Goal: Communication & Community: Answer question/provide support

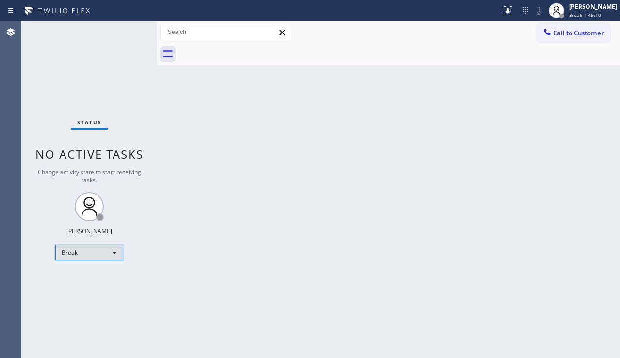
click at [99, 249] on div "Break" at bounding box center [89, 253] width 68 height 16
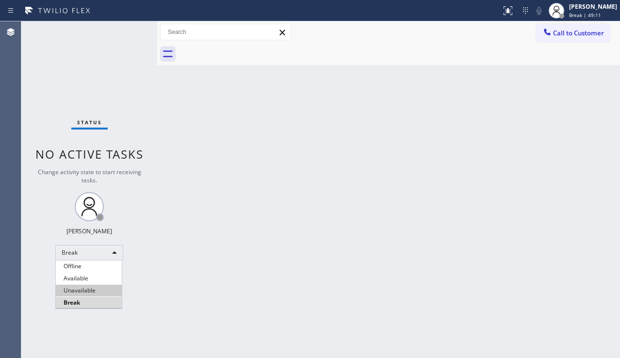
click at [92, 290] on li "Unavailable" at bounding box center [89, 291] width 66 height 12
click at [152, 293] on div "Status No active tasks Change activity state to start receiving tasks. Alynna M…" at bounding box center [89, 189] width 136 height 337
drag, startPoint x: 599, startPoint y: 201, endPoint x: 524, endPoint y: 171, distance: 80.1
click at [599, 201] on div "Back to Dashboard Change Sender ID Customers Technicians Select a contact Outbo…" at bounding box center [388, 189] width 463 height 337
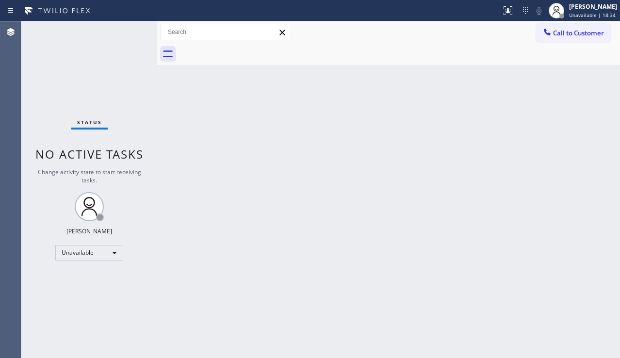
click at [557, 225] on div "Back to Dashboard Change Sender ID Customers Technicians Select a contact Outbo…" at bounding box center [388, 189] width 463 height 337
click at [547, 37] on div at bounding box center [547, 33] width 12 height 12
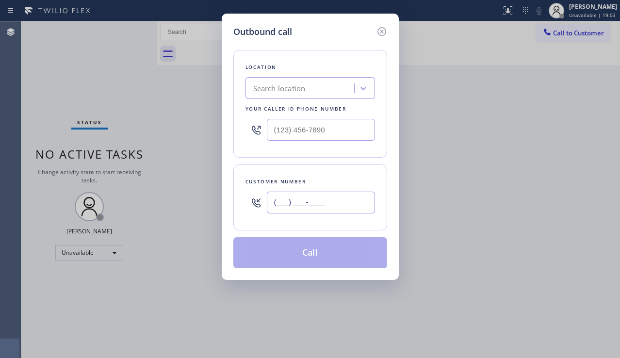
click at [305, 200] on input "(___) ___-____" at bounding box center [321, 203] width 108 height 22
paste input "425) 444-8543"
type input "[PHONE_NUMBER]"
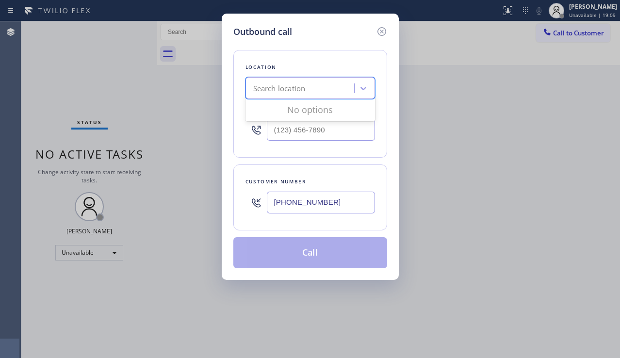
click at [265, 92] on div "Search location" at bounding box center [279, 88] width 52 height 11
paste input "HVAC Alliance Expert"
type input "HVAC Alliance Expert"
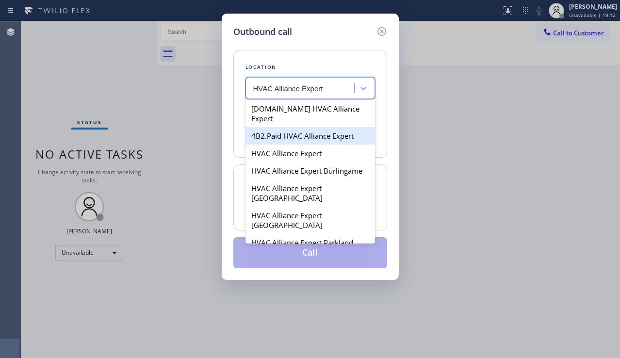
click at [286, 128] on div "4B2.Paid HVAC Alliance Expert" at bounding box center [310, 135] width 130 height 17
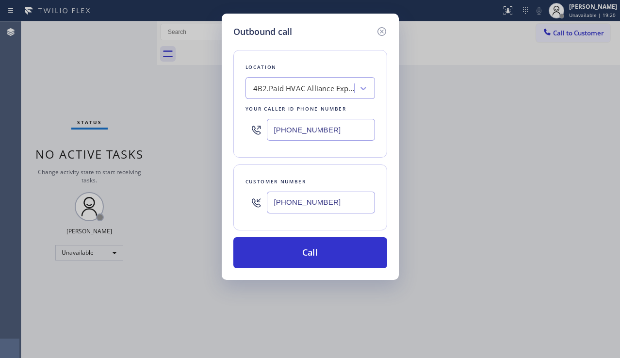
drag, startPoint x: 344, startPoint y: 121, endPoint x: 225, endPoint y: 131, distance: 119.8
click at [225, 131] on div "Outbound call Location 4B2.Paid HVAC Alliance Expert Your caller id phone numbe…" at bounding box center [310, 147] width 177 height 266
paste input "text"
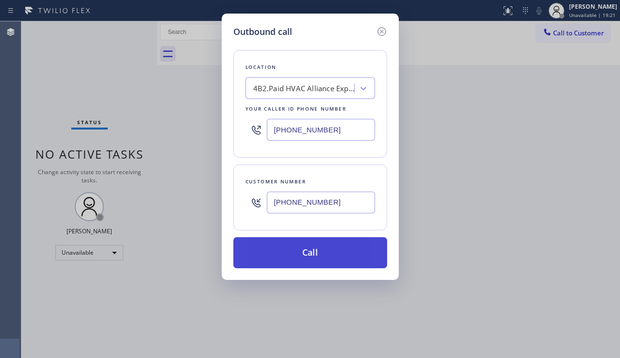
type input "[PHONE_NUMBER]"
drag, startPoint x: 310, startPoint y: 254, endPoint x: 139, endPoint y: 82, distance: 242.1
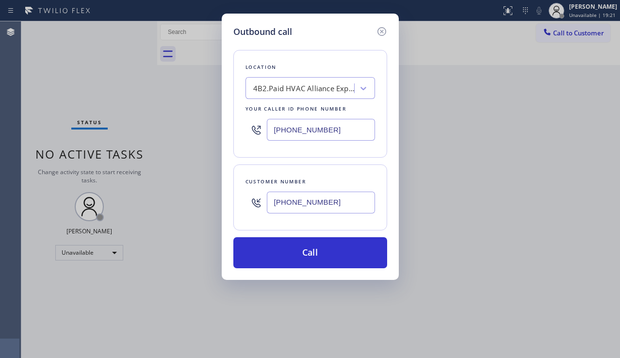
click at [310, 253] on button "Call" at bounding box center [310, 252] width 154 height 31
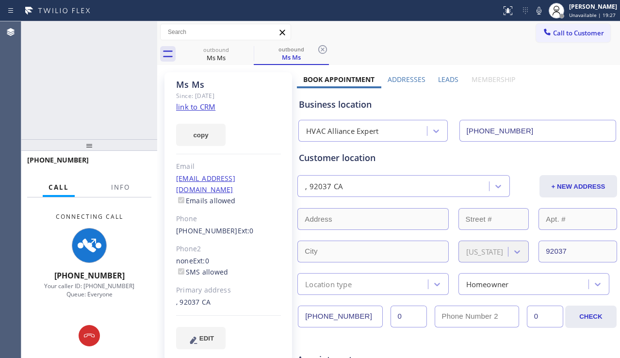
type input "[PHONE_NUMBER]"
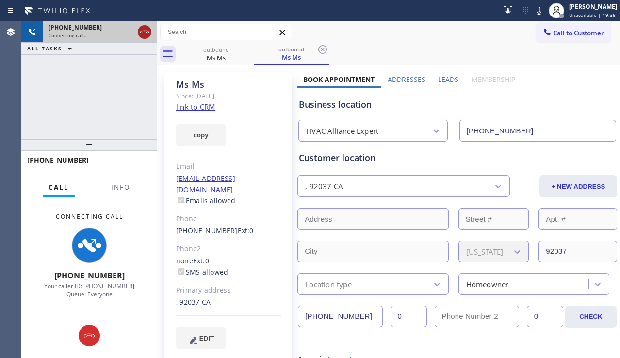
click at [141, 32] on icon at bounding box center [145, 32] width 12 height 12
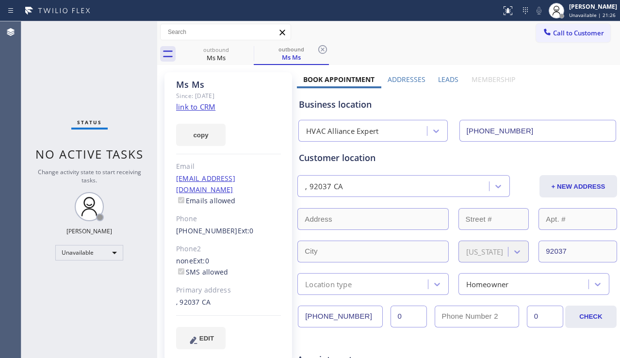
click at [49, 201] on div "Status No active tasks Change activity state to start receiving tasks. [PERSON_…" at bounding box center [89, 189] width 136 height 337
click at [588, 33] on span "Call to Customer" at bounding box center [578, 33] width 51 height 9
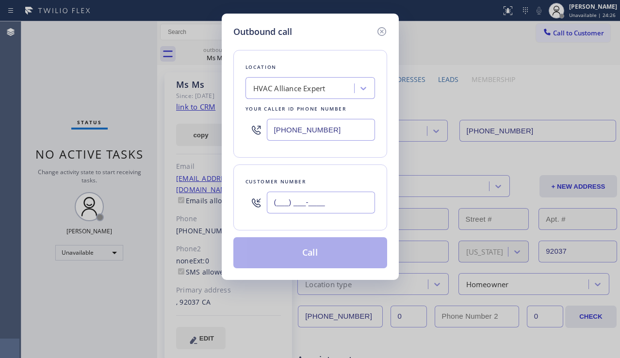
click at [289, 208] on input "(___) ___-____" at bounding box center [321, 203] width 108 height 22
paste input "425) 444-8543"
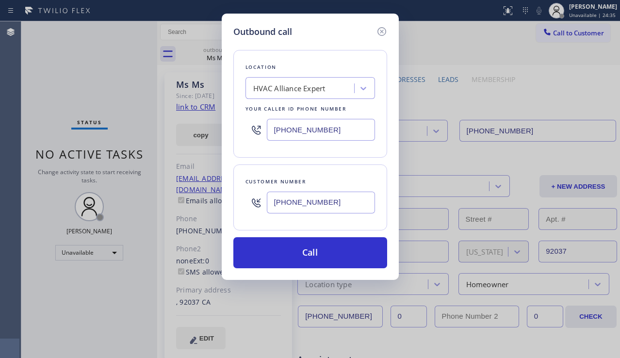
type input "[PHONE_NUMBER]"
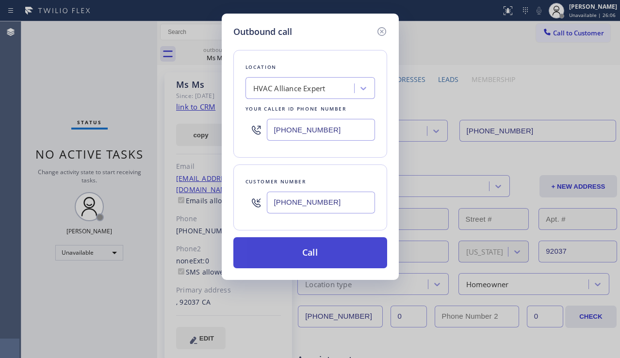
click at [302, 253] on button "Call" at bounding box center [310, 252] width 154 height 31
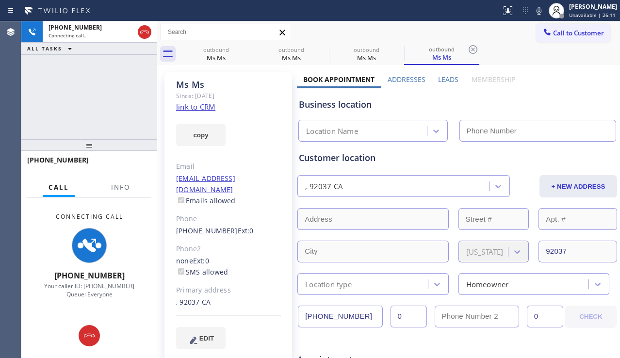
type input "[PHONE_NUMBER]"
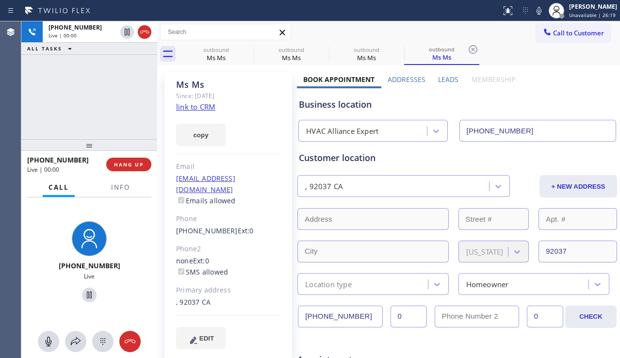
click at [49, 104] on div "[PHONE_NUMBER] Live | 00:00 ALL TASKS ALL TASKS ACTIVE TASKS TASKS IN WRAP UP" at bounding box center [89, 80] width 136 height 118
click at [135, 162] on span "HANG UP" at bounding box center [129, 164] width 30 height 7
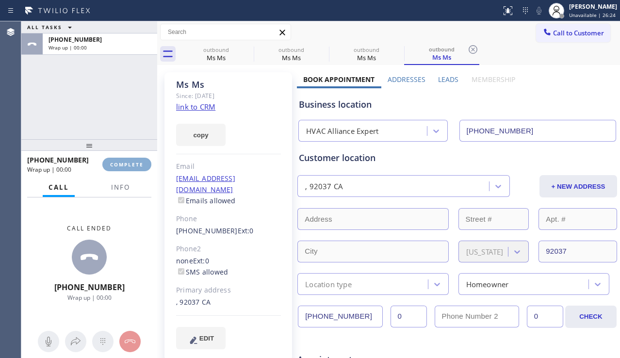
click at [135, 162] on span "COMPLETE" at bounding box center [126, 164] width 33 height 7
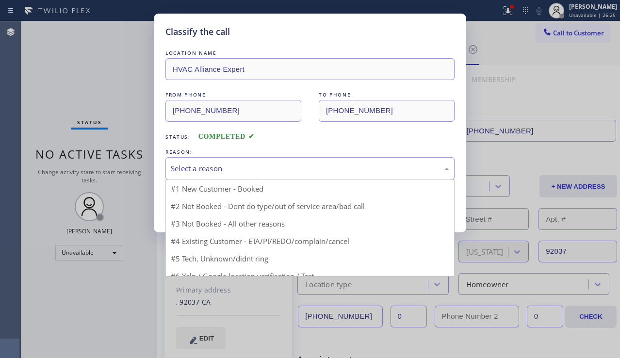
click at [237, 172] on div "Select a reason" at bounding box center [310, 168] width 278 height 11
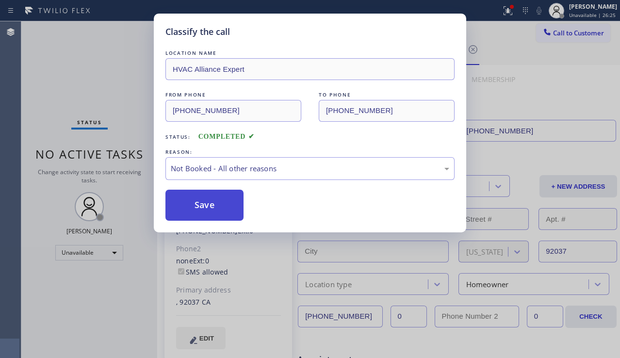
click at [204, 206] on button "Save" at bounding box center [204, 205] width 78 height 31
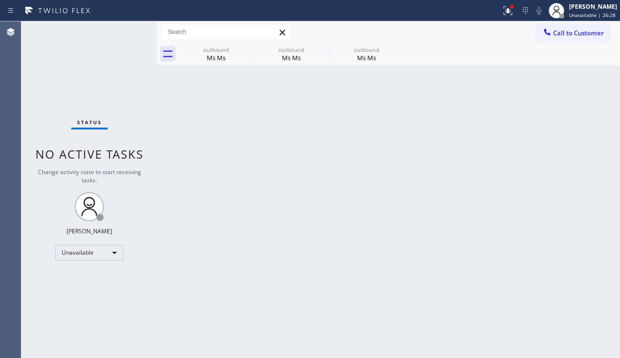
drag, startPoint x: 205, startPoint y: 60, endPoint x: 233, endPoint y: 88, distance: 40.1
click at [205, 60] on div "Ms Ms" at bounding box center [215, 57] width 73 height 9
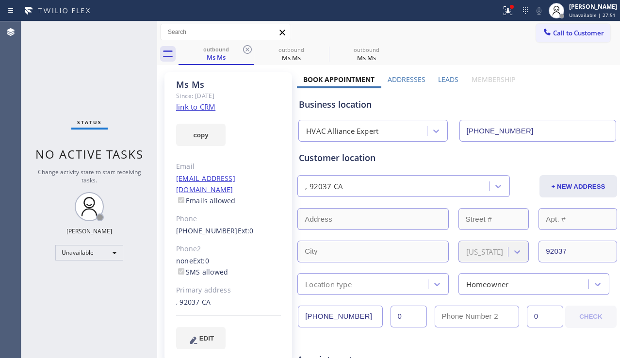
click at [543, 93] on div "Business location HVAC Alliance Expert [PHONE_NUMBER]" at bounding box center [457, 114] width 321 height 53
drag, startPoint x: 360, startPoint y: 315, endPoint x: 288, endPoint y: 321, distance: 72.5
click at [558, 36] on span "Call to Customer" at bounding box center [578, 33] width 51 height 9
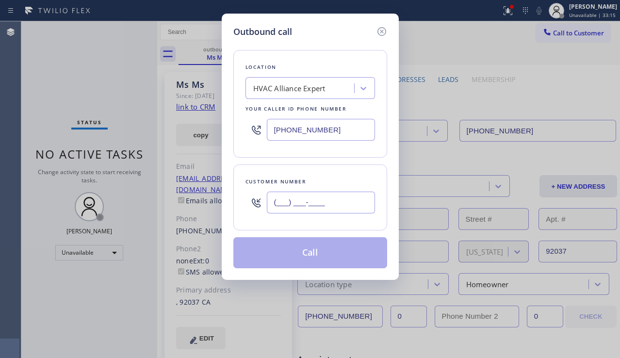
click at [301, 202] on input "(___) ___-____" at bounding box center [321, 203] width 108 height 22
paste input "929) 293-2222"
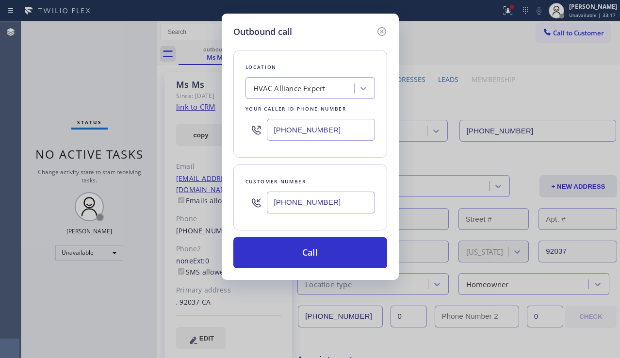
type input "[PHONE_NUMBER]"
click at [557, 98] on div "Outbound call Location HVAC Alliance Expert Your caller id phone number [PHONE_…" at bounding box center [310, 179] width 620 height 358
click at [277, 94] on div "HVAC Alliance Expert" at bounding box center [289, 88] width 72 height 11
type input "subzero repair prof"
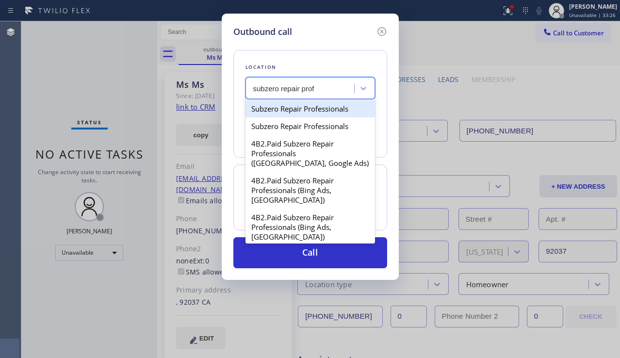
click at [279, 107] on div "Subzero Repair Professionals" at bounding box center [310, 108] width 130 height 17
type input "[PHONE_NUMBER]"
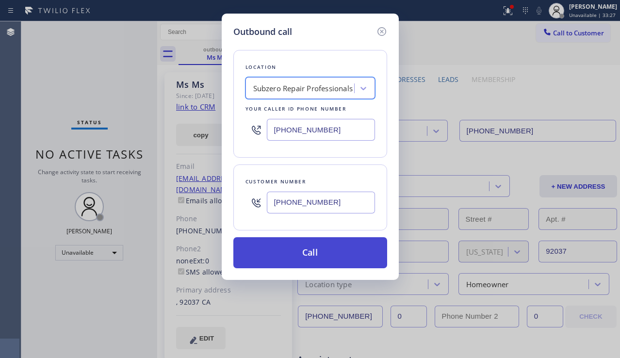
click at [308, 260] on button "Call" at bounding box center [310, 252] width 154 height 31
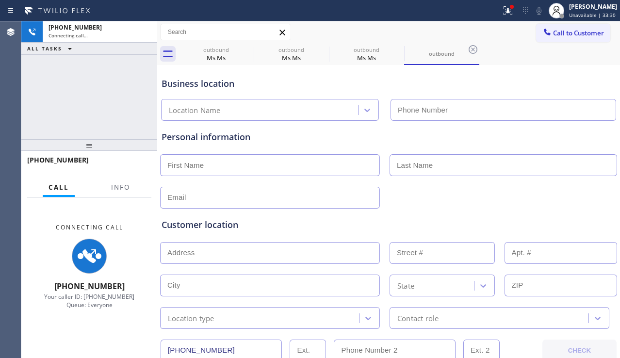
type input "[PHONE_NUMBER]"
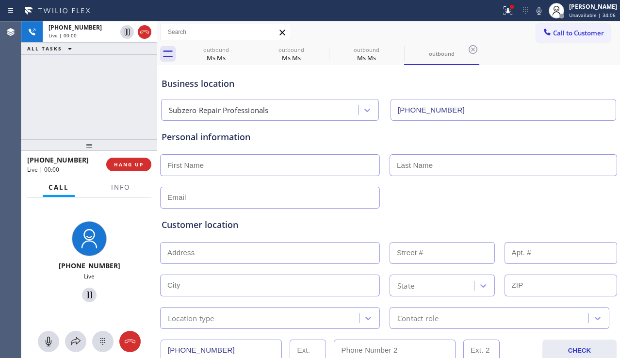
click at [593, 210] on div "Customer location >> ADD NEW ADDRESS << + NEW ADDRESS State Location type Conta…" at bounding box center [389, 269] width 458 height 120
click at [137, 166] on span "HANG UP" at bounding box center [129, 164] width 30 height 7
click at [138, 166] on span "HANG UP" at bounding box center [129, 164] width 30 height 7
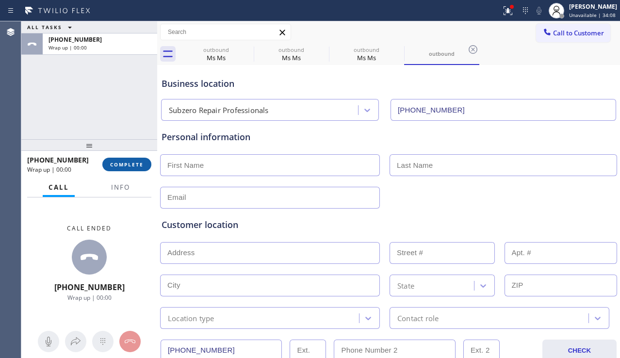
click at [138, 166] on span "COMPLETE" at bounding box center [126, 164] width 33 height 7
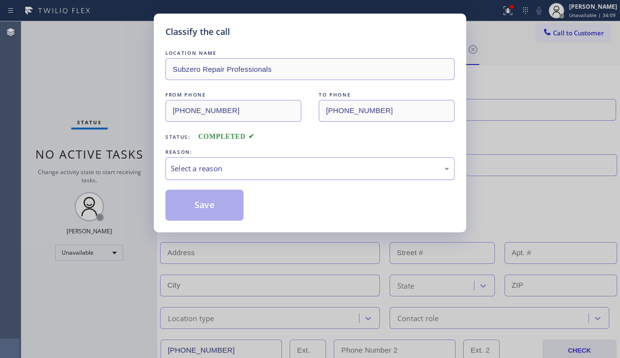
click at [260, 161] on div "Select a reason" at bounding box center [309, 168] width 289 height 23
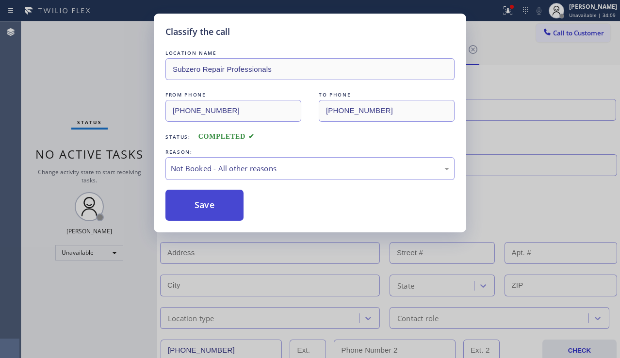
click at [211, 208] on button "Save" at bounding box center [204, 205] width 78 height 31
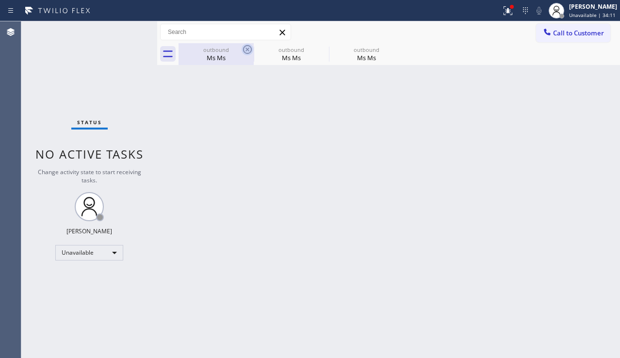
click at [247, 49] on icon at bounding box center [247, 49] width 9 height 9
click at [0, 0] on icon at bounding box center [0, 0] width 0 height 0
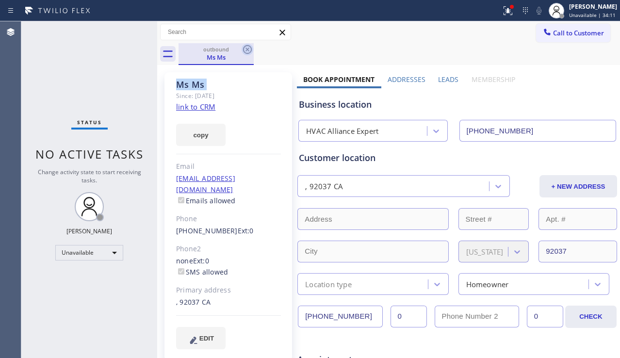
click at [247, 48] on icon at bounding box center [248, 50] width 12 height 12
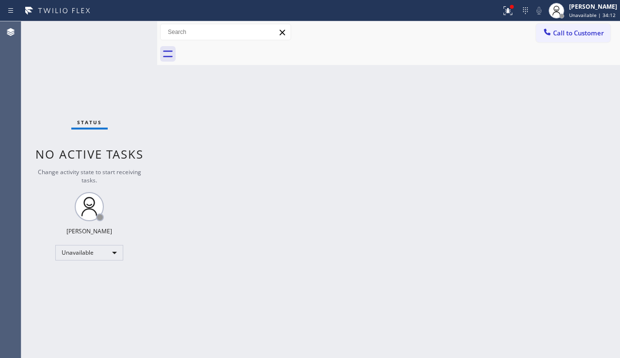
click at [482, 13] on div at bounding box center [250, 11] width 493 height 16
click at [497, 14] on div at bounding box center [507, 11] width 21 height 12
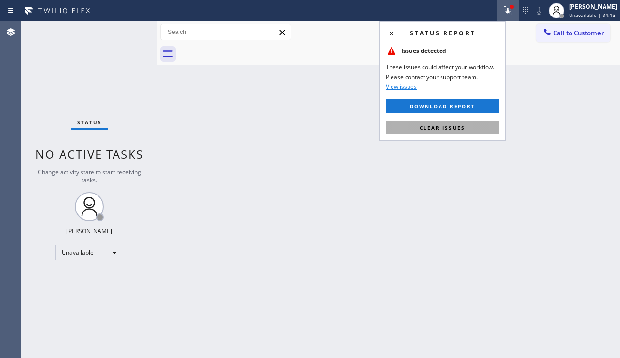
click at [429, 129] on span "Clear issues" at bounding box center [443, 127] width 46 height 7
click at [368, 180] on div "Back to Dashboard Change Sender ID Customers Technicians Select a contact Outbo…" at bounding box center [388, 189] width 463 height 337
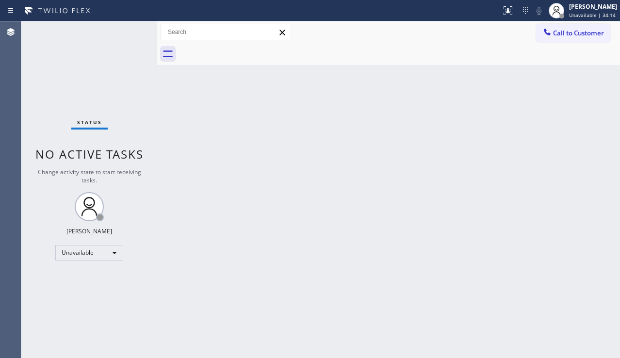
click at [368, 180] on div "Back to Dashboard Change Sender ID Customers Technicians Select a contact Outbo…" at bounding box center [388, 189] width 463 height 337
click at [214, 332] on div "Back to Dashboard Change Sender ID Customers Technicians Select a contact Outbo…" at bounding box center [388, 189] width 463 height 337
click at [578, 32] on span "Call to Customer" at bounding box center [578, 33] width 51 height 9
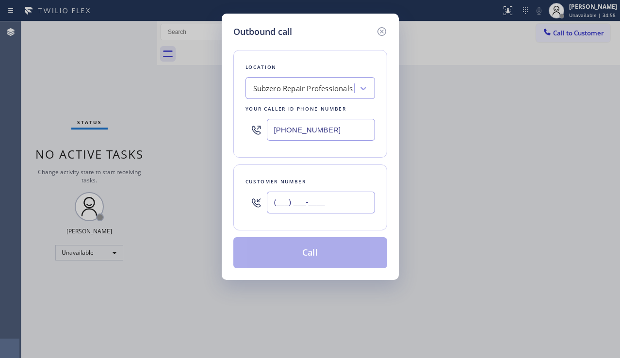
click at [333, 196] on input "(___) ___-____" at bounding box center [321, 203] width 108 height 22
paste input "909) 252-8391"
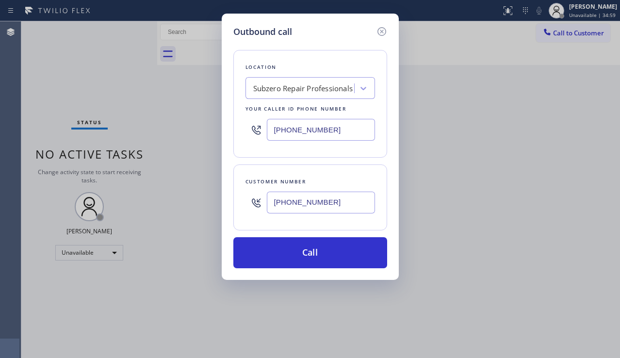
type input "[PHONE_NUMBER]"
click at [596, 195] on div "Outbound call Location Subzero Repair Professionals Your caller id phone number…" at bounding box center [310, 179] width 620 height 358
drag, startPoint x: 350, startPoint y: 132, endPoint x: 262, endPoint y: 132, distance: 87.8
click at [262, 132] on div "[PHONE_NUMBER]" at bounding box center [310, 130] width 130 height 32
paste input "626) 921-4230"
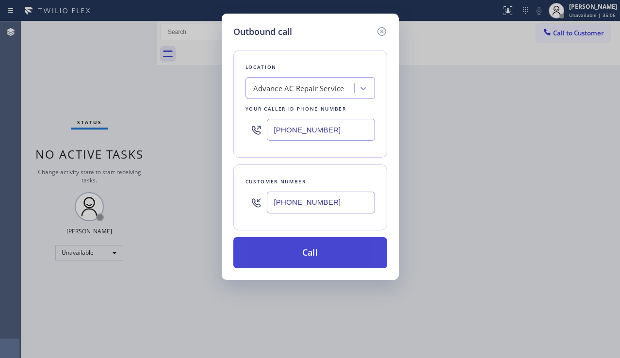
type input "[PHONE_NUMBER]"
click at [306, 252] on button "Call" at bounding box center [310, 252] width 154 height 31
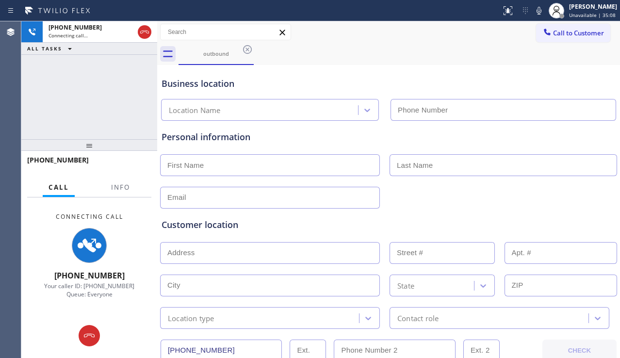
click at [545, 212] on div "Customer location >> ADD NEW ADDRESS << + NEW ADDRESS State Location type Conta…" at bounding box center [389, 269] width 458 height 120
type input "[PHONE_NUMBER]"
click at [554, 215] on div "Customer location >> ADD NEW ADDRESS << + NEW ADDRESS State Location type Conta…" at bounding box center [389, 269] width 458 height 120
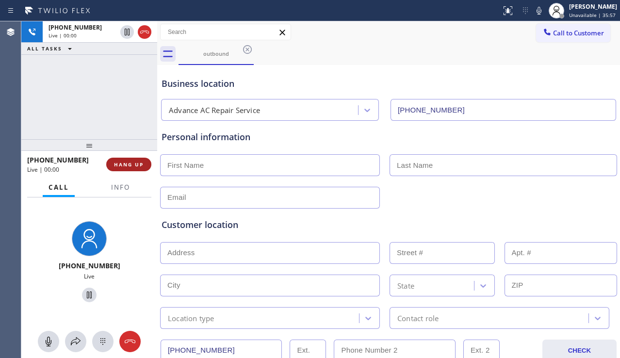
click at [145, 163] on button "HANG UP" at bounding box center [128, 165] width 45 height 14
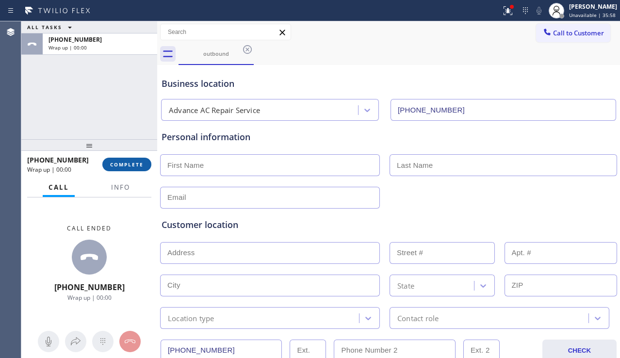
click at [145, 163] on button "COMPLETE" at bounding box center [126, 165] width 49 height 14
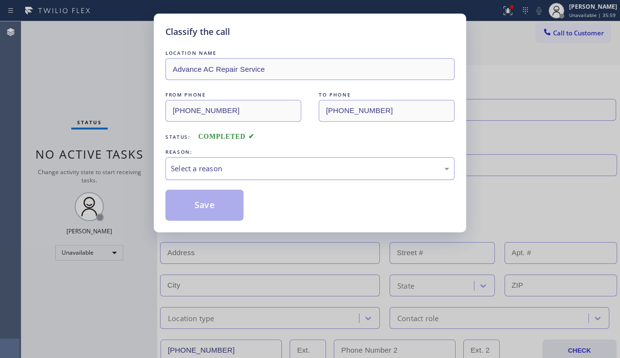
click at [259, 168] on div "Select a reason" at bounding box center [310, 168] width 278 height 11
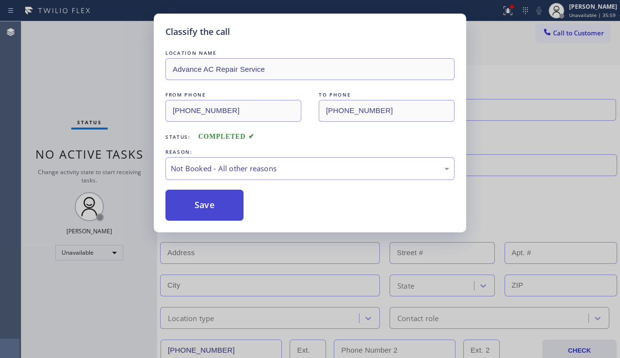
click at [212, 209] on button "Save" at bounding box center [204, 205] width 78 height 31
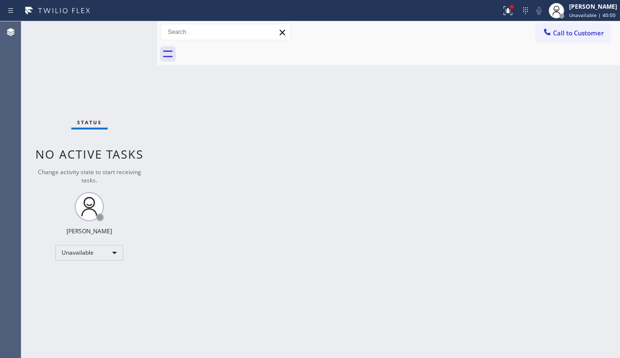
click at [544, 214] on div "Back to Dashboard Change Sender ID Customers Technicians Select a contact Outbo…" at bounding box center [388, 189] width 463 height 337
click at [340, 161] on div "Back to Dashboard Change Sender ID Customers Technicians Select a contact Outbo…" at bounding box center [388, 189] width 463 height 337
click at [540, 212] on div "Back to Dashboard Change Sender ID Customers Technicians Select a contact Outbo…" at bounding box center [388, 189] width 463 height 337
click at [503, 18] on button at bounding box center [507, 10] width 21 height 21
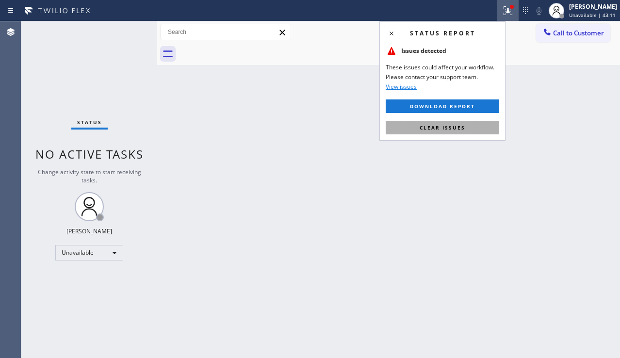
click at [459, 121] on button "Clear issues" at bounding box center [443, 128] width 114 height 14
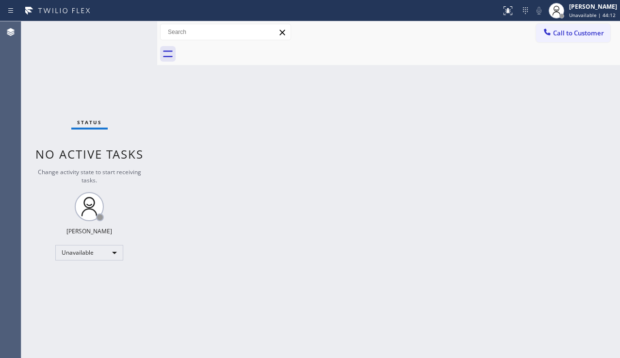
click at [579, 244] on div "Back to Dashboard Change Sender ID Customers Technicians Select a contact Outbo…" at bounding box center [388, 189] width 463 height 337
click at [307, 246] on div "Back to Dashboard Change Sender ID Customers Technicians Select a contact Outbo…" at bounding box center [388, 189] width 463 height 337
click at [543, 216] on div "Back to Dashboard Change Sender ID Customers Technicians Select a contact Outbo…" at bounding box center [388, 189] width 463 height 337
click at [572, 31] on span "Call to Customer" at bounding box center [578, 33] width 51 height 9
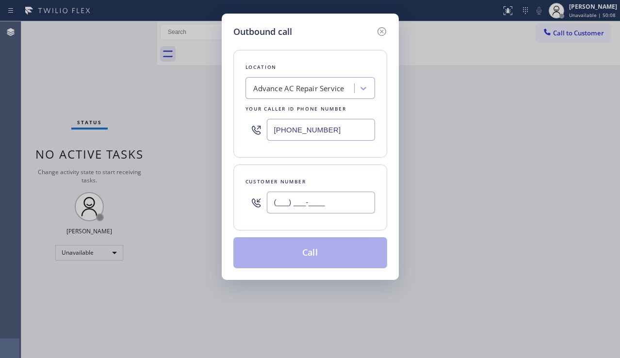
click at [292, 204] on input "(___) ___-____" at bounding box center [321, 203] width 108 height 22
paste input "203) 952-7727"
type input "[PHONE_NUMBER]"
click at [282, 93] on div "Advance AC Repair Service" at bounding box center [298, 88] width 91 height 11
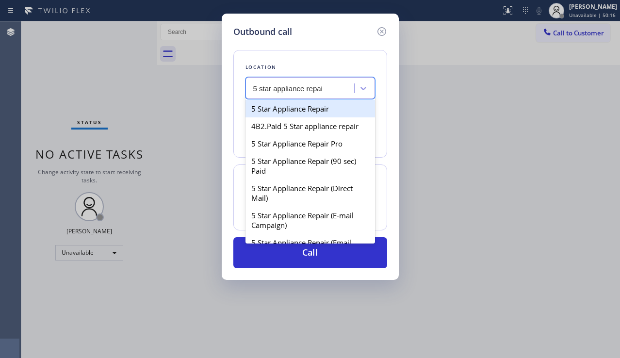
type input "5 star appliance repair"
click at [301, 115] on div "5 Star Appliance Repair" at bounding box center [310, 108] width 130 height 17
type input "[PHONE_NUMBER]"
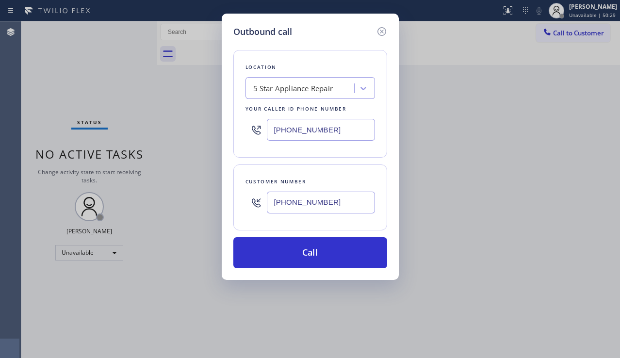
drag, startPoint x: 326, startPoint y: 198, endPoint x: 219, endPoint y: 200, distance: 107.2
click at [219, 200] on div "Outbound call Location 5 Star Appliance Repair Your caller id phone number [PHO…" at bounding box center [310, 179] width 620 height 358
paste input "917) 509-874"
type input "[PHONE_NUMBER]"
drag, startPoint x: 336, startPoint y: 134, endPoint x: 266, endPoint y: 135, distance: 70.3
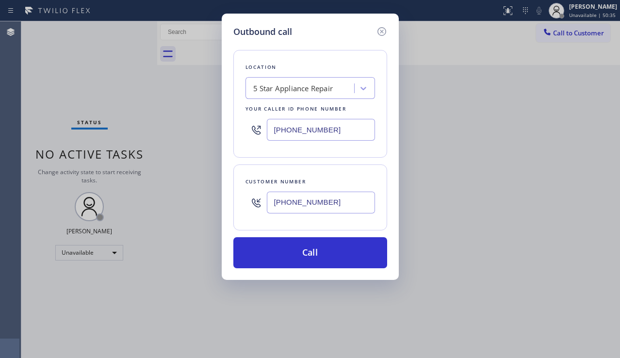
click at [266, 135] on div "[PHONE_NUMBER]" at bounding box center [310, 130] width 130 height 32
paste input "917) 920-9568"
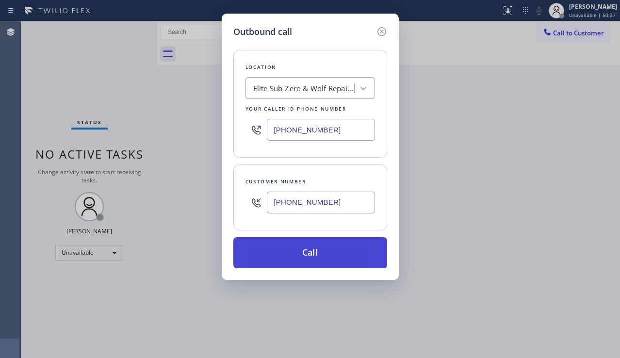
type input "[PHONE_NUMBER]"
click at [293, 244] on button "Call" at bounding box center [310, 252] width 154 height 31
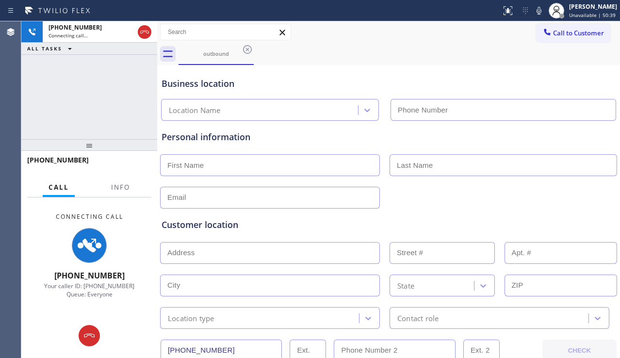
type input "[PHONE_NUMBER]"
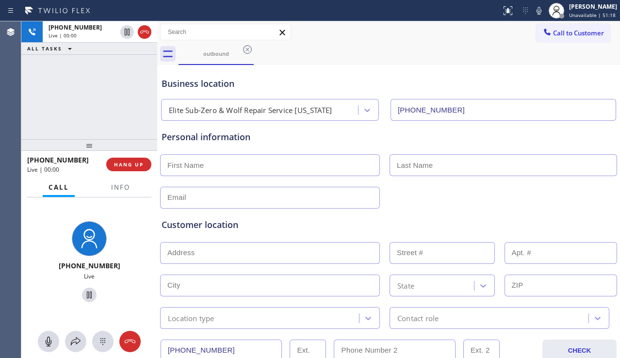
click at [32, 131] on div "[PHONE_NUMBER] Live | 00:00 ALL TASKS ALL TASKS ACTIVE TASKS TASKS IN WRAP UP" at bounding box center [89, 80] width 136 height 118
click at [134, 165] on span "HANG UP" at bounding box center [129, 164] width 30 height 7
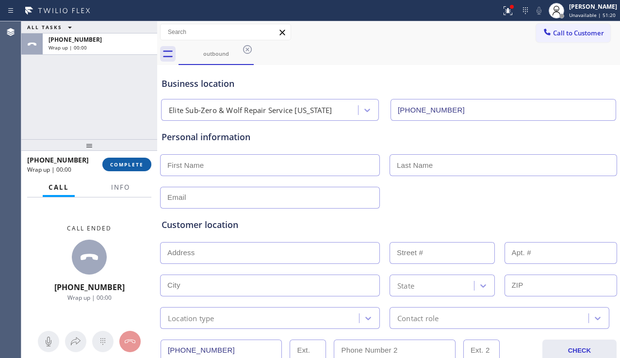
click at [134, 165] on span "COMPLETE" at bounding box center [126, 164] width 33 height 7
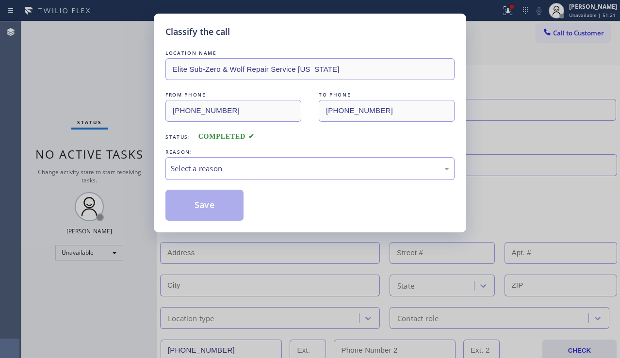
click at [304, 170] on div "Select a reason" at bounding box center [310, 168] width 278 height 11
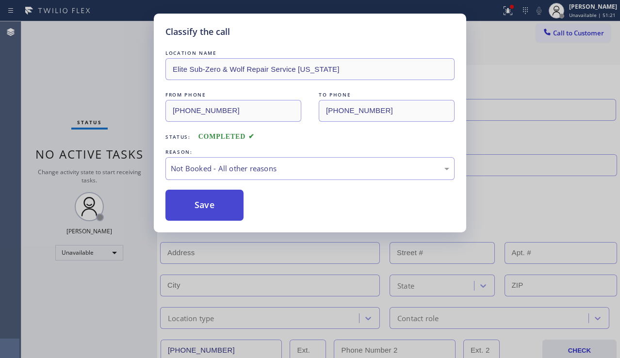
click at [202, 207] on button "Save" at bounding box center [204, 205] width 78 height 31
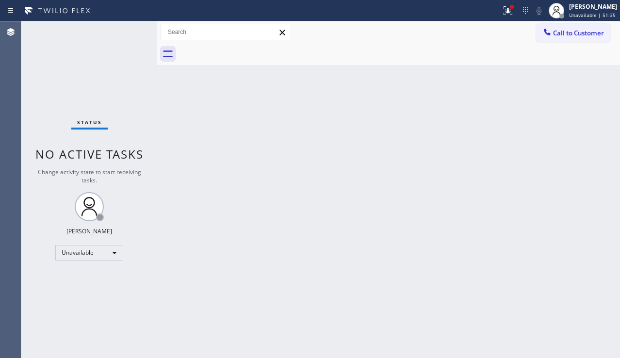
click at [545, 241] on div "Back to Dashboard Change Sender ID Customers Technicians Select a contact Outbo…" at bounding box center [388, 189] width 463 height 337
click at [557, 32] on span "Call to Customer" at bounding box center [578, 33] width 51 height 9
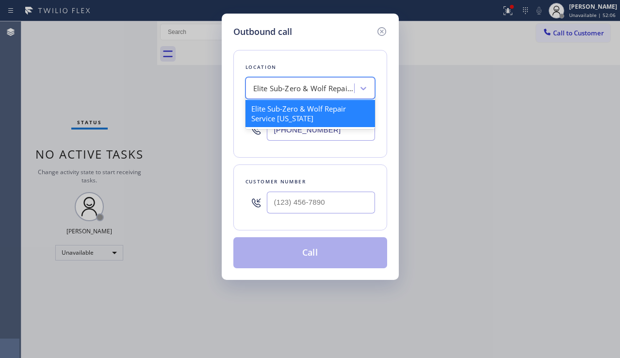
click at [296, 84] on div "Elite Sub-Zero & Wolf Repair Service [US_STATE]" at bounding box center [304, 88] width 102 height 11
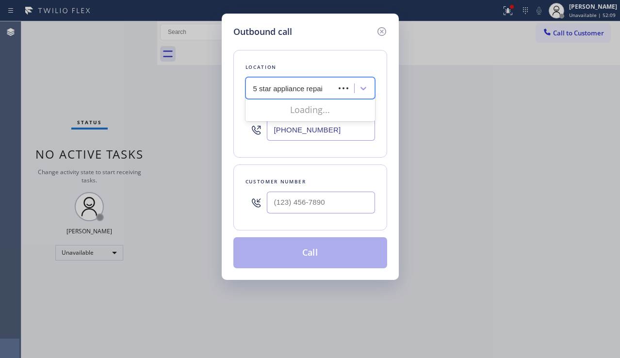
type input "5 star appliance repair"
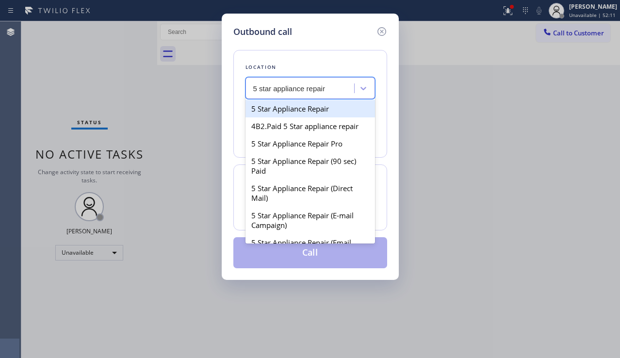
click at [315, 110] on div "5 Star Appliance Repair" at bounding box center [310, 108] width 130 height 17
type input "[PHONE_NUMBER]"
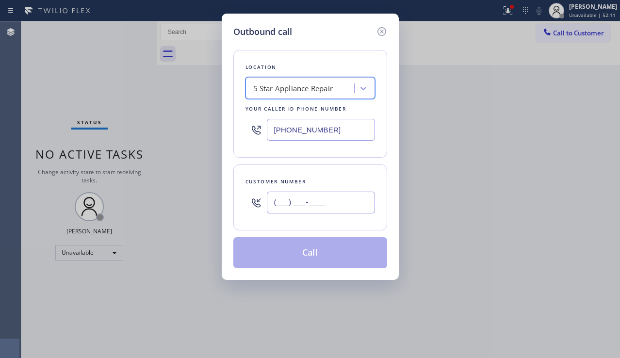
click at [297, 199] on input "(___) ___-____" at bounding box center [321, 203] width 108 height 22
paste input "714) 980-0361"
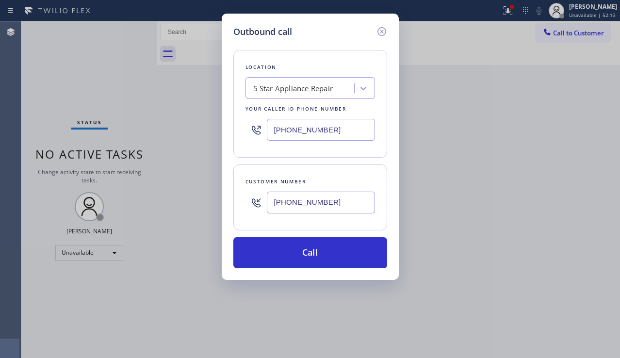
type input "[PHONE_NUMBER]"
click at [556, 208] on div "Outbound call Location 5 Star Appliance Repair Your caller id phone number [PHO…" at bounding box center [310, 179] width 620 height 358
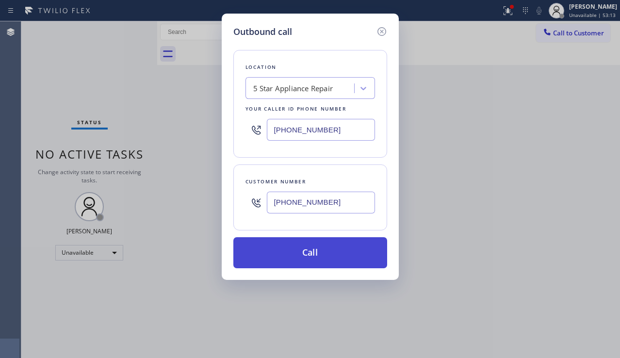
click at [285, 253] on button "Call" at bounding box center [310, 252] width 154 height 31
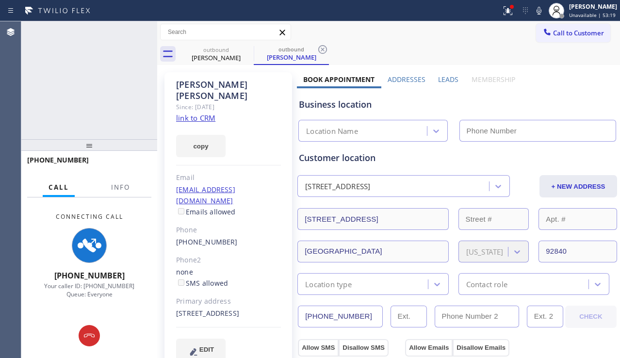
type input "[PHONE_NUMBER]"
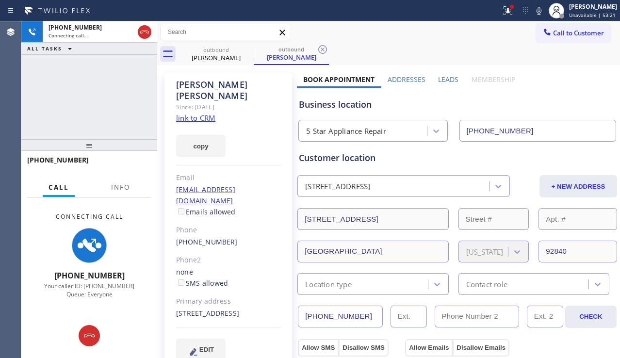
click at [447, 80] on label "Leads" at bounding box center [448, 79] width 20 height 9
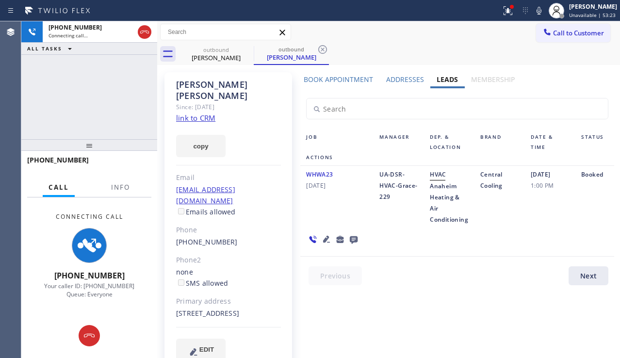
click at [326, 240] on icon at bounding box center [327, 239] width 12 height 12
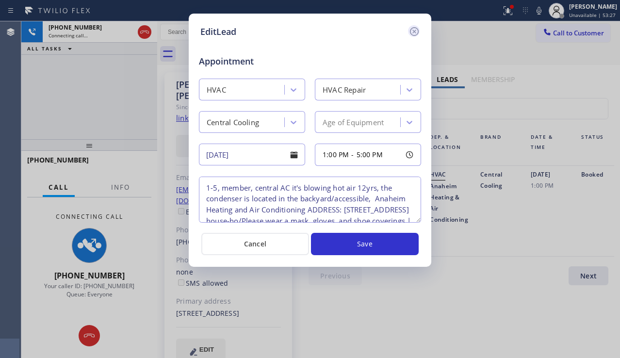
click at [417, 30] on icon at bounding box center [414, 32] width 12 height 12
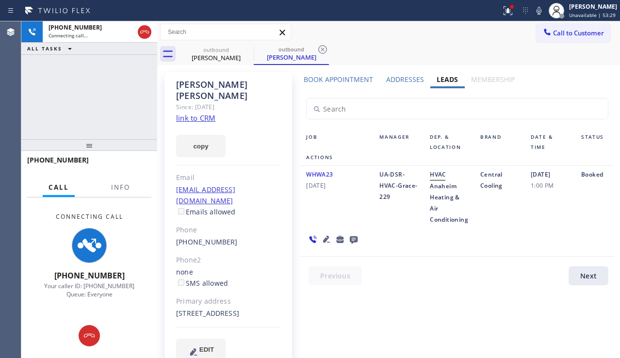
click at [322, 235] on icon at bounding box center [327, 239] width 12 height 12
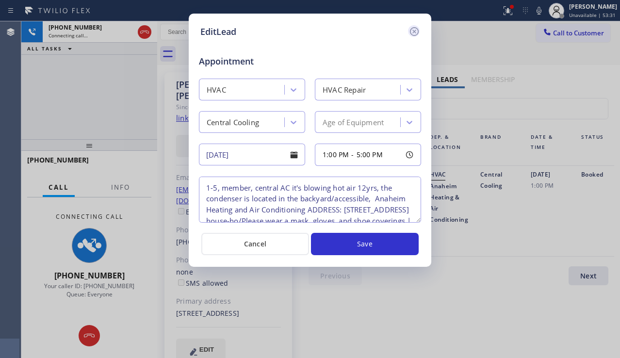
click at [411, 29] on icon at bounding box center [414, 31] width 9 height 9
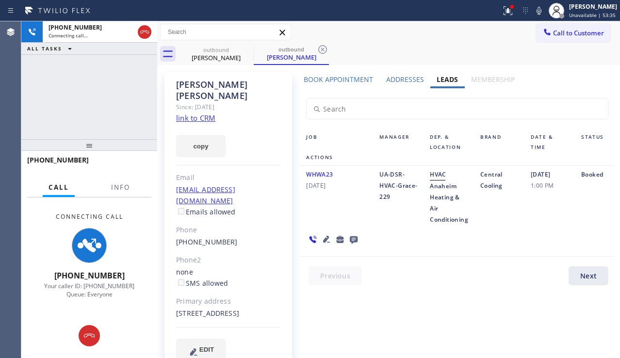
click at [324, 240] on icon at bounding box center [326, 239] width 7 height 7
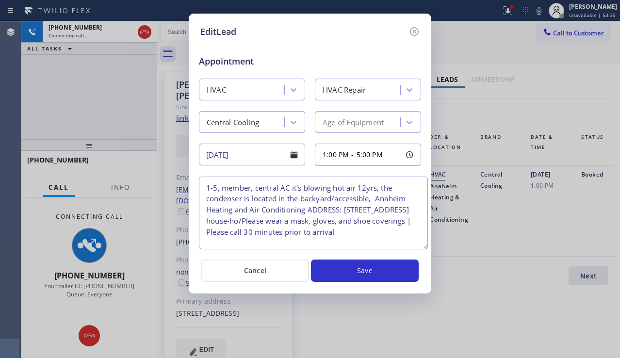
drag, startPoint x: 414, startPoint y: 219, endPoint x: 421, endPoint y: 245, distance: 27.5
click at [421, 245] on textarea "1-5, member, central AC it's blowing hot air 12yrs, the condenser is located in…" at bounding box center [313, 213] width 229 height 73
click at [415, 32] on icon at bounding box center [414, 32] width 12 height 12
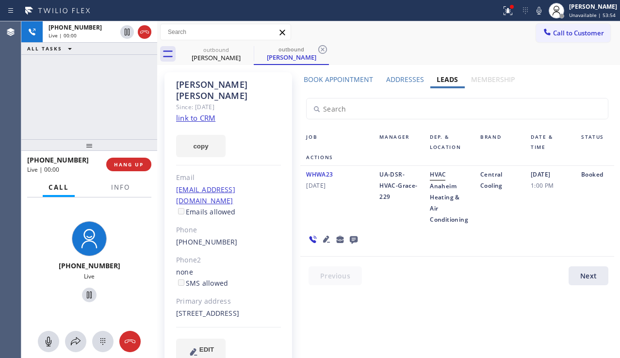
click at [352, 237] on icon at bounding box center [354, 240] width 8 height 8
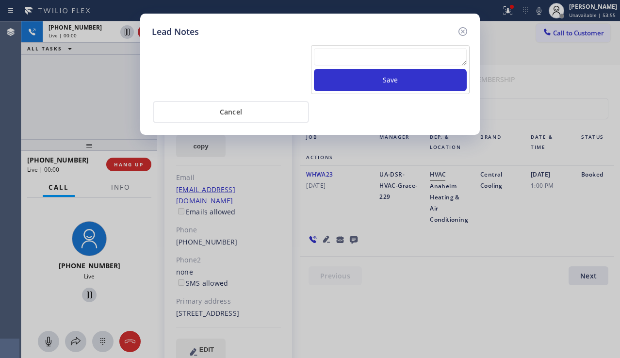
click at [335, 54] on textarea at bounding box center [390, 56] width 153 height 17
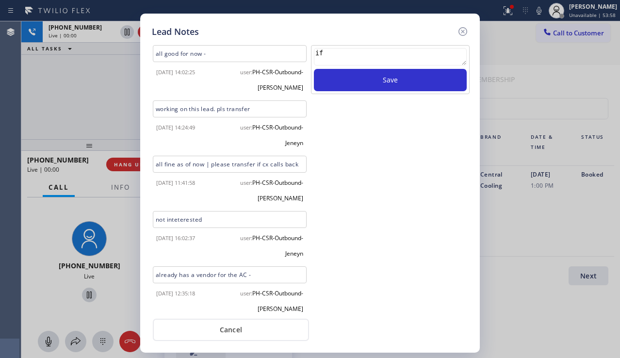
type textarea "i"
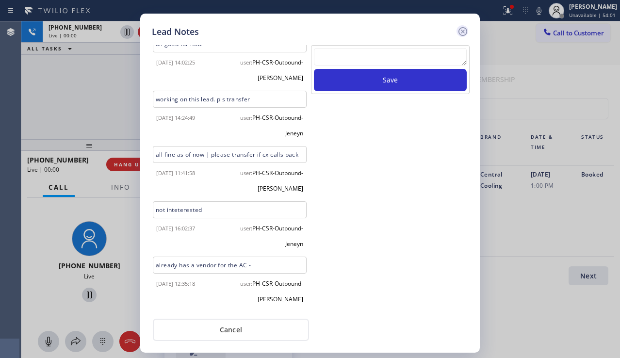
click at [465, 31] on icon at bounding box center [463, 32] width 12 height 12
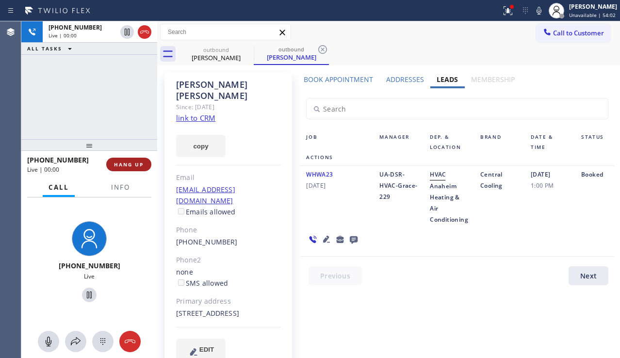
click at [138, 163] on span "HANG UP" at bounding box center [129, 164] width 30 height 7
click at [137, 163] on span "HANG UP" at bounding box center [129, 164] width 30 height 7
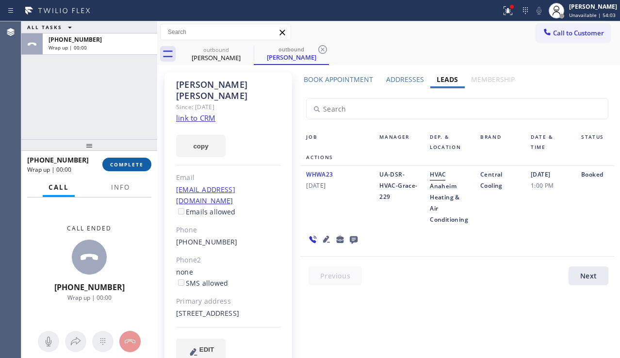
click at [137, 163] on span "COMPLETE" at bounding box center [126, 164] width 33 height 7
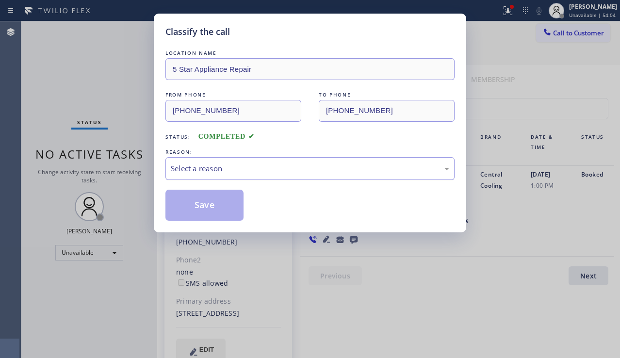
click at [232, 177] on div "Select a reason" at bounding box center [309, 168] width 289 height 23
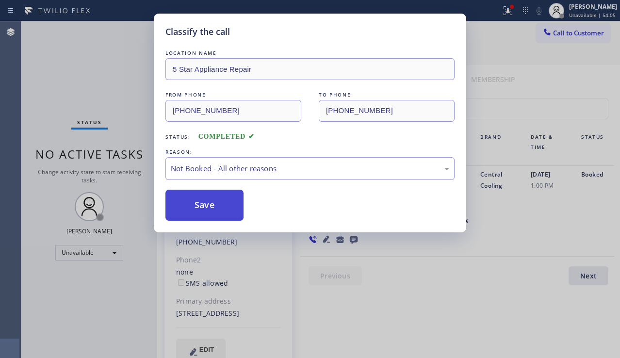
click at [198, 206] on button "Save" at bounding box center [204, 205] width 78 height 31
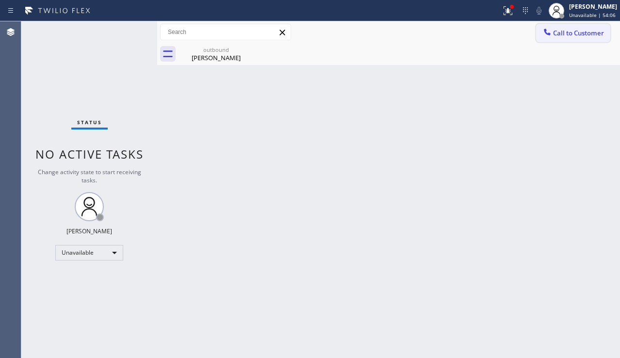
click at [556, 35] on span "Call to Customer" at bounding box center [578, 33] width 51 height 9
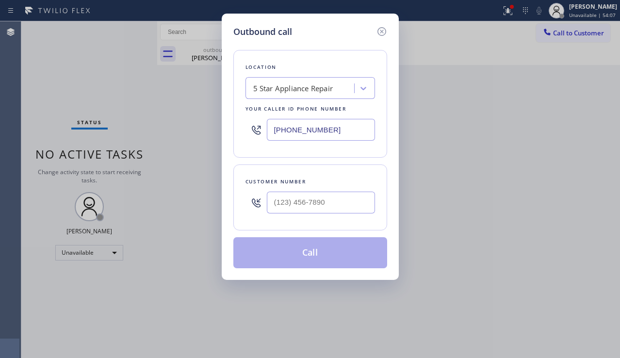
click at [304, 215] on div at bounding box center [321, 203] width 108 height 32
click at [319, 199] on input "(___) ___-____" at bounding box center [321, 203] width 108 height 22
paste input "714) 349-1528"
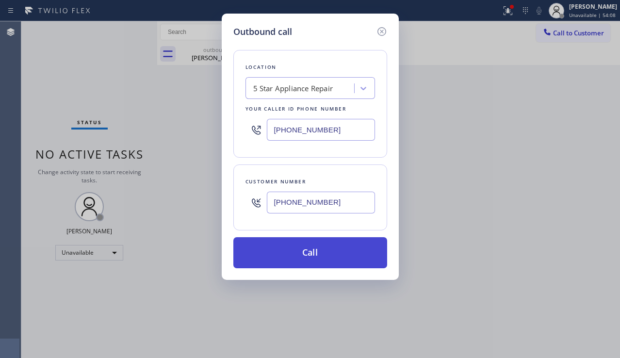
type input "[PHONE_NUMBER]"
click at [293, 254] on button "Call" at bounding box center [310, 252] width 154 height 31
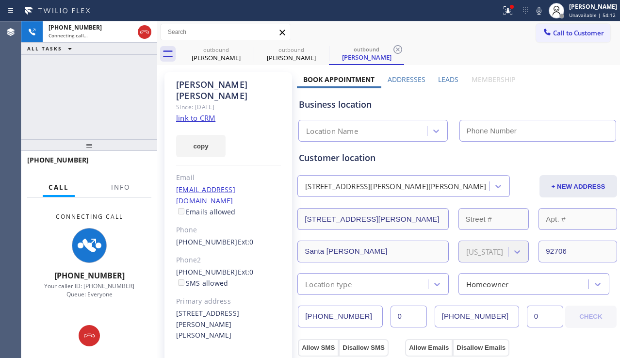
type input "[PHONE_NUMBER]"
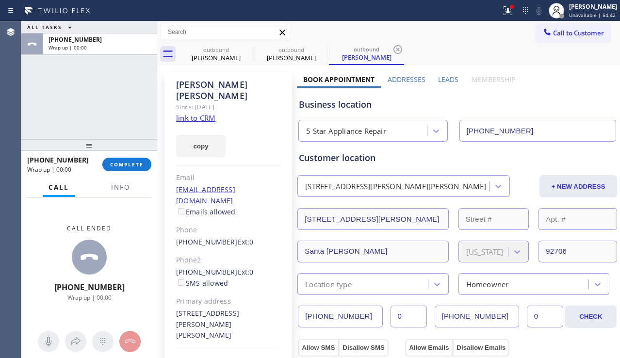
click at [581, 102] on div "Business location" at bounding box center [457, 104] width 317 height 13
click at [121, 163] on span "COMPLETE" at bounding box center [126, 164] width 33 height 7
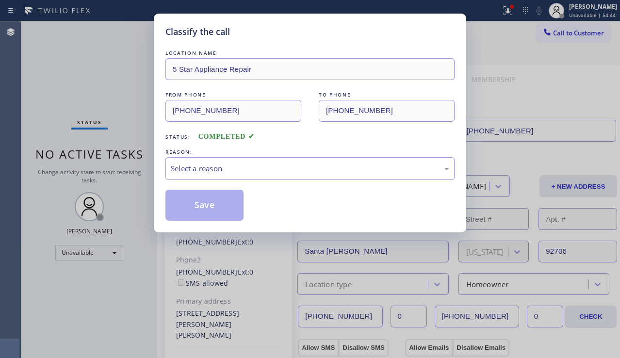
click at [276, 169] on div "Select a reason" at bounding box center [310, 168] width 278 height 11
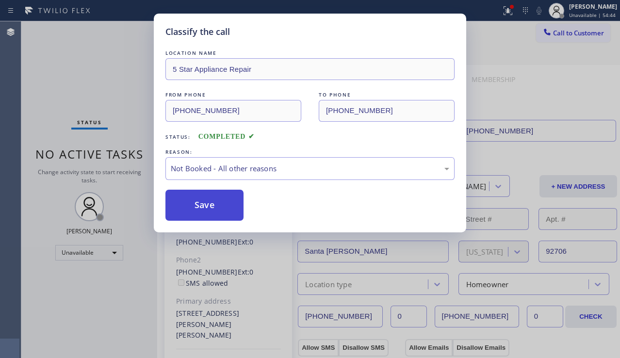
click at [199, 208] on button "Save" at bounding box center [204, 205] width 78 height 31
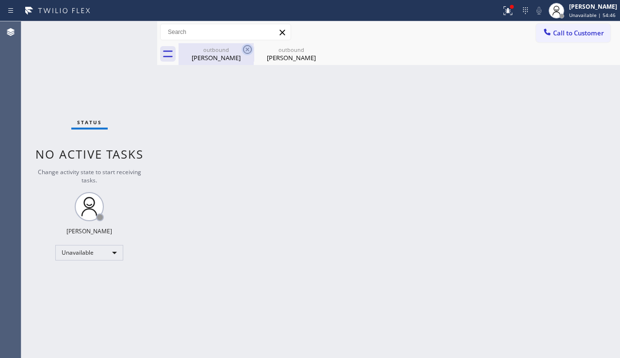
click at [247, 48] on icon at bounding box center [248, 50] width 12 height 12
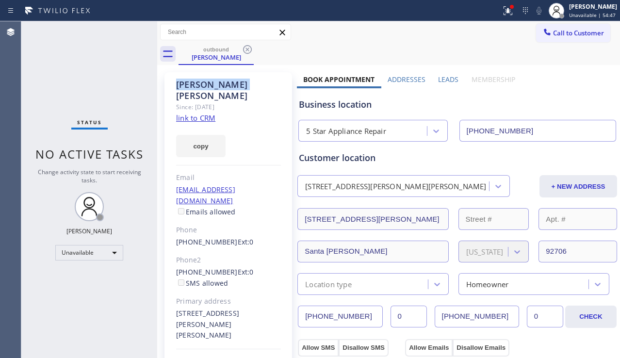
click at [247, 48] on icon at bounding box center [248, 50] width 12 height 12
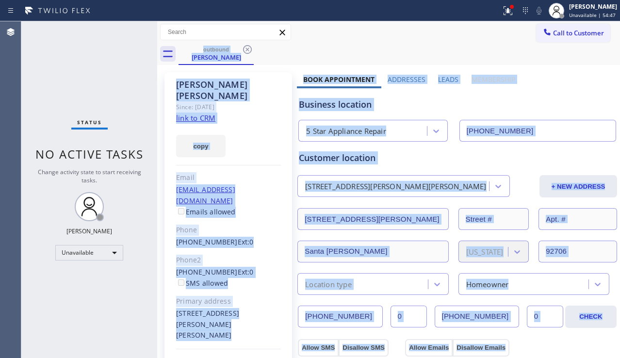
click at [247, 48] on div "outbound [PERSON_NAME]" at bounding box center [399, 54] width 441 height 22
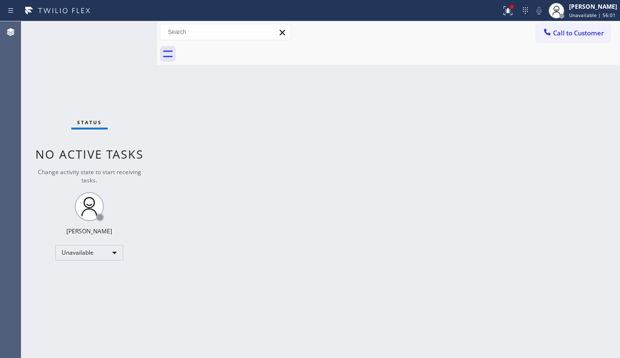
click at [548, 213] on div "Back to Dashboard Change Sender ID Customers Technicians Select a contact Outbo…" at bounding box center [388, 189] width 463 height 337
click at [502, 15] on icon at bounding box center [508, 11] width 12 height 12
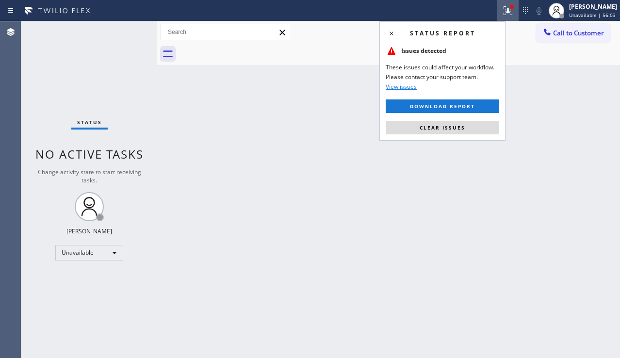
drag, startPoint x: 458, startPoint y: 124, endPoint x: 525, endPoint y: 97, distance: 71.9
click at [458, 124] on span "Clear issues" at bounding box center [443, 127] width 46 height 7
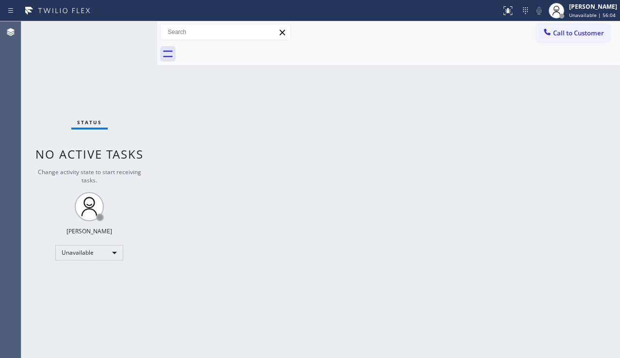
click at [574, 42] on div "Call to Customer Outbound call Location 5 Star Appliance Repair Your caller id …" at bounding box center [388, 32] width 463 height 22
click at [569, 37] on button "Call to Customer" at bounding box center [573, 33] width 74 height 18
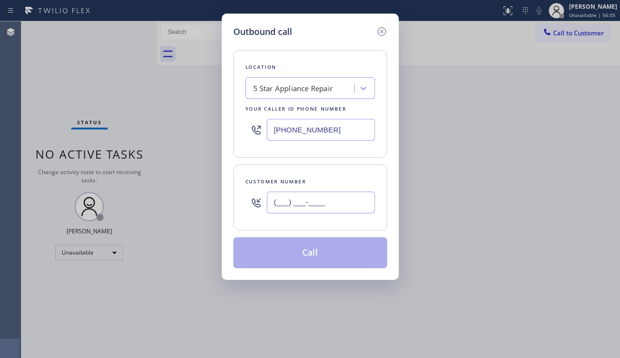
click at [318, 197] on input "(___) ___-____" at bounding box center [321, 203] width 108 height 22
paste input "714) 815-0465"
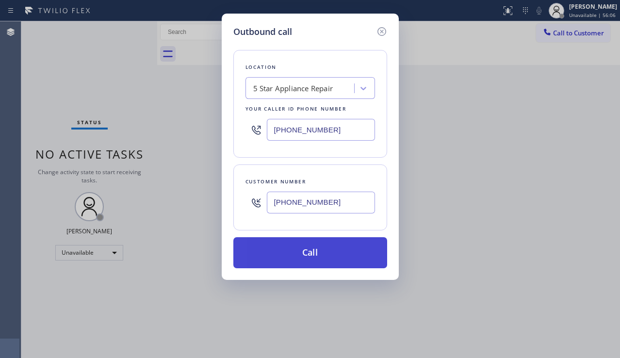
type input "[PHONE_NUMBER]"
click at [290, 248] on button "Call" at bounding box center [310, 252] width 154 height 31
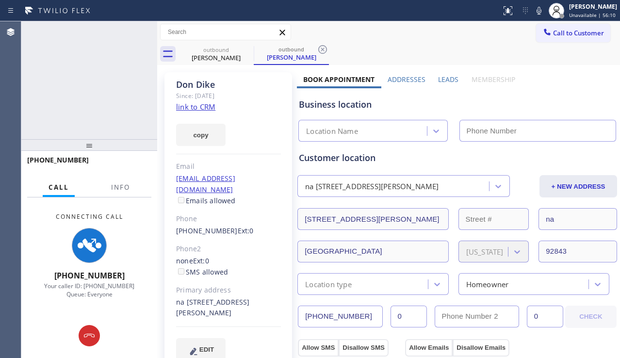
type input "[PHONE_NUMBER]"
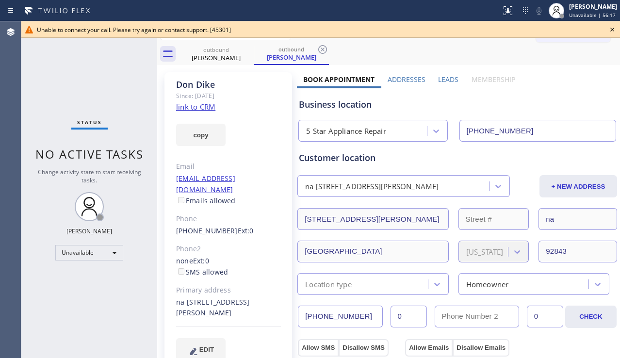
drag, startPoint x: 558, startPoint y: 111, endPoint x: 573, endPoint y: 100, distance: 17.8
click at [558, 111] on div "Business location" at bounding box center [457, 104] width 317 height 13
click at [609, 28] on icon at bounding box center [612, 30] width 12 height 12
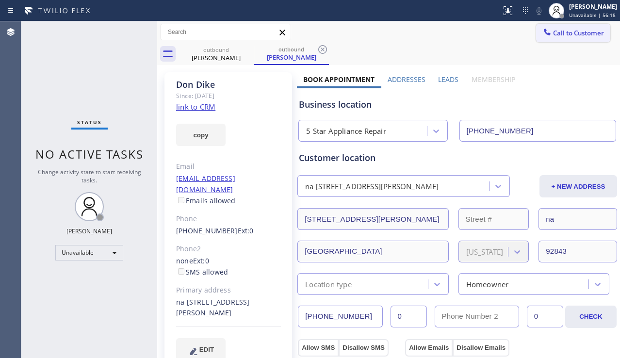
click at [600, 31] on button "Call to Customer" at bounding box center [573, 33] width 74 height 18
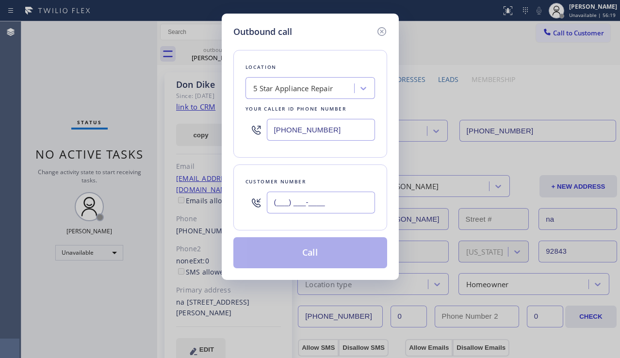
click at [341, 199] on input "(___) ___-____" at bounding box center [321, 203] width 108 height 22
paste input "562) 618-5269"
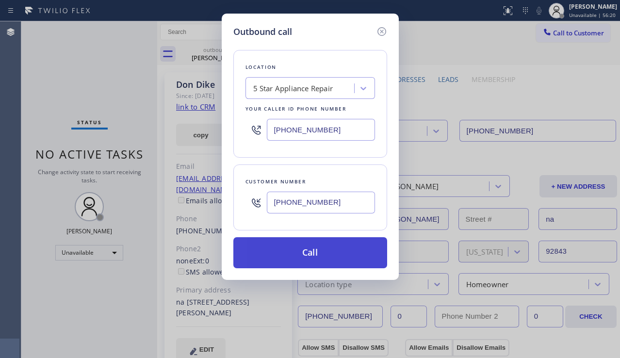
type input "[PHONE_NUMBER]"
click at [316, 246] on button "Call" at bounding box center [310, 252] width 154 height 31
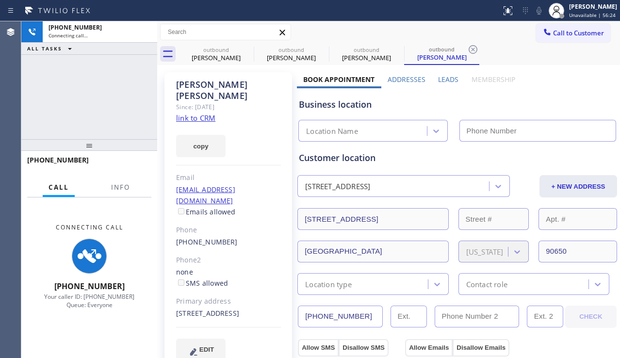
type input "[PHONE_NUMBER]"
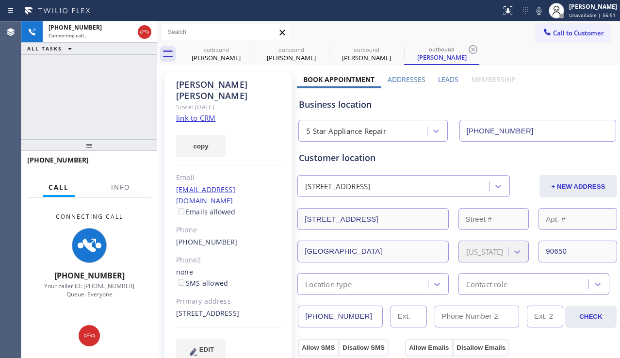
click at [59, 107] on div "[PHONE_NUMBER] Connecting call… ALL TASKS ALL TASKS ACTIVE TASKS TASKS IN WRAP …" at bounding box center [89, 80] width 136 height 118
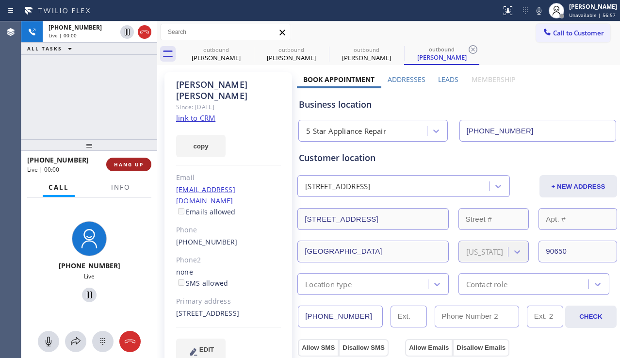
click at [137, 162] on span "HANG UP" at bounding box center [129, 164] width 30 height 7
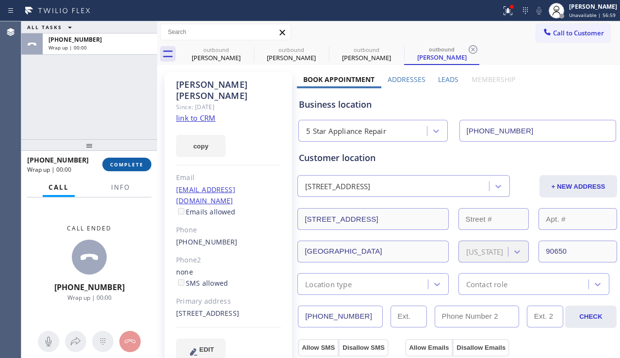
click at [137, 162] on span "COMPLETE" at bounding box center [126, 164] width 33 height 7
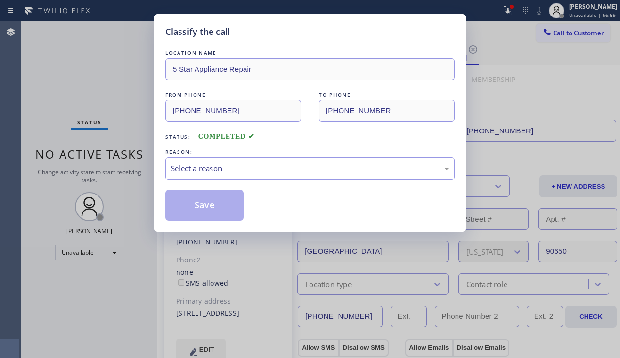
click at [303, 173] on div "Select a reason" at bounding box center [310, 168] width 278 height 11
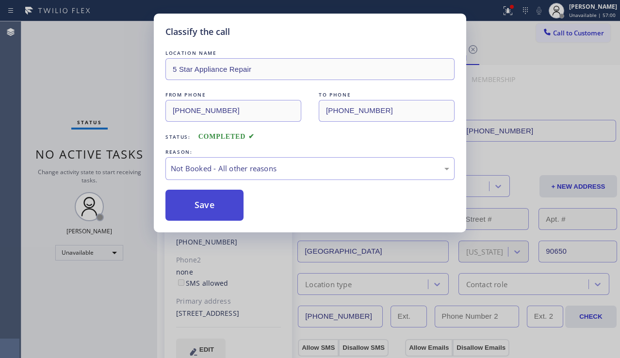
click at [219, 208] on button "Save" at bounding box center [204, 205] width 78 height 31
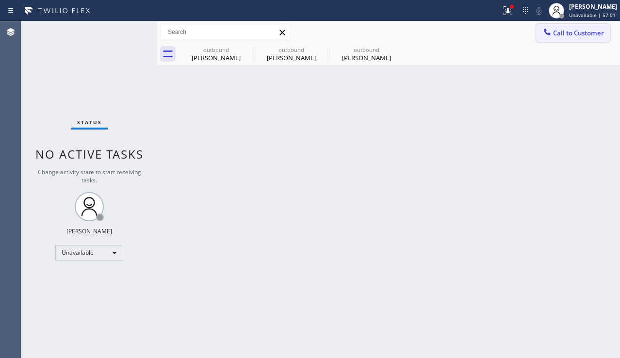
click at [548, 38] on div at bounding box center [547, 33] width 12 height 12
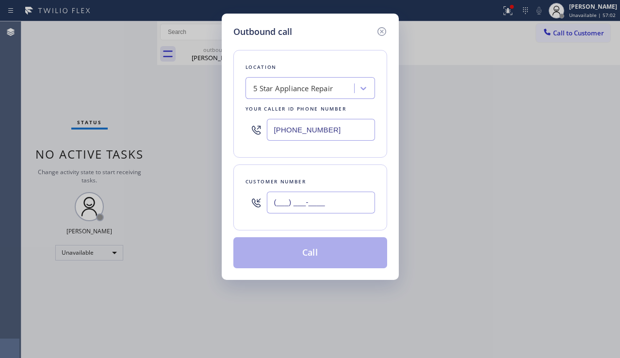
click at [319, 200] on input "(___) ___-____" at bounding box center [321, 203] width 108 height 22
paste input "310) 532-7602"
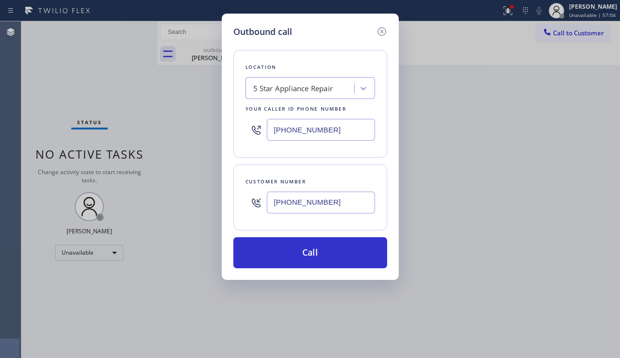
type input "[PHONE_NUMBER]"
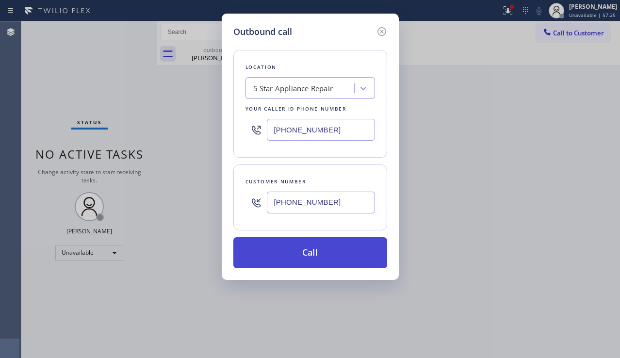
click at [300, 249] on button "Call" at bounding box center [310, 252] width 154 height 31
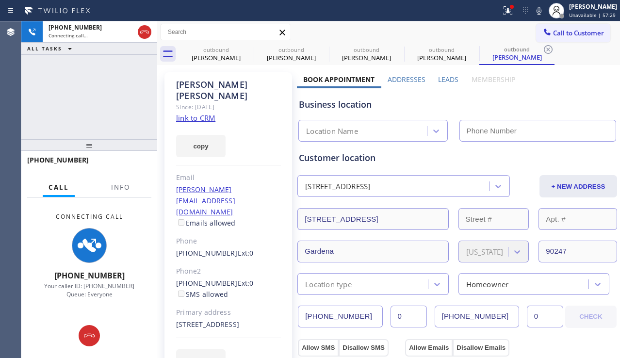
type input "[PHONE_NUMBER]"
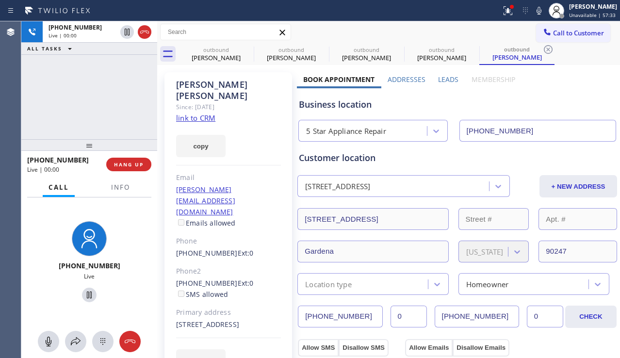
drag, startPoint x: 368, startPoint y: 318, endPoint x: 287, endPoint y: 314, distance: 81.1
click at [142, 167] on span "HANG UP" at bounding box center [129, 164] width 30 height 7
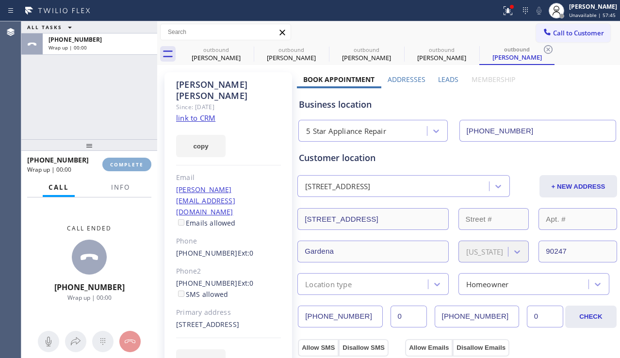
click at [142, 167] on span "COMPLETE" at bounding box center [126, 164] width 33 height 7
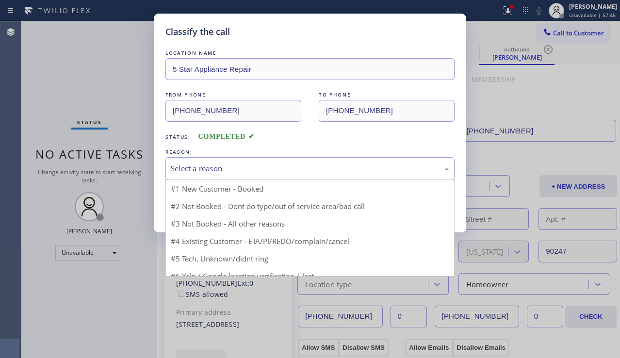
click at [265, 163] on div "Select a reason" at bounding box center [310, 168] width 278 height 11
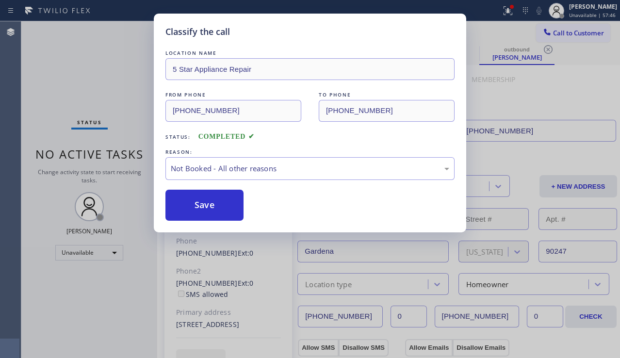
drag, startPoint x: 224, startPoint y: 212, endPoint x: 244, endPoint y: 206, distance: 21.2
click at [224, 211] on button "Save" at bounding box center [204, 205] width 78 height 31
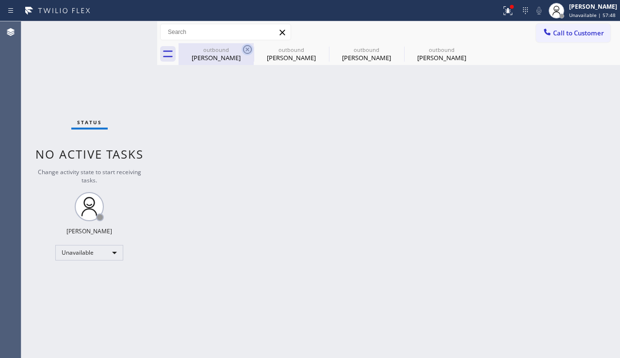
click at [248, 48] on icon at bounding box center [247, 49] width 9 height 9
click at [0, 0] on icon at bounding box center [0, 0] width 0 height 0
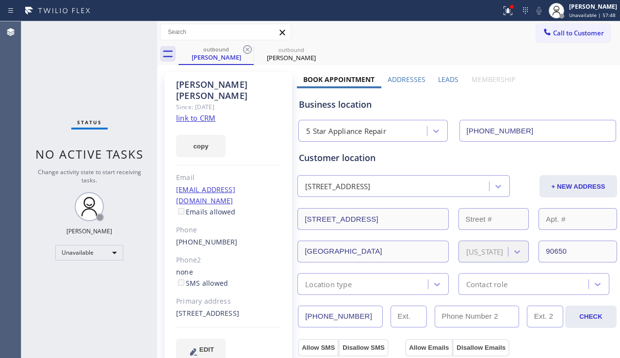
click at [248, 48] on icon at bounding box center [247, 49] width 9 height 9
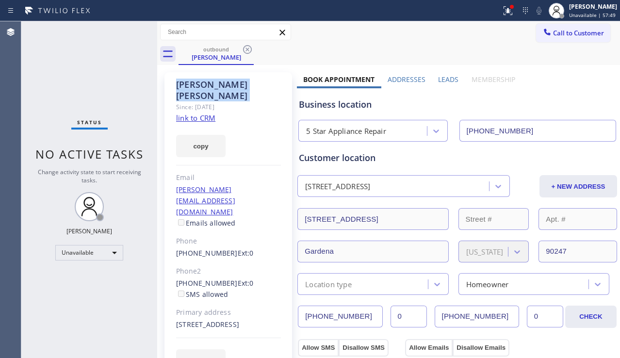
click at [248, 48] on icon at bounding box center [247, 49] width 9 height 9
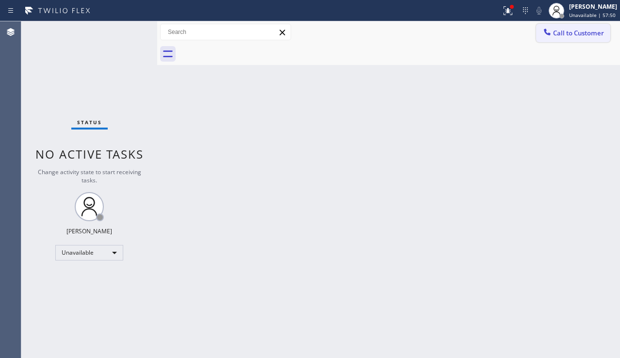
click at [578, 41] on button "Call to Customer" at bounding box center [573, 33] width 74 height 18
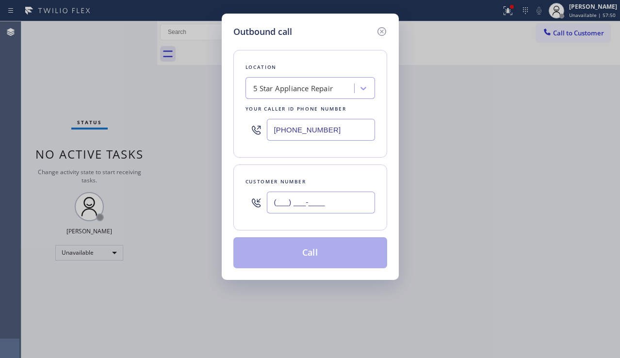
click at [322, 193] on input "(___) ___-____" at bounding box center [321, 203] width 108 height 22
paste input "650) 619-8258"
type input "[PHONE_NUMBER]"
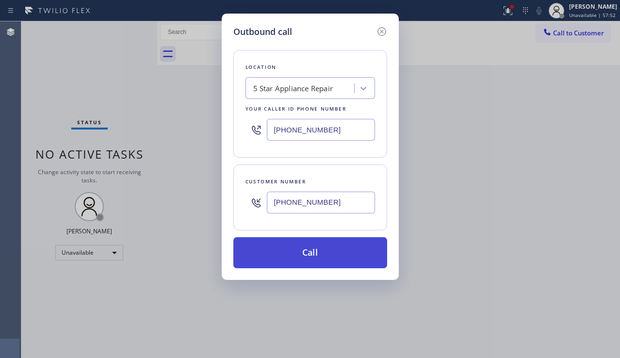
click at [309, 253] on button "Call" at bounding box center [310, 252] width 154 height 31
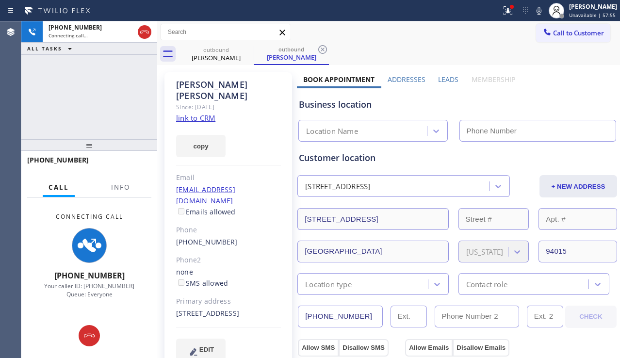
type input "[PHONE_NUMBER]"
click at [552, 106] on div "Business location" at bounding box center [457, 104] width 317 height 13
click at [451, 82] on label "Leads" at bounding box center [448, 79] width 20 height 9
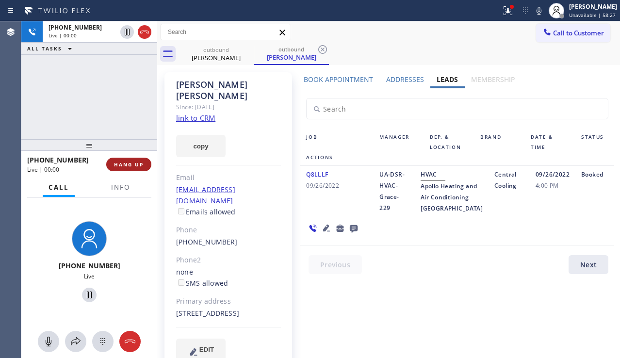
click at [138, 165] on span "HANG UP" at bounding box center [129, 164] width 30 height 7
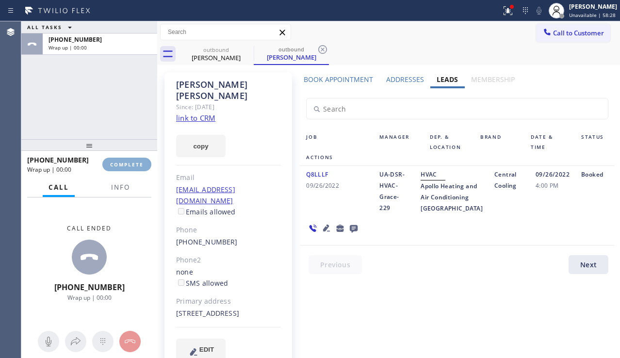
click at [138, 165] on span "COMPLETE" at bounding box center [126, 164] width 33 height 7
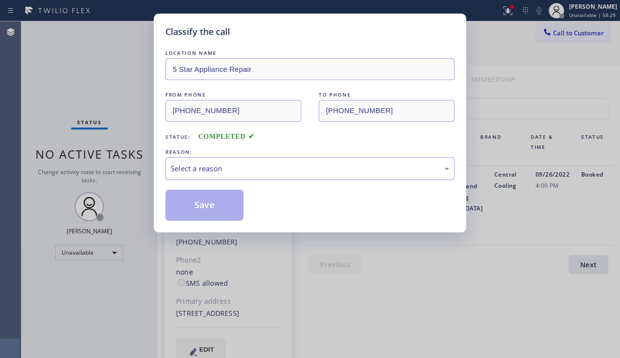
click at [248, 168] on div "Select a reason" at bounding box center [310, 168] width 278 height 11
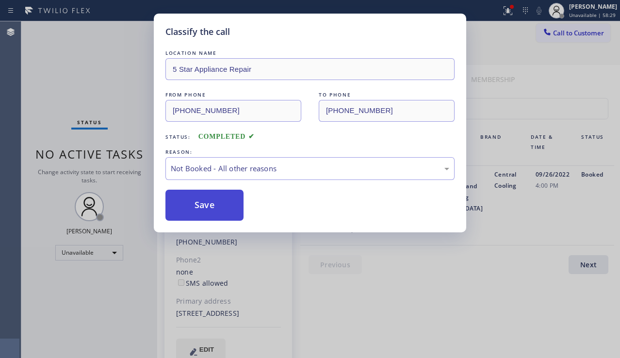
click at [208, 211] on button "Save" at bounding box center [204, 205] width 78 height 31
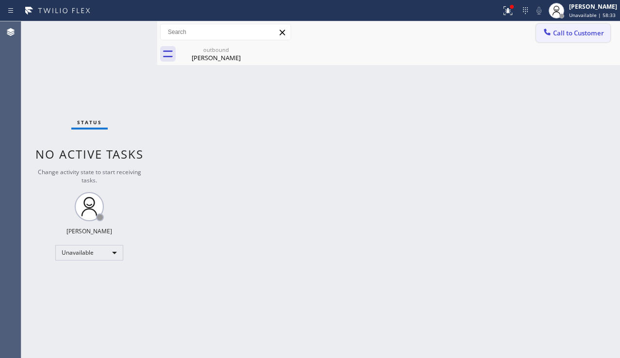
click at [548, 33] on icon at bounding box center [547, 32] width 6 height 6
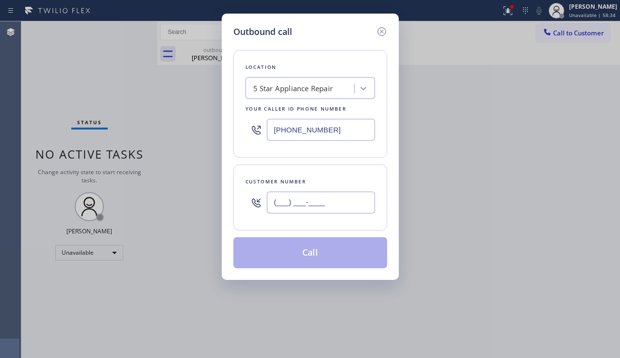
click at [286, 199] on input "(___) ___-____" at bounding box center [321, 203] width 108 height 22
paste input "786) 285-8900"
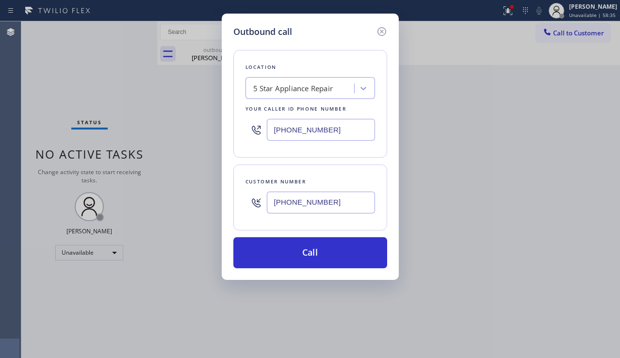
type input "[PHONE_NUMBER]"
drag, startPoint x: 340, startPoint y: 125, endPoint x: 260, endPoint y: 130, distance: 80.7
click at [260, 130] on div "[PHONE_NUMBER]" at bounding box center [310, 130] width 130 height 32
paste input "786) 789-1894"
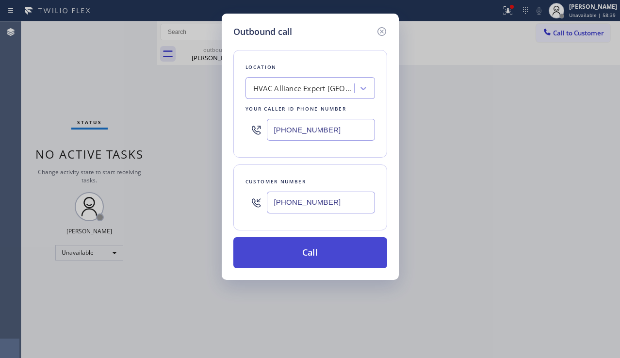
type input "[PHONE_NUMBER]"
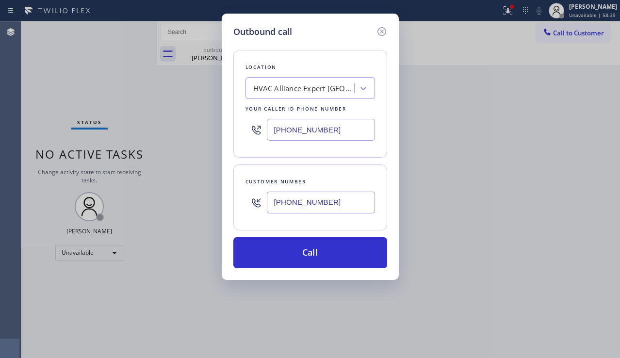
drag, startPoint x: 314, startPoint y: 252, endPoint x: 462, endPoint y: 279, distance: 150.0
click at [314, 252] on button "Call" at bounding box center [310, 252] width 154 height 31
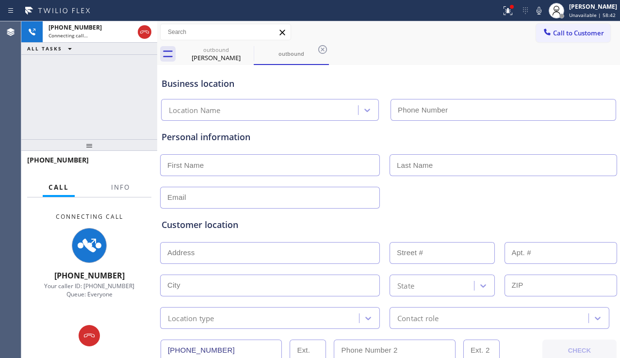
type input "[PHONE_NUMBER]"
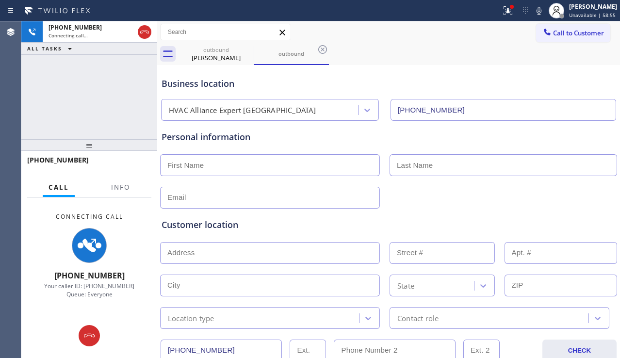
click at [225, 203] on input "text" at bounding box center [270, 198] width 220 height 22
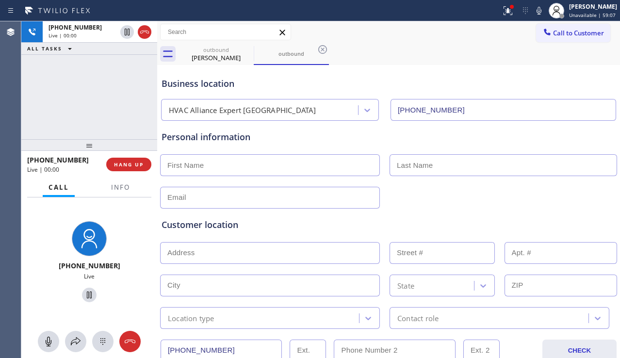
click at [534, 211] on div "Customer location >> ADD NEW ADDRESS << + NEW ADDRESS State Location type Conta…" at bounding box center [389, 269] width 458 height 120
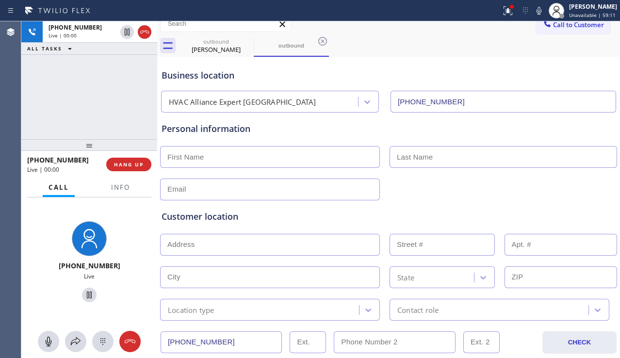
drag, startPoint x: 235, startPoint y: 349, endPoint x: 157, endPoint y: 348, distance: 77.6
click at [157, 348] on div "[PHONE_NUMBER] Live | 00:00 ALL TASKS ALL TASKS ACTIVE TASKS TASKS IN WRAP UP […" at bounding box center [320, 189] width 599 height 337
click at [130, 166] on span "HANG UP" at bounding box center [129, 164] width 30 height 7
click at [130, 167] on span "HANG UP" at bounding box center [129, 164] width 30 height 7
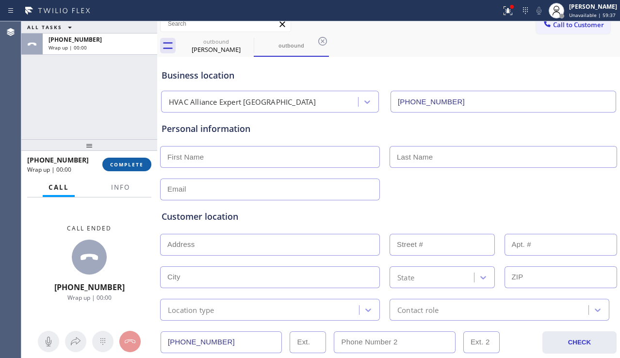
click at [130, 163] on span "COMPLETE" at bounding box center [126, 164] width 33 height 7
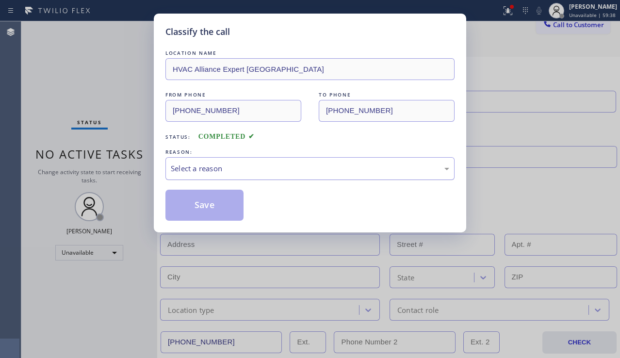
click at [302, 171] on div "Select a reason" at bounding box center [310, 168] width 278 height 11
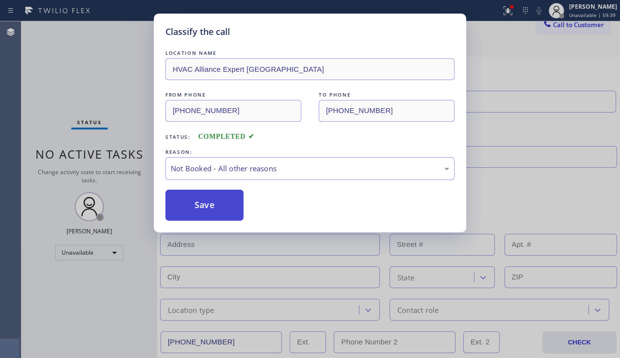
click at [202, 207] on button "Save" at bounding box center [204, 205] width 78 height 31
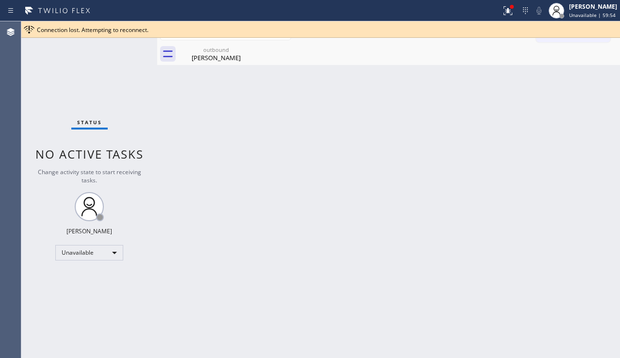
click at [452, 136] on div "Back to Dashboard Change Sender ID Customers Technicians Select a contact Outbo…" at bounding box center [388, 189] width 463 height 337
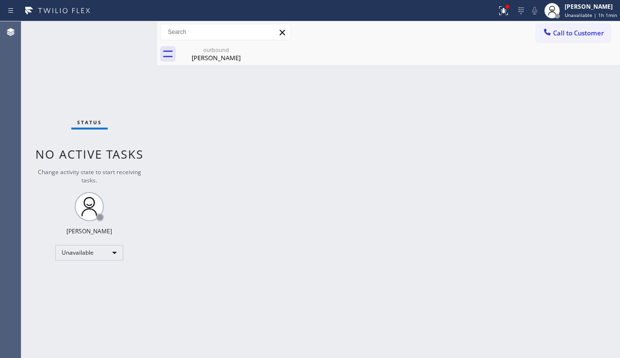
click at [617, 267] on div "Back to Dashboard Change Sender ID Customers Technicians Select a contact Outbo…" at bounding box center [388, 189] width 463 height 337
click at [499, 10] on icon at bounding box center [503, 10] width 9 height 9
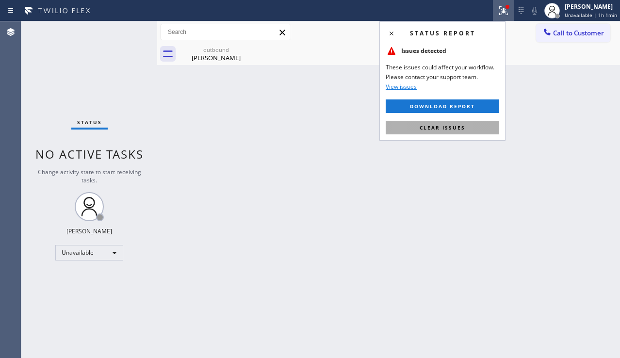
click at [446, 125] on span "Clear issues" at bounding box center [443, 127] width 46 height 7
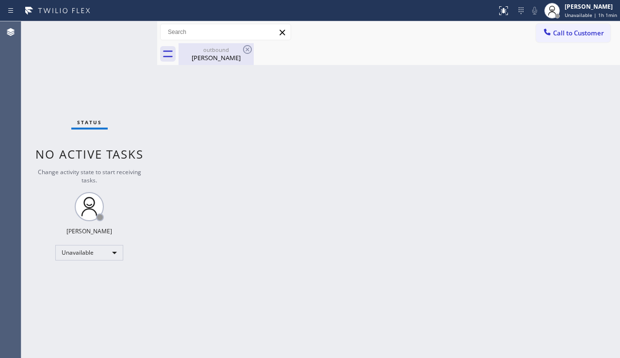
click at [232, 49] on div "outbound" at bounding box center [215, 49] width 73 height 7
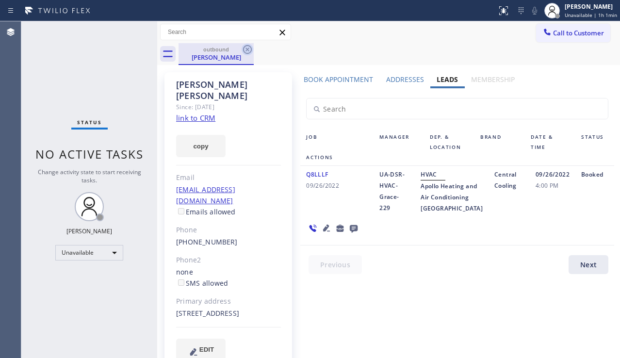
click at [244, 44] on icon at bounding box center [248, 50] width 12 height 12
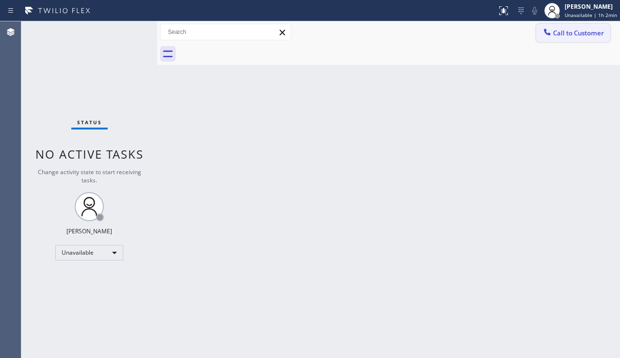
click at [563, 37] on button "Call to Customer" at bounding box center [573, 33] width 74 height 18
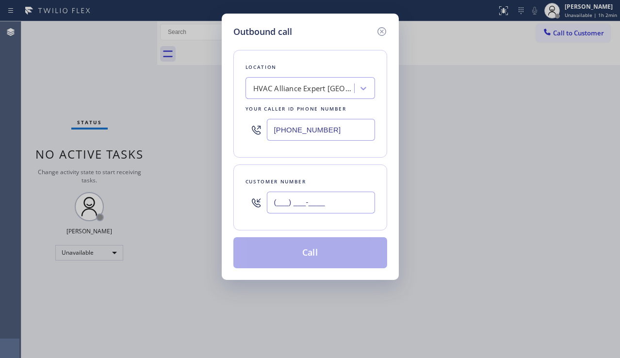
click at [293, 203] on input "(___) ___-____" at bounding box center [321, 203] width 108 height 22
paste input "415) 425-6837"
type input "[PHONE_NUMBER]"
click at [286, 86] on div "HVAC Alliance Expert [GEOGRAPHIC_DATA]" at bounding box center [304, 88] width 102 height 11
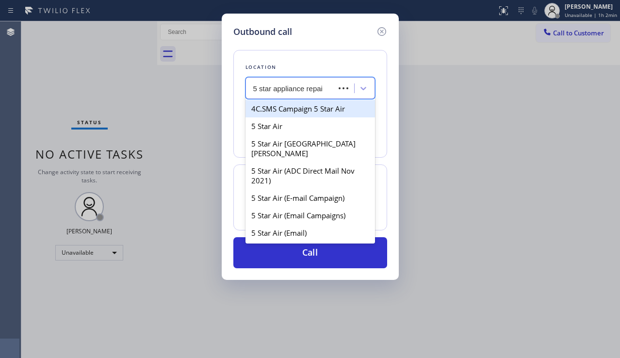
type input "5 star appliance repair"
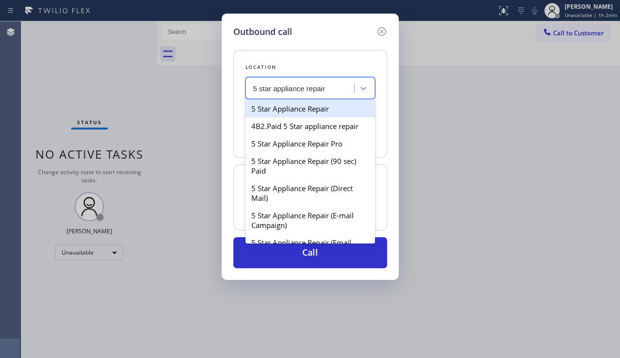
click at [287, 105] on div "5 Star Appliance Repair" at bounding box center [310, 108] width 130 height 17
type input "[PHONE_NUMBER]"
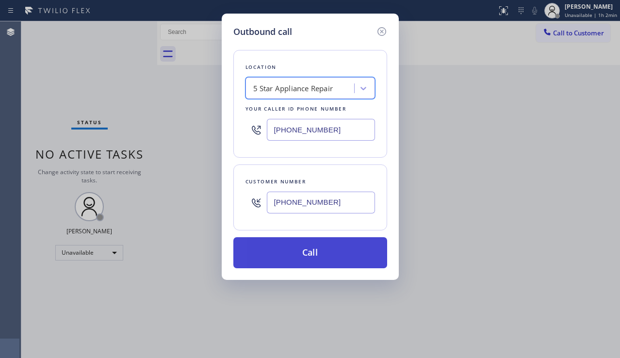
click at [304, 251] on button "Call" at bounding box center [310, 252] width 154 height 31
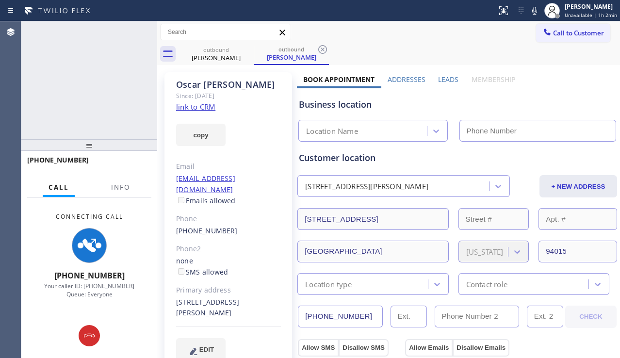
type input "[PHONE_NUMBER]"
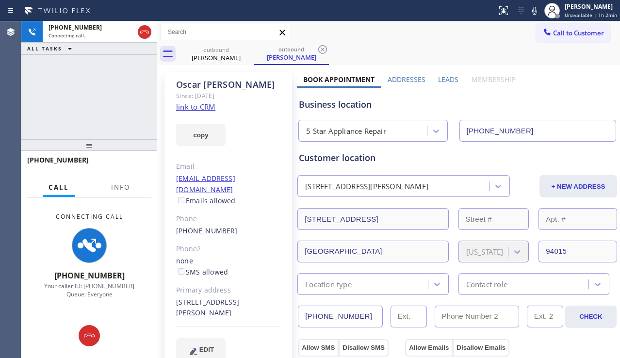
click at [44, 111] on div "[PHONE_NUMBER] Connecting call… ALL TASKS ALL TASKS ACTIVE TASKS TASKS IN WRAP …" at bounding box center [89, 80] width 136 height 118
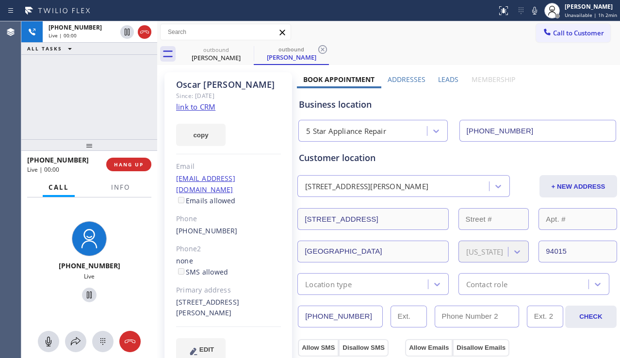
click at [451, 81] on label "Leads" at bounding box center [448, 79] width 20 height 9
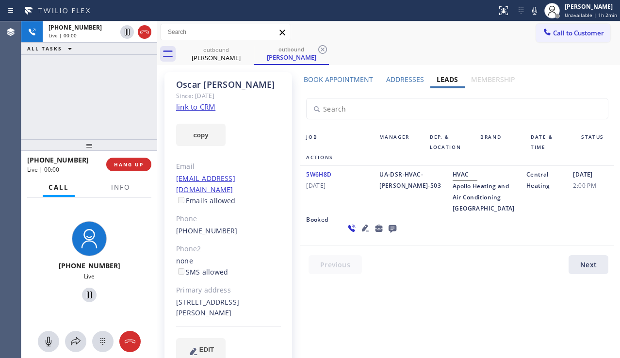
click at [359, 234] on icon at bounding box center [365, 228] width 12 height 12
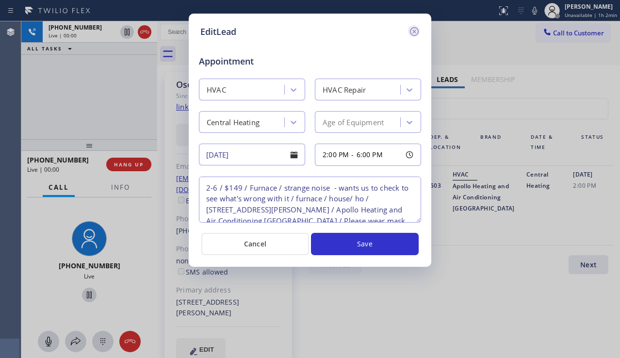
click at [415, 34] on icon at bounding box center [414, 32] width 12 height 12
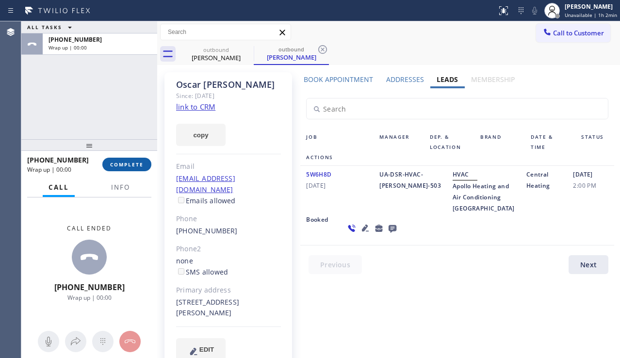
click at [145, 164] on button "COMPLETE" at bounding box center [126, 165] width 49 height 14
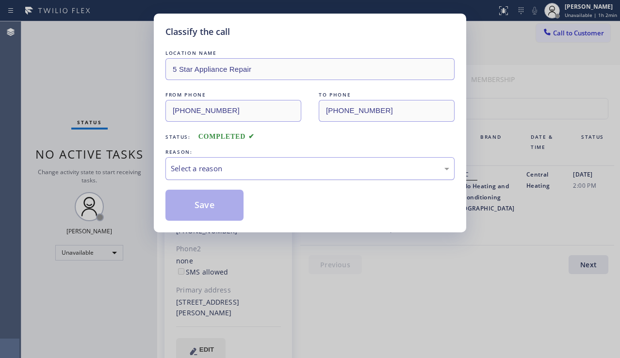
click at [303, 173] on div "Select a reason" at bounding box center [310, 168] width 278 height 11
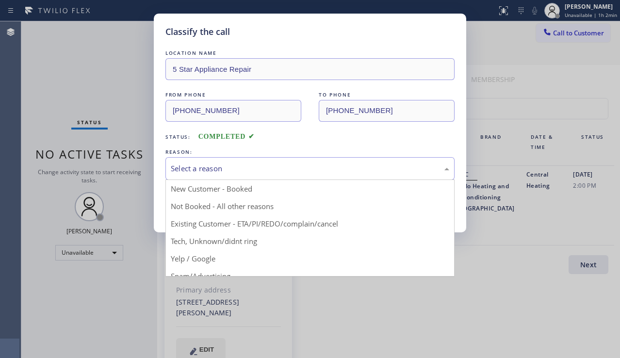
drag, startPoint x: 246, startPoint y: 205, endPoint x: 217, endPoint y: 206, distance: 28.7
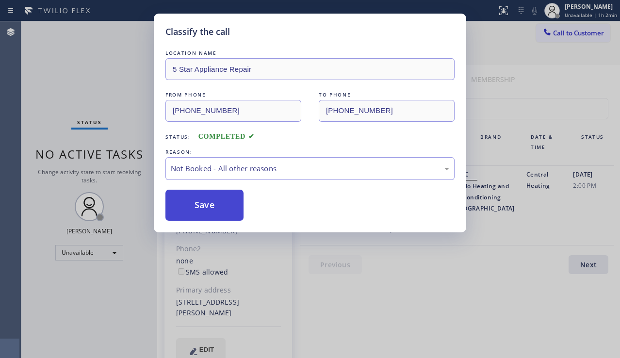
click at [206, 207] on button "Save" at bounding box center [204, 205] width 78 height 31
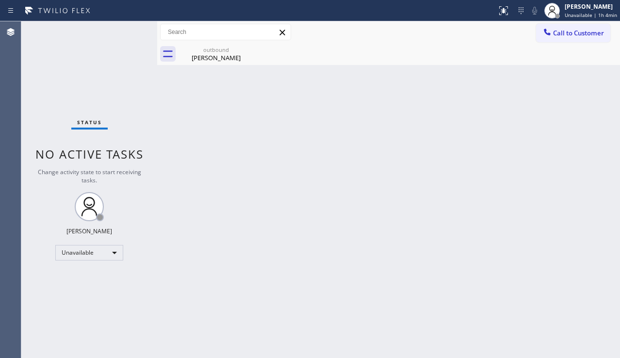
click at [554, 220] on div "Back to Dashboard Change Sender ID Customers Technicians Select a contact Outbo…" at bounding box center [388, 189] width 463 height 337
click at [599, 263] on div "Back to Dashboard Change Sender ID Customers Technicians Select a contact Outbo…" at bounding box center [388, 189] width 463 height 337
click at [229, 57] on div "[PERSON_NAME]" at bounding box center [215, 57] width 73 height 9
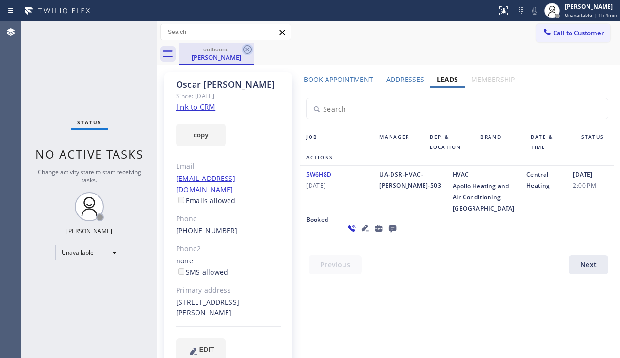
click at [247, 46] on icon at bounding box center [248, 50] width 12 height 12
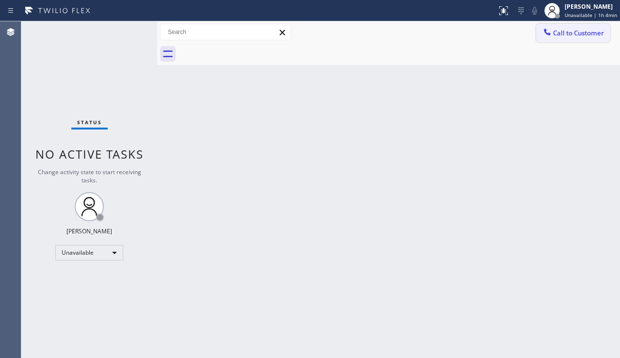
click at [556, 29] on span "Call to Customer" at bounding box center [578, 33] width 51 height 9
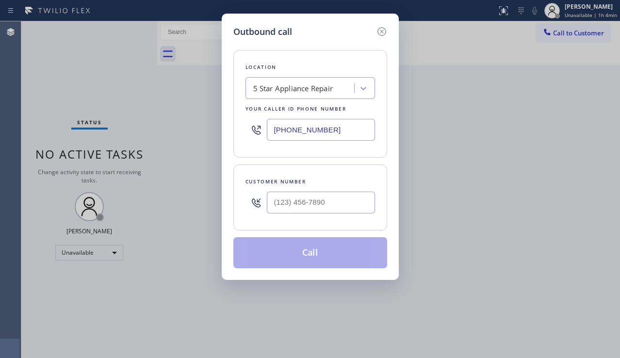
click at [287, 188] on div at bounding box center [321, 203] width 108 height 32
click at [279, 204] on input "(___) ___-____" at bounding box center [321, 203] width 108 height 22
paste input "775) 750-4859"
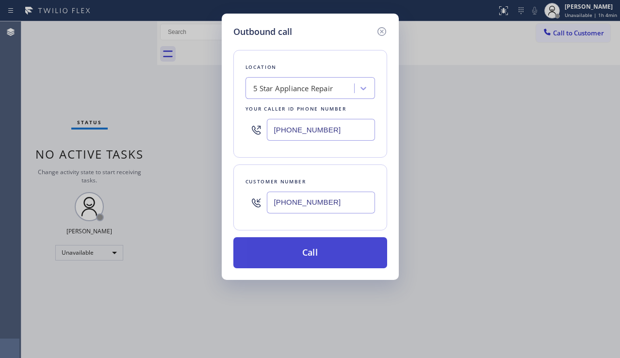
type input "[PHONE_NUMBER]"
click at [287, 247] on button "Call" at bounding box center [310, 252] width 154 height 31
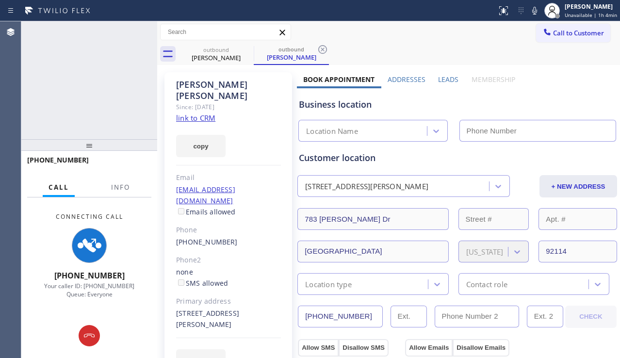
type input "[PHONE_NUMBER]"
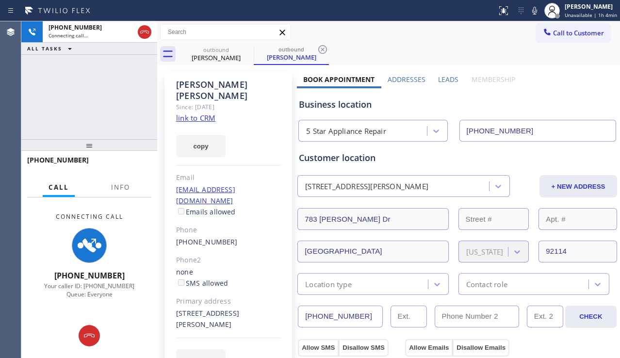
click at [566, 85] on div "Business location 5 Star Appliance Repair [PHONE_NUMBER]" at bounding box center [457, 112] width 321 height 57
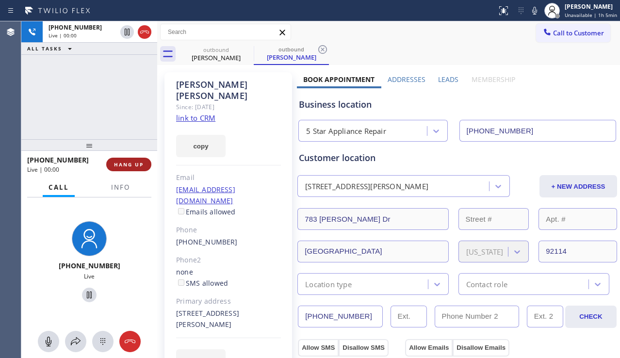
click at [125, 168] on button "HANG UP" at bounding box center [128, 165] width 45 height 14
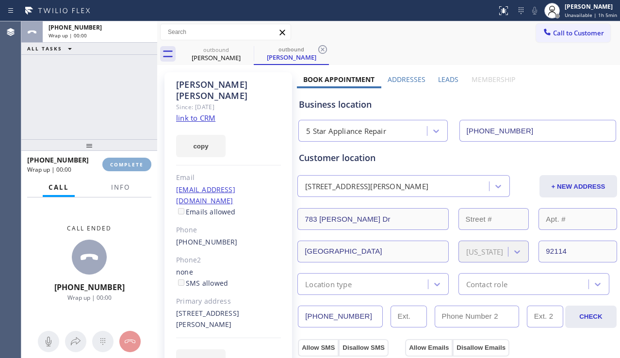
click at [125, 168] on button "COMPLETE" at bounding box center [126, 165] width 49 height 14
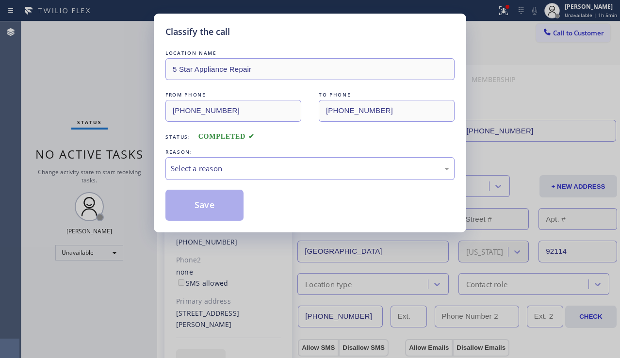
click at [270, 172] on div "Select a reason" at bounding box center [310, 168] width 278 height 11
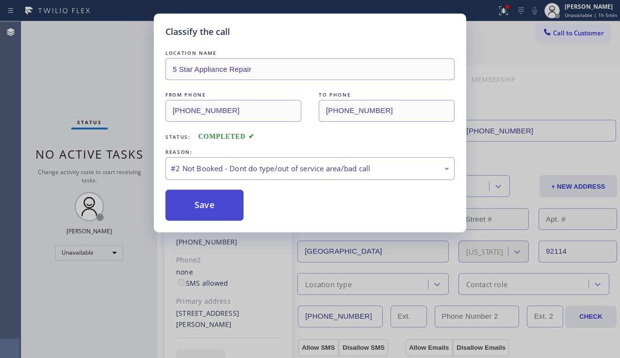
click at [223, 205] on button "Save" at bounding box center [204, 205] width 78 height 31
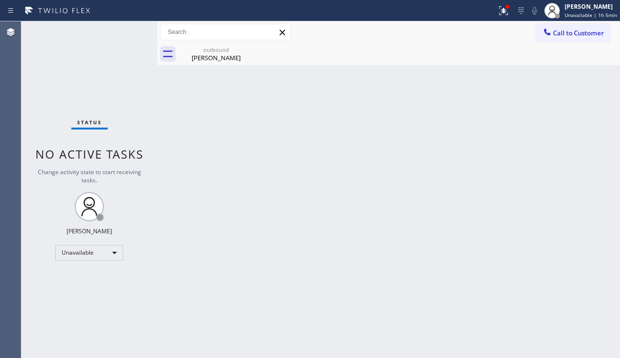
click at [566, 32] on span "Call to Customer" at bounding box center [578, 33] width 51 height 9
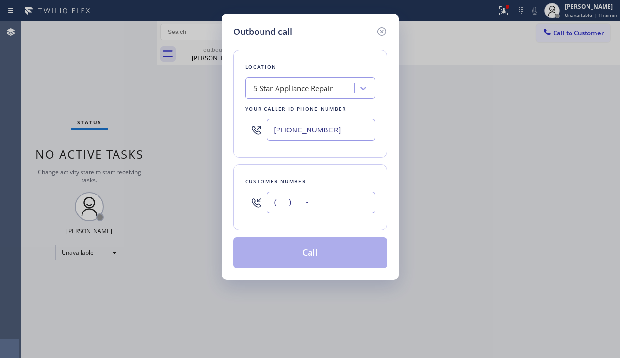
click at [335, 192] on input "(___) ___-____" at bounding box center [321, 203] width 108 height 22
paste input "415) 308-5563"
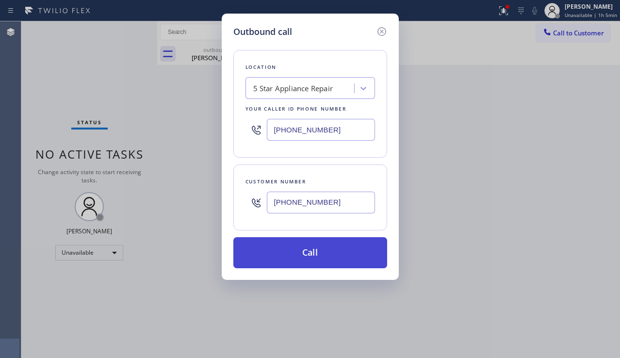
type input "[PHONE_NUMBER]"
click at [325, 247] on button "Call" at bounding box center [310, 252] width 154 height 31
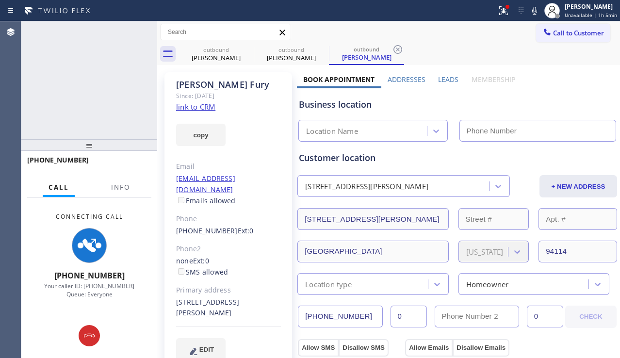
type input "[PHONE_NUMBER]"
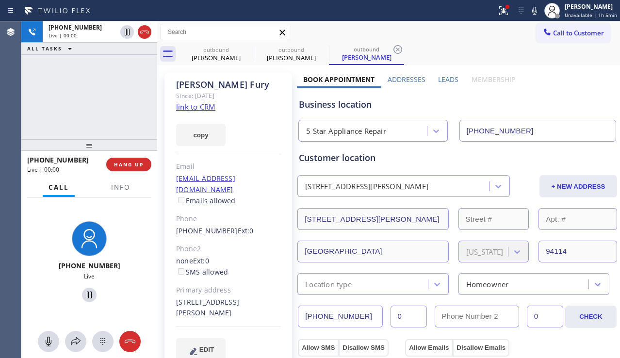
click at [579, 104] on div "Business location" at bounding box center [457, 104] width 317 height 13
click at [124, 160] on button "HANG UP" at bounding box center [128, 165] width 45 height 14
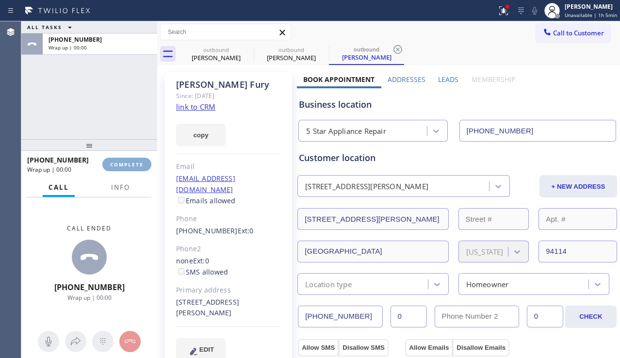
click at [124, 160] on button "COMPLETE" at bounding box center [126, 165] width 49 height 14
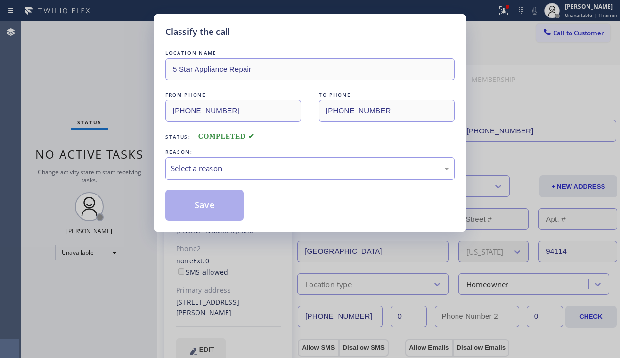
click at [278, 162] on div "Select a reason" at bounding box center [309, 168] width 289 height 23
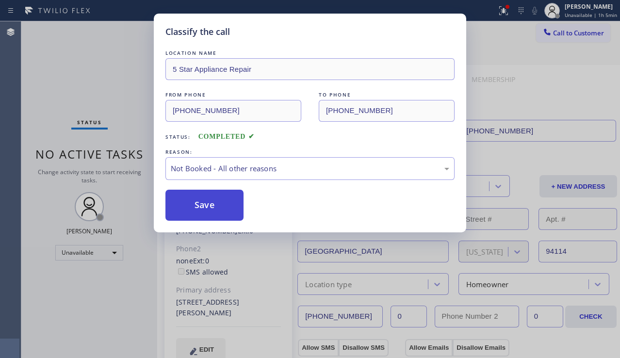
click at [211, 206] on button "Save" at bounding box center [204, 205] width 78 height 31
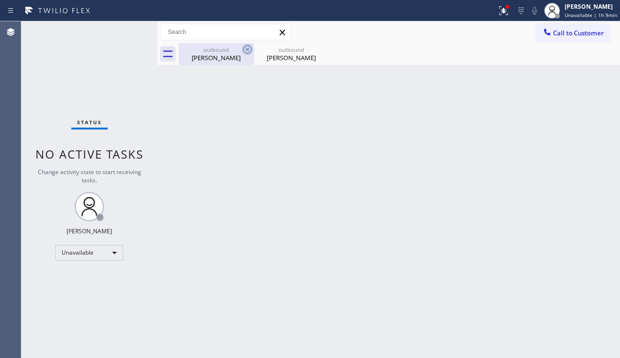
click at [248, 49] on icon at bounding box center [247, 49] width 9 height 9
click at [0, 0] on icon at bounding box center [0, 0] width 0 height 0
click at [248, 49] on div at bounding box center [399, 54] width 441 height 22
click at [504, 7] on div at bounding box center [507, 7] width 6 height 6
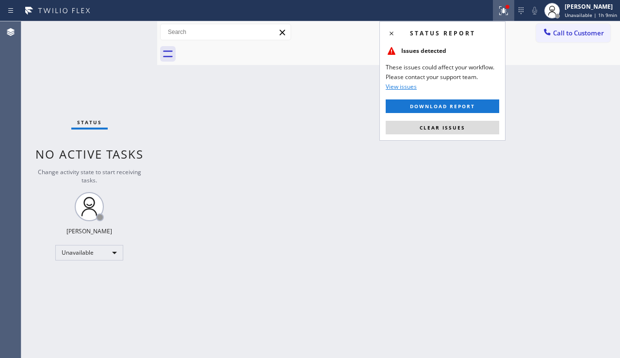
click at [505, 147] on div "Back to Dashboard Change Sender ID Customers Technicians Select a contact Outbo…" at bounding box center [388, 189] width 463 height 337
click at [498, 15] on icon at bounding box center [504, 11] width 12 height 12
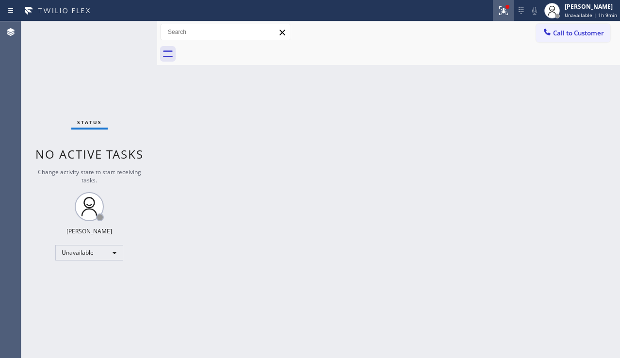
click at [499, 12] on icon at bounding box center [502, 9] width 6 height 7
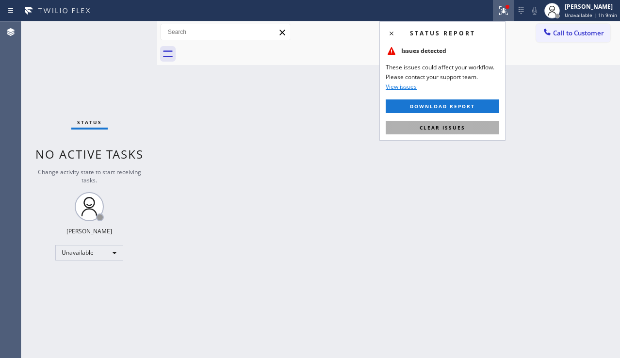
click at [433, 131] on button "Clear issues" at bounding box center [443, 128] width 114 height 14
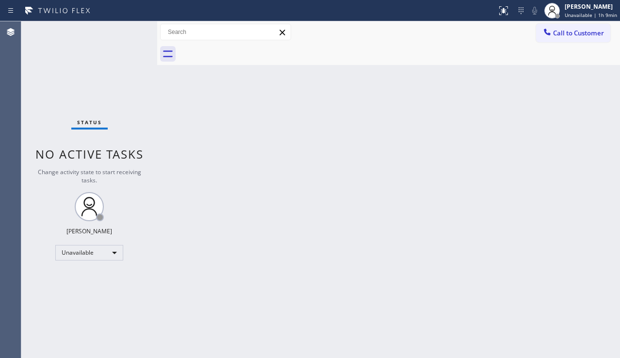
click at [401, 152] on div "Back to Dashboard Change Sender ID Customers Technicians Select a contact Outbo…" at bounding box center [388, 189] width 463 height 337
click at [568, 225] on div "Back to Dashboard Change Sender ID Customers Technicians Select a contact Outbo…" at bounding box center [388, 189] width 463 height 337
click at [254, 232] on div "Back to Dashboard Change Sender ID Customers Technicians Select a contact Outbo…" at bounding box center [388, 189] width 463 height 337
click at [177, 193] on div "Back to Dashboard Change Sender ID Customers Technicians Select a contact Outbo…" at bounding box center [388, 189] width 463 height 337
click at [295, 172] on div "Back to Dashboard Change Sender ID Customers Technicians Select a contact Outbo…" at bounding box center [388, 189] width 463 height 337
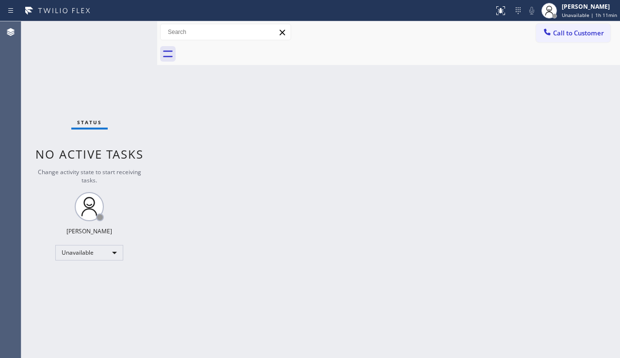
click at [574, 168] on div "Back to Dashboard Change Sender ID Customers Technicians Select a contact Outbo…" at bounding box center [388, 189] width 463 height 337
click at [545, 33] on icon at bounding box center [547, 32] width 10 height 10
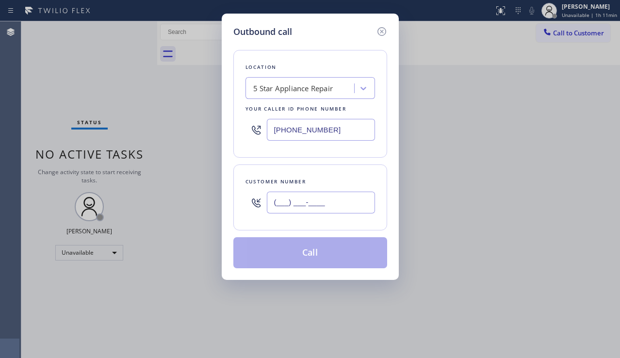
click at [291, 205] on input "(___) ___-____" at bounding box center [321, 203] width 108 height 22
paste input "323) 794-4788"
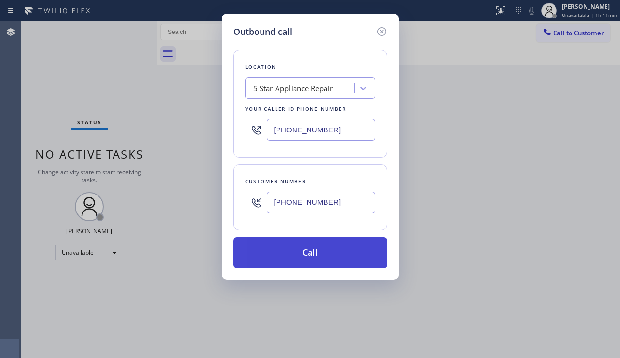
type input "[PHONE_NUMBER]"
click at [308, 256] on button "Call" at bounding box center [310, 252] width 154 height 31
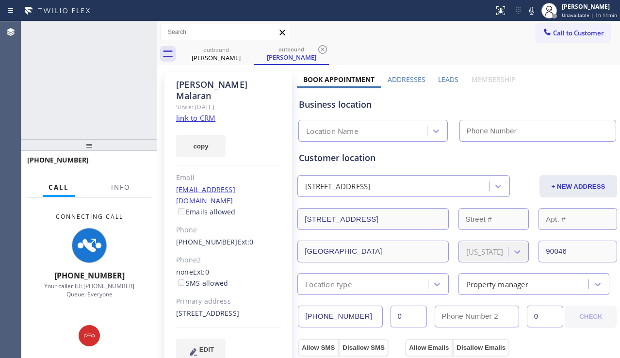
type input "[PHONE_NUMBER]"
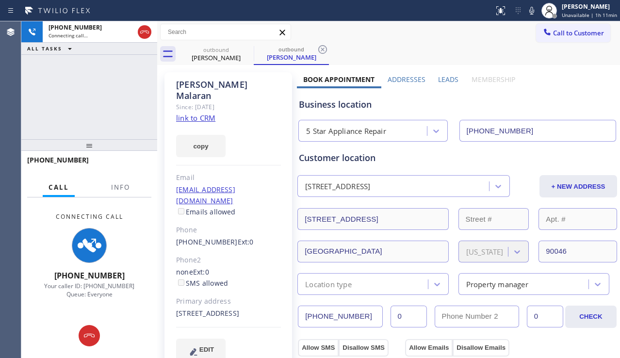
click at [37, 103] on div "[PHONE_NUMBER] Connecting call… ALL TASKS ALL TASKS ACTIVE TASKS TASKS IN WRAP …" at bounding box center [89, 80] width 136 height 118
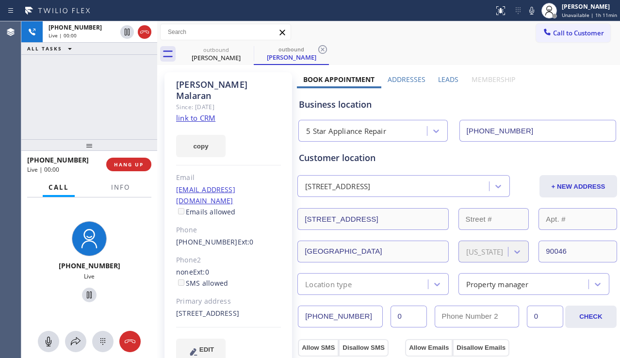
click at [445, 81] on label "Leads" at bounding box center [448, 79] width 20 height 9
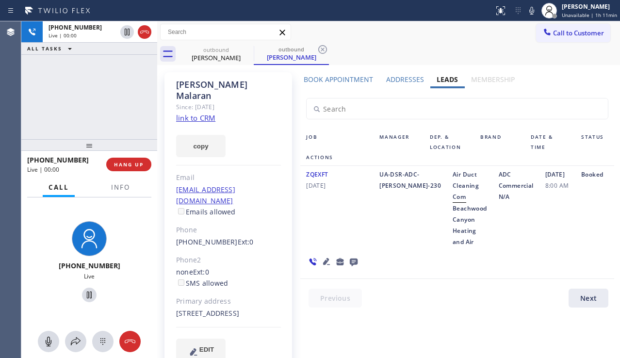
click at [324, 260] on icon at bounding box center [327, 262] width 12 height 12
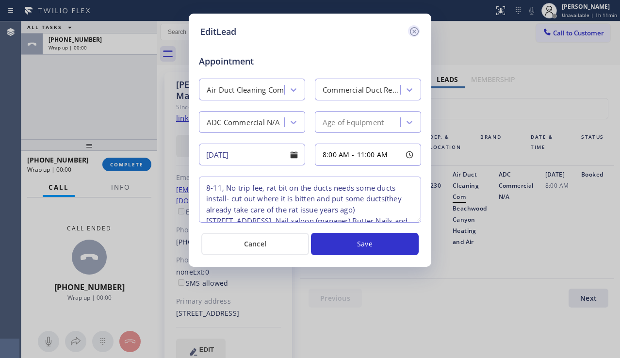
click at [409, 29] on icon at bounding box center [414, 32] width 12 height 12
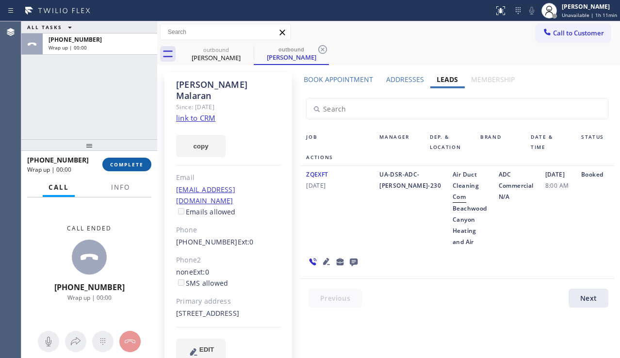
click at [131, 167] on span "COMPLETE" at bounding box center [126, 164] width 33 height 7
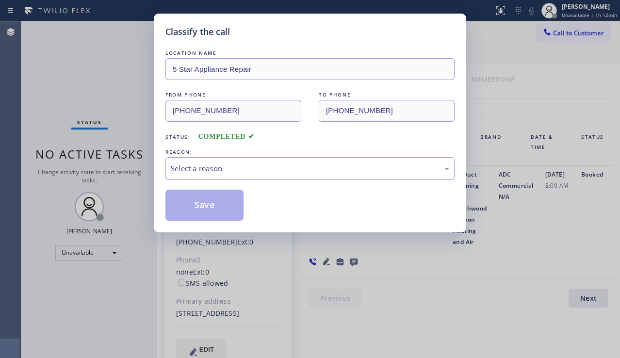
click at [252, 170] on div "Select a reason" at bounding box center [310, 168] width 278 height 11
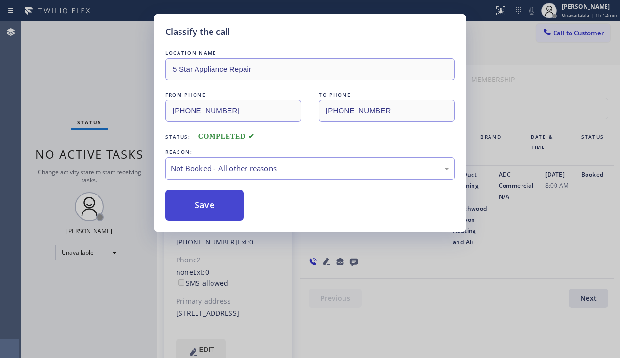
drag, startPoint x: 200, startPoint y: 207, endPoint x: 242, endPoint y: 209, distance: 41.8
click at [199, 207] on button "Save" at bounding box center [204, 205] width 78 height 31
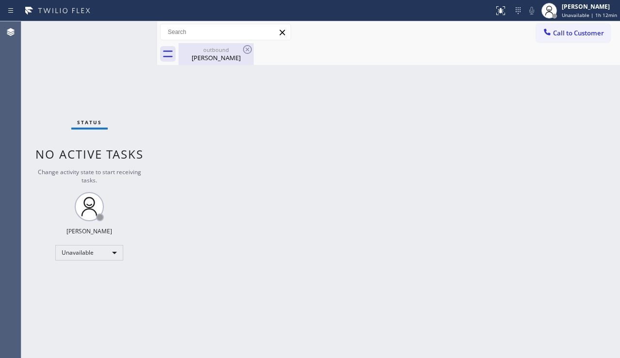
drag, startPoint x: 216, startPoint y: 53, endPoint x: 239, endPoint y: 49, distance: 23.7
click at [218, 52] on div "outbound" at bounding box center [215, 49] width 73 height 7
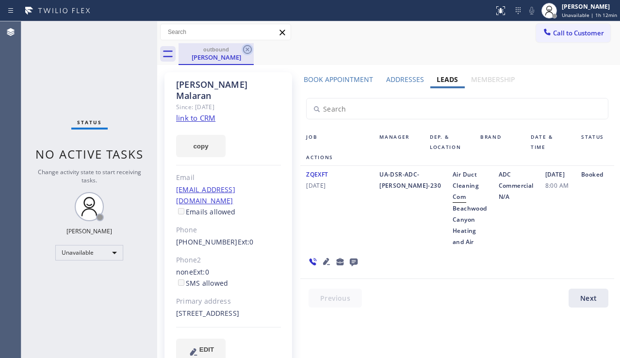
click at [244, 47] on icon at bounding box center [247, 49] width 9 height 9
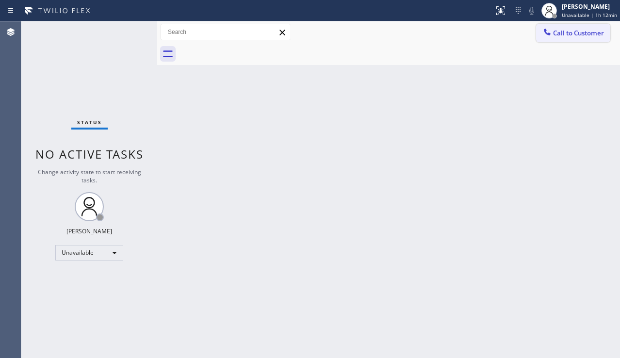
click at [563, 38] on button "Call to Customer" at bounding box center [573, 33] width 74 height 18
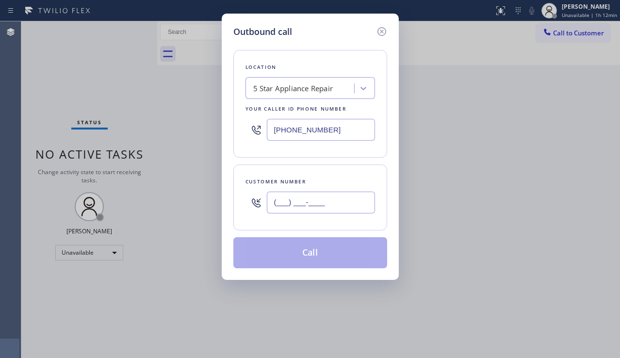
click at [310, 202] on input "(___) ___-____" at bounding box center [321, 203] width 108 height 22
paste input "323) 504-0207"
type input "[PHONE_NUMBER]"
click at [312, 260] on button "Call" at bounding box center [310, 252] width 154 height 31
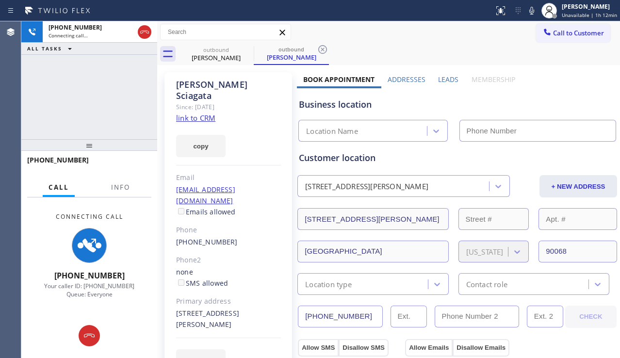
type input "[PHONE_NUMBER]"
drag, startPoint x: 551, startPoint y: 97, endPoint x: 523, endPoint y: 107, distance: 29.8
click at [551, 97] on div "Business location 5 Star Appliance Repair [PHONE_NUMBER]" at bounding box center [457, 114] width 321 height 53
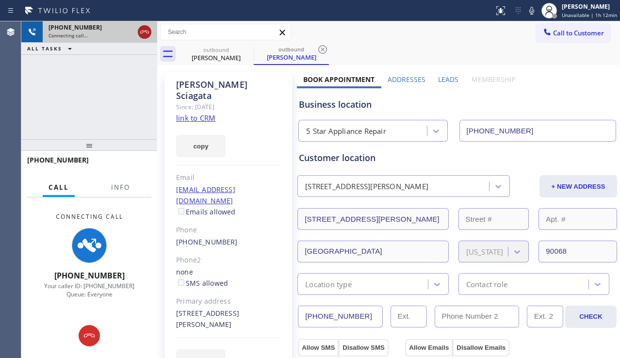
click at [150, 33] on div at bounding box center [145, 32] width 14 height 12
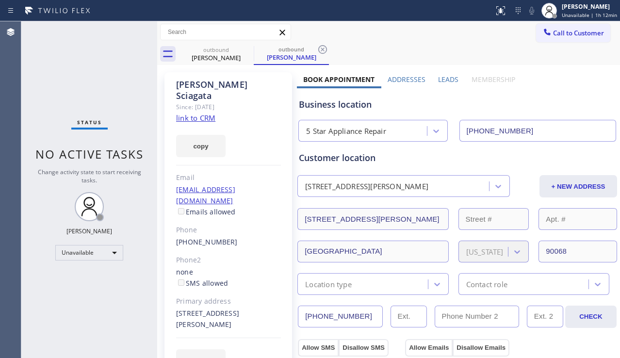
click at [551, 39] on button "Call to Customer" at bounding box center [573, 33] width 74 height 18
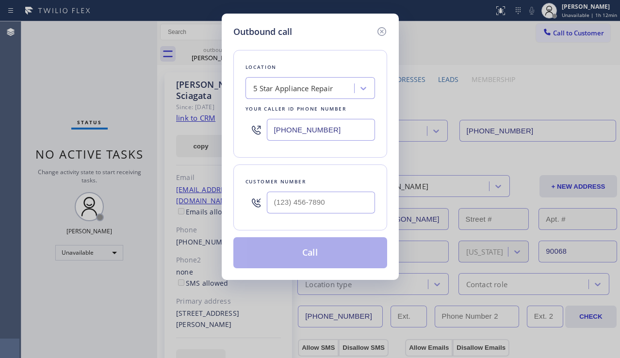
click at [151, 226] on div "Outbound call Location 5 Star Appliance Repair Your caller id phone number [PHO…" at bounding box center [310, 179] width 620 height 358
click at [306, 198] on input "(___) ___-____" at bounding box center [321, 203] width 108 height 22
paste input "279) 204-5437"
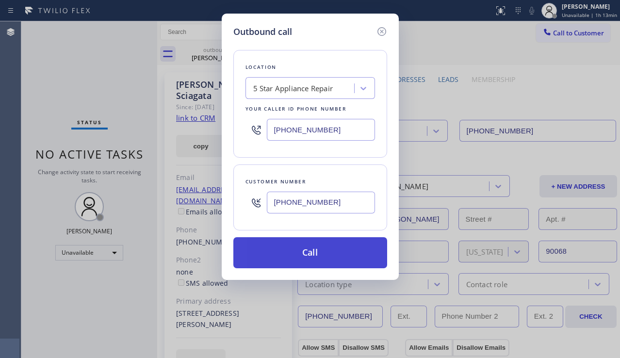
type input "[PHONE_NUMBER]"
click at [294, 245] on button "Call" at bounding box center [310, 252] width 154 height 31
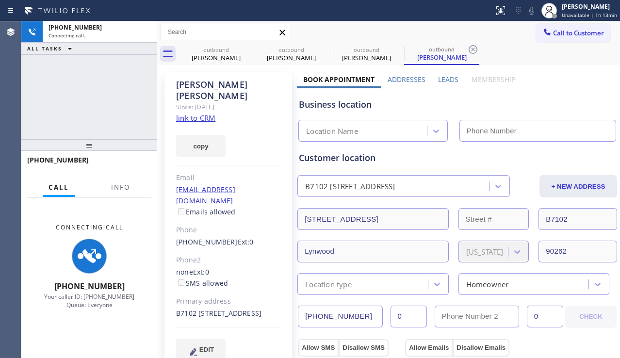
click at [46, 103] on div "[PHONE_NUMBER] Connecting call… ALL TASKS ALL TASKS ACTIVE TASKS TASKS IN WRAP …" at bounding box center [89, 80] width 136 height 118
type input "[PHONE_NUMBER]"
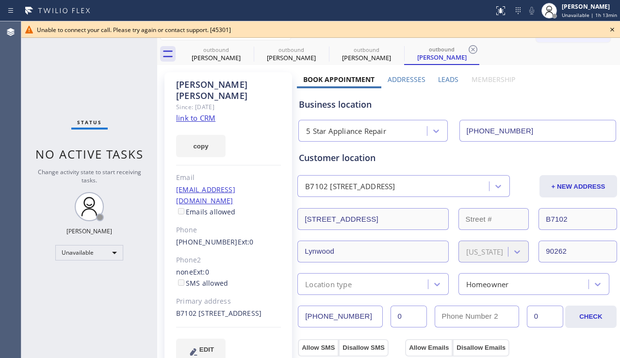
click at [615, 30] on icon at bounding box center [612, 30] width 12 height 12
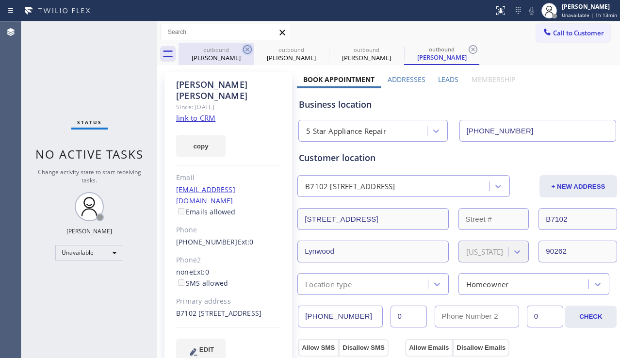
click at [247, 50] on icon at bounding box center [247, 49] width 9 height 9
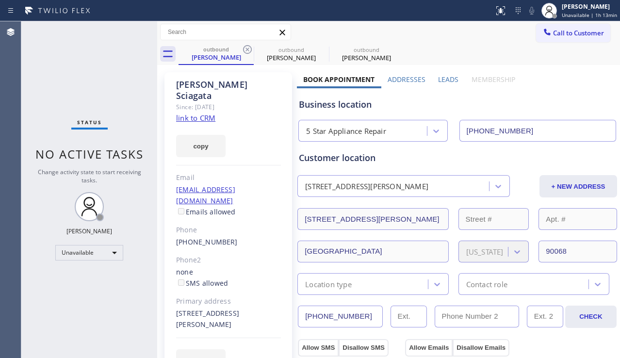
click at [247, 50] on icon at bounding box center [247, 49] width 9 height 9
click at [0, 0] on icon at bounding box center [0, 0] width 0 height 0
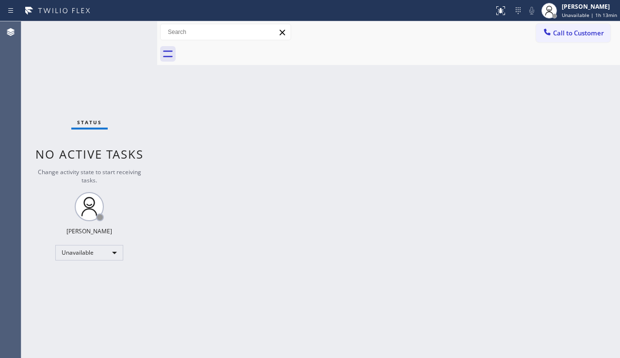
click at [247, 50] on div at bounding box center [399, 54] width 441 height 22
click at [592, 137] on div "Back to Dashboard Change Sender ID Customers Technicians Select a contact Outbo…" at bounding box center [388, 189] width 463 height 337
click at [84, 259] on div "Unavailable" at bounding box center [89, 253] width 68 height 16
click at [96, 274] on li "Available" at bounding box center [89, 279] width 66 height 12
click at [187, 270] on div "Back to Dashboard Change Sender ID Customers Technicians Select a contact Outbo…" at bounding box center [388, 189] width 463 height 337
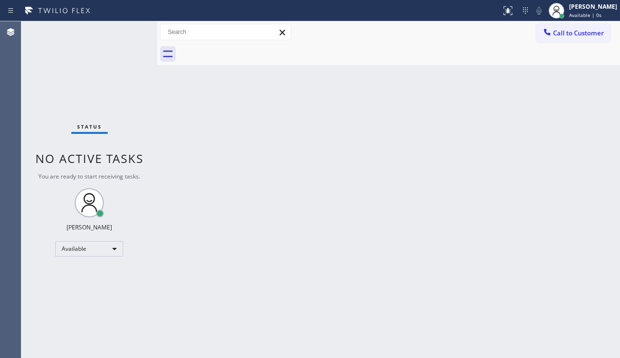
click at [349, 211] on div "Back to Dashboard Change Sender ID Customers Technicians Select a contact Outbo…" at bounding box center [388, 189] width 463 height 337
click at [246, 274] on div "Back to Dashboard Change Sender ID Customers Technicians Select a contact Outbo…" at bounding box center [388, 189] width 463 height 337
click at [559, 257] on div "Back to Dashboard Change Sender ID Customers Technicians Select a contact Outbo…" at bounding box center [388, 189] width 463 height 337
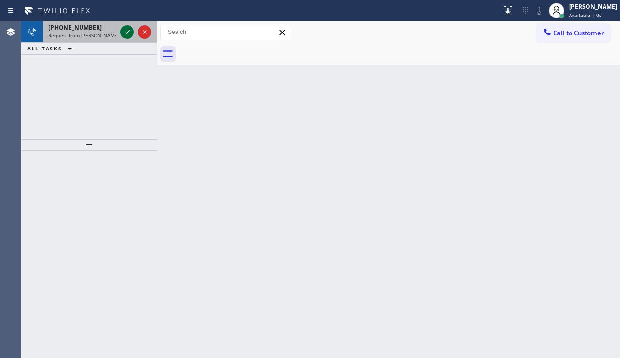
click at [125, 34] on icon at bounding box center [127, 32] width 12 height 12
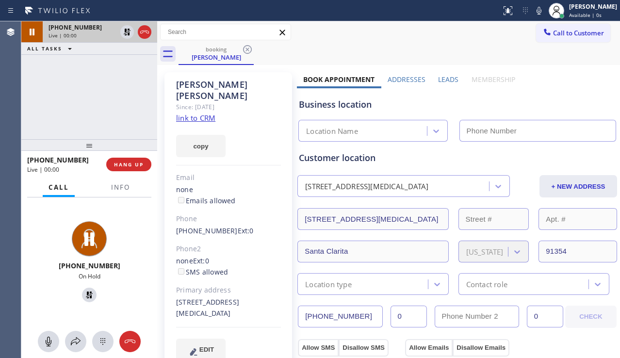
type input "[PHONE_NUMBER]"
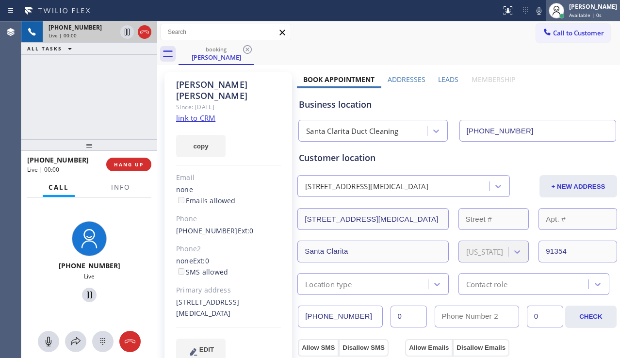
click at [551, 16] on icon at bounding box center [557, 11] width 12 height 12
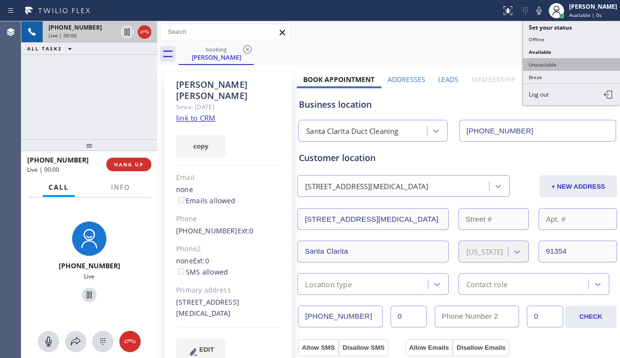
click at [537, 64] on button "Unavailable" at bounding box center [571, 64] width 97 height 13
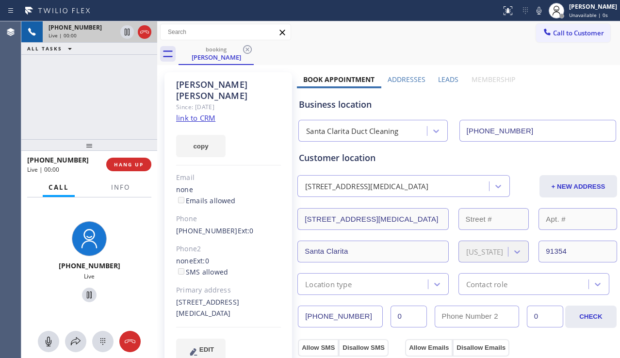
drag, startPoint x: 439, startPoint y: 78, endPoint x: 442, endPoint y: 82, distance: 5.0
click at [440, 78] on label "Leads" at bounding box center [448, 79] width 20 height 9
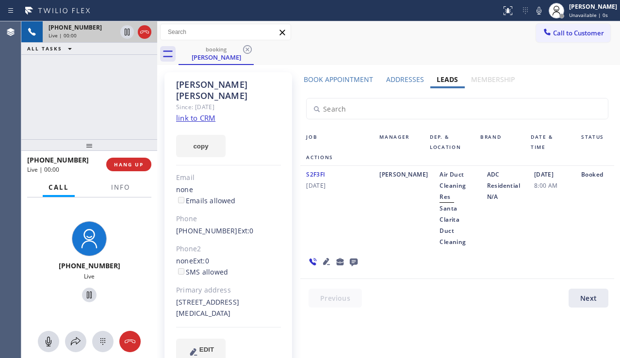
click at [322, 256] on icon at bounding box center [327, 262] width 12 height 12
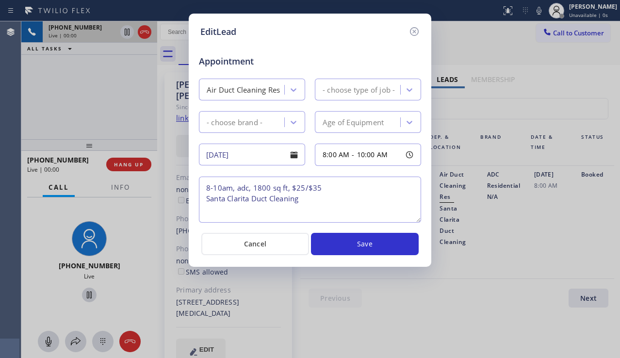
type textarea "8-10am, adc, 1800 sq ft, $25/$35 Santa Clarita Duct Cleaning"
click at [414, 33] on icon at bounding box center [414, 32] width 12 height 12
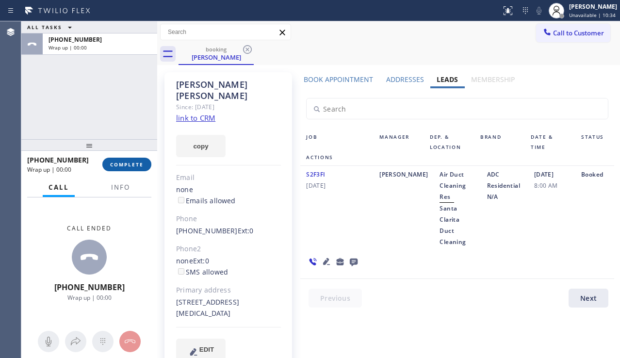
click at [148, 166] on button "COMPLETE" at bounding box center [126, 165] width 49 height 14
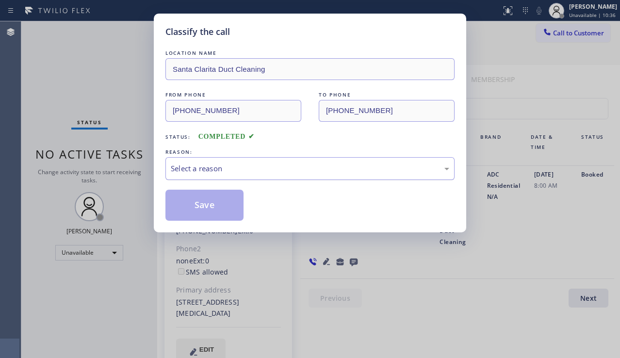
click at [262, 162] on div "Select a reason" at bounding box center [309, 168] width 289 height 23
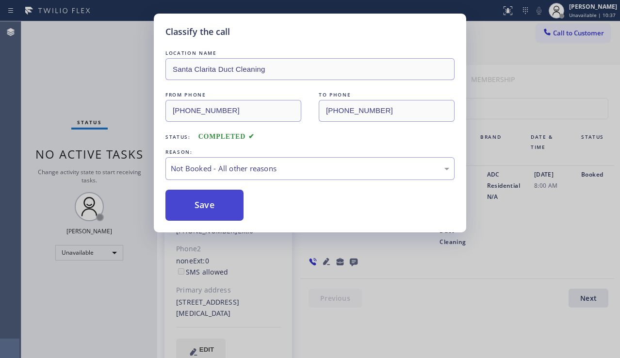
click at [206, 208] on button "Save" at bounding box center [204, 205] width 78 height 31
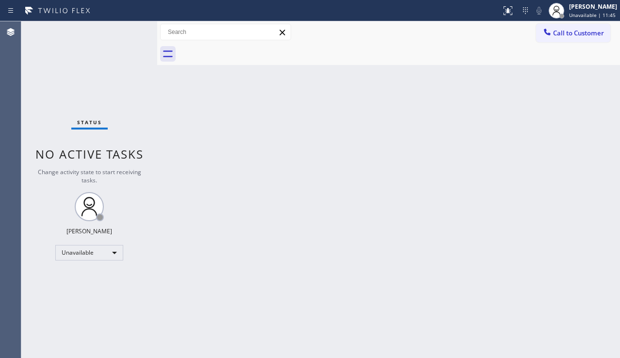
click at [552, 259] on div "Back to Dashboard Change Sender ID Customers Technicians Select a contact Outbo…" at bounding box center [388, 189] width 463 height 337
click at [410, 155] on div "Back to Dashboard Change Sender ID Customers Technicians Select a contact Outbo…" at bounding box center [388, 189] width 463 height 337
click at [575, 34] on span "Call to Customer" at bounding box center [578, 33] width 51 height 9
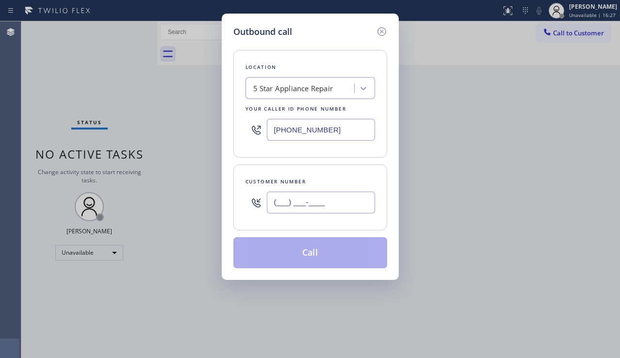
click at [278, 199] on input "(___) ___-____" at bounding box center [321, 203] width 108 height 22
paste input "519) 690-0759"
type input "[PHONE_NUMBER]"
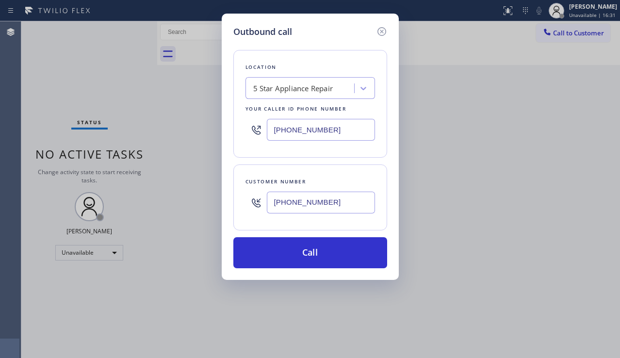
drag, startPoint x: 348, startPoint y: 127, endPoint x: 271, endPoint y: 133, distance: 77.9
click at [271, 133] on input "[PHONE_NUMBER]" at bounding box center [321, 130] width 108 height 22
paste input "415) 510-2760"
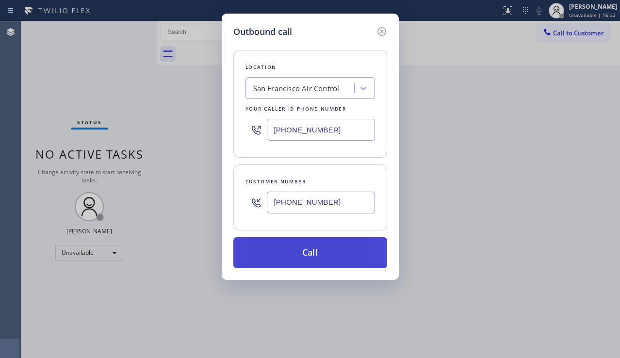
type input "[PHONE_NUMBER]"
click at [306, 254] on button "Call" at bounding box center [310, 252] width 154 height 31
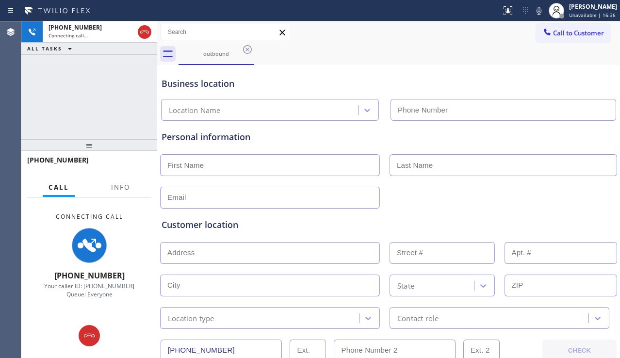
type input "[PHONE_NUMBER]"
click at [554, 211] on div "Customer location >> ADD NEW ADDRESS << + NEW ADDRESS State Location type Conta…" at bounding box center [389, 269] width 458 height 120
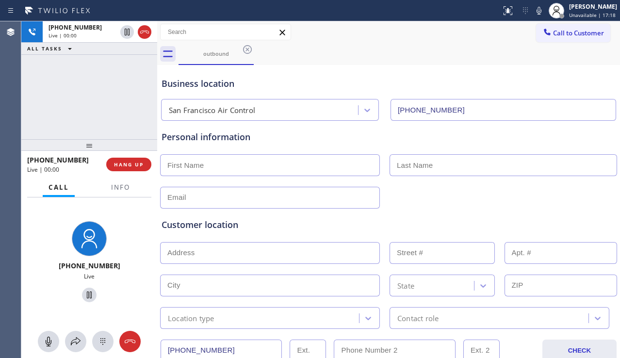
click at [270, 219] on div "Customer location" at bounding box center [389, 224] width 454 height 13
click at [137, 169] on button "HANG UP" at bounding box center [128, 165] width 45 height 14
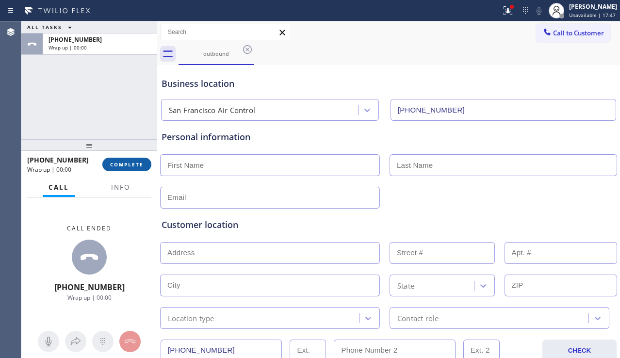
click at [137, 169] on button "COMPLETE" at bounding box center [126, 165] width 49 height 14
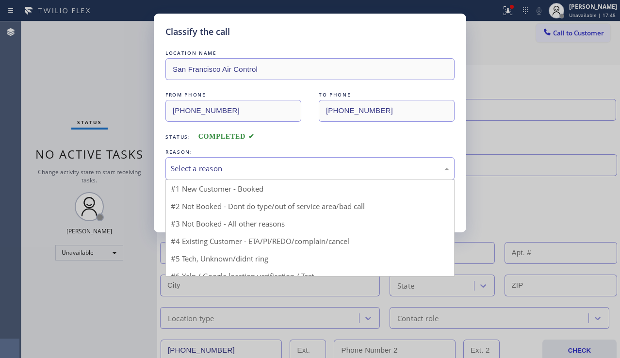
click at [244, 167] on div "Select a reason" at bounding box center [310, 168] width 278 height 11
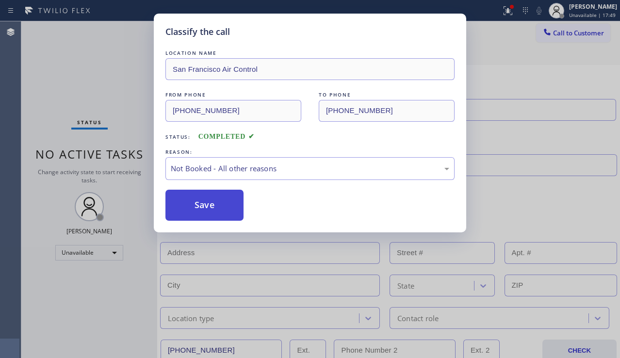
click at [208, 202] on button "Save" at bounding box center [204, 205] width 78 height 31
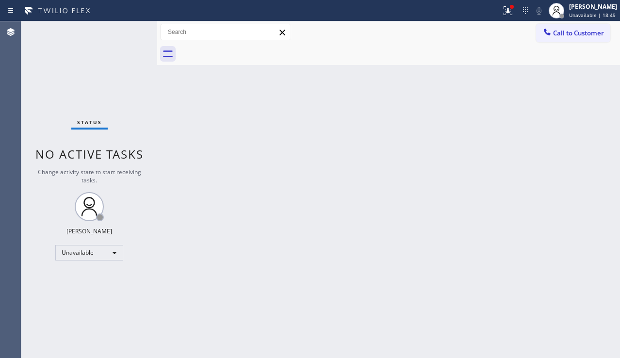
click at [572, 213] on div "Back to Dashboard Change Sender ID Customers Technicians Select a contact Outbo…" at bounding box center [388, 189] width 463 height 337
click at [533, 260] on div "Back to Dashboard Change Sender ID Customers Technicians Select a contact Outbo…" at bounding box center [388, 189] width 463 height 337
click at [497, 16] on button at bounding box center [507, 10] width 21 height 21
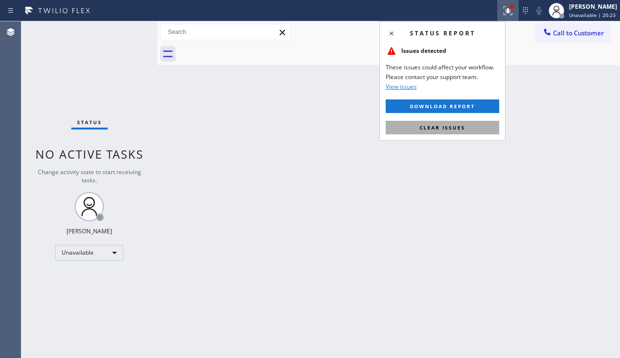
click at [443, 127] on span "Clear issues" at bounding box center [443, 127] width 46 height 7
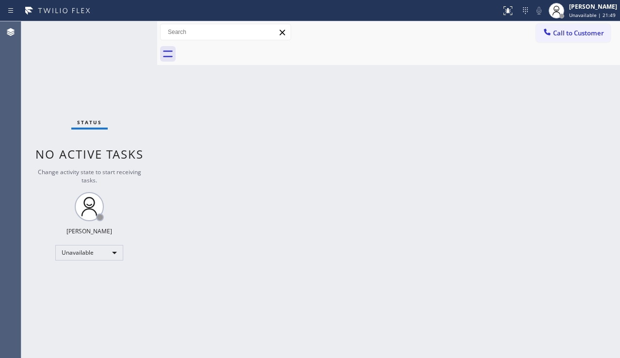
click at [583, 235] on div "Back to Dashboard Change Sender ID Customers Technicians Select a contact Outbo…" at bounding box center [388, 189] width 463 height 337
click at [316, 127] on div "Back to Dashboard Change Sender ID Customers Technicians Select a contact Outbo…" at bounding box center [388, 189] width 463 height 337
click at [530, 293] on div "Back to Dashboard Change Sender ID Customers Technicians Select a contact Outbo…" at bounding box center [388, 189] width 463 height 337
click at [559, 34] on span "Call to Customer" at bounding box center [578, 33] width 51 height 9
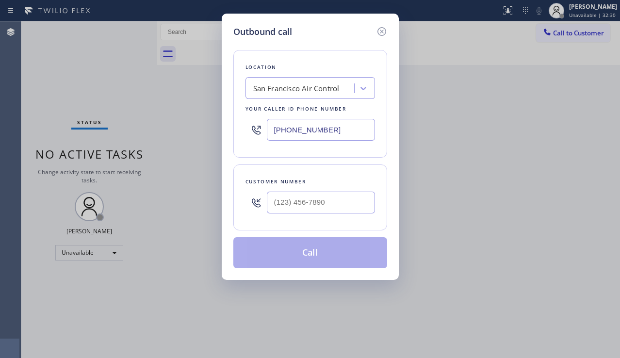
click at [283, 189] on div at bounding box center [321, 203] width 108 height 32
click at [283, 193] on input "(___) ___-____" at bounding box center [321, 203] width 108 height 22
paste input "310) 721-7695"
type input "[PHONE_NUMBER]"
click at [294, 91] on div "San Francisco Air Control" at bounding box center [296, 88] width 86 height 11
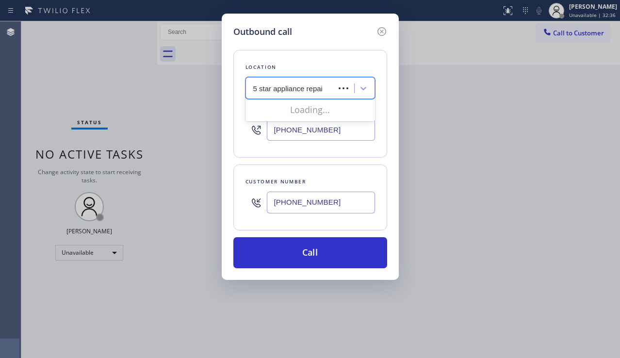
type input "5 star appliance repair"
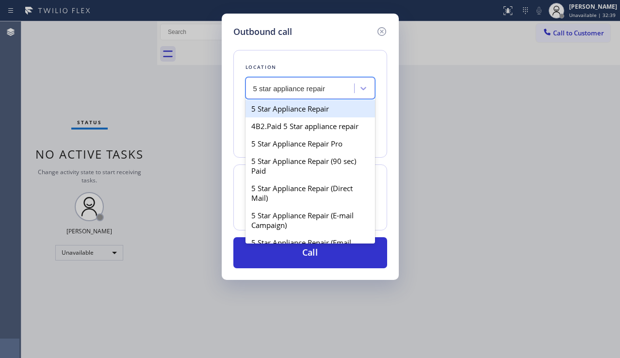
click at [295, 109] on div "5 Star Appliance Repair" at bounding box center [310, 108] width 130 height 17
type input "[PHONE_NUMBER]"
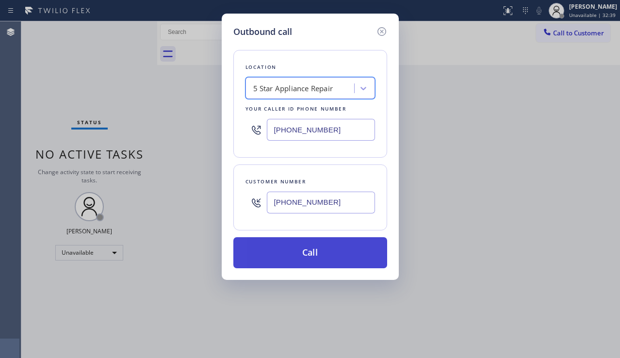
click at [293, 251] on button "Call" at bounding box center [310, 252] width 154 height 31
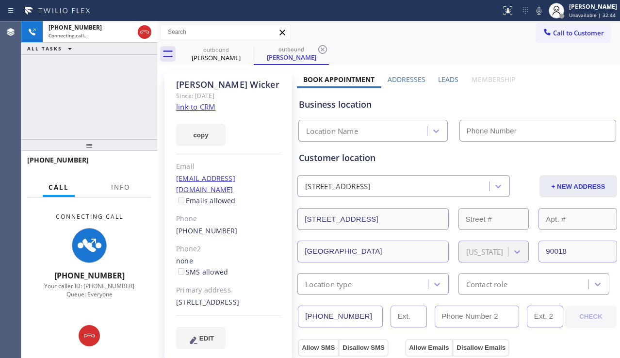
type input "[PHONE_NUMBER]"
click at [50, 118] on div "[PHONE_NUMBER] Connecting call… ALL TASKS ALL TASKS ACTIVE TASKS TASKS IN WRAP …" at bounding box center [89, 80] width 136 height 118
click at [442, 82] on label "Leads" at bounding box center [448, 79] width 20 height 9
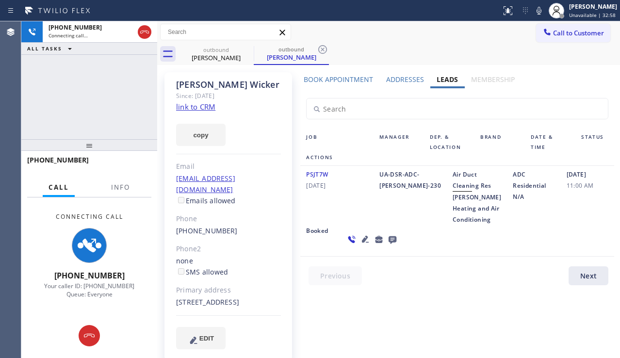
click at [359, 245] on icon at bounding box center [365, 239] width 12 height 12
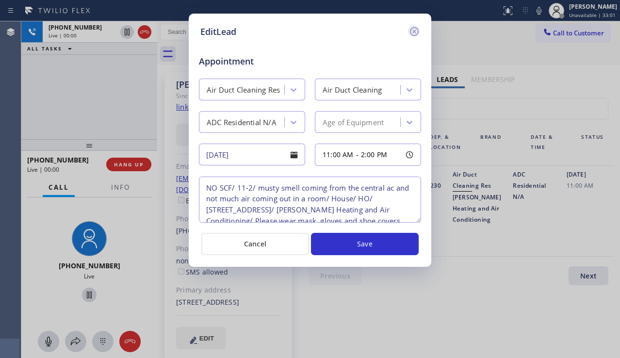
click at [411, 35] on icon at bounding box center [414, 32] width 12 height 12
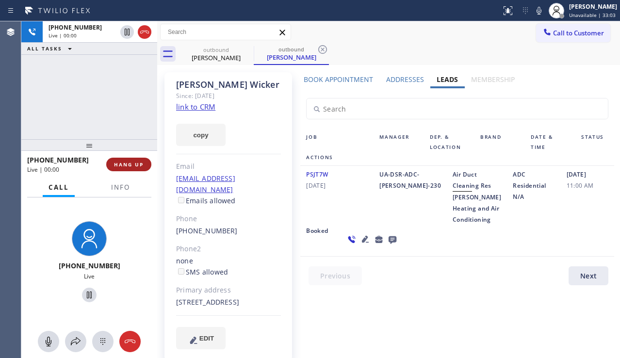
click at [138, 162] on span "HANG UP" at bounding box center [129, 164] width 30 height 7
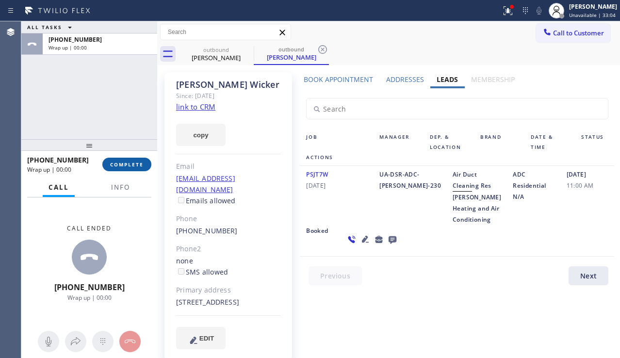
click at [138, 161] on span "COMPLETE" at bounding box center [126, 164] width 33 height 7
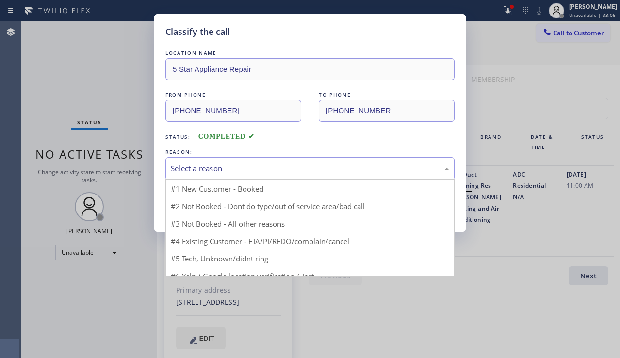
click at [259, 163] on div "Select a reason" at bounding box center [310, 168] width 278 height 11
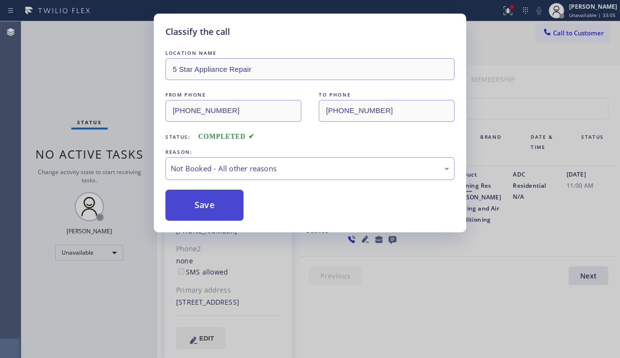
click at [196, 206] on button "Save" at bounding box center [204, 205] width 78 height 31
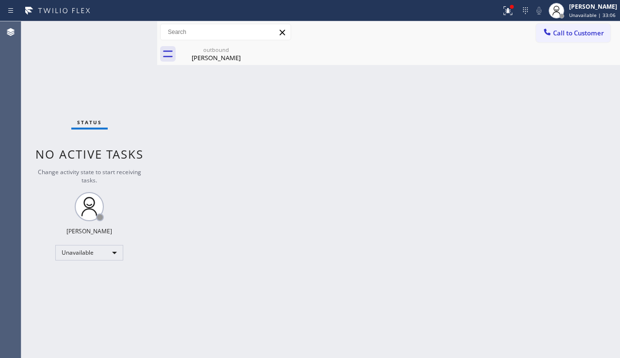
click at [553, 37] on span "Call to Customer" at bounding box center [578, 33] width 51 height 9
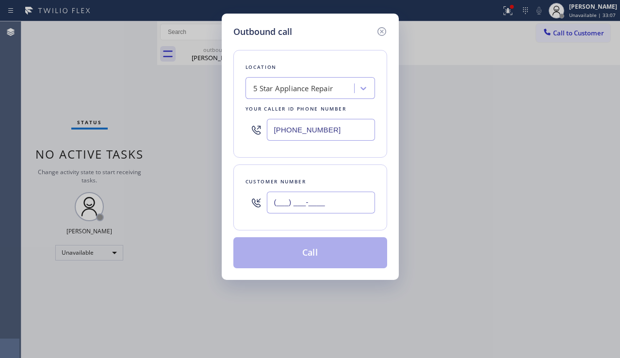
click at [301, 199] on input "(___) ___-____" at bounding box center [321, 203] width 108 height 22
paste input "973) 493-5299"
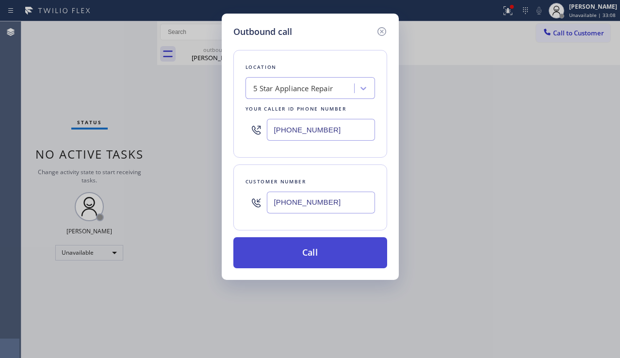
type input "[PHONE_NUMBER]"
click at [294, 253] on button "Call" at bounding box center [310, 252] width 154 height 31
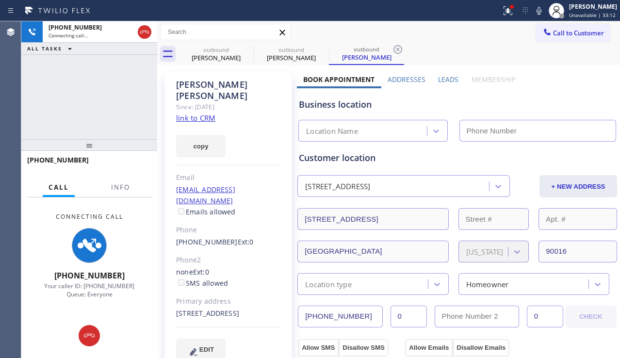
type input "[PHONE_NUMBER]"
click at [58, 122] on div "[PHONE_NUMBER] Connecting call… ALL TASKS ALL TASKS ACTIVE TASKS TASKS IN WRAP …" at bounding box center [89, 80] width 136 height 118
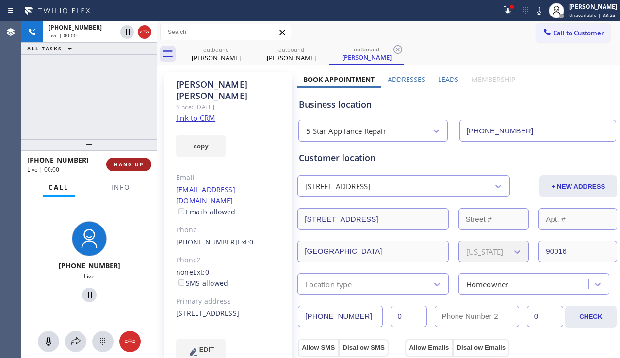
click at [135, 165] on span "HANG UP" at bounding box center [129, 164] width 30 height 7
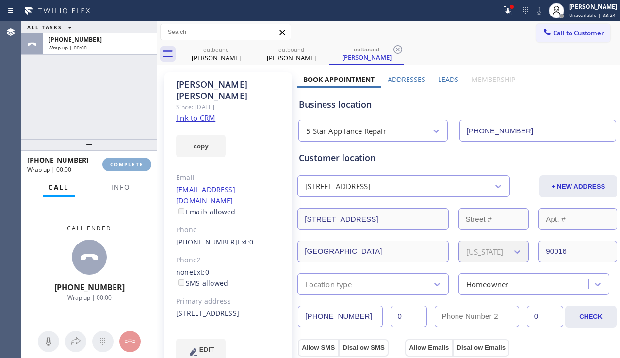
click at [135, 165] on span "COMPLETE" at bounding box center [126, 164] width 33 height 7
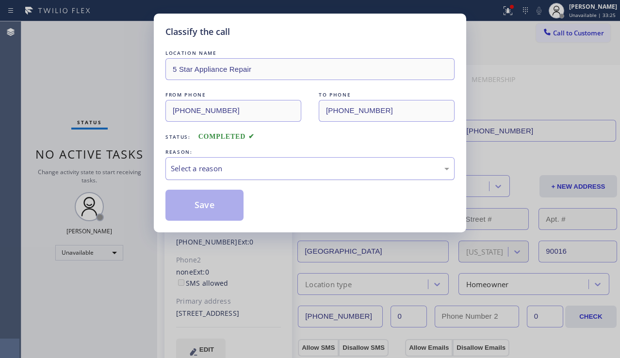
click at [276, 172] on div "Select a reason" at bounding box center [310, 168] width 278 height 11
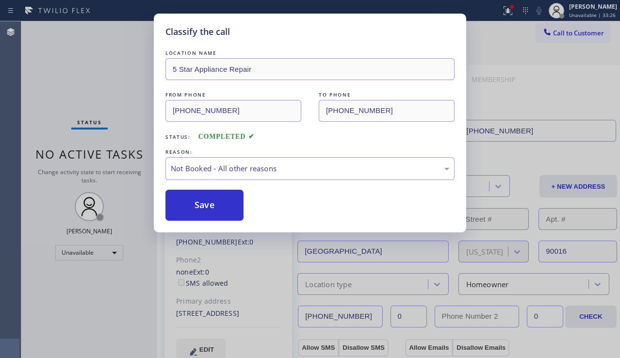
drag, startPoint x: 209, startPoint y: 203, endPoint x: 410, endPoint y: 125, distance: 215.5
click at [209, 203] on button "Save" at bounding box center [204, 205] width 78 height 31
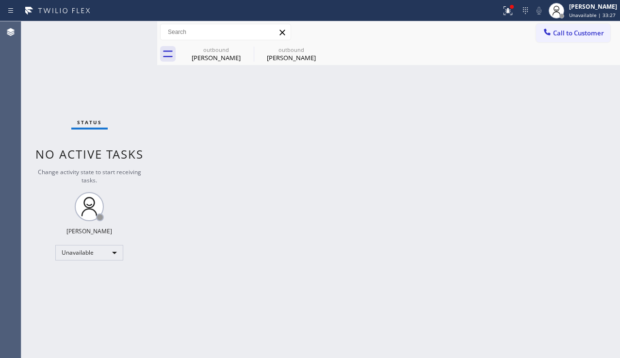
click at [568, 36] on span "Call to Customer" at bounding box center [578, 33] width 51 height 9
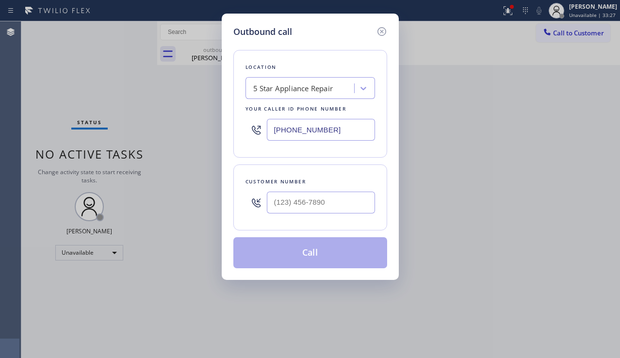
drag, startPoint x: 301, startPoint y: 215, endPoint x: 308, endPoint y: 205, distance: 12.8
click at [301, 215] on div at bounding box center [321, 203] width 108 height 32
click at [308, 205] on input "(___) ___-____" at bounding box center [321, 203] width 108 height 22
paste input "323) 574-1676"
type input "[PHONE_NUMBER]"
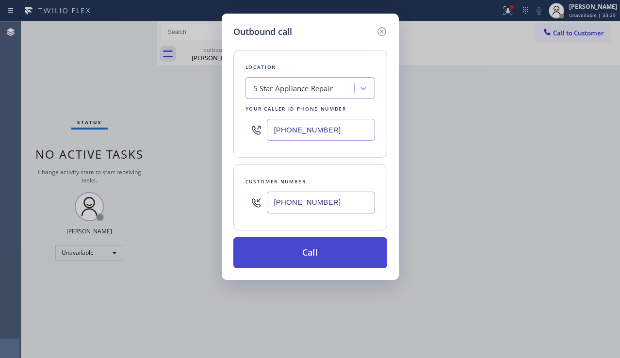
click at [317, 256] on button "Call" at bounding box center [310, 252] width 154 height 31
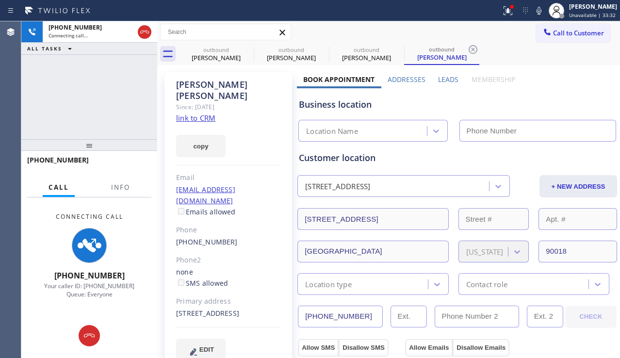
type input "[PHONE_NUMBER]"
click at [62, 112] on div "[PHONE_NUMBER] Connecting call… ALL TASKS ALL TASKS ACTIVE TASKS TASKS IN WRAP …" at bounding box center [89, 80] width 136 height 118
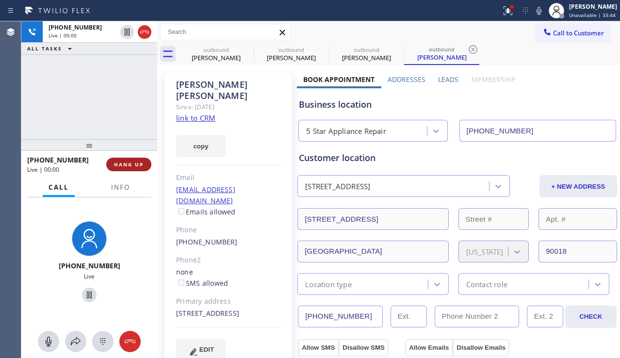
click at [128, 166] on span "HANG UP" at bounding box center [129, 164] width 30 height 7
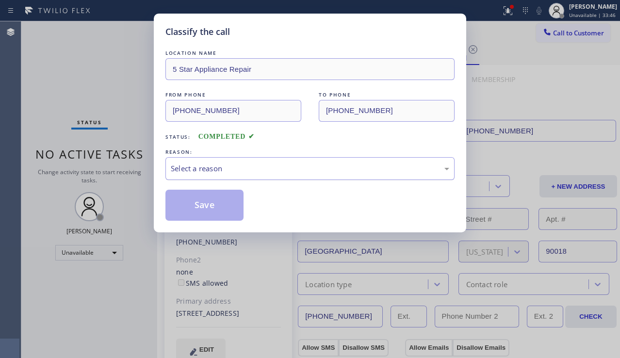
click at [244, 166] on div "Select a reason" at bounding box center [310, 168] width 278 height 11
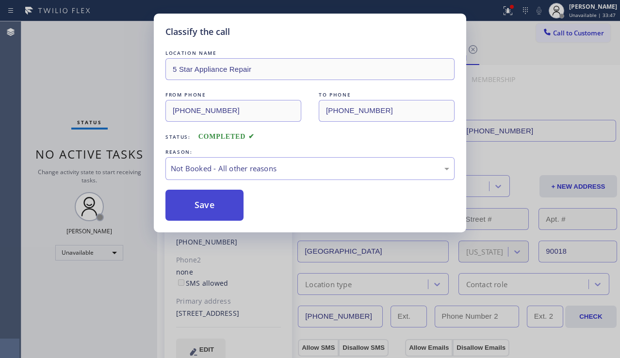
click at [212, 203] on button "Save" at bounding box center [204, 205] width 78 height 31
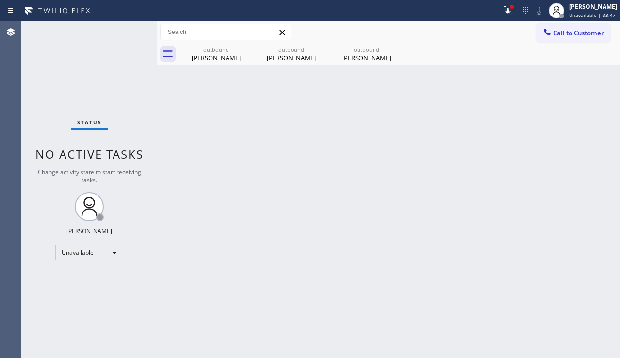
click at [550, 32] on icon at bounding box center [547, 32] width 10 height 10
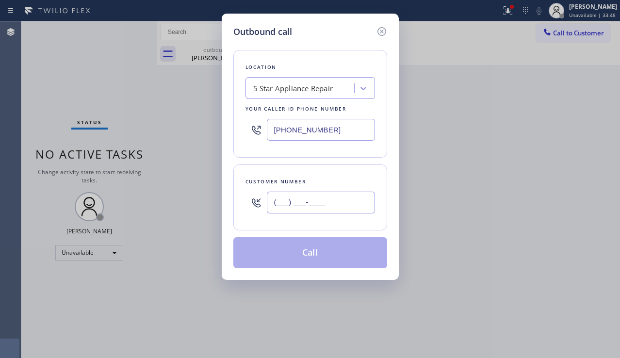
click at [306, 204] on input "(___) ___-____" at bounding box center [321, 203] width 108 height 22
paste input "626) 482-9584"
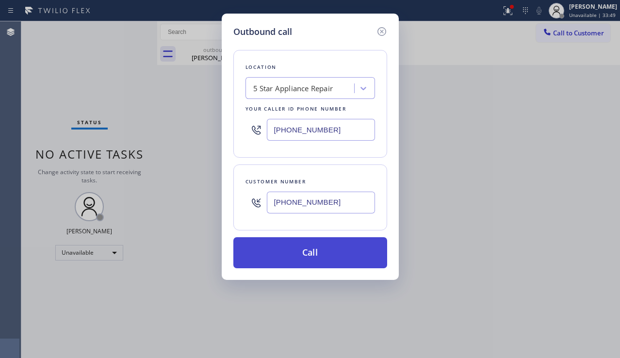
type input "[PHONE_NUMBER]"
click at [303, 252] on button "Call" at bounding box center [310, 252] width 154 height 31
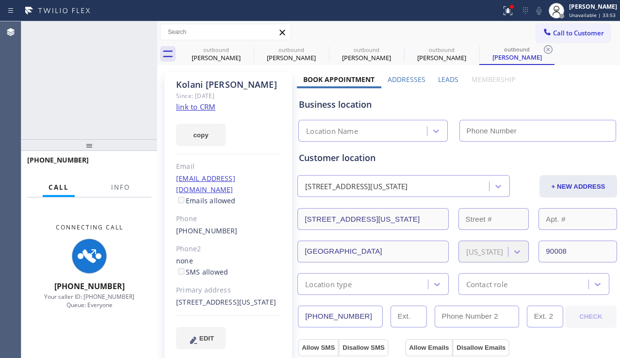
type input "[PHONE_NUMBER]"
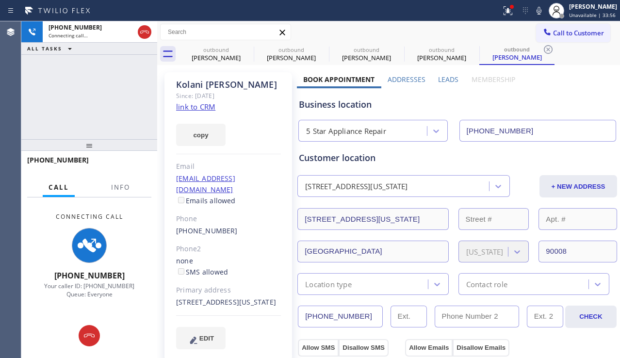
click at [35, 84] on div "[PHONE_NUMBER] Connecting call… ALL TASKS ALL TASKS ACTIVE TASKS TASKS IN WRAP …" at bounding box center [89, 80] width 136 height 118
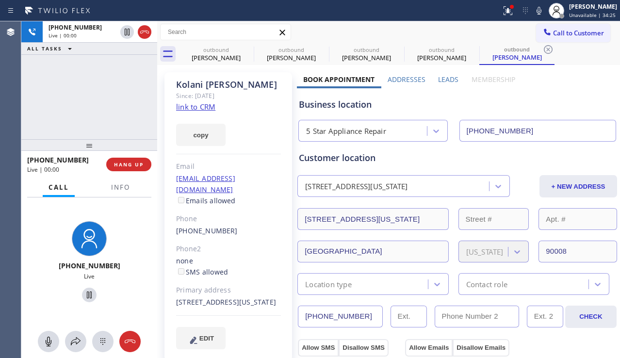
click at [41, 124] on div "[PHONE_NUMBER] Live | 00:00 ALL TASKS ALL TASKS ACTIVE TASKS TASKS IN WRAP UP" at bounding box center [89, 80] width 136 height 118
click at [133, 166] on span "HANG UP" at bounding box center [129, 164] width 30 height 7
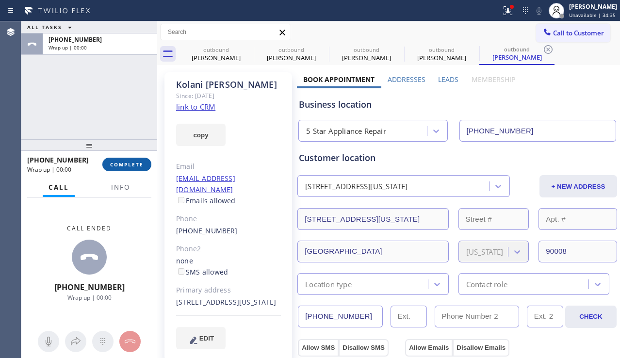
click at [133, 166] on span "COMPLETE" at bounding box center [126, 164] width 33 height 7
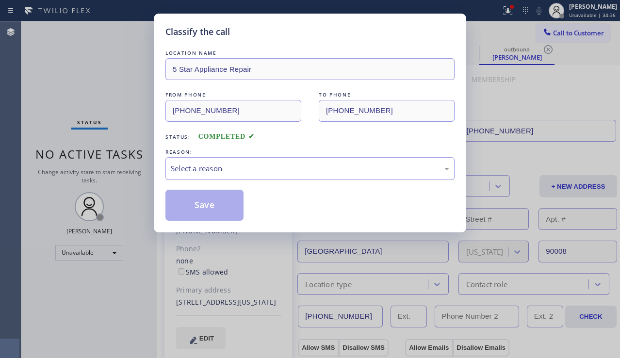
click at [223, 170] on div "Select a reason" at bounding box center [310, 168] width 278 height 11
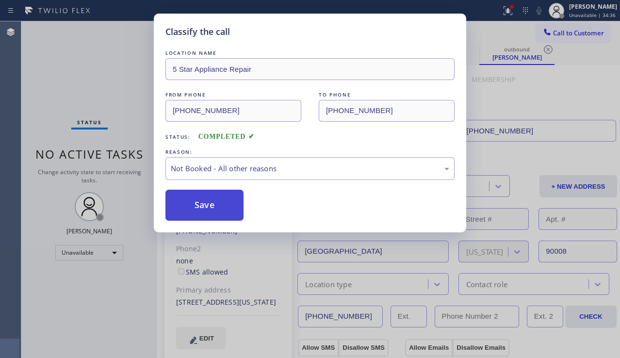
click at [202, 203] on button "Save" at bounding box center [204, 205] width 78 height 31
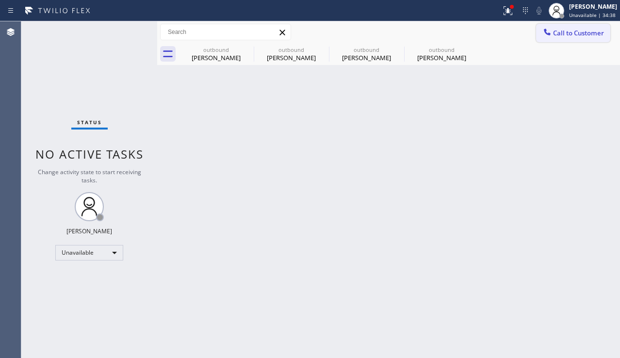
click at [548, 37] on div at bounding box center [547, 33] width 12 height 12
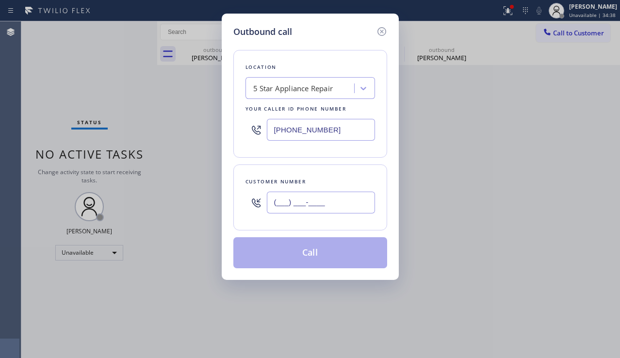
click at [307, 200] on input "(___) ___-____" at bounding box center [321, 203] width 108 height 22
paste input "310) 849-8872"
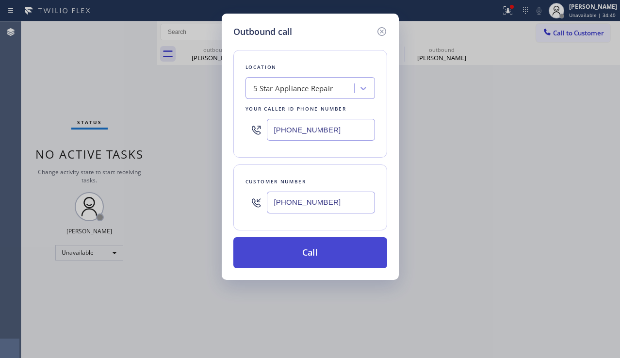
type input "[PHONE_NUMBER]"
click at [303, 246] on button "Call" at bounding box center [310, 252] width 154 height 31
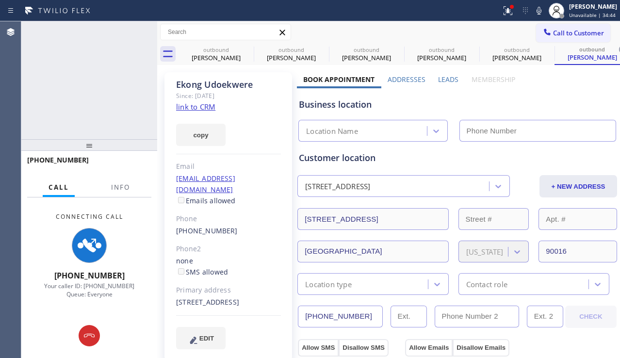
type input "[PHONE_NUMBER]"
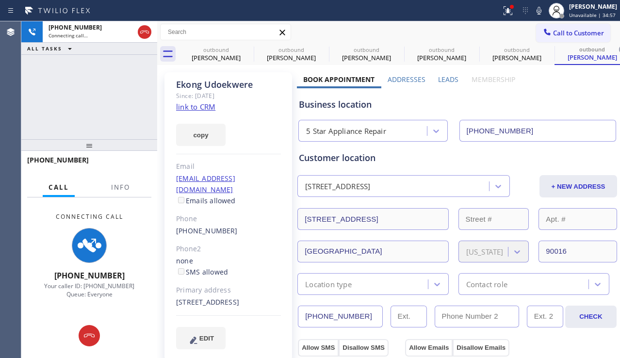
drag, startPoint x: 562, startPoint y: 103, endPoint x: 574, endPoint y: 118, distance: 18.9
click at [562, 103] on div "Business location" at bounding box center [457, 104] width 317 height 13
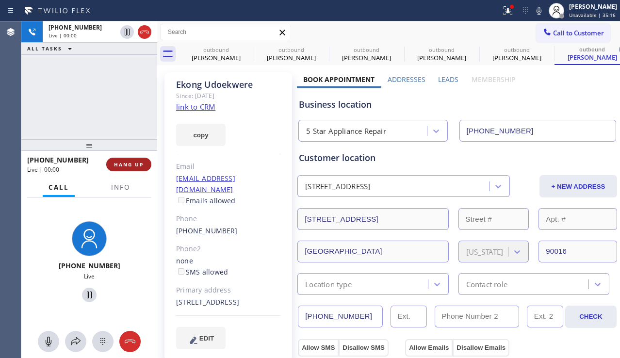
click at [132, 165] on span "HANG UP" at bounding box center [129, 164] width 30 height 7
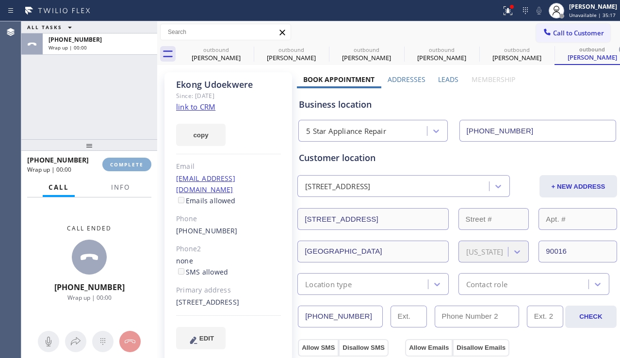
click at [132, 165] on span "COMPLETE" at bounding box center [126, 164] width 33 height 7
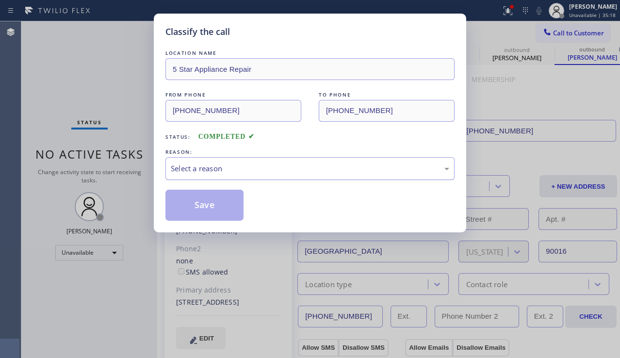
click at [287, 172] on div "Select a reason" at bounding box center [310, 168] width 278 height 11
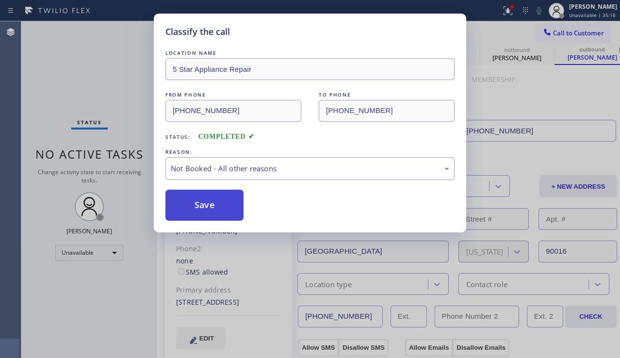
click at [223, 205] on button "Save" at bounding box center [204, 205] width 78 height 31
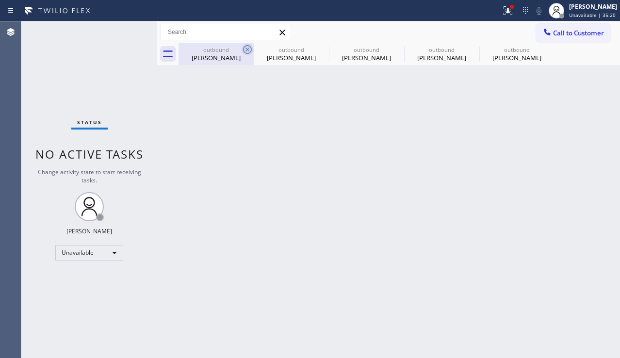
click at [245, 45] on icon at bounding box center [248, 50] width 12 height 12
click at [0, 0] on icon at bounding box center [0, 0] width 0 height 0
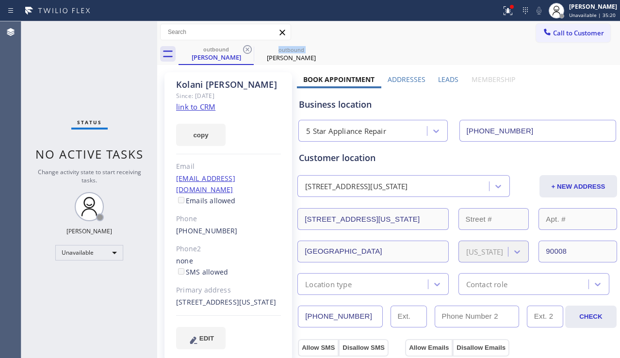
click at [245, 45] on icon at bounding box center [248, 50] width 12 height 12
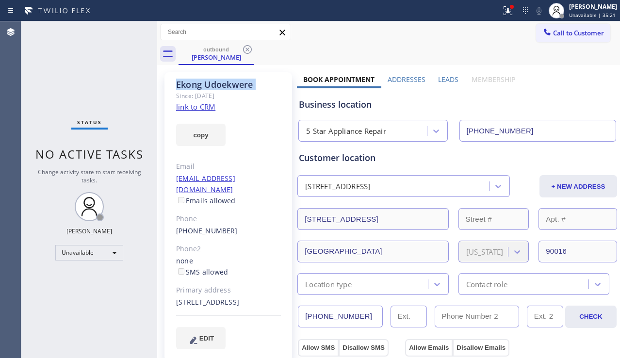
click at [245, 45] on icon at bounding box center [248, 50] width 12 height 12
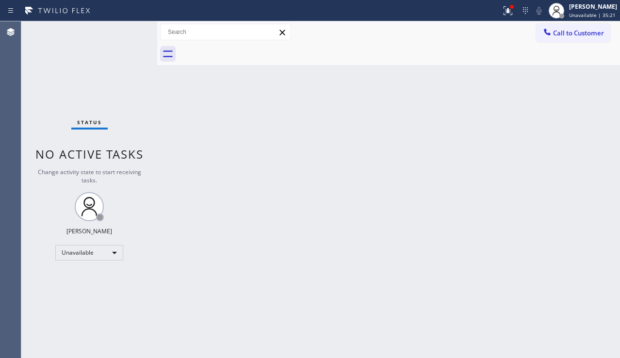
click at [245, 45] on div at bounding box center [399, 54] width 441 height 22
click at [556, 36] on span "Call to Customer" at bounding box center [578, 33] width 51 height 9
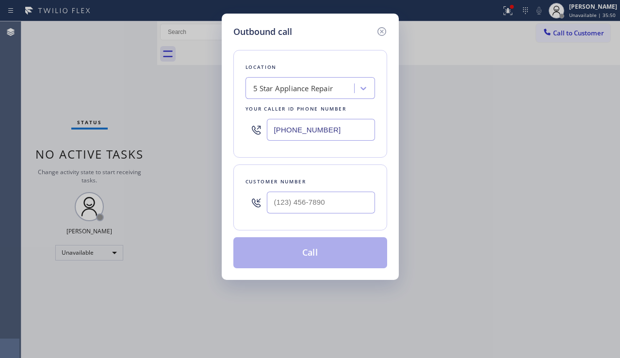
click at [293, 187] on div at bounding box center [321, 203] width 108 height 32
click at [283, 201] on input "(___) ___-____" at bounding box center [321, 203] width 108 height 22
paste input "949) 233-3380"
type input "[PHONE_NUMBER]"
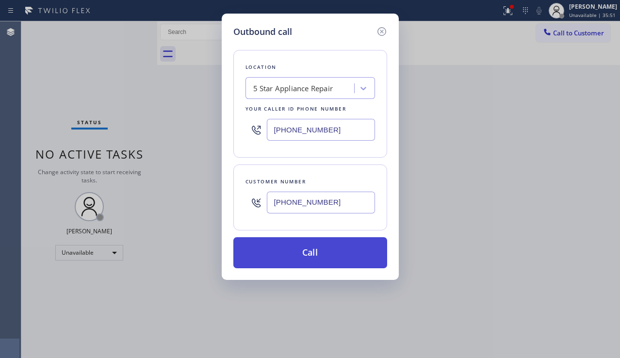
click at [318, 252] on button "Call" at bounding box center [310, 252] width 154 height 31
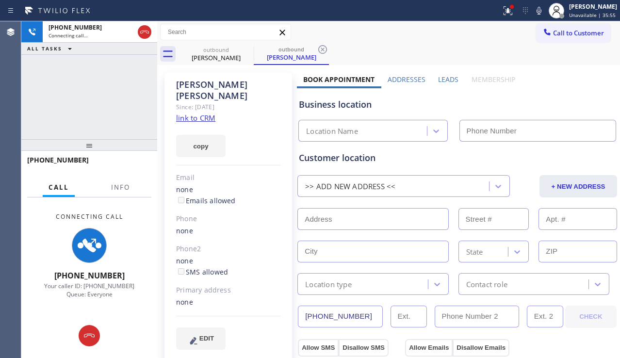
type input "[PHONE_NUMBER]"
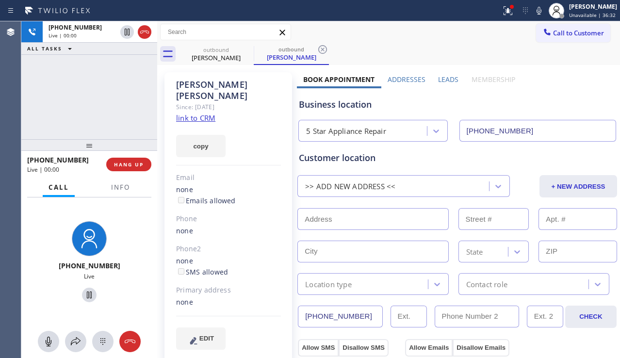
click at [553, 100] on div "Business location" at bounding box center [457, 104] width 317 height 13
click at [124, 159] on button "HANG UP" at bounding box center [128, 165] width 45 height 14
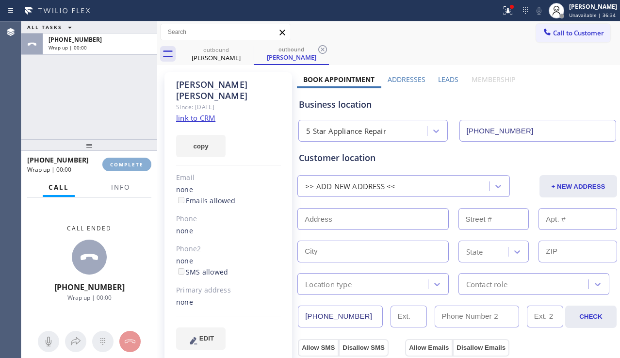
click at [125, 159] on button "COMPLETE" at bounding box center [126, 165] width 49 height 14
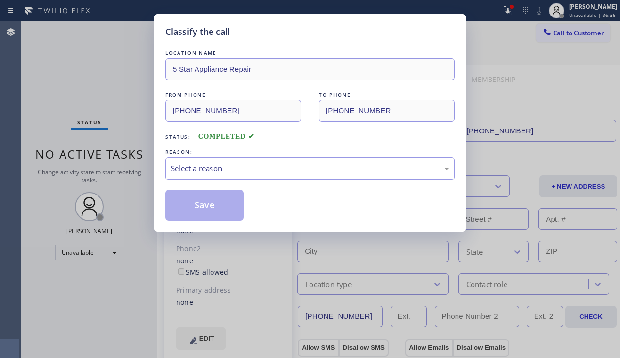
click at [274, 167] on div "Select a reason" at bounding box center [310, 168] width 278 height 11
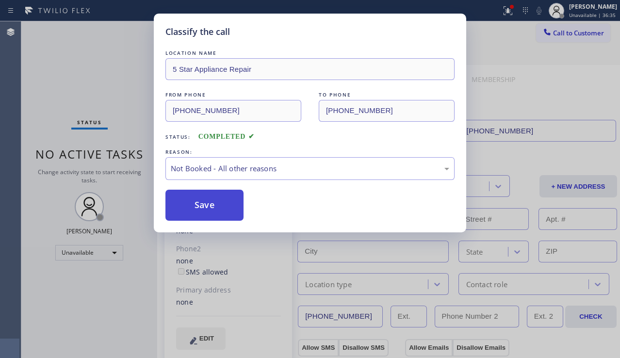
click at [210, 207] on button "Save" at bounding box center [204, 205] width 78 height 31
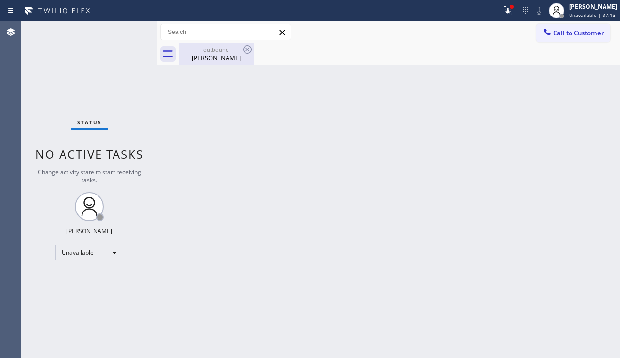
click at [238, 61] on div "[PERSON_NAME]" at bounding box center [215, 57] width 73 height 9
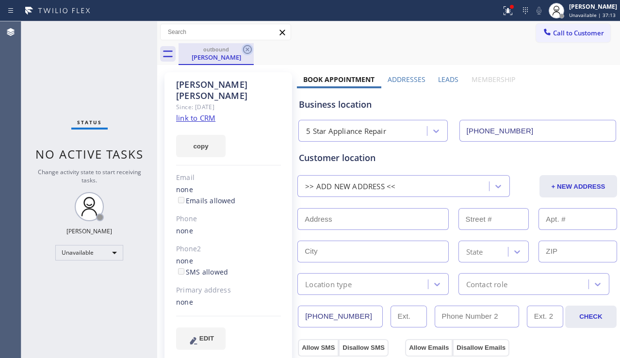
click at [245, 51] on icon at bounding box center [248, 50] width 12 height 12
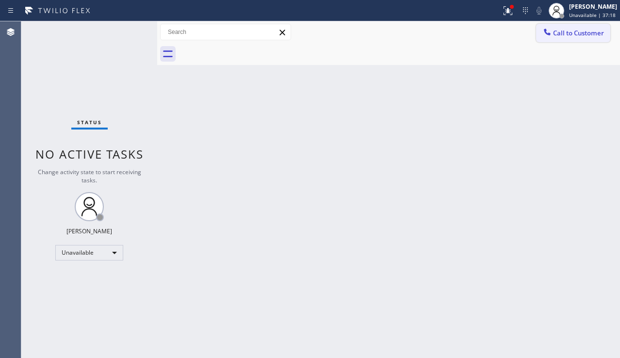
click at [564, 39] on button "Call to Customer" at bounding box center [573, 33] width 74 height 18
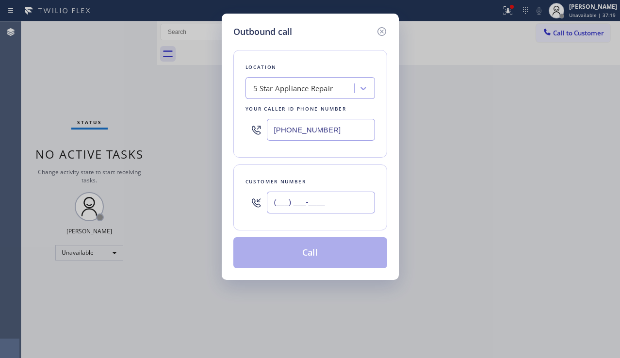
click at [292, 199] on input "(___) ___-____" at bounding box center [321, 203] width 108 height 22
paste input "714) 724-7406"
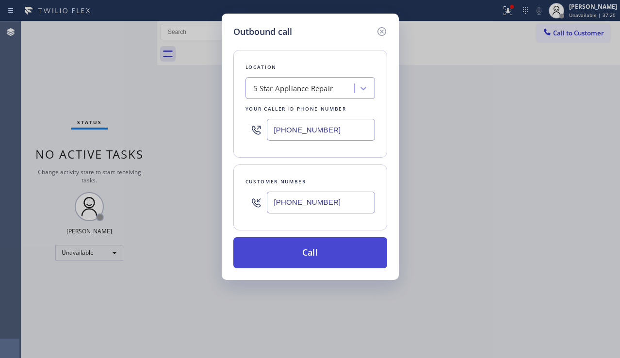
type input "[PHONE_NUMBER]"
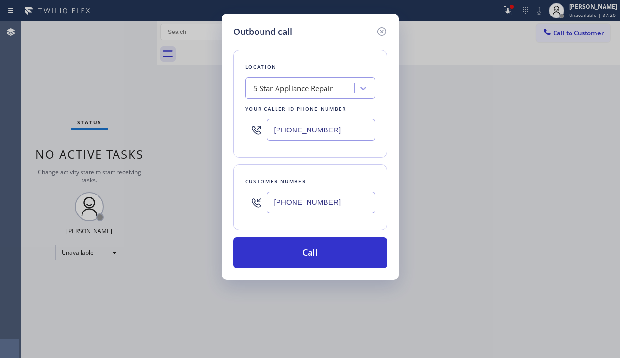
drag, startPoint x: 303, startPoint y: 250, endPoint x: 97, endPoint y: 80, distance: 267.0
click at [302, 251] on button "Call" at bounding box center [310, 252] width 154 height 31
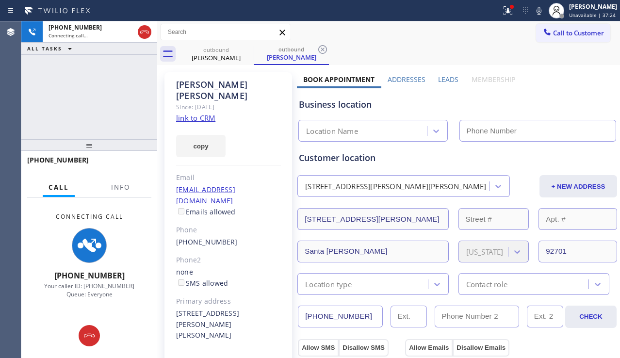
type input "[PHONE_NUMBER]"
click at [545, 101] on div "Business location" at bounding box center [457, 104] width 317 height 13
click at [450, 81] on label "Leads" at bounding box center [448, 79] width 20 height 9
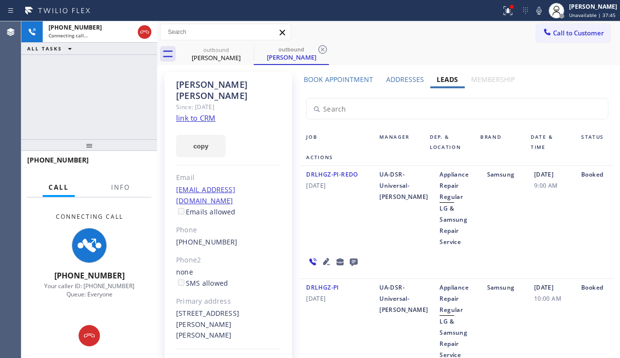
click at [534, 237] on div "[DATE] 9:00 AM" at bounding box center [551, 208] width 47 height 79
click at [345, 80] on label "Book Appointment" at bounding box center [338, 79] width 69 height 9
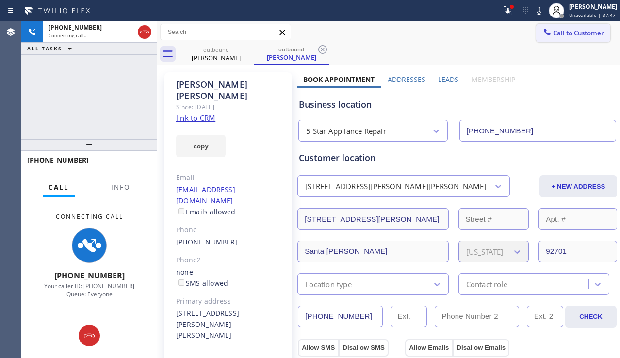
click at [580, 36] on span "Call to Customer" at bounding box center [578, 33] width 51 height 9
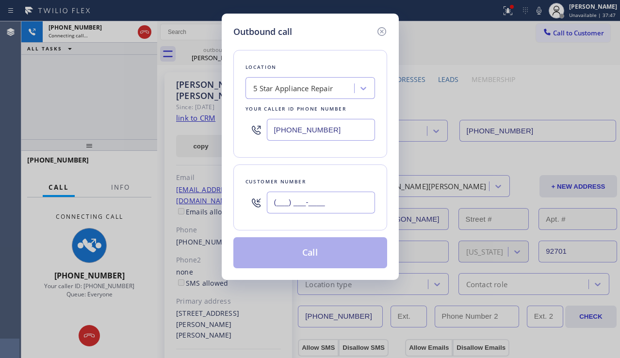
click at [306, 201] on input "(___) ___-____" at bounding box center [321, 203] width 108 height 22
paste input "714) 215-0485"
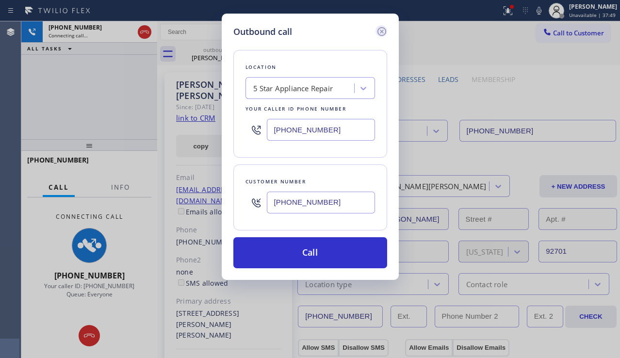
click at [384, 32] on icon at bounding box center [382, 32] width 12 height 12
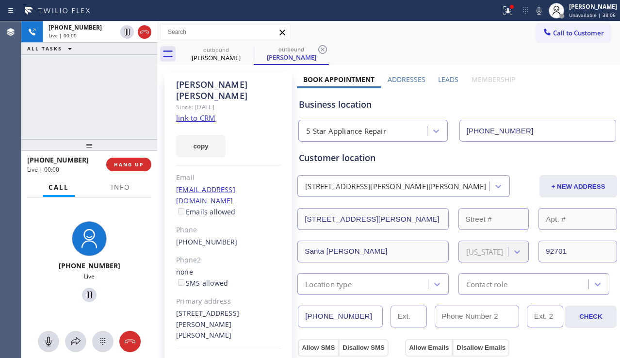
click at [561, 97] on div "Business location 5 Star Appliance Repair [PHONE_NUMBER]" at bounding box center [457, 114] width 321 height 53
click at [144, 162] on button "HANG UP" at bounding box center [128, 165] width 45 height 14
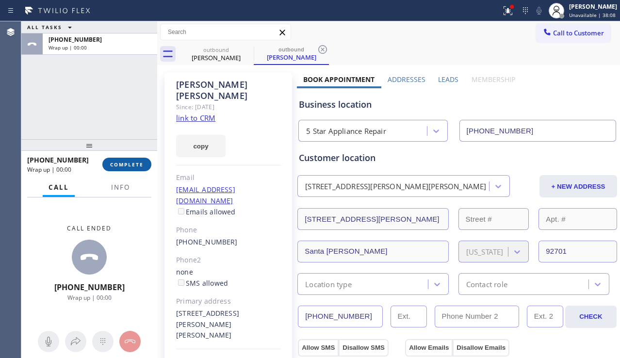
click at [144, 162] on button "COMPLETE" at bounding box center [126, 165] width 49 height 14
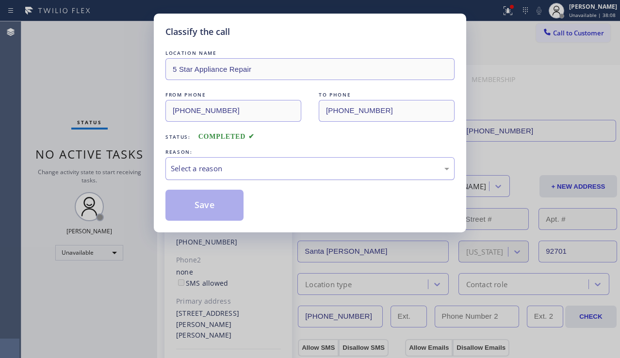
click at [256, 163] on div "Select a reason" at bounding box center [310, 168] width 278 height 11
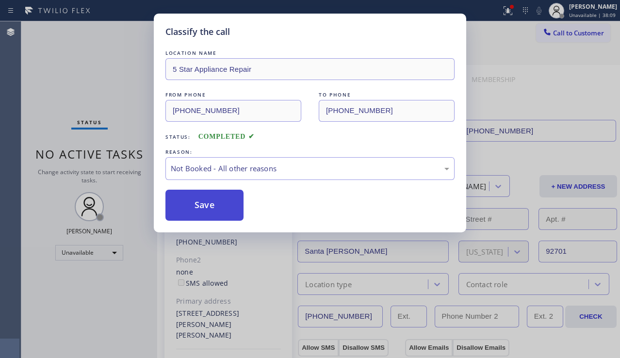
click at [208, 205] on button "Save" at bounding box center [204, 205] width 78 height 31
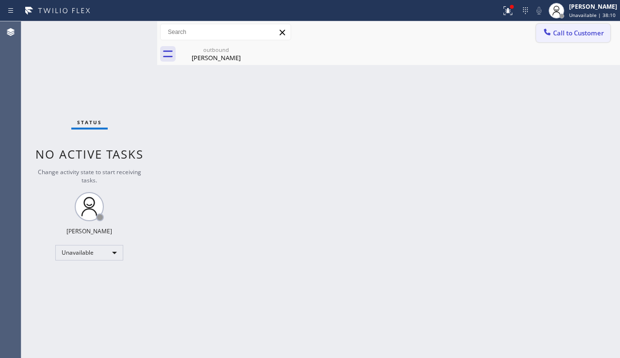
click at [559, 37] on span "Call to Customer" at bounding box center [578, 33] width 51 height 9
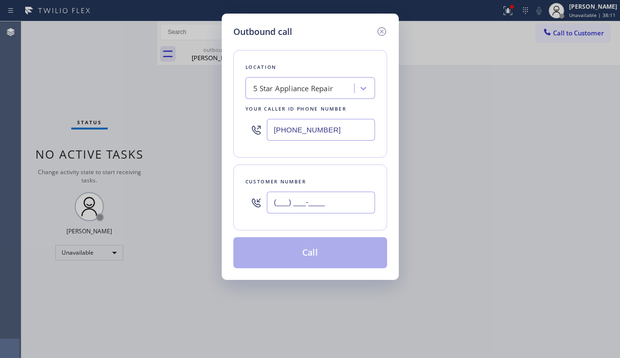
click at [293, 196] on input "(___) ___-____" at bounding box center [321, 203] width 108 height 22
paste input "714) 215-0485"
type input "[PHONE_NUMBER]"
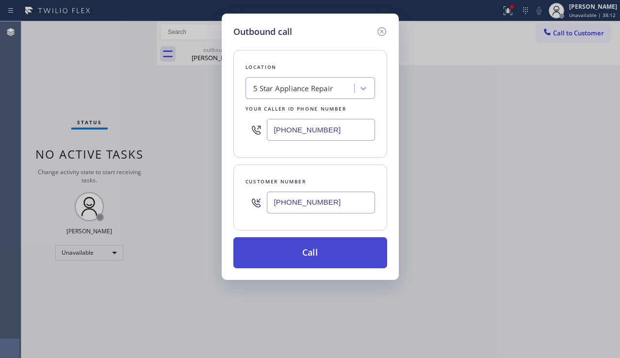
click at [293, 256] on button "Call" at bounding box center [310, 252] width 154 height 31
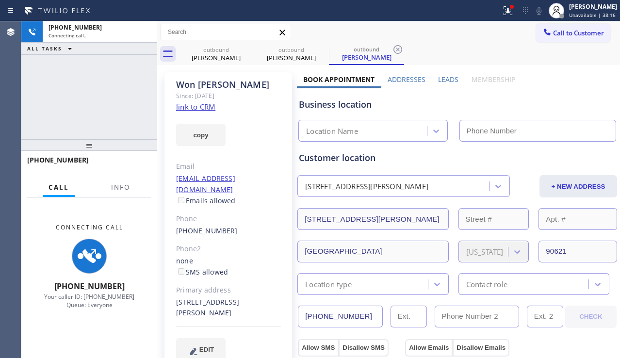
type input "[PHONE_NUMBER]"
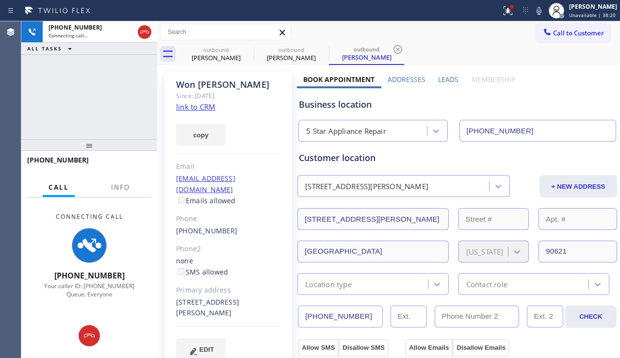
drag, startPoint x: 52, startPoint y: 114, endPoint x: 472, endPoint y: 119, distance: 420.1
click at [52, 114] on div "[PHONE_NUMBER] Connecting call… ALL TASKS ALL TASKS ACTIVE TASKS TASKS IN WRAP …" at bounding box center [89, 80] width 136 height 118
click at [446, 81] on label "Leads" at bounding box center [448, 79] width 20 height 9
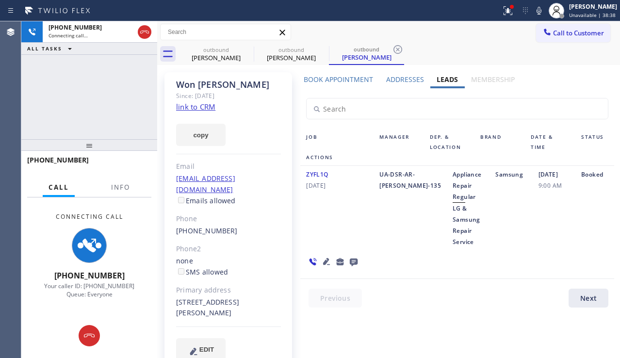
click at [454, 79] on div "Leads" at bounding box center [447, 82] width 34 height 14
click at [451, 80] on label "Leads" at bounding box center [447, 79] width 21 height 9
click at [445, 81] on label "Leads" at bounding box center [447, 79] width 21 height 9
click at [441, 81] on label "Leads" at bounding box center [447, 79] width 21 height 9
click at [437, 79] on label "Leads" at bounding box center [447, 79] width 21 height 9
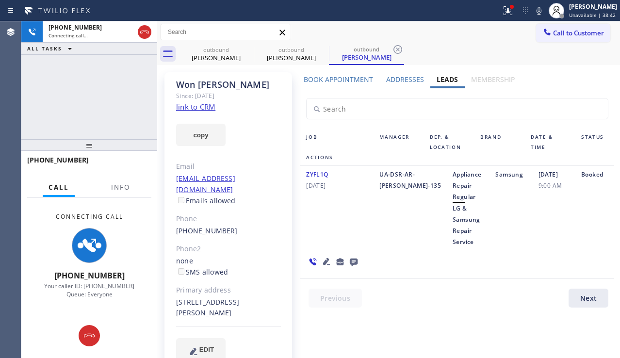
click at [437, 80] on label "Leads" at bounding box center [447, 79] width 21 height 9
click at [437, 79] on label "Leads" at bounding box center [447, 79] width 21 height 9
click at [439, 79] on label "Leads" at bounding box center [447, 79] width 21 height 9
click at [444, 80] on label "Leads" at bounding box center [447, 79] width 21 height 9
click at [448, 79] on label "Leads" at bounding box center [447, 79] width 21 height 9
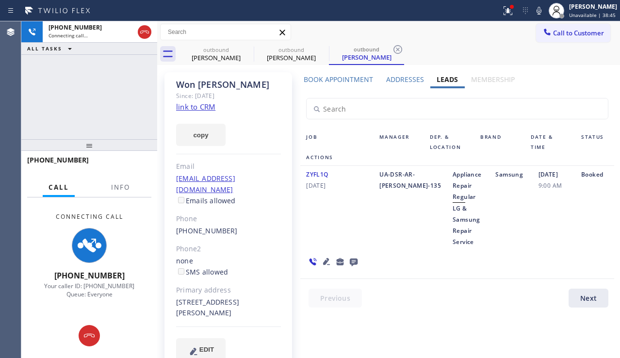
click at [452, 79] on label "Leads" at bounding box center [447, 79] width 21 height 9
click at [449, 80] on label "Leads" at bounding box center [447, 79] width 21 height 9
click at [444, 81] on label "Leads" at bounding box center [447, 79] width 21 height 9
click at [439, 81] on label "Leads" at bounding box center [447, 79] width 21 height 9
click at [437, 80] on label "Leads" at bounding box center [447, 79] width 21 height 9
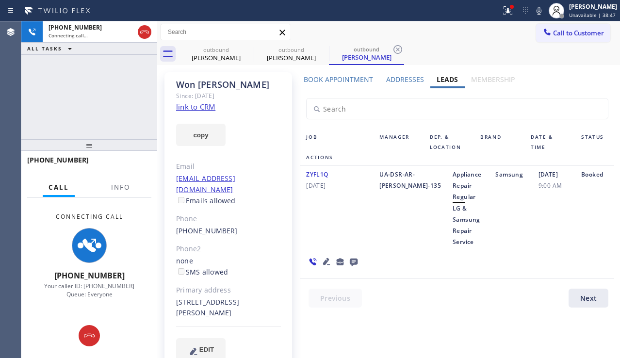
click at [437, 80] on label "Leads" at bounding box center [447, 79] width 21 height 9
click at [437, 79] on label "Leads" at bounding box center [447, 79] width 21 height 9
click at [441, 81] on label "Leads" at bounding box center [447, 79] width 21 height 9
click at [445, 81] on label "Leads" at bounding box center [447, 79] width 21 height 9
click at [449, 79] on label "Leads" at bounding box center [447, 79] width 21 height 9
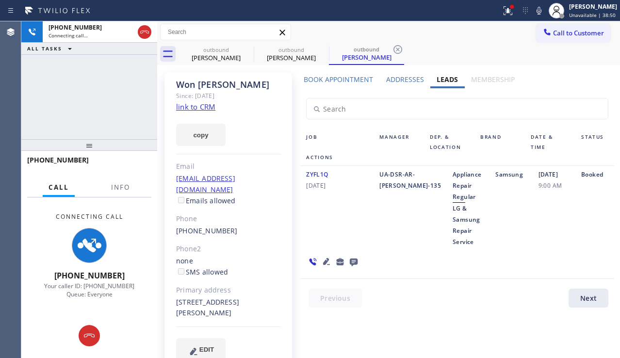
click at [452, 79] on label "Leads" at bounding box center [447, 79] width 21 height 9
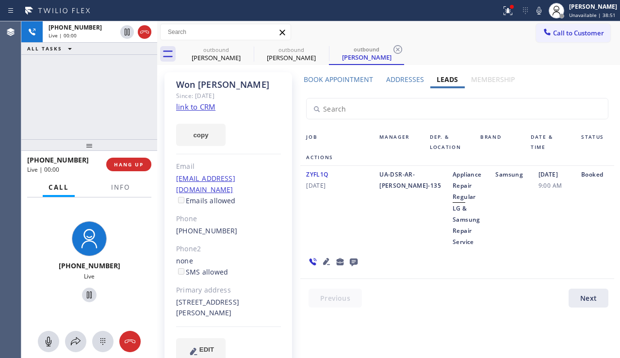
click at [449, 81] on label "Leads" at bounding box center [447, 79] width 21 height 9
click at [445, 81] on label "Leads" at bounding box center [447, 79] width 21 height 9
click at [442, 81] on label "Leads" at bounding box center [447, 79] width 21 height 9
click at [137, 163] on span "HANG UP" at bounding box center [129, 164] width 30 height 7
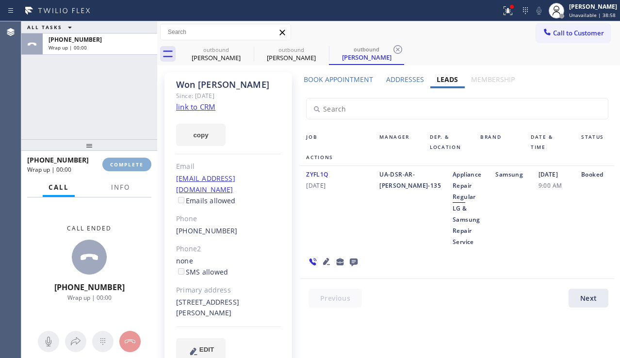
click at [137, 163] on span "COMPLETE" at bounding box center [126, 164] width 33 height 7
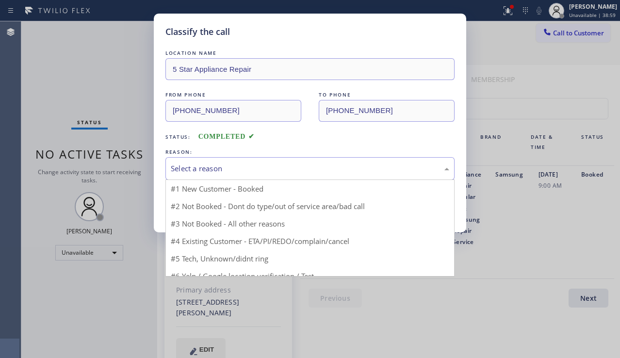
click at [251, 166] on div "Select a reason" at bounding box center [310, 168] width 278 height 11
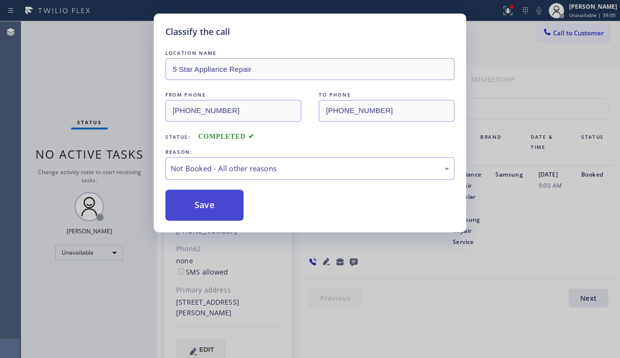
click at [207, 203] on button "Save" at bounding box center [204, 205] width 78 height 31
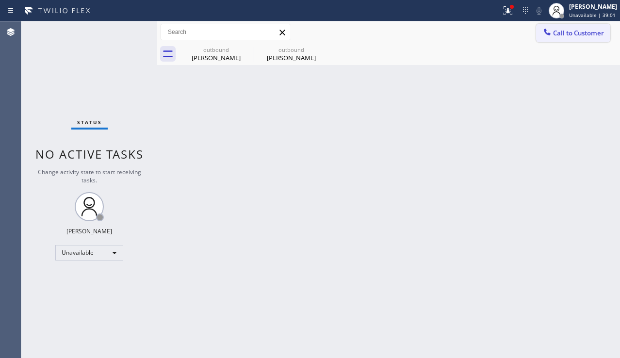
click at [551, 34] on icon at bounding box center [547, 32] width 10 height 10
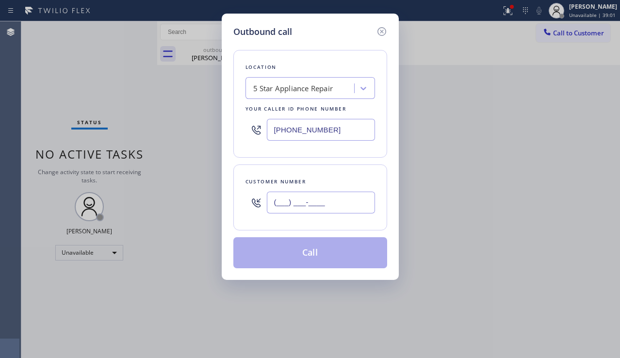
click at [299, 212] on input "(___) ___-____" at bounding box center [321, 203] width 108 height 22
paste input "425) 394-8404"
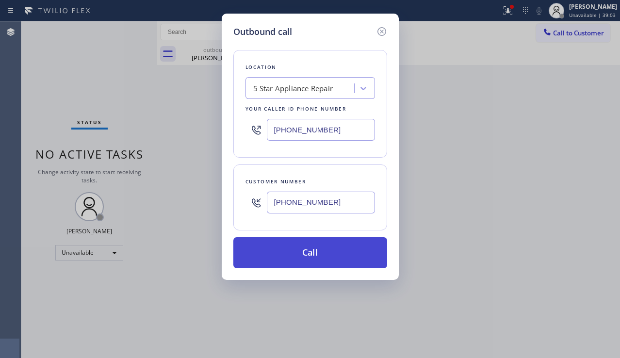
type input "[PHONE_NUMBER]"
click at [327, 259] on button "Call" at bounding box center [310, 252] width 154 height 31
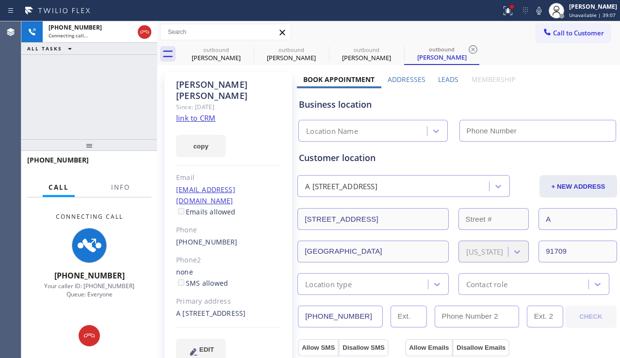
type input "[PHONE_NUMBER]"
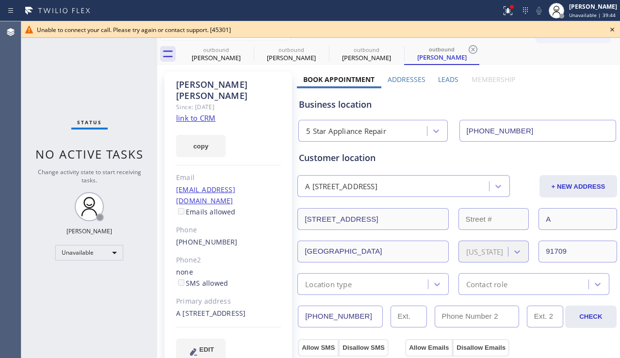
click at [598, 97] on div "Business location 5 Star Appliance Repair [PHONE_NUMBER]" at bounding box center [457, 114] width 321 height 53
click at [607, 27] on icon at bounding box center [612, 30] width 12 height 12
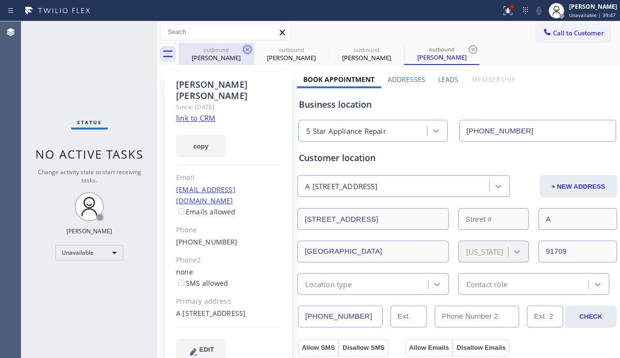
click at [247, 48] on icon at bounding box center [248, 50] width 12 height 12
click at [0, 0] on icon at bounding box center [0, 0] width 0 height 0
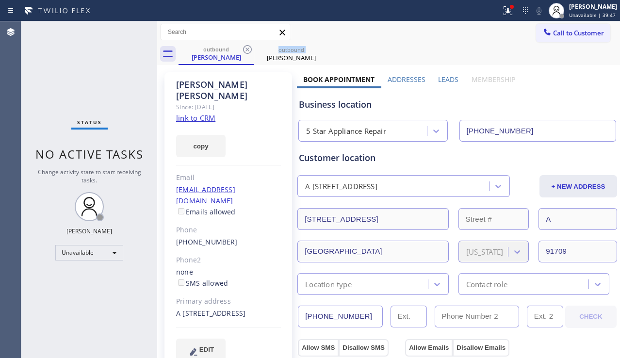
click at [247, 48] on icon at bounding box center [248, 50] width 12 height 12
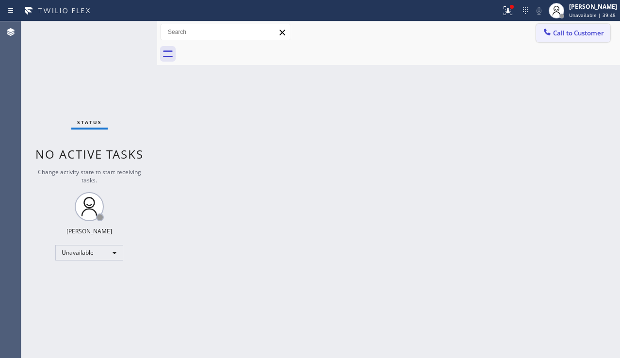
click at [589, 33] on span "Call to Customer" at bounding box center [578, 33] width 51 height 9
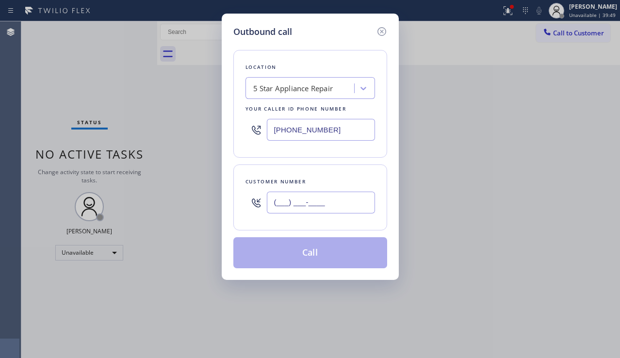
click at [309, 208] on input "(___) ___-____" at bounding box center [321, 203] width 108 height 22
paste input "714) 552-0972"
type input "[PHONE_NUMBER]"
click at [292, 248] on button "Call" at bounding box center [310, 252] width 154 height 31
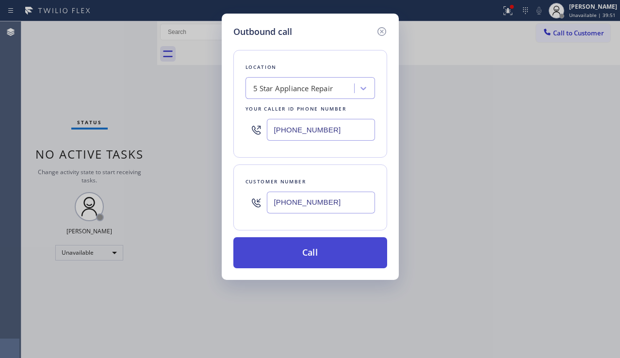
click at [291, 250] on button "Call" at bounding box center [310, 252] width 154 height 31
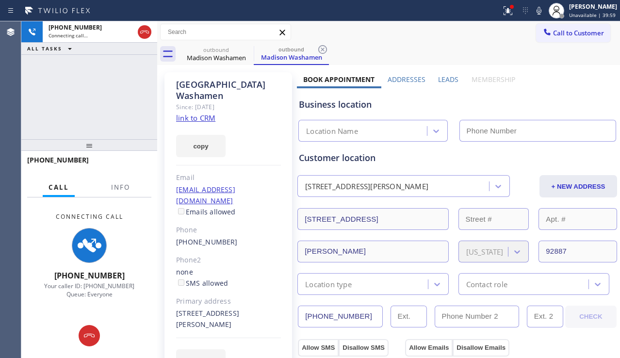
type input "[PHONE_NUMBER]"
click at [47, 121] on div "[PHONE_NUMBER] Connecting call… ALL TASKS ALL TASKS ACTIVE TASKS TASKS IN WRAP …" at bounding box center [89, 80] width 136 height 118
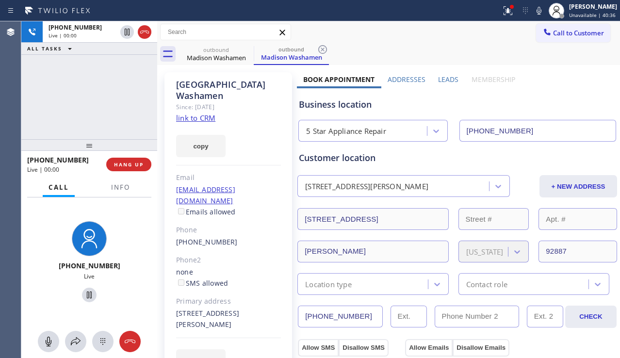
click at [533, 107] on div "Business location" at bounding box center [457, 104] width 317 height 13
click at [133, 161] on span "HANG UP" at bounding box center [129, 164] width 30 height 7
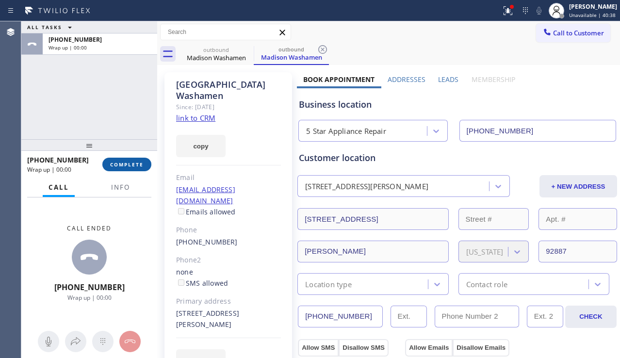
click at [133, 161] on span "COMPLETE" at bounding box center [126, 164] width 33 height 7
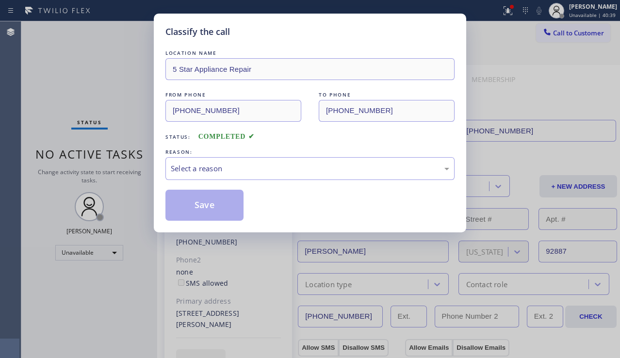
click at [257, 167] on div "Select a reason" at bounding box center [310, 168] width 278 height 11
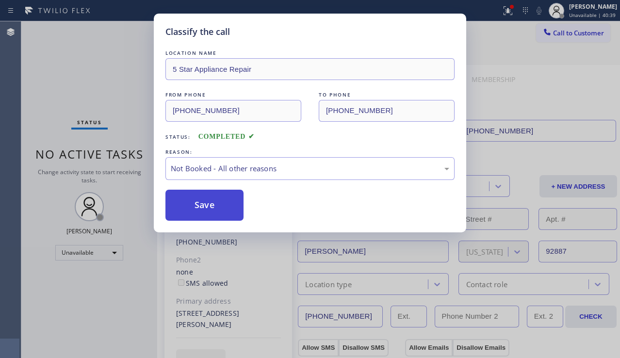
click at [203, 206] on button "Save" at bounding box center [204, 205] width 78 height 31
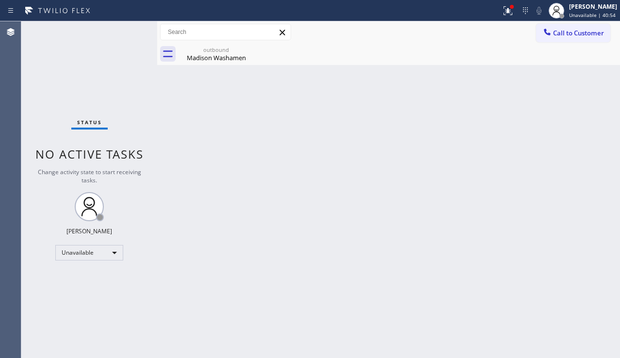
click at [536, 250] on div "Back to Dashboard Change Sender ID Customers Technicians Select a contact Outbo…" at bounding box center [388, 189] width 463 height 337
click at [552, 40] on button "Call to Customer" at bounding box center [573, 33] width 74 height 18
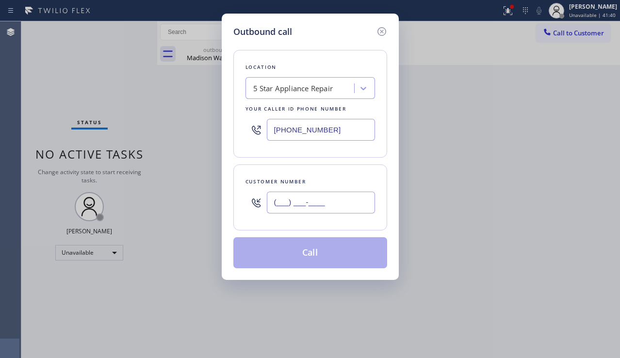
click at [287, 199] on input "(___) ___-____" at bounding box center [321, 203] width 108 height 22
paste input "503) 694-4818"
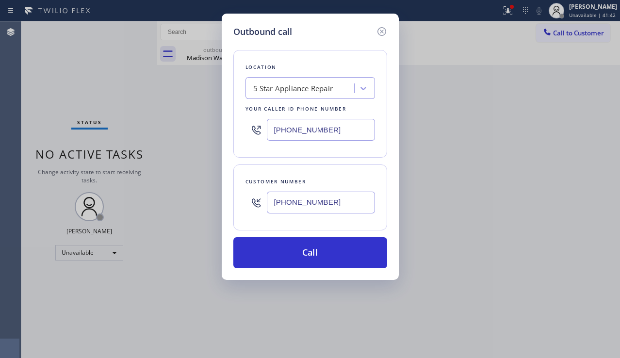
type input "[PHONE_NUMBER]"
drag, startPoint x: 334, startPoint y: 130, endPoint x: 262, endPoint y: 129, distance: 71.3
click at [262, 129] on div "[PHONE_NUMBER]" at bounding box center [310, 130] width 130 height 32
paste input "503) 694-4818"
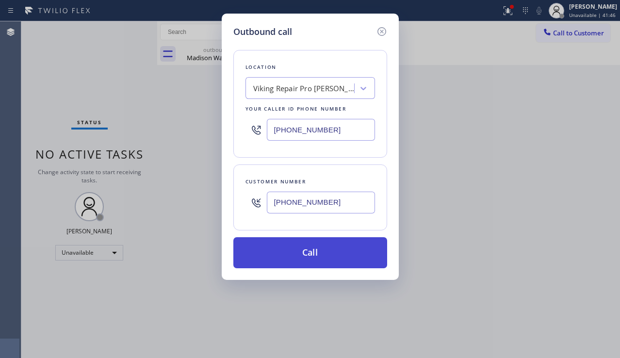
type input "[PHONE_NUMBER]"
click at [310, 247] on button "Call" at bounding box center [310, 252] width 154 height 31
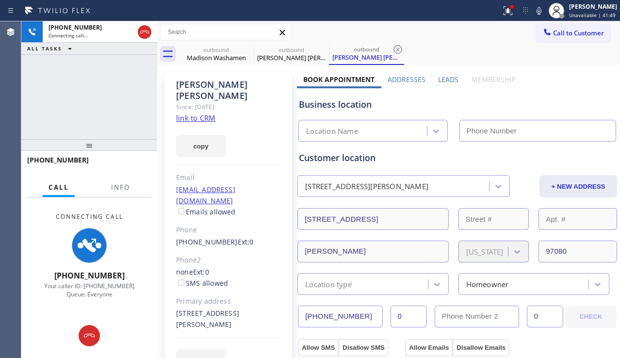
click at [439, 81] on label "Leads" at bounding box center [448, 79] width 20 height 9
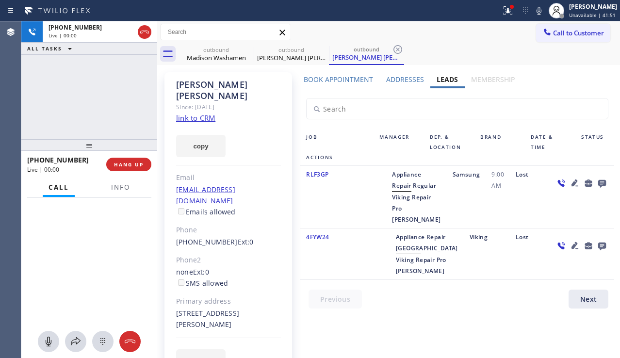
click at [598, 180] on icon at bounding box center [602, 184] width 8 height 8
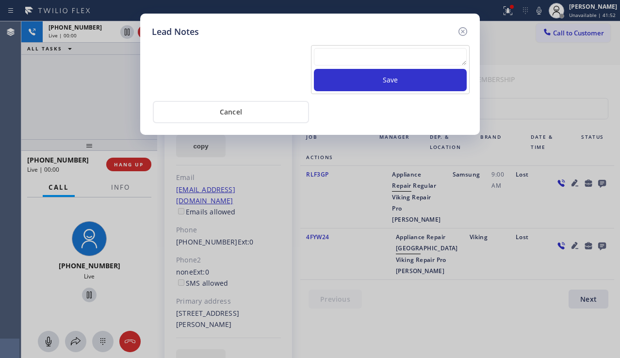
click at [361, 59] on textarea at bounding box center [390, 56] width 153 height 17
click at [461, 32] on icon at bounding box center [463, 32] width 12 height 12
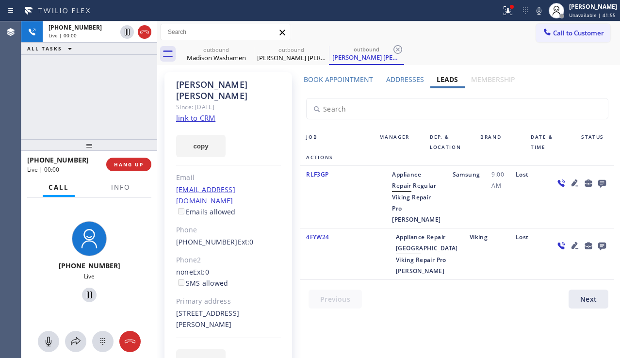
click at [202, 113] on link "link to CRM" at bounding box center [195, 118] width 39 height 10
click at [126, 164] on span "HANG UP" at bounding box center [129, 164] width 30 height 7
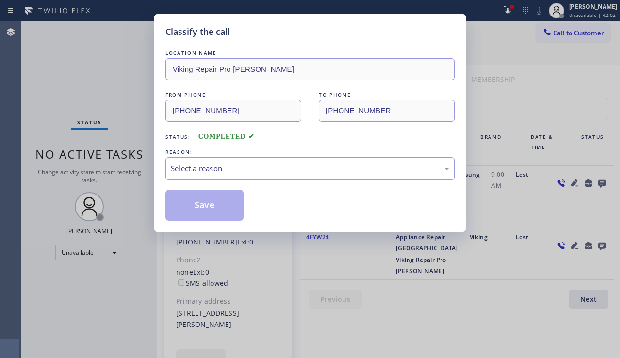
click at [257, 173] on div "Select a reason" at bounding box center [310, 168] width 278 height 11
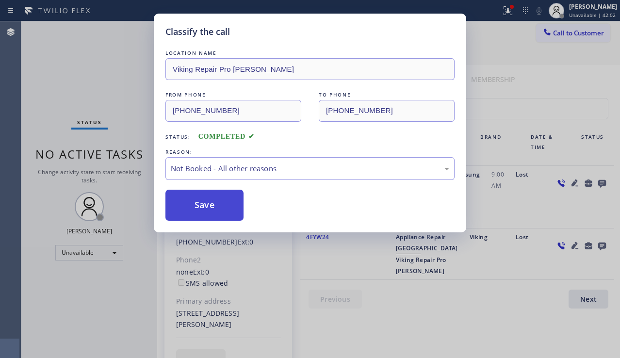
click at [209, 205] on button "Save" at bounding box center [204, 205] width 78 height 31
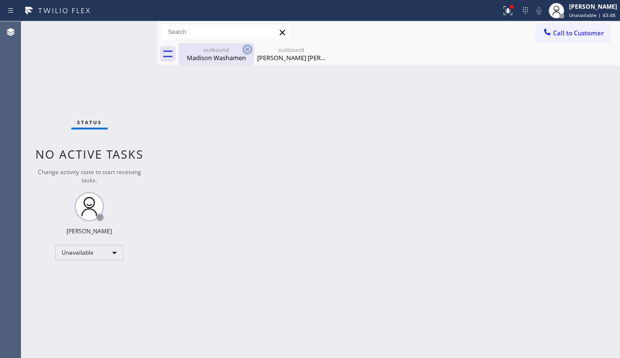
click at [246, 49] on icon at bounding box center [248, 50] width 12 height 12
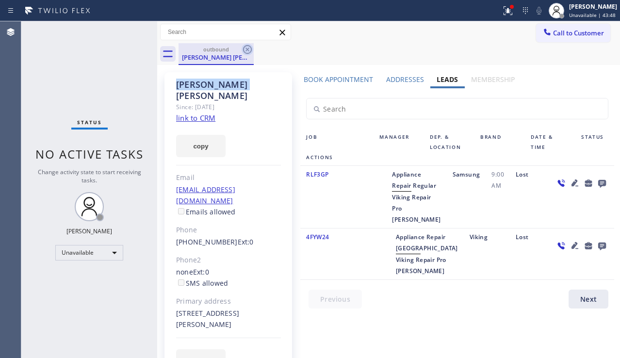
click at [246, 49] on icon at bounding box center [247, 49] width 9 height 9
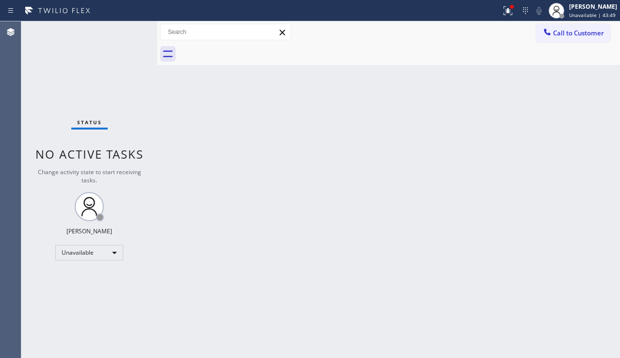
click at [246, 49] on div at bounding box center [399, 54] width 441 height 22
click at [498, 18] on button at bounding box center [507, 10] width 21 height 21
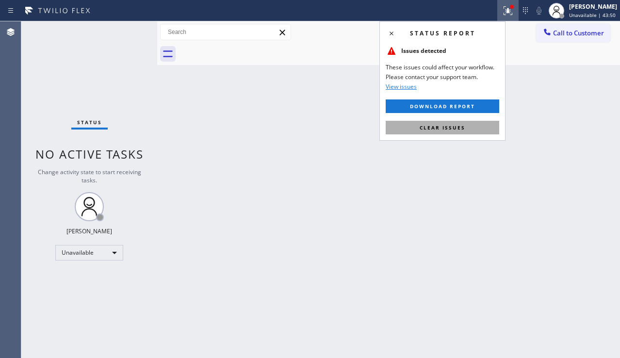
click at [435, 130] on span "Clear issues" at bounding box center [443, 127] width 46 height 7
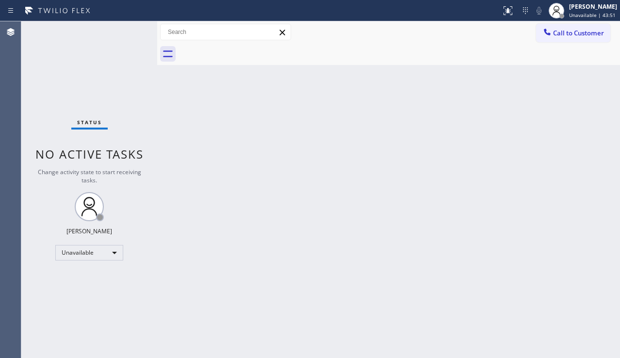
click at [351, 186] on div "Back to Dashboard Change Sender ID Customers Technicians Select a contact Outbo…" at bounding box center [388, 189] width 463 height 337
drag, startPoint x: 599, startPoint y: 221, endPoint x: 598, endPoint y: 215, distance: 5.8
click at [599, 221] on div "Back to Dashboard Change Sender ID Customers Technicians Select a contact Outbo…" at bounding box center [388, 189] width 463 height 337
click at [565, 31] on span "Call to Customer" at bounding box center [578, 33] width 51 height 9
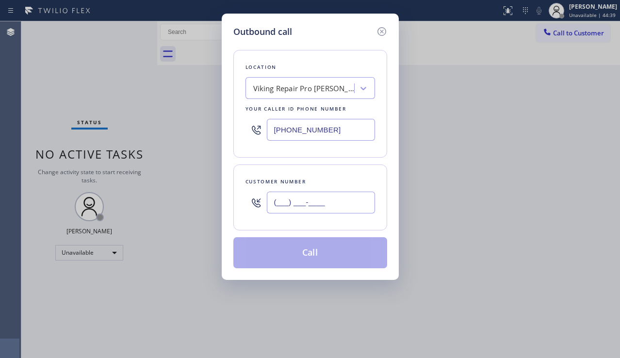
click at [314, 208] on input "(___) ___-____" at bounding box center [321, 203] width 108 height 22
paste input "714) 328-9323"
type input "[PHONE_NUMBER]"
click at [300, 92] on div "Viking Repair Pro [PERSON_NAME]" at bounding box center [304, 88] width 102 height 11
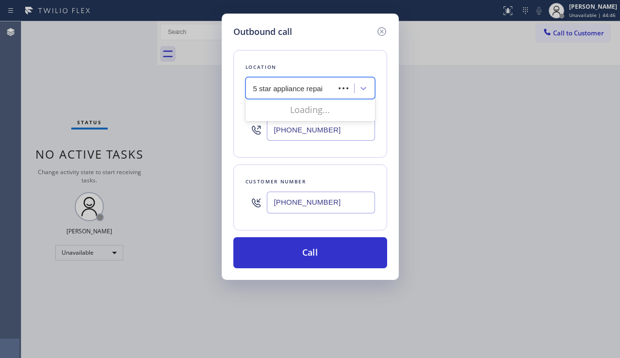
type input "5 star appliance repair"
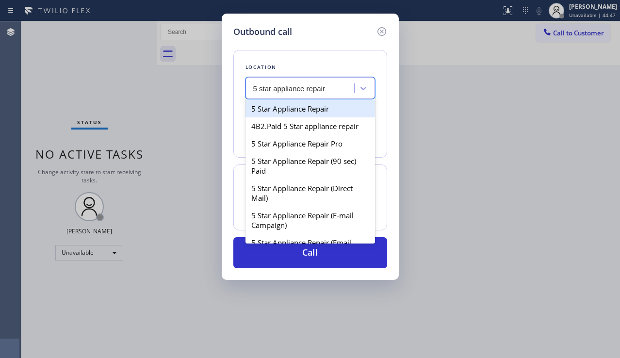
click at [291, 105] on div "5 Star Appliance Repair" at bounding box center [310, 108] width 130 height 17
type input "[PHONE_NUMBER]"
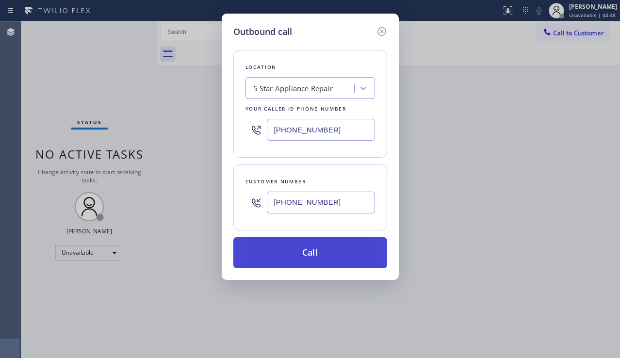
click at [313, 255] on button "Call" at bounding box center [310, 252] width 154 height 31
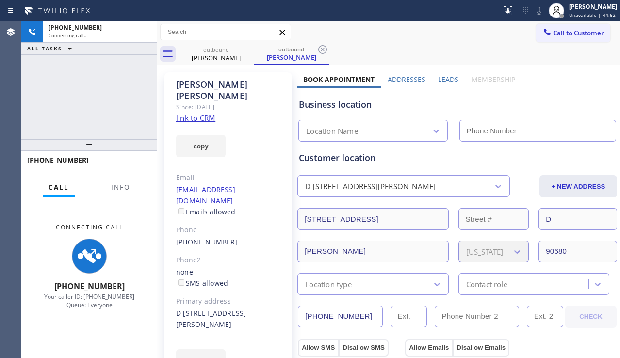
type input "[PHONE_NUMBER]"
click at [53, 140] on div at bounding box center [89, 145] width 136 height 12
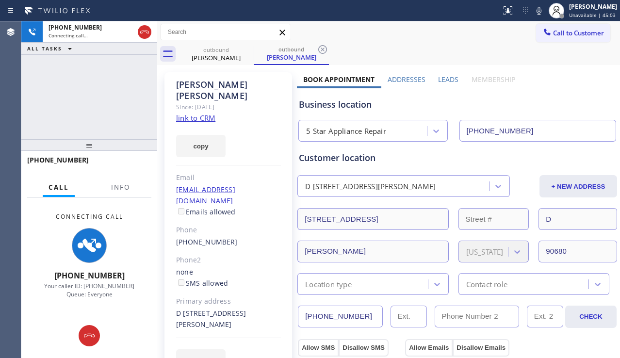
click at [444, 79] on label "Leads" at bounding box center [448, 79] width 20 height 9
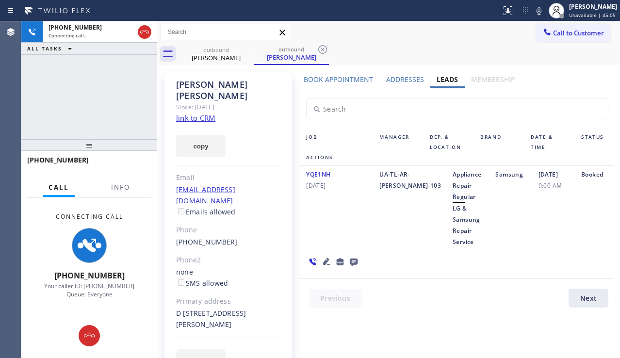
click at [322, 258] on icon at bounding box center [327, 262] width 12 height 12
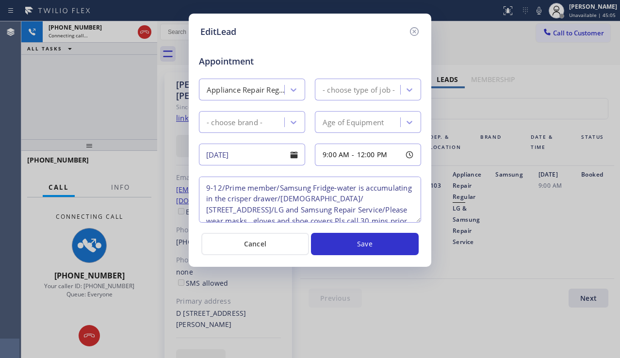
type textarea "9-12/Prime member/Samsung Fridge-water is accumulating in the crisper drawer/[D…"
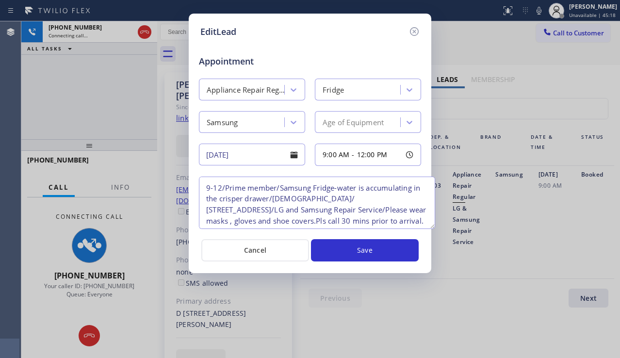
drag, startPoint x: 419, startPoint y: 218, endPoint x: 433, endPoint y: 225, distance: 15.4
click at [433, 225] on textarea "9-12/Prime member/Samsung Fridge-water is accumulating in the crisper drawer/[D…" at bounding box center [317, 203] width 236 height 52
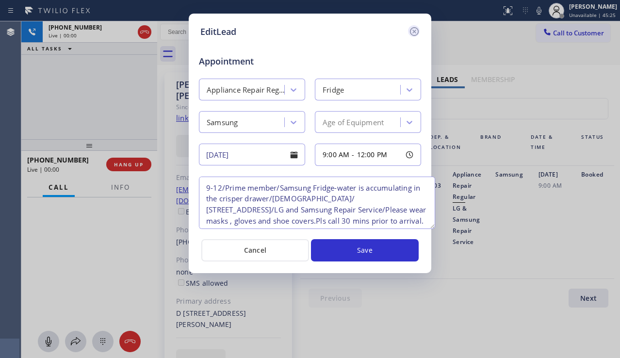
click at [416, 29] on icon at bounding box center [414, 32] width 12 height 12
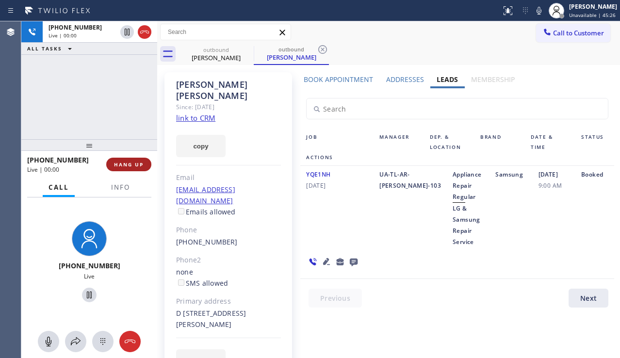
click at [130, 163] on span "HANG UP" at bounding box center [129, 164] width 30 height 7
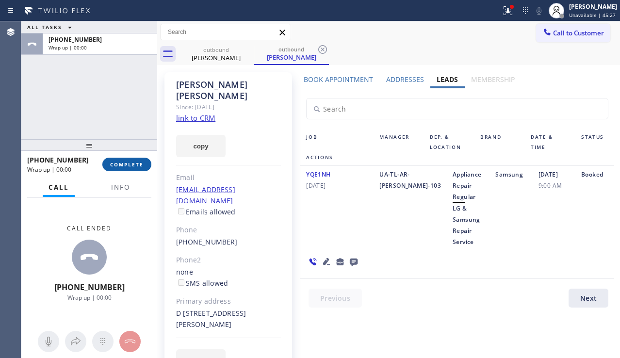
click at [130, 163] on span "COMPLETE" at bounding box center [126, 164] width 33 height 7
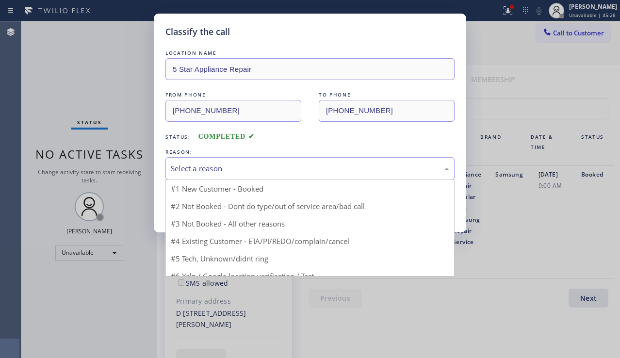
click at [246, 169] on div "Select a reason" at bounding box center [310, 168] width 278 height 11
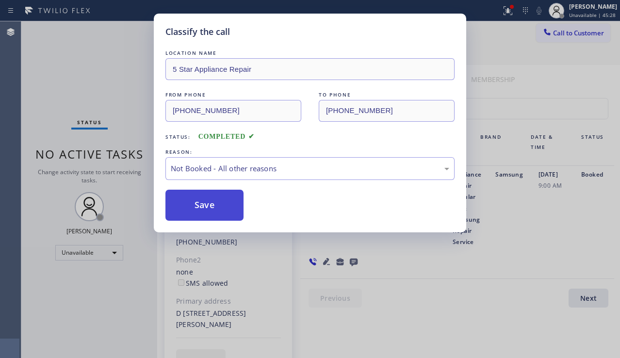
click at [217, 206] on button "Save" at bounding box center [204, 205] width 78 height 31
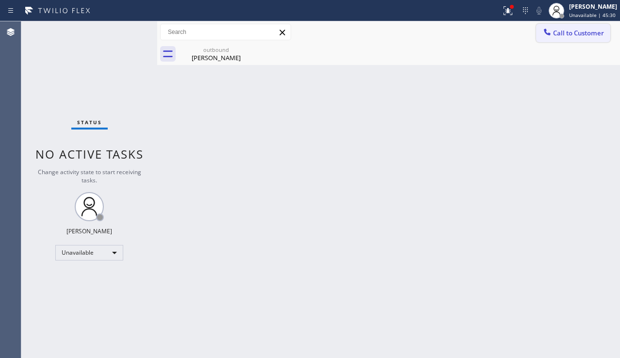
click at [546, 31] on icon at bounding box center [547, 32] width 6 height 6
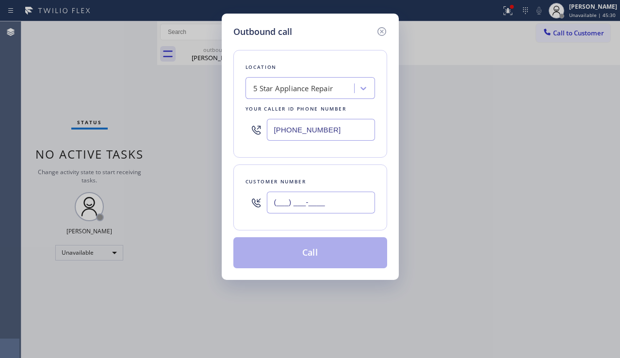
click at [288, 208] on input "(___) ___-____" at bounding box center [321, 203] width 108 height 22
paste input "714) 319-7297"
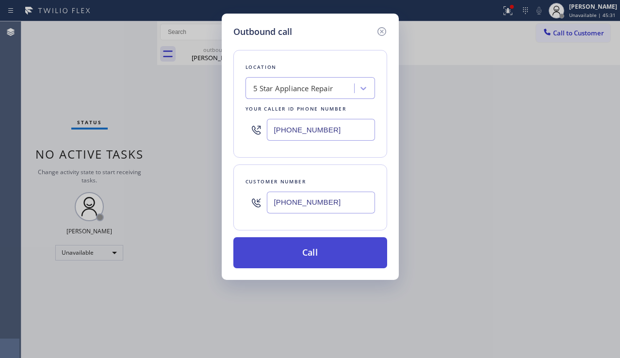
type input "[PHONE_NUMBER]"
click at [301, 247] on button "Call" at bounding box center [310, 252] width 154 height 31
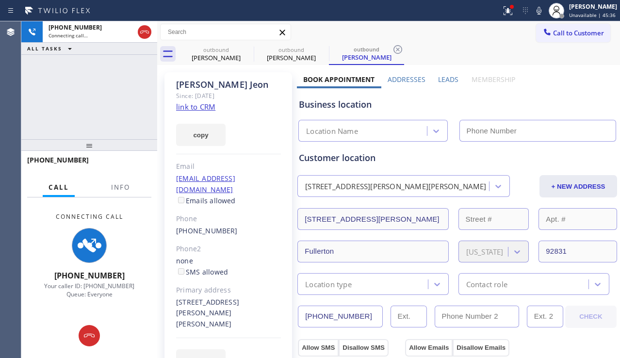
type input "[PHONE_NUMBER]"
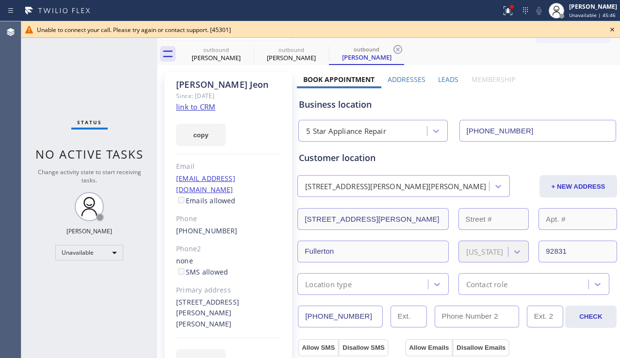
drag, startPoint x: 50, startPoint y: 184, endPoint x: 113, endPoint y: 182, distance: 63.1
click at [50, 184] on div "Status No active tasks Change activity state to start receiving tasks. [PERSON_…" at bounding box center [89, 189] width 136 height 337
click at [612, 30] on icon at bounding box center [612, 30] width 4 height 4
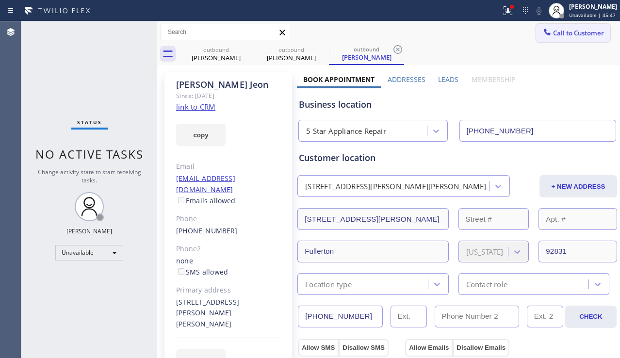
click at [579, 34] on span "Call to Customer" at bounding box center [578, 33] width 51 height 9
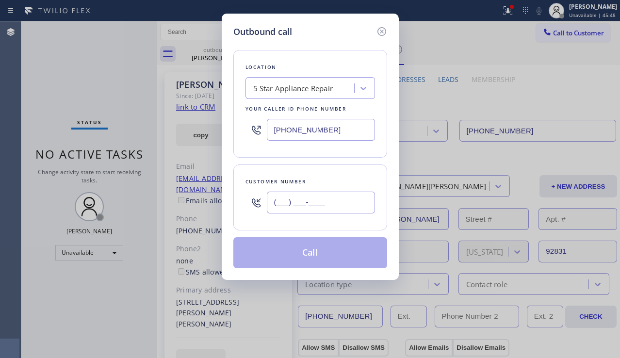
click at [301, 200] on input "(___) ___-____" at bounding box center [321, 203] width 108 height 22
paste input "949) 874-4674"
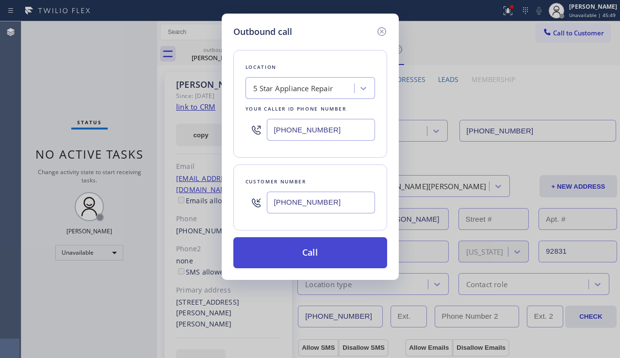
type input "[PHONE_NUMBER]"
click at [328, 249] on button "Call" at bounding box center [310, 252] width 154 height 31
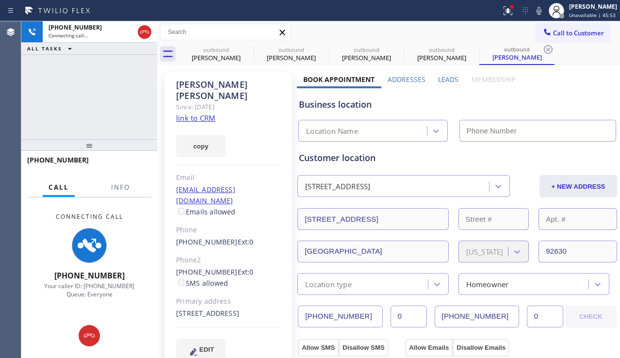
type input "[PHONE_NUMBER]"
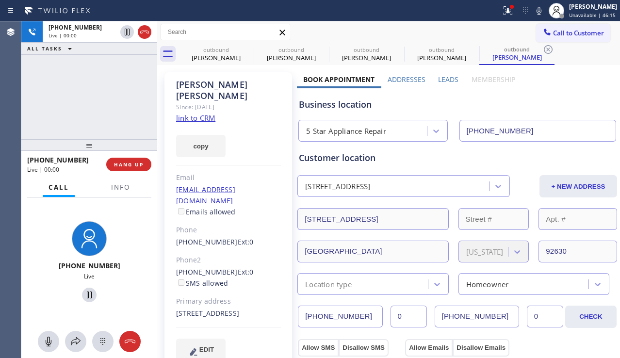
click at [54, 119] on div "[PHONE_NUMBER] Live | 00:00 ALL TASKS ALL TASKS ACTIVE TASKS TASKS IN WRAP UP" at bounding box center [89, 80] width 136 height 118
click at [449, 81] on label "Leads" at bounding box center [448, 79] width 20 height 9
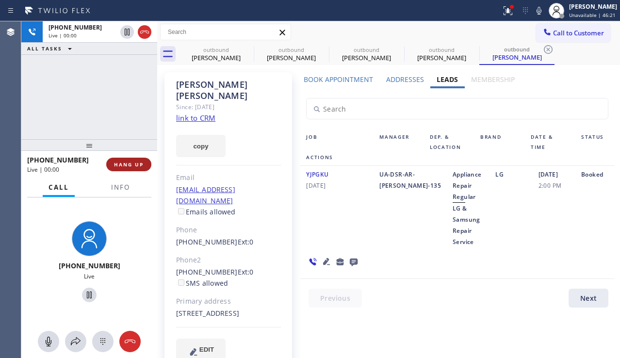
click at [120, 165] on span "HANG UP" at bounding box center [129, 164] width 30 height 7
click at [119, 165] on span "HANG UP" at bounding box center [129, 164] width 30 height 7
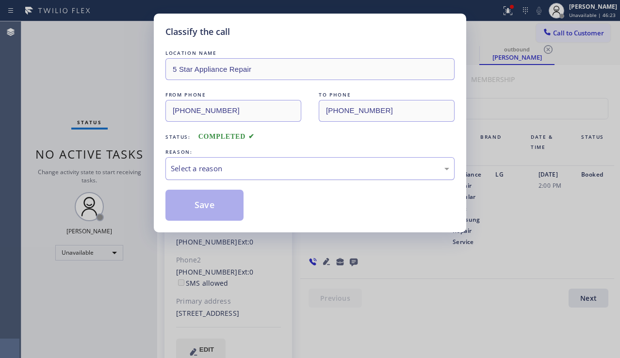
click at [256, 169] on div "Select a reason" at bounding box center [310, 168] width 278 height 11
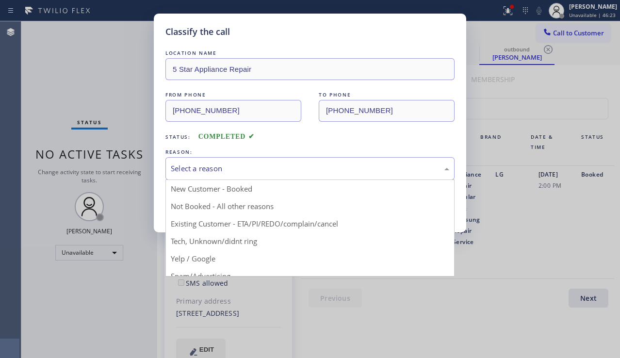
click at [205, 205] on button "Save" at bounding box center [204, 205] width 78 height 31
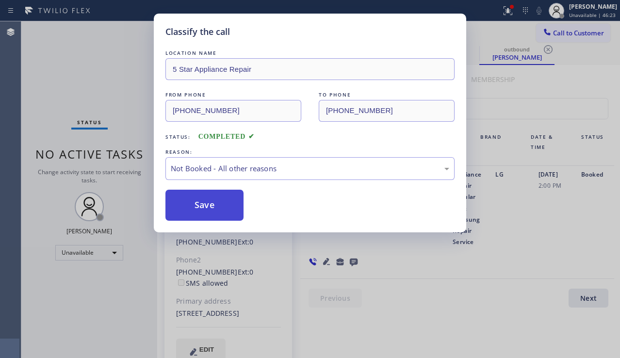
click at [205, 205] on button "Save" at bounding box center [204, 205] width 78 height 31
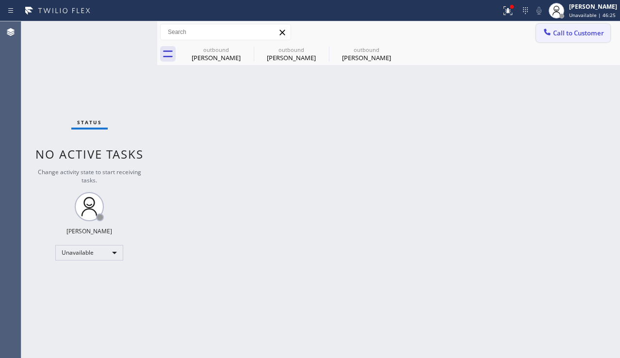
click at [563, 31] on span "Call to Customer" at bounding box center [578, 33] width 51 height 9
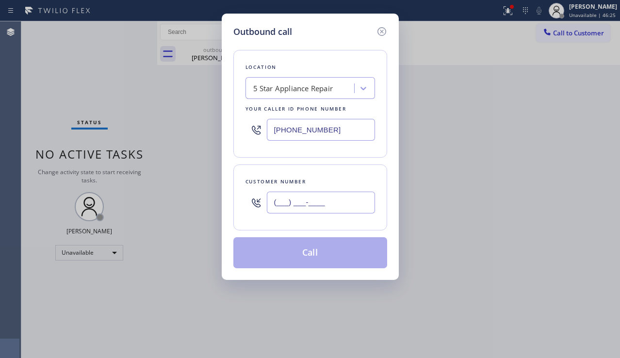
click at [313, 204] on input "(___) ___-____" at bounding box center [321, 203] width 108 height 22
paste input "714) 926-6559"
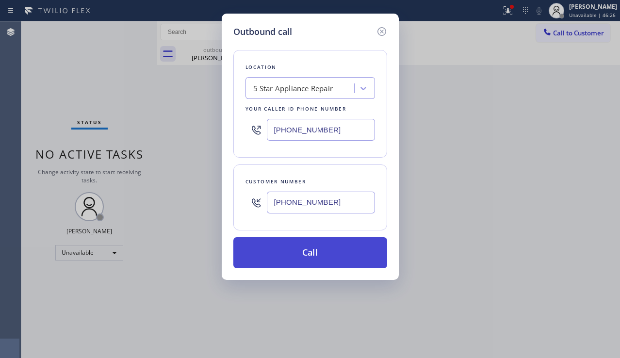
type input "[PHONE_NUMBER]"
click at [322, 260] on button "Call" at bounding box center [310, 252] width 154 height 31
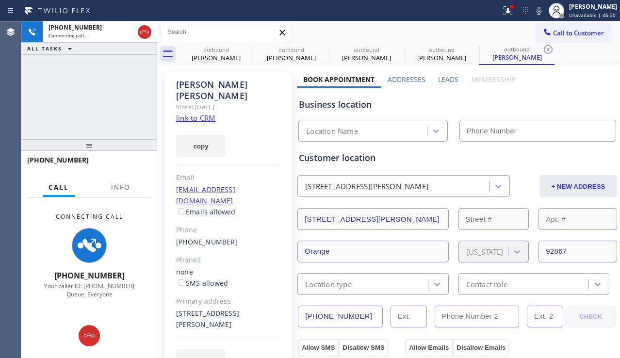
type input "[PHONE_NUMBER]"
click at [573, 87] on div "Business location 5 Star Appliance Repair [PHONE_NUMBER]" at bounding box center [457, 112] width 321 height 57
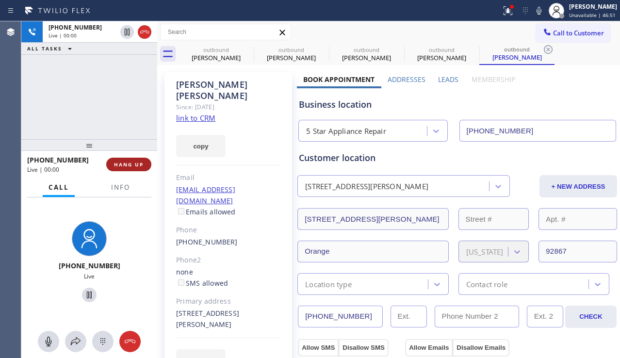
click at [117, 158] on button "HANG UP" at bounding box center [128, 165] width 45 height 14
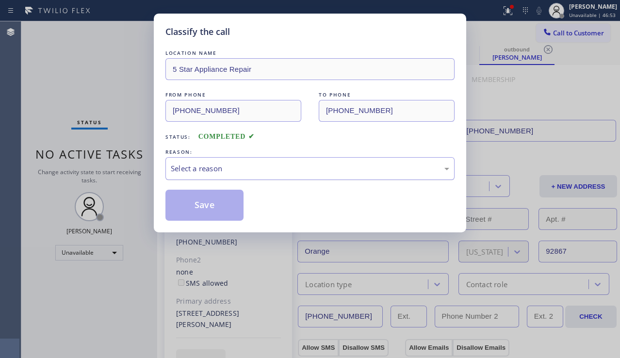
click at [273, 167] on div "Select a reason" at bounding box center [310, 168] width 278 height 11
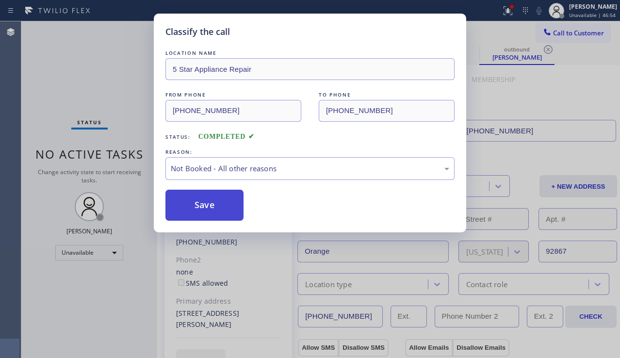
click at [224, 206] on button "Save" at bounding box center [204, 205] width 78 height 31
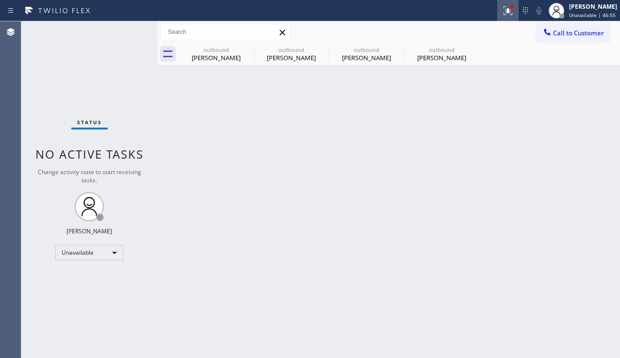
click at [497, 16] on button at bounding box center [507, 10] width 21 height 21
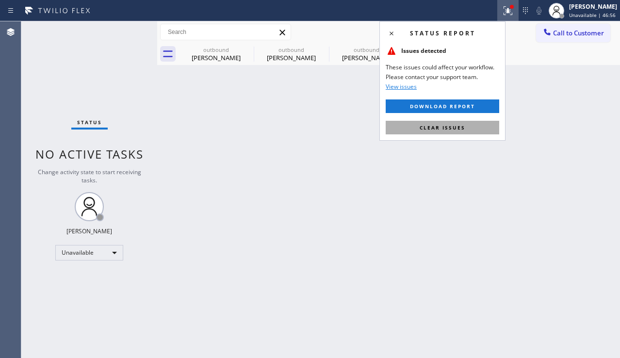
click at [455, 133] on button "Clear issues" at bounding box center [443, 128] width 114 height 14
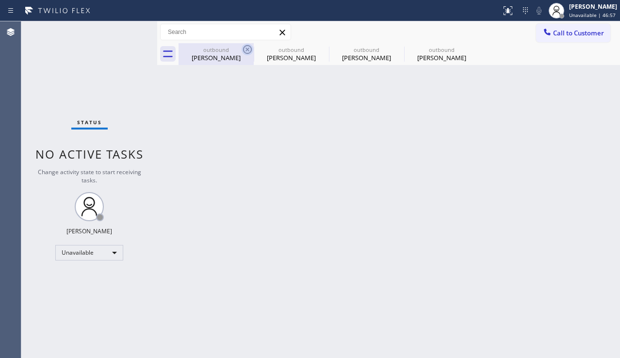
click at [243, 46] on icon at bounding box center [248, 50] width 12 height 12
click at [0, 0] on icon at bounding box center [0, 0] width 0 height 0
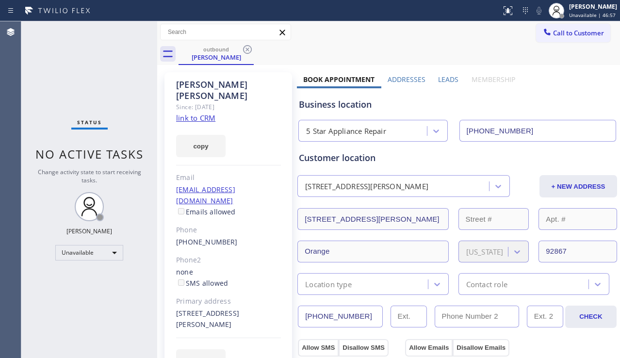
click at [243, 46] on icon at bounding box center [248, 50] width 12 height 12
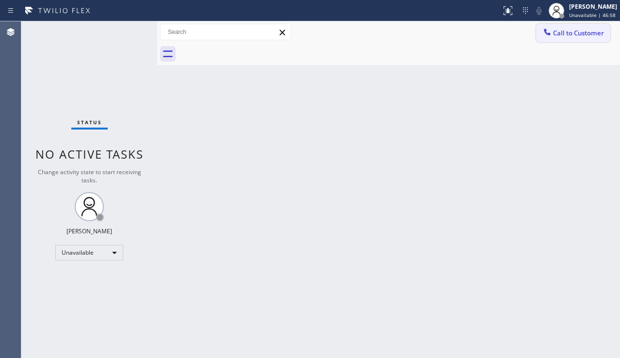
click at [552, 30] on icon at bounding box center [547, 32] width 10 height 10
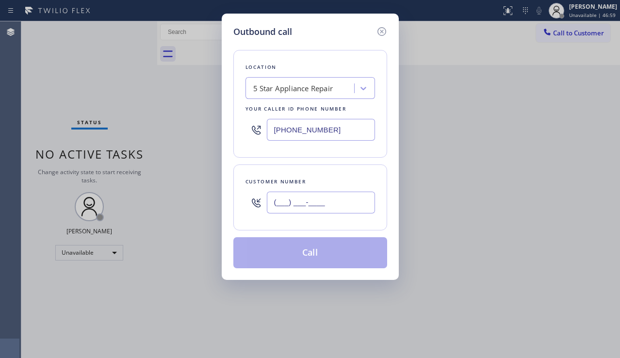
click at [302, 197] on input "(___) ___-____" at bounding box center [321, 203] width 108 height 22
paste input "714) 514-9500"
type input "[PHONE_NUMBER]"
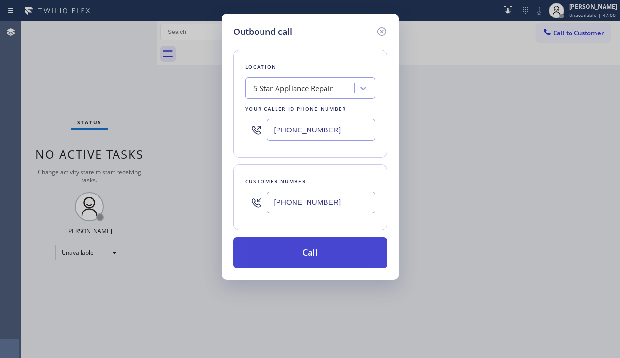
click at [282, 262] on button "Call" at bounding box center [310, 252] width 154 height 31
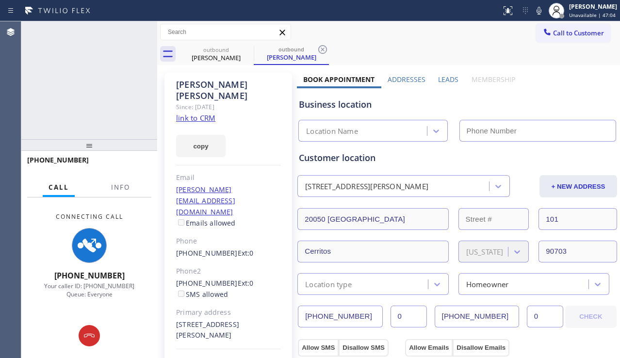
type input "[PHONE_NUMBER]"
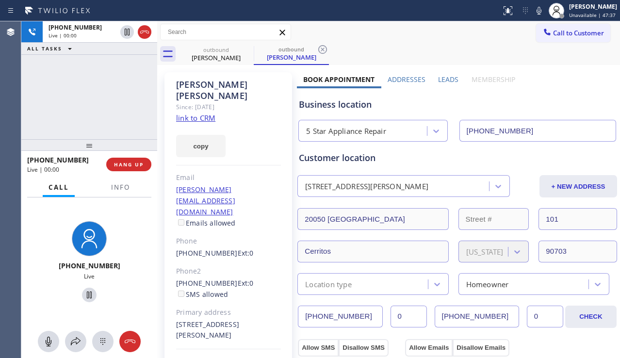
click at [32, 104] on div "[PHONE_NUMBER] Live | 00:00 ALL TASKS ALL TASKS ACTIVE TASKS TASKS IN WRAP UP" at bounding box center [89, 80] width 136 height 118
click at [125, 162] on span "HANG UP" at bounding box center [129, 164] width 30 height 7
click at [125, 161] on span "HANG UP" at bounding box center [129, 164] width 30 height 7
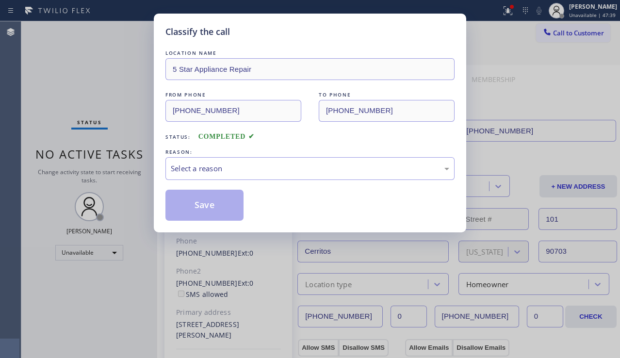
click at [275, 168] on div "Select a reason" at bounding box center [310, 168] width 278 height 11
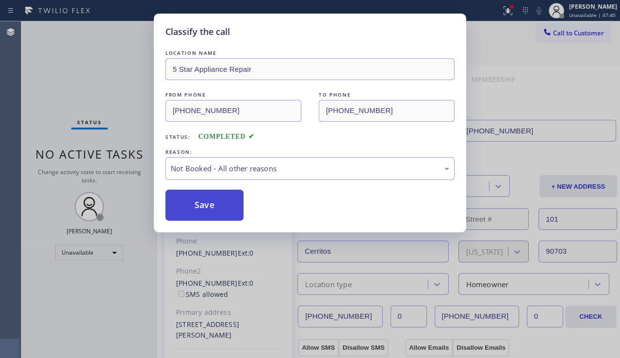
drag, startPoint x: 183, startPoint y: 209, endPoint x: 212, endPoint y: 216, distance: 29.9
click at [182, 210] on button "Save" at bounding box center [204, 205] width 78 height 31
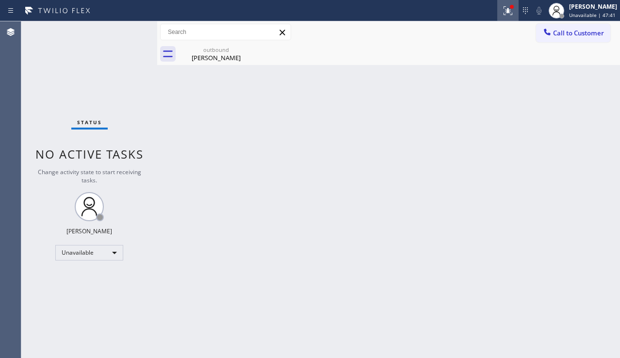
click at [505, 11] on icon at bounding box center [508, 9] width 6 height 3
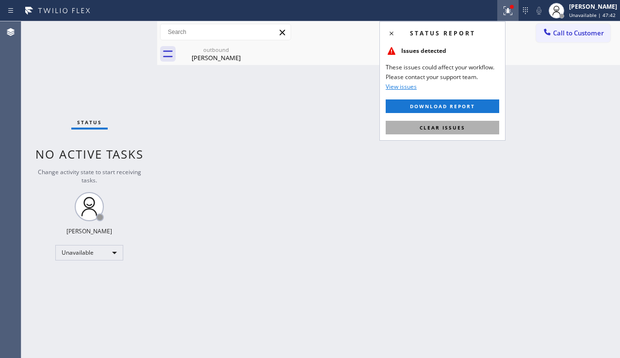
drag, startPoint x: 424, startPoint y: 137, endPoint x: 434, endPoint y: 128, distance: 13.7
click at [424, 137] on div "Status report Issues detected These issues could affect your workflow. Please c…" at bounding box center [442, 80] width 126 height 119
click at [438, 124] on span "Clear issues" at bounding box center [443, 127] width 46 height 7
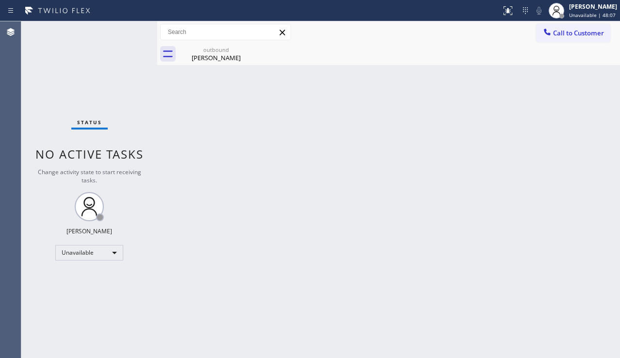
drag, startPoint x: 604, startPoint y: 216, endPoint x: 571, endPoint y: 210, distance: 34.2
click at [604, 216] on div "Back to Dashboard Change Sender ID Customers Technicians Select a contact Outbo…" at bounding box center [388, 189] width 463 height 337
click at [282, 195] on div "Back to Dashboard Change Sender ID Customers Technicians Select a contact Outbo…" at bounding box center [388, 189] width 463 height 337
drag, startPoint x: 586, startPoint y: 262, endPoint x: 490, endPoint y: 244, distance: 98.1
click at [586, 262] on div "Back to Dashboard Change Sender ID Customers Technicians Select a contact Outbo…" at bounding box center [388, 189] width 463 height 337
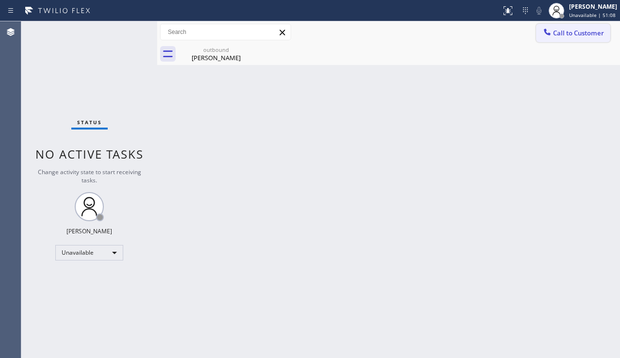
click at [563, 34] on span "Call to Customer" at bounding box center [578, 33] width 51 height 9
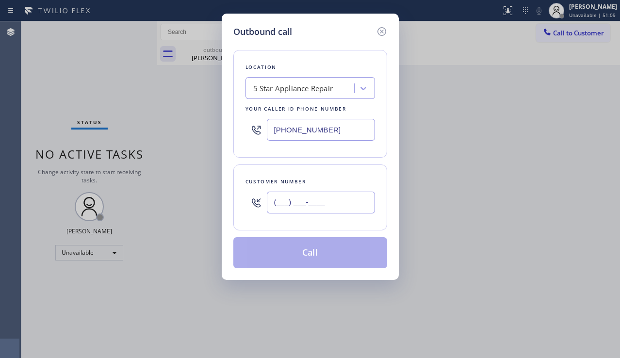
click at [298, 200] on input "(___) ___-____" at bounding box center [321, 203] width 108 height 22
paste input "714) 393-6301"
type input "[PHONE_NUMBER]"
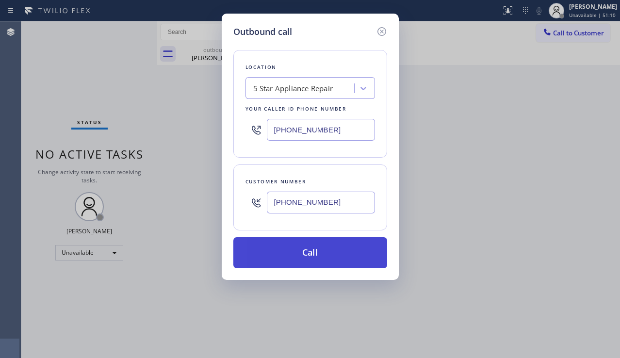
click at [315, 250] on button "Call" at bounding box center [310, 252] width 154 height 31
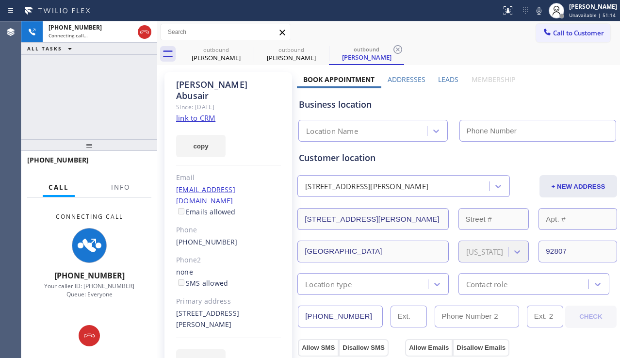
type input "[PHONE_NUMBER]"
click at [48, 115] on div "[PHONE_NUMBER] Connecting call… ALL TASKS ALL TASKS ACTIVE TASKS TASKS IN WRAP …" at bounding box center [89, 80] width 136 height 118
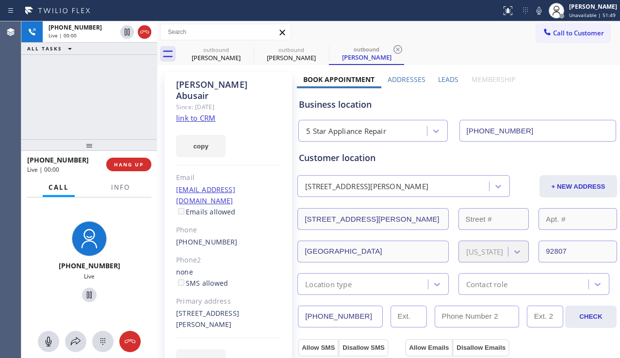
click at [43, 121] on div "[PHONE_NUMBER] Live | 00:00 ALL TASKS ALL TASKS ACTIVE TASKS TASKS IN WRAP UP" at bounding box center [89, 80] width 136 height 118
click at [125, 162] on span "HANG UP" at bounding box center [129, 164] width 30 height 7
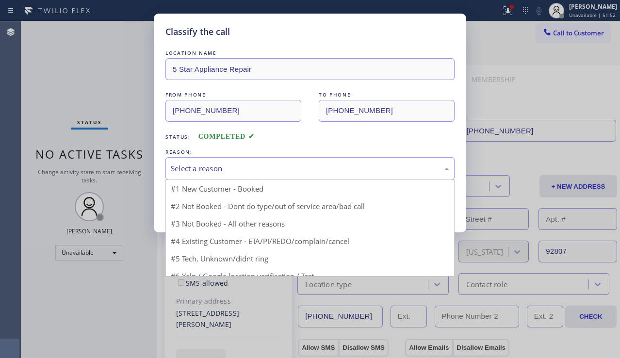
click at [282, 170] on div "Select a reason" at bounding box center [310, 168] width 278 height 11
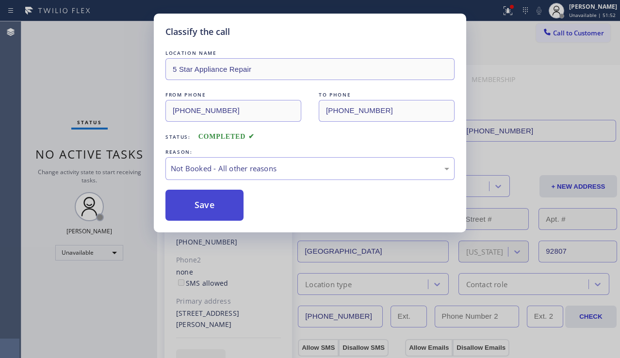
click at [224, 203] on button "Save" at bounding box center [204, 205] width 78 height 31
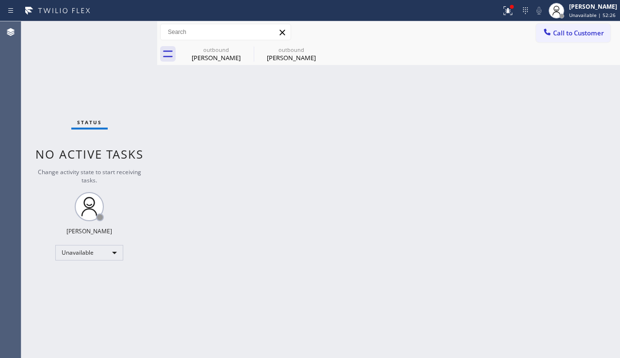
click at [564, 249] on div "Back to Dashboard Change Sender ID Customers Technicians Select a contact Outbo…" at bounding box center [388, 189] width 463 height 337
click at [497, 14] on div at bounding box center [507, 11] width 21 height 12
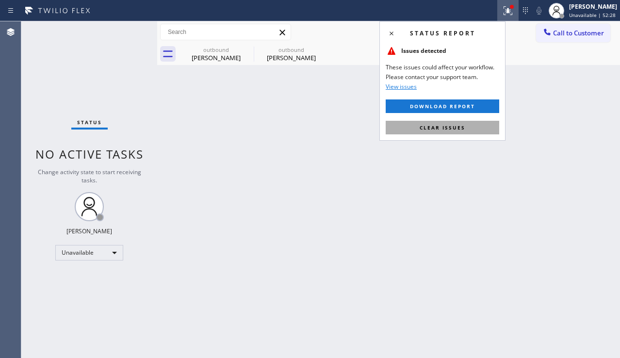
click at [448, 123] on button "Clear issues" at bounding box center [443, 128] width 114 height 14
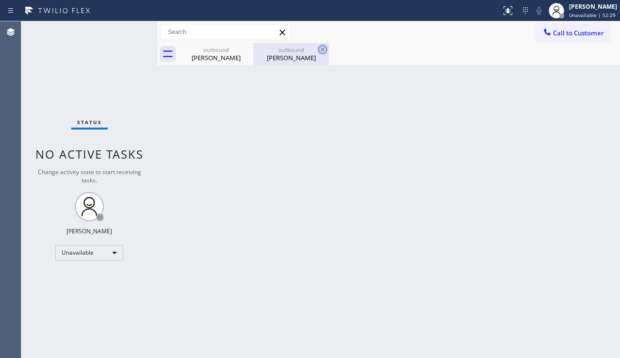
click at [323, 49] on icon at bounding box center [322, 49] width 9 height 9
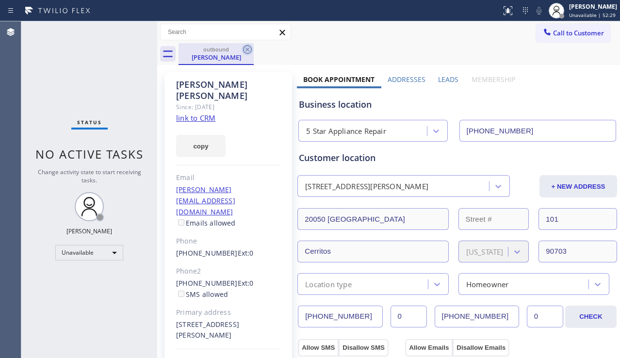
click at [245, 49] on icon at bounding box center [248, 50] width 12 height 12
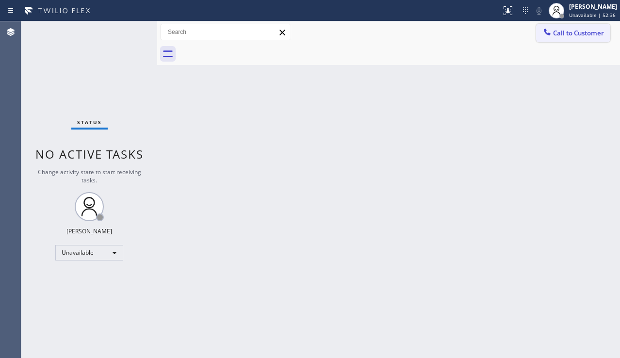
click at [578, 39] on button "Call to Customer" at bounding box center [573, 33] width 74 height 18
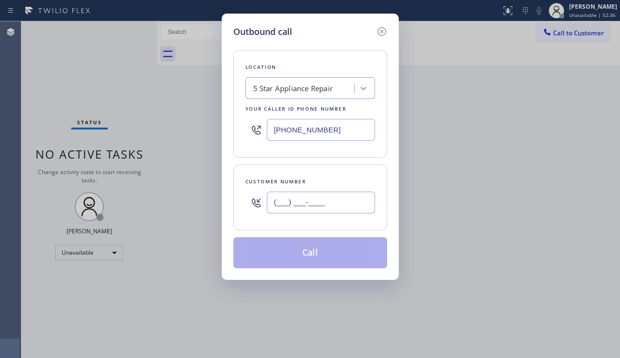
click at [293, 194] on input "(___) ___-____" at bounding box center [321, 203] width 108 height 22
paste input "714) 808-3417"
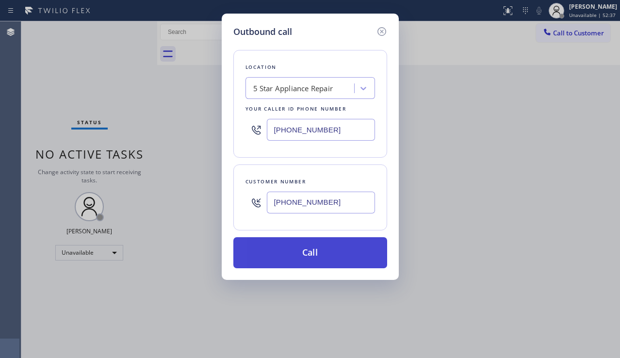
type input "[PHONE_NUMBER]"
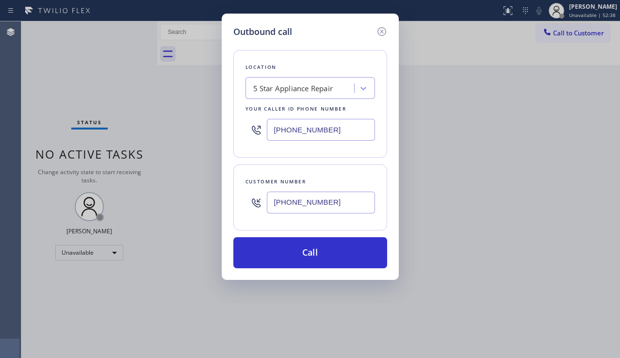
drag, startPoint x: 297, startPoint y: 244, endPoint x: 201, endPoint y: 164, distance: 125.0
click at [297, 244] on button "Call" at bounding box center [310, 252] width 154 height 31
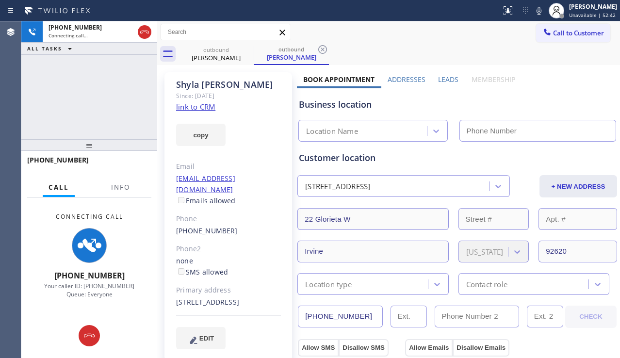
type input "[PHONE_NUMBER]"
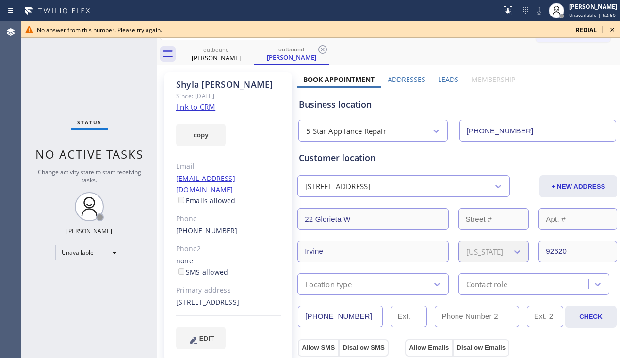
click at [611, 25] on icon at bounding box center [612, 30] width 12 height 12
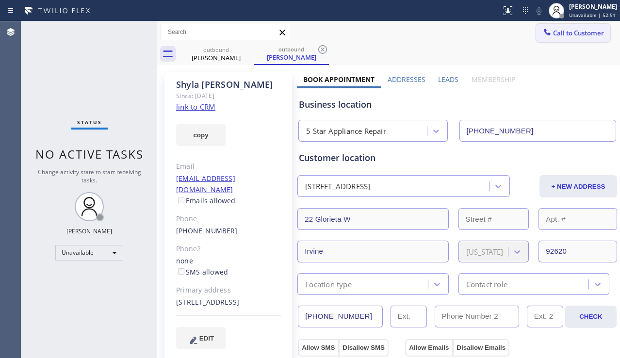
click at [586, 34] on span "Call to Customer" at bounding box center [578, 33] width 51 height 9
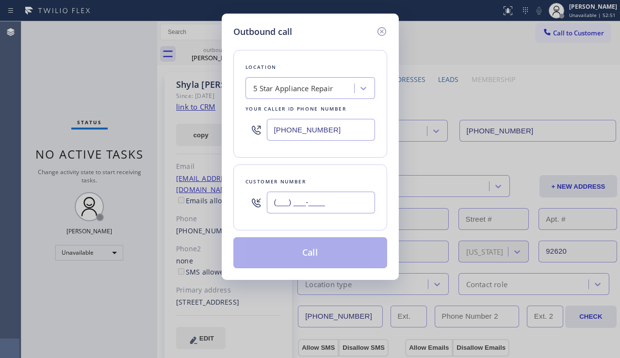
click at [305, 207] on input "(___) ___-____" at bounding box center [321, 203] width 108 height 22
paste input "760) 978-7744"
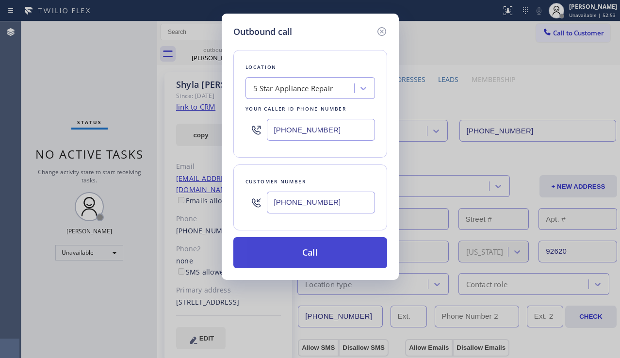
type input "[PHONE_NUMBER]"
click at [302, 258] on button "Call" at bounding box center [310, 252] width 154 height 31
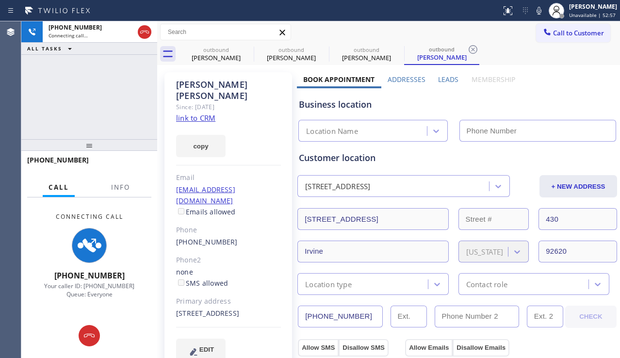
type input "[PHONE_NUMBER]"
click at [51, 120] on div "[PHONE_NUMBER] Connecting call… ALL TASKS ALL TASKS ACTIVE TASKS TASKS IN WRAP …" at bounding box center [89, 80] width 136 height 118
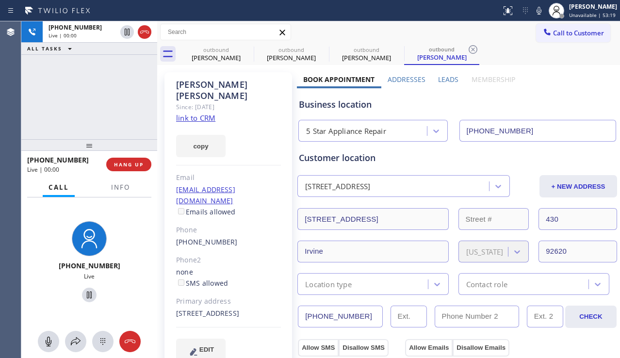
click at [439, 82] on label "Leads" at bounding box center [448, 79] width 20 height 9
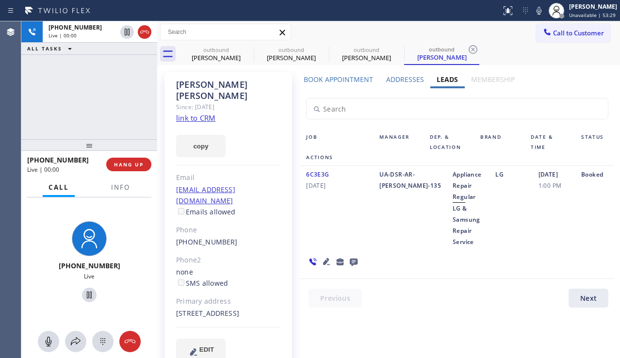
click at [325, 260] on icon at bounding box center [327, 262] width 12 height 12
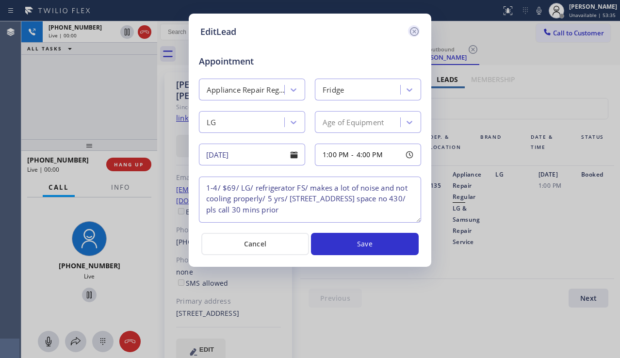
click at [411, 32] on icon at bounding box center [414, 32] width 12 height 12
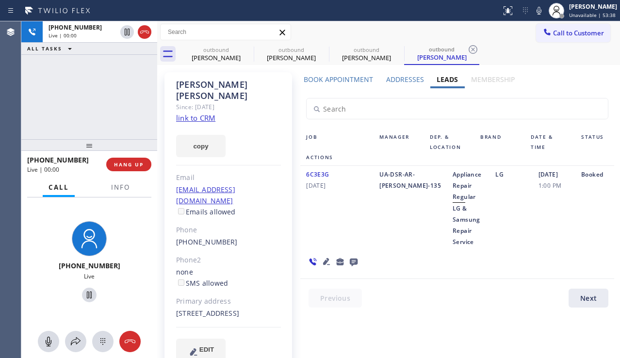
click at [323, 259] on icon at bounding box center [327, 262] width 12 height 12
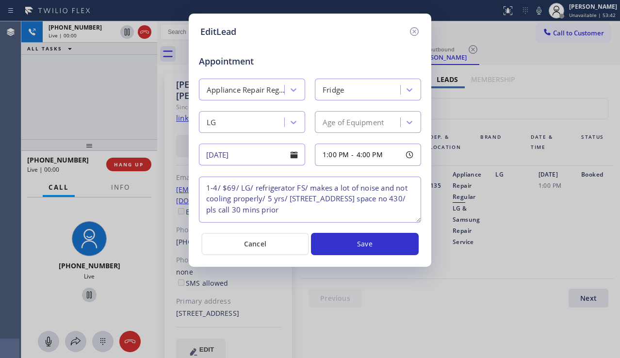
click at [238, 190] on textarea "1-4/ $69/ LG/ refrigerator FS/ makes a lot of noise and not cooling properly/ 5…" at bounding box center [310, 200] width 222 height 46
click at [241, 189] on textarea "1-4/ $69/ LG/ refrigerator FS/ makes a lot of noise and not cooling properly/ 5…" at bounding box center [310, 200] width 222 height 46
click at [237, 190] on textarea "1-4/ $69/ LG/ refrigerator FS/ makes a lot of noise and not cooling properly/ 5…" at bounding box center [310, 200] width 222 height 46
click at [238, 189] on textarea "1-4/ $69/ LG/ refrigerator FS/ makes a lot of noise and not cooling properly/ 5…" at bounding box center [310, 200] width 222 height 46
click at [241, 189] on textarea "1-4/ $69/ LG/ refrigerator FS/ makes a lot of noise and not cooling properly/ 5…" at bounding box center [310, 200] width 222 height 46
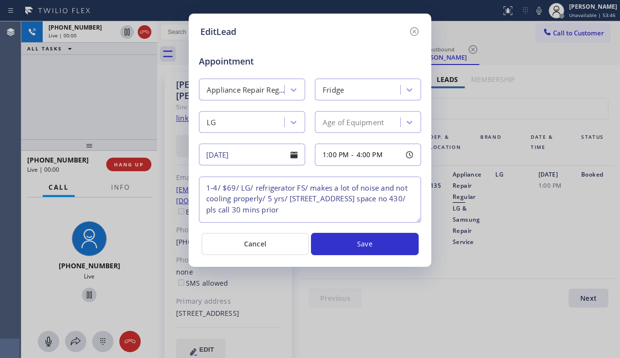
click at [237, 189] on textarea "1-4/ $69/ LG/ refrigerator FS/ makes a lot of noise and not cooling properly/ 5…" at bounding box center [310, 200] width 222 height 46
click at [241, 188] on textarea "1-4/ $69/ LG/ refrigerator FS/ makes a lot of noise and not cooling properly/ 5…" at bounding box center [310, 200] width 222 height 46
click at [296, 189] on textarea "1-4/ $69/ LG/ refrigerator FS/ makes a lot of noise and not cooling properly/ 5…" at bounding box center [310, 200] width 222 height 46
click at [415, 33] on icon at bounding box center [414, 31] width 9 height 9
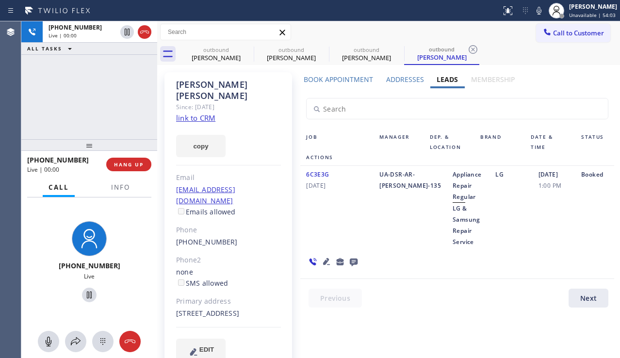
click at [326, 259] on icon at bounding box center [326, 261] width 7 height 7
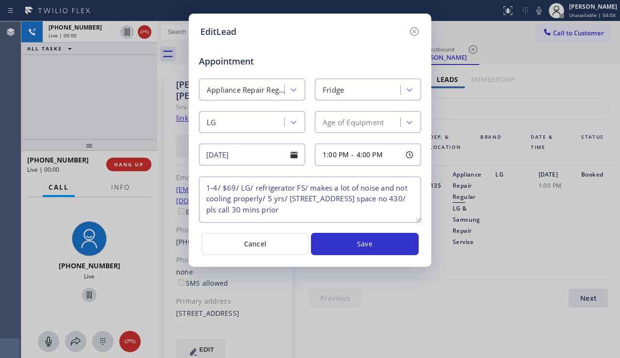
click at [364, 213] on textarea "1-4/ $69/ LG/ refrigerator FS/ makes a lot of noise and not cooling properly/ 5…" at bounding box center [310, 200] width 222 height 46
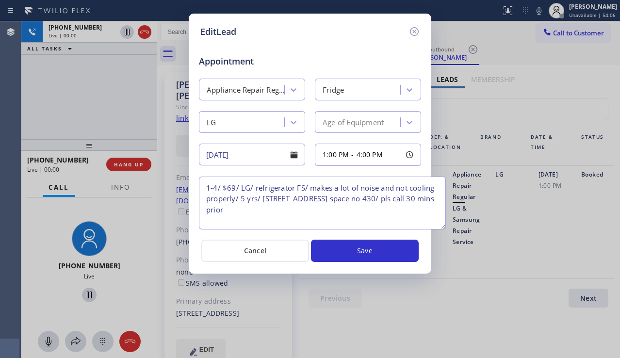
drag, startPoint x: 414, startPoint y: 221, endPoint x: 438, endPoint y: 228, distance: 25.7
click at [438, 228] on textarea "1-4/ $69/ LG/ refrigerator FS/ makes a lot of noise and not cooling properly/ 5…" at bounding box center [322, 203] width 247 height 53
click at [434, 227] on textarea "1-4/ $69/ LG/ refrigerator FS/ makes a lot of noise and not cooling properly/ 5…" at bounding box center [322, 203] width 247 height 53
click at [396, 219] on textarea "1-4/ $69/ LG/ refrigerator FS/ makes a lot of noise and not cooling properly/ 5…" at bounding box center [322, 203] width 247 height 53
click at [343, 204] on textarea "1-4/ $69/ LG/ refrigerator FS/ makes a lot of noise and not cooling properly/ 5…" at bounding box center [322, 203] width 247 height 53
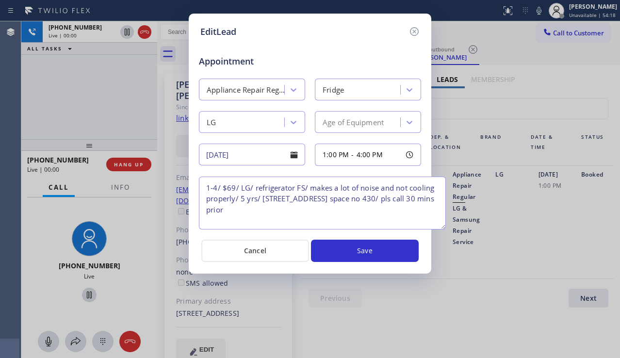
click at [334, 211] on textarea "1-4/ $69/ LG/ refrigerator FS/ makes a lot of noise and not cooling properly/ 5…" at bounding box center [322, 203] width 247 height 53
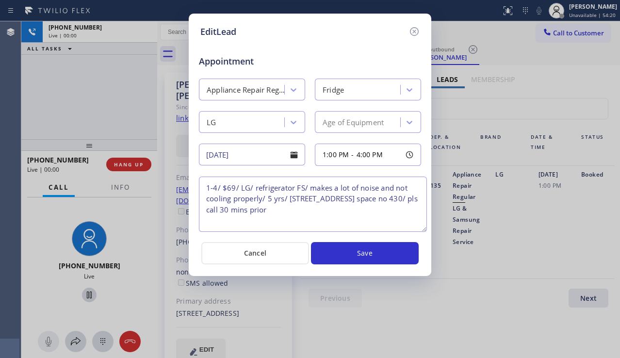
drag, startPoint x: 442, startPoint y: 226, endPoint x: 423, endPoint y: 228, distance: 19.1
click at [423, 228] on textarea "1-4/ $69/ LG/ refrigerator FS/ makes a lot of noise and not cooling properly/ 5…" at bounding box center [313, 204] width 228 height 55
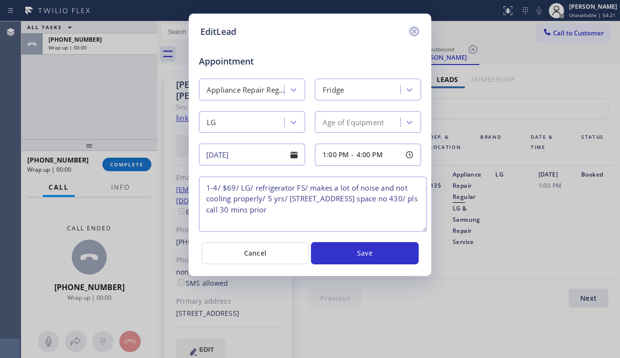
click at [416, 31] on icon at bounding box center [414, 31] width 9 height 9
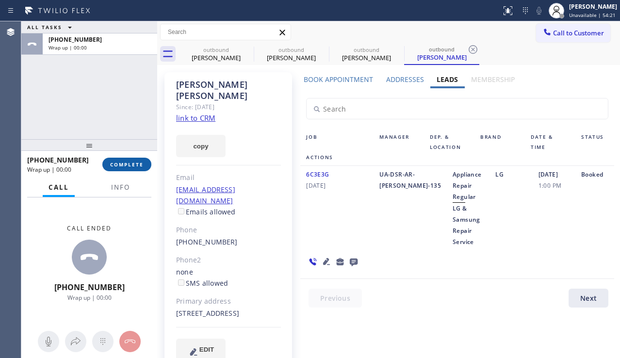
click at [135, 165] on span "COMPLETE" at bounding box center [126, 164] width 33 height 7
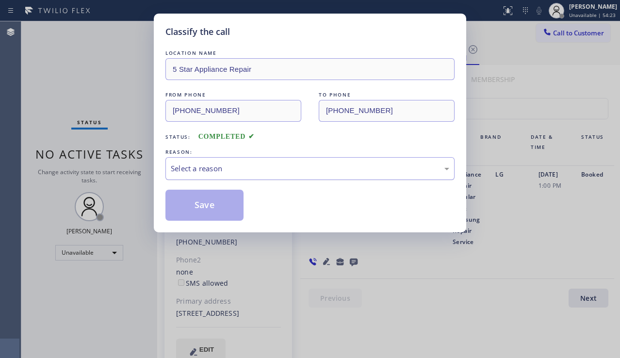
click at [243, 169] on div "Select a reason" at bounding box center [310, 168] width 278 height 11
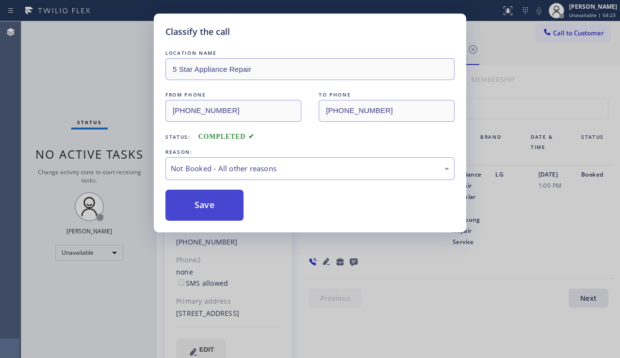
click at [207, 209] on button "Save" at bounding box center [204, 205] width 78 height 31
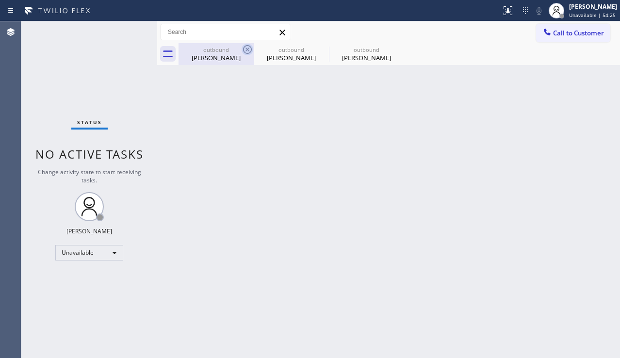
click at [243, 47] on icon at bounding box center [248, 50] width 12 height 12
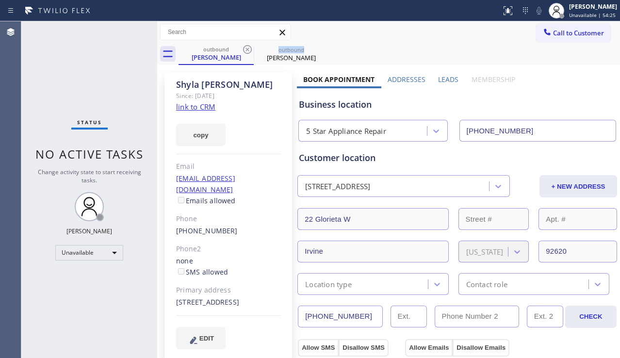
click at [243, 47] on icon at bounding box center [248, 50] width 12 height 12
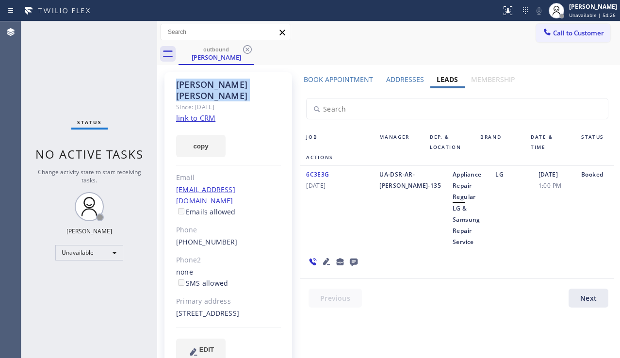
click at [243, 47] on icon at bounding box center [248, 50] width 12 height 12
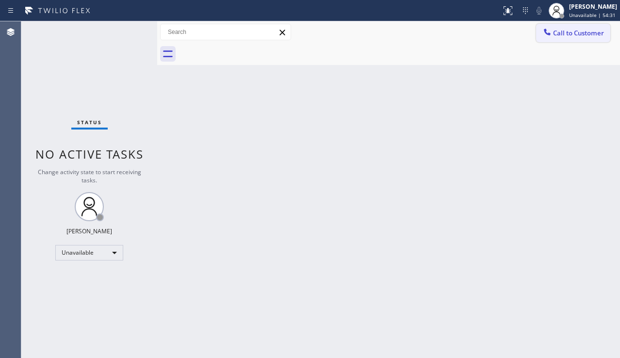
click at [552, 32] on icon at bounding box center [547, 32] width 10 height 10
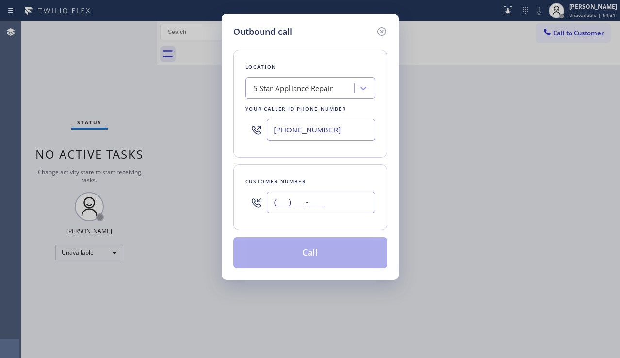
click at [306, 199] on input "(___) ___-____" at bounding box center [321, 203] width 108 height 22
paste input "949) 337-8498"
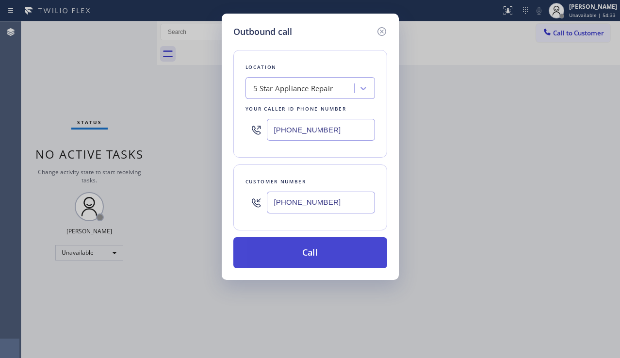
type input "[PHONE_NUMBER]"
click at [321, 243] on button "Call" at bounding box center [310, 252] width 154 height 31
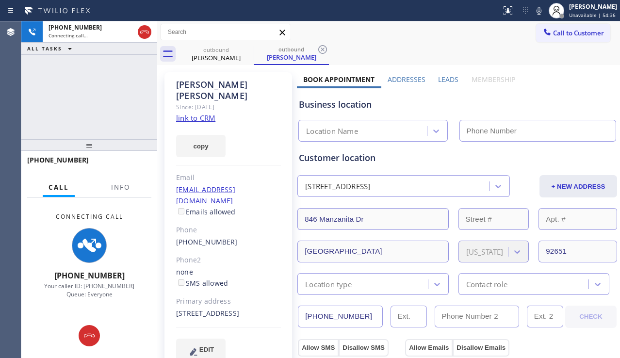
type input "[PHONE_NUMBER]"
click at [49, 106] on div "[PHONE_NUMBER] Connecting call… ALL TASKS ALL TASKS ACTIVE TASKS TASKS IN WRAP …" at bounding box center [89, 80] width 136 height 118
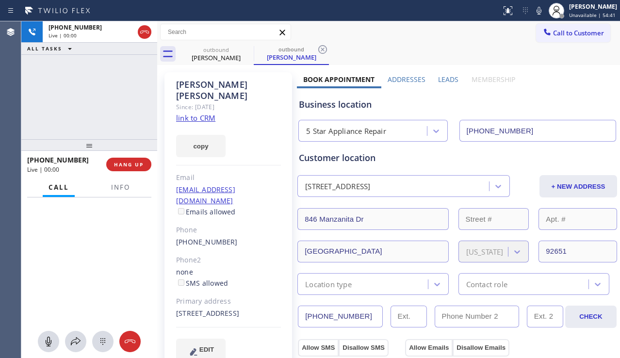
click at [440, 81] on label "Leads" at bounding box center [448, 79] width 20 height 9
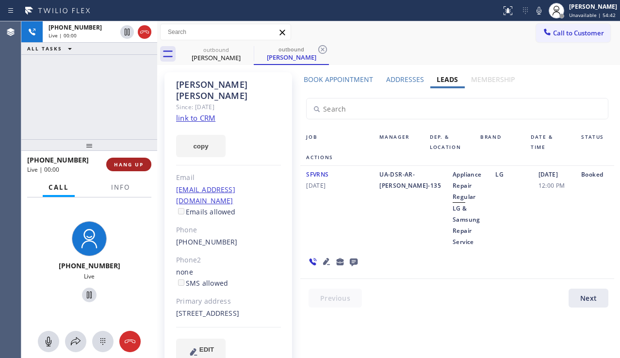
click at [128, 167] on span "HANG UP" at bounding box center [129, 164] width 30 height 7
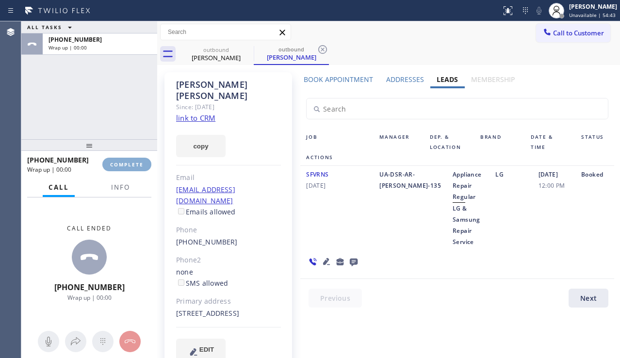
click at [128, 167] on span "COMPLETE" at bounding box center [126, 164] width 33 height 7
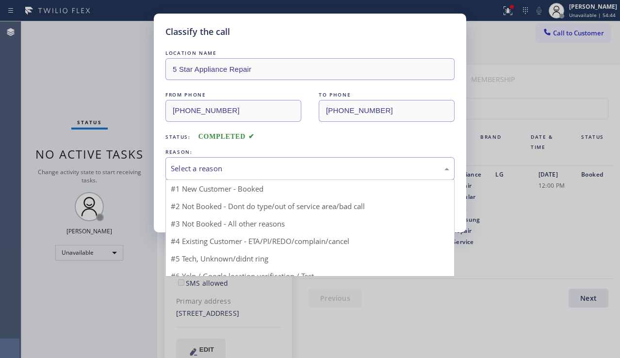
click at [242, 163] on div "Select a reason" at bounding box center [310, 168] width 278 height 11
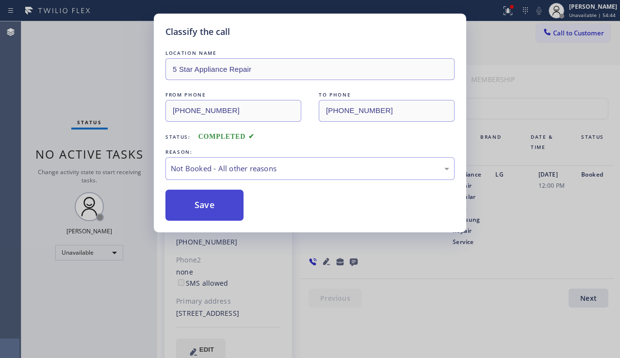
click at [206, 209] on button "Save" at bounding box center [204, 205] width 78 height 31
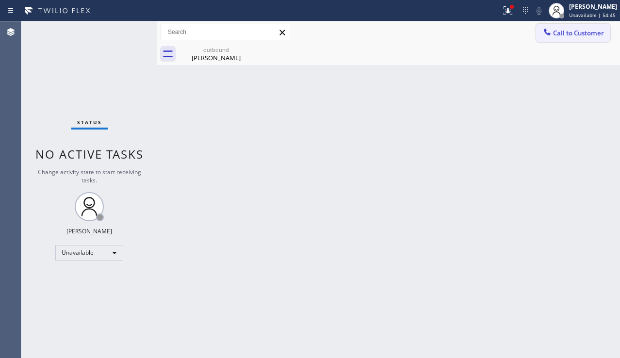
click at [556, 36] on span "Call to Customer" at bounding box center [578, 33] width 51 height 9
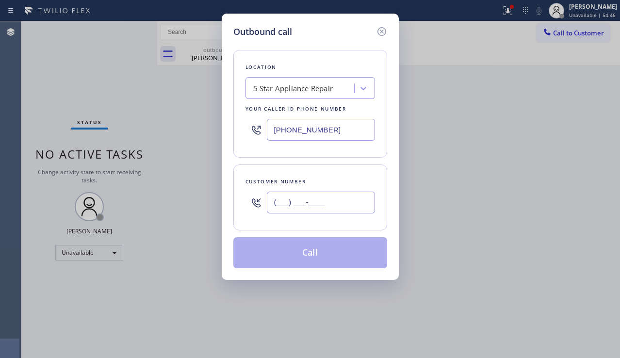
click at [298, 210] on input "(___) ___-____" at bounding box center [321, 203] width 108 height 22
paste input "949) 337-8498"
type input "[PHONE_NUMBER]"
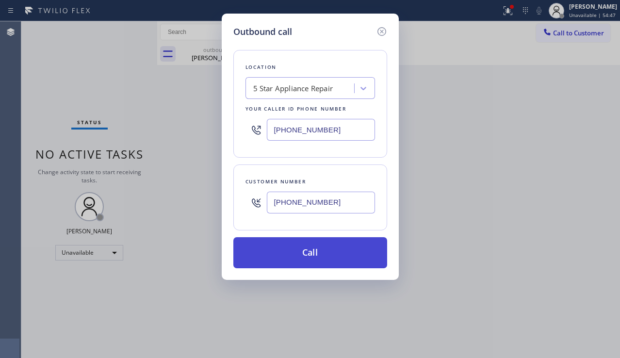
click at [296, 254] on button "Call" at bounding box center [310, 252] width 154 height 31
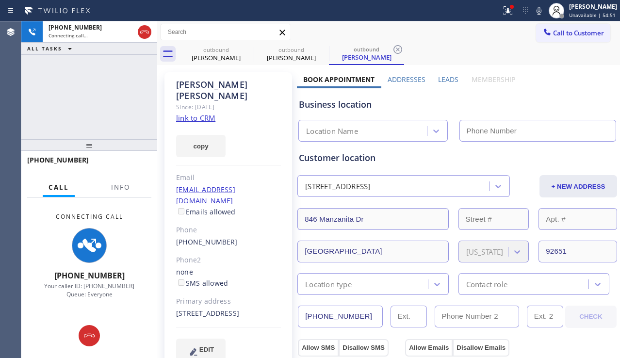
type input "[PHONE_NUMBER]"
click at [49, 113] on div "[PHONE_NUMBER] Connecting call… ALL TASKS ALL TASKS ACTIVE TASKS TASKS IN WRAP …" at bounding box center [89, 80] width 136 height 118
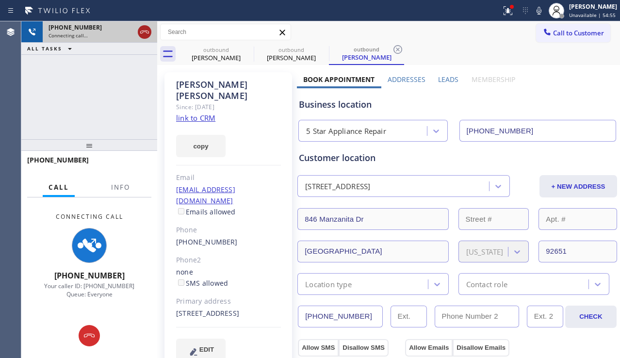
click at [141, 31] on icon at bounding box center [144, 32] width 9 height 3
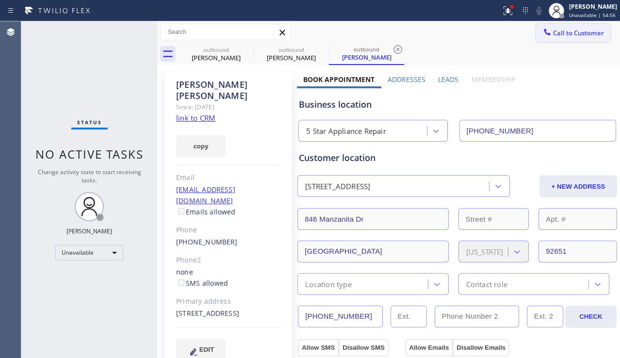
click at [576, 32] on span "Call to Customer" at bounding box center [578, 33] width 51 height 9
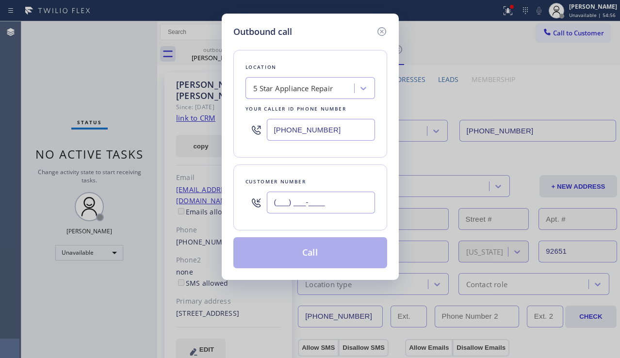
click at [316, 210] on input "(___) ___-____" at bounding box center [321, 203] width 108 height 22
paste input "562) 454-8436"
type input "[PHONE_NUMBER]"
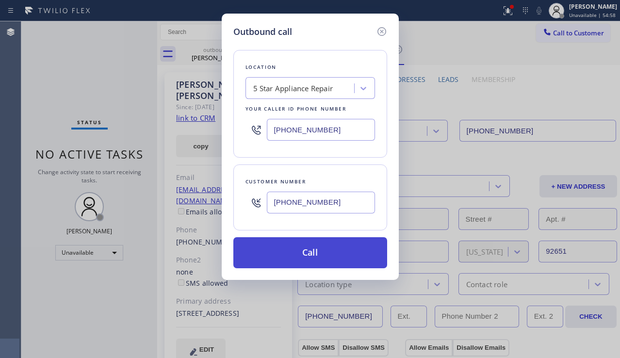
click at [300, 256] on button "Call" at bounding box center [310, 252] width 154 height 31
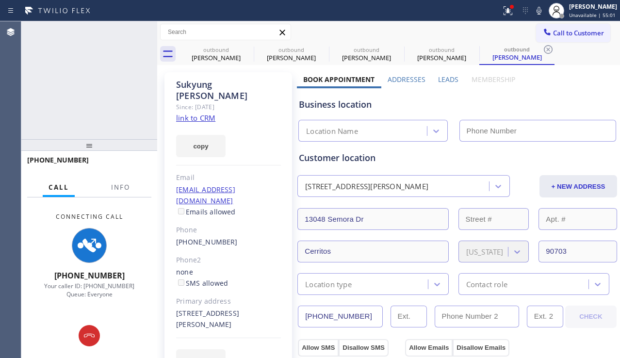
type input "[PHONE_NUMBER]"
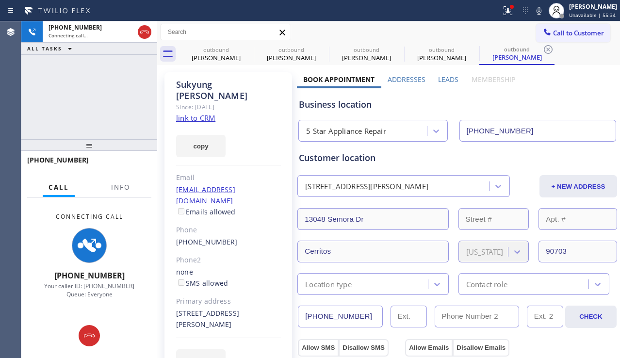
click at [535, 97] on div "Business location 5 Star Appliance Repair [PHONE_NUMBER]" at bounding box center [457, 114] width 321 height 53
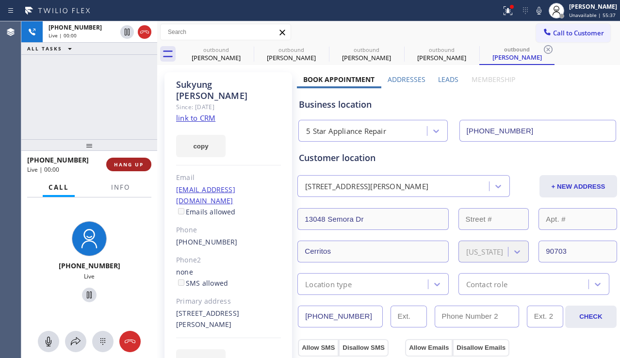
click at [125, 163] on span "HANG UP" at bounding box center [129, 164] width 30 height 7
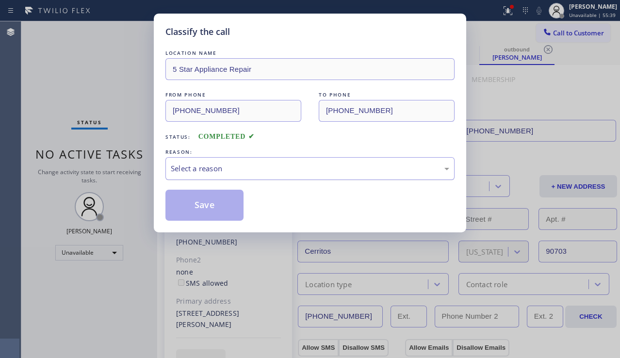
click at [245, 167] on div "Select a reason" at bounding box center [310, 168] width 278 height 11
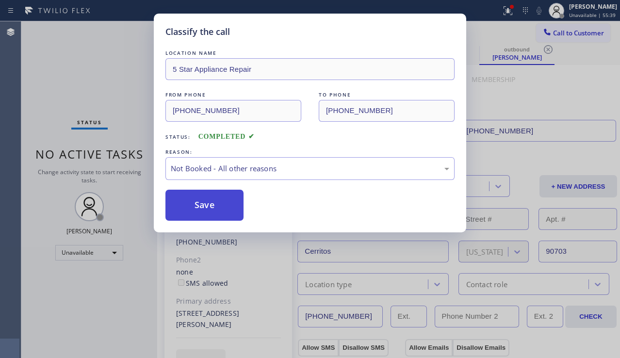
click at [205, 208] on button "Save" at bounding box center [204, 205] width 78 height 31
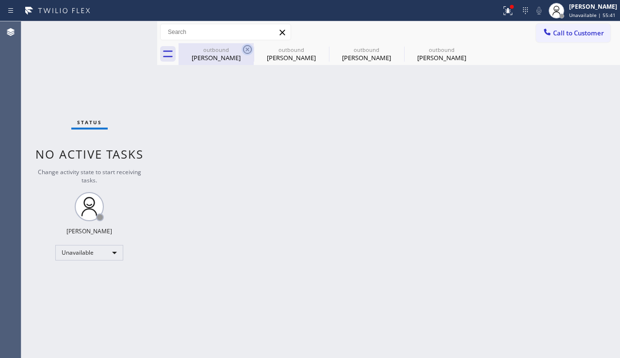
click at [242, 45] on icon at bounding box center [248, 50] width 12 height 12
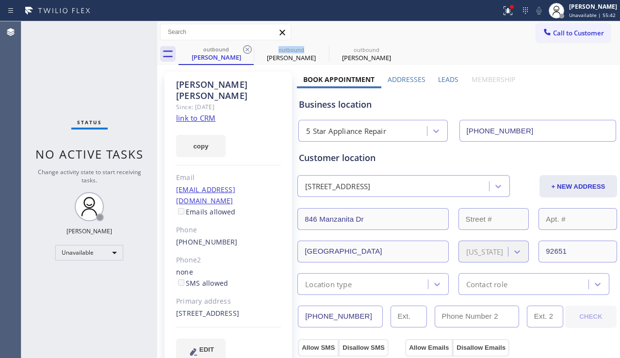
click at [242, 45] on icon at bounding box center [248, 50] width 12 height 12
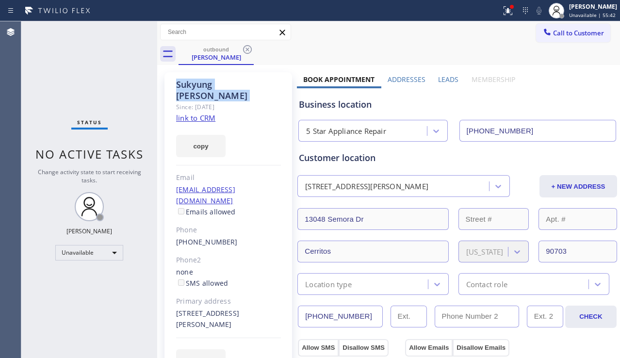
click at [242, 45] on icon at bounding box center [248, 50] width 12 height 12
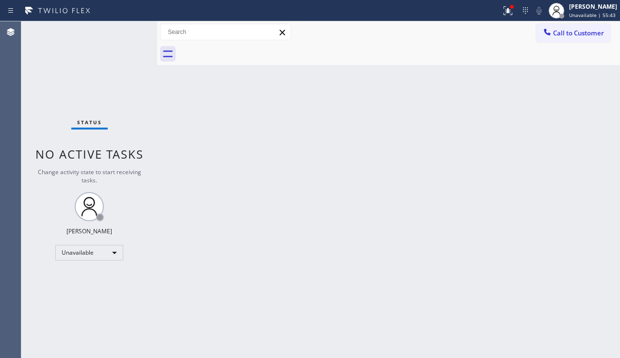
click at [569, 32] on span "Call to Customer" at bounding box center [578, 33] width 51 height 9
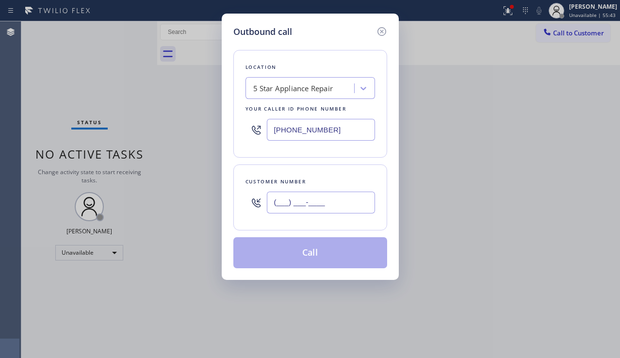
click at [301, 205] on input "(___) ___-____" at bounding box center [321, 203] width 108 height 22
paste input "201) 688-6222"
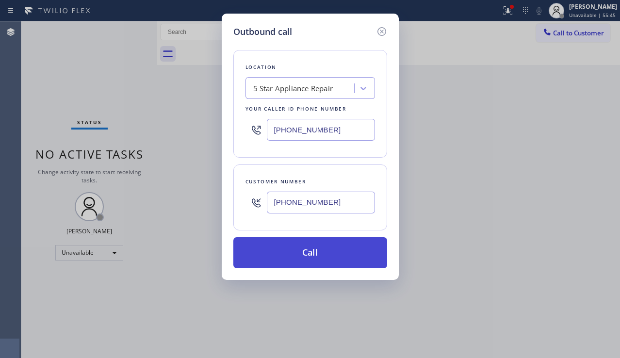
click at [302, 260] on button "Call" at bounding box center [310, 252] width 154 height 31
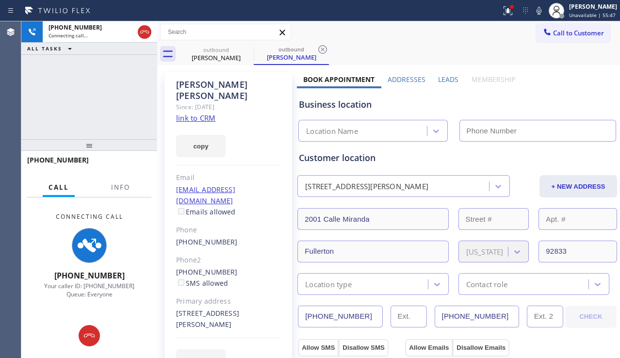
click at [45, 108] on div "[PHONE_NUMBER] Connecting call… ALL TASKS ALL TASKS ACTIVE TASKS TASKS IN WRAP …" at bounding box center [89, 80] width 136 height 118
click at [452, 75] on label "Leads" at bounding box center [448, 79] width 20 height 9
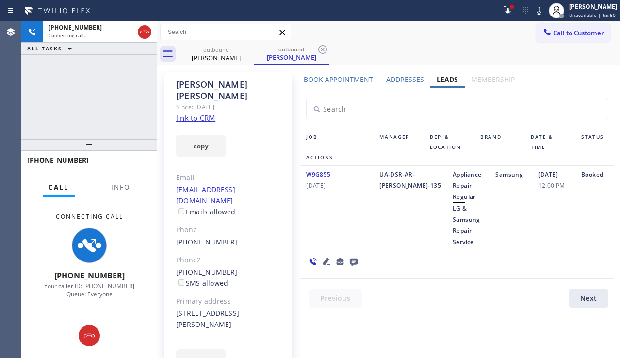
click at [323, 260] on icon at bounding box center [326, 261] width 7 height 7
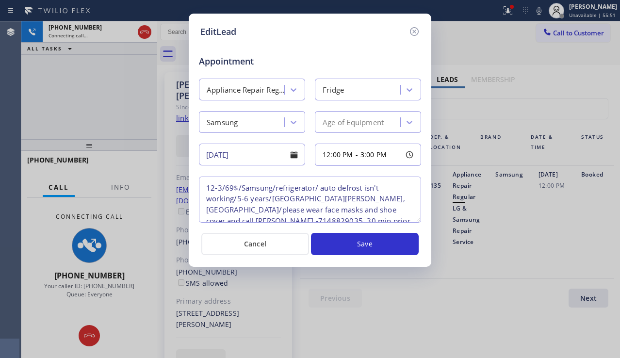
scroll to position [9, 0]
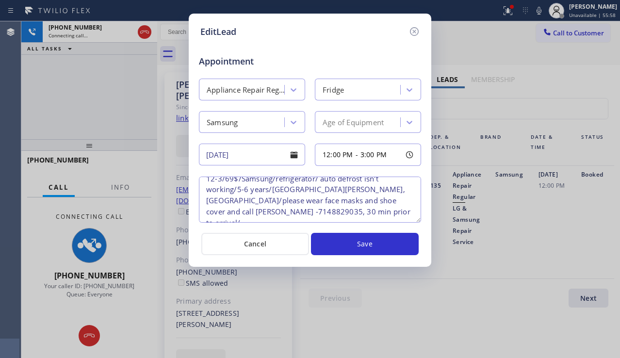
click at [544, 216] on div "EditLead Appointment Appliance Repair Regular Fridge Samsung Age of Equipment […" at bounding box center [310, 179] width 620 height 358
click at [414, 28] on icon at bounding box center [414, 32] width 12 height 12
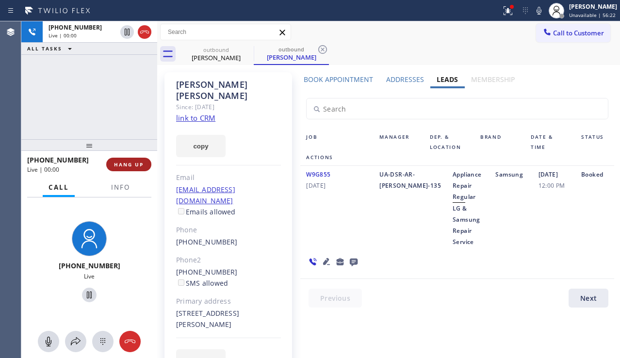
click at [118, 164] on span "HANG UP" at bounding box center [129, 164] width 30 height 7
click at [119, 163] on span "HANG UP" at bounding box center [129, 164] width 30 height 7
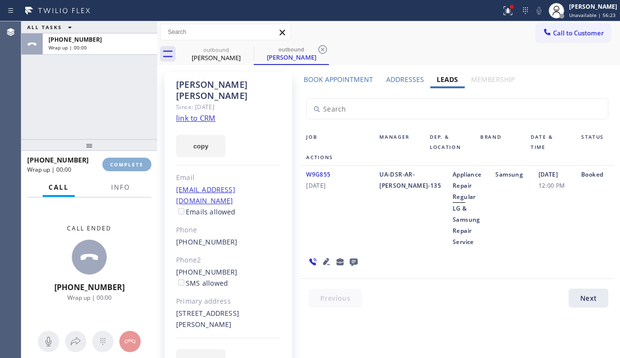
click at [119, 163] on span "COMPLETE" at bounding box center [126, 164] width 33 height 7
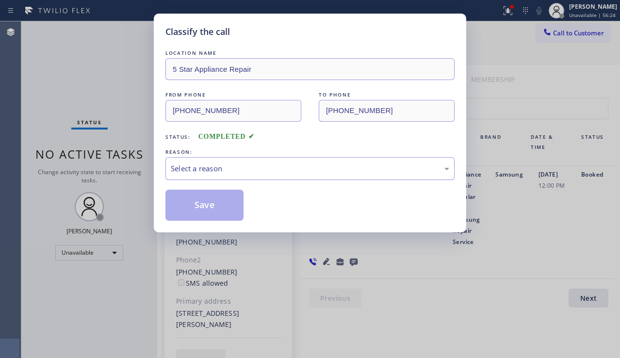
click at [245, 158] on div "Select a reason" at bounding box center [309, 168] width 289 height 23
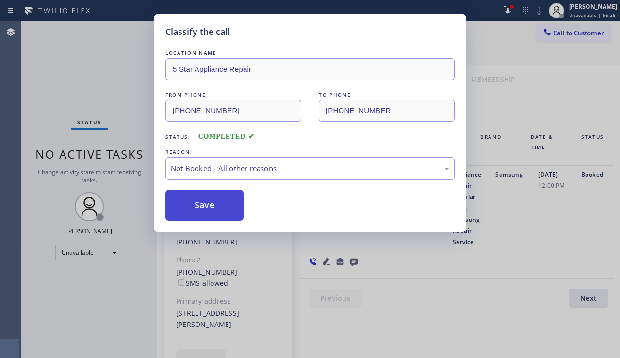
click at [204, 208] on button "Save" at bounding box center [204, 205] width 78 height 31
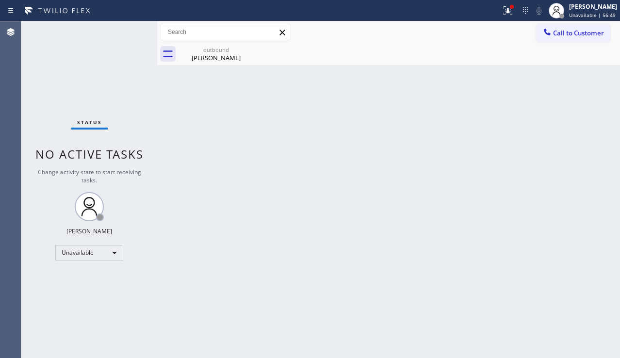
click at [585, 218] on div "Back to Dashboard Change Sender ID Customers Technicians Select a contact Outbo…" at bounding box center [388, 189] width 463 height 337
click at [307, 185] on div "Back to Dashboard Change Sender ID Customers Technicians Select a contact Outbo…" at bounding box center [388, 189] width 463 height 337
click at [229, 52] on div "outbound" at bounding box center [215, 49] width 73 height 7
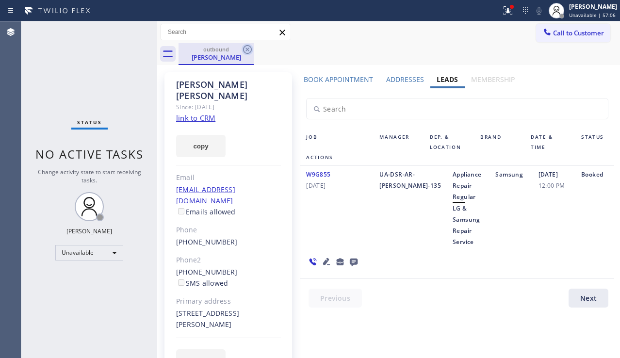
click at [252, 50] on icon at bounding box center [248, 50] width 12 height 12
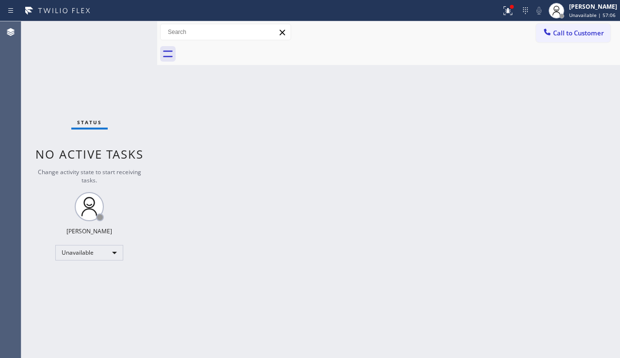
click at [249, 129] on div "Back to Dashboard Change Sender ID Customers Technicians Select a contact Outbo…" at bounding box center [388, 189] width 463 height 337
click at [503, 13] on icon at bounding box center [506, 9] width 6 height 7
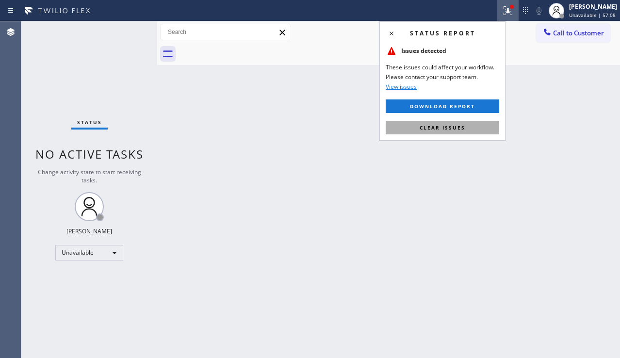
click at [436, 122] on button "Clear issues" at bounding box center [443, 128] width 114 height 14
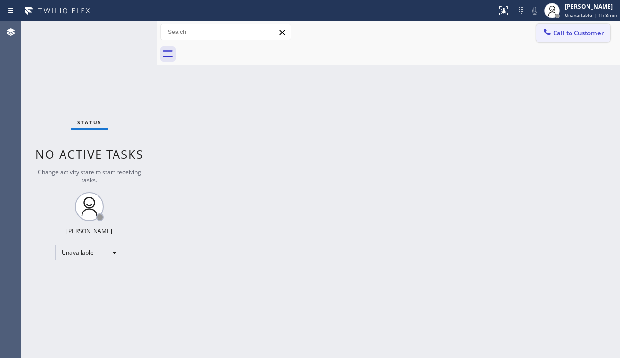
click at [573, 29] on span "Call to Customer" at bounding box center [578, 33] width 51 height 9
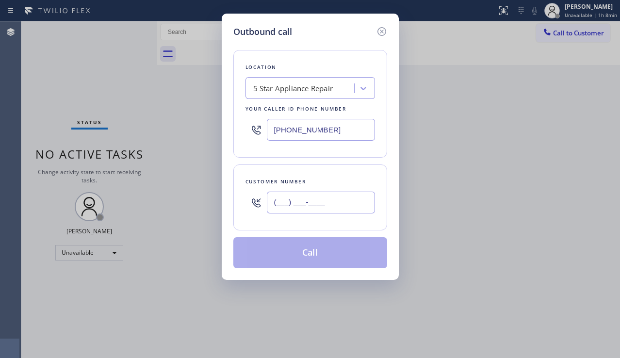
click at [304, 198] on input "(___) ___-____" at bounding box center [321, 203] width 108 height 22
paste input "917) 693-1967"
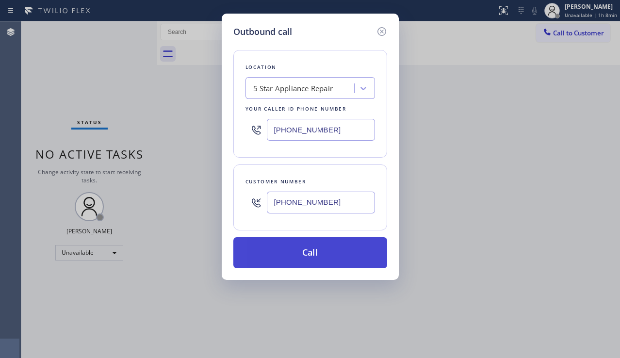
type input "[PHONE_NUMBER]"
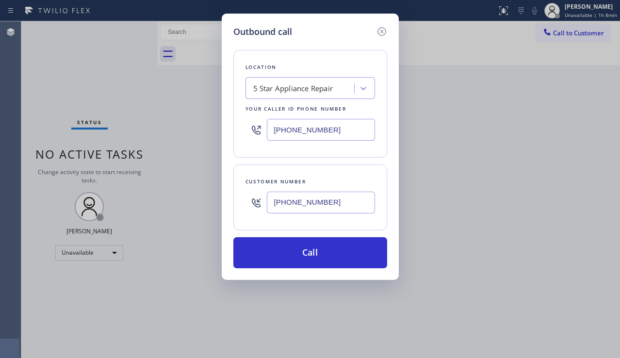
drag, startPoint x: 296, startPoint y: 252, endPoint x: 156, endPoint y: 114, distance: 196.2
click at [295, 249] on button "Call" at bounding box center [310, 252] width 154 height 31
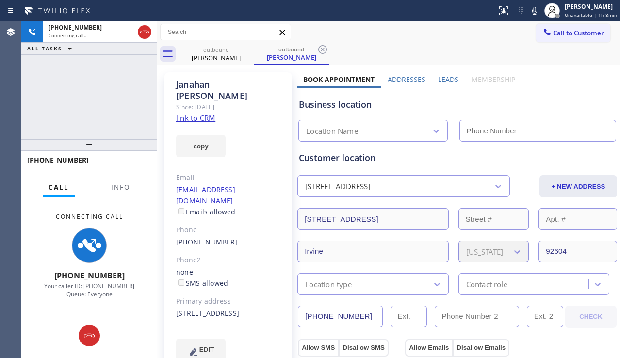
type input "[PHONE_NUMBER]"
drag, startPoint x: 35, startPoint y: 117, endPoint x: 51, endPoint y: 126, distance: 18.9
click at [35, 117] on div "[PHONE_NUMBER] Connecting call… ALL TASKS ALL TASKS ACTIVE TASKS TASKS IN WRAP …" at bounding box center [89, 80] width 136 height 118
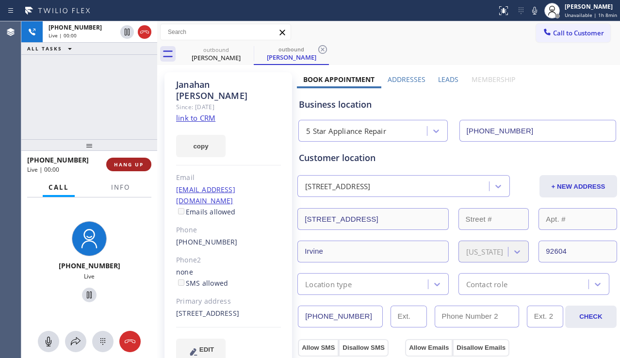
click at [136, 162] on span "HANG UP" at bounding box center [129, 164] width 30 height 7
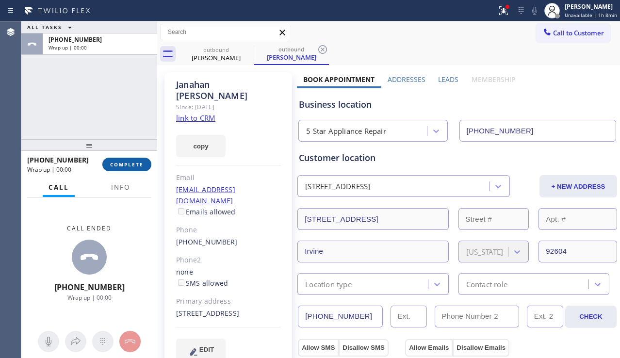
click at [136, 162] on span "COMPLETE" at bounding box center [126, 164] width 33 height 7
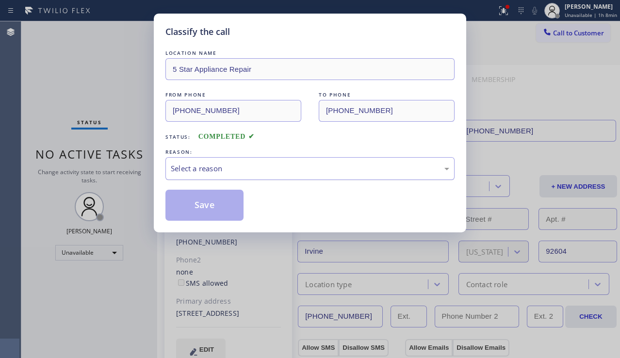
click at [253, 165] on div "Select a reason" at bounding box center [310, 168] width 278 height 11
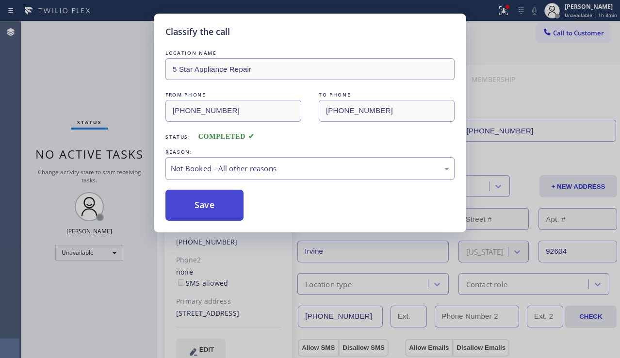
click at [225, 209] on button "Save" at bounding box center [204, 205] width 78 height 31
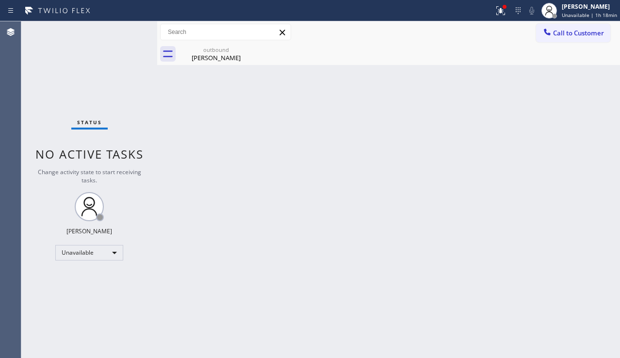
click at [580, 240] on div "Back to Dashboard Change Sender ID Customers Technicians Select a contact Outbo…" at bounding box center [388, 189] width 463 height 337
click at [496, 8] on icon at bounding box center [499, 9] width 6 height 7
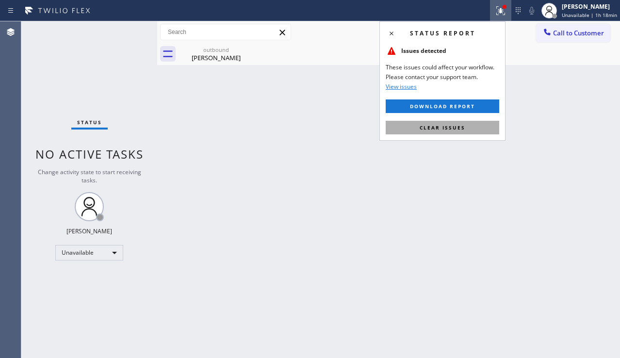
click at [422, 129] on span "Clear issues" at bounding box center [443, 127] width 46 height 7
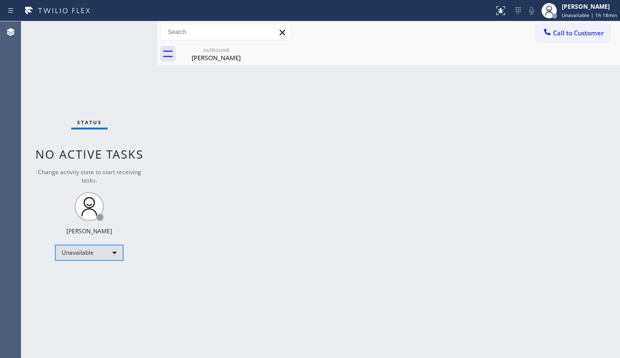
click at [105, 253] on div "Unavailable" at bounding box center [89, 253] width 68 height 16
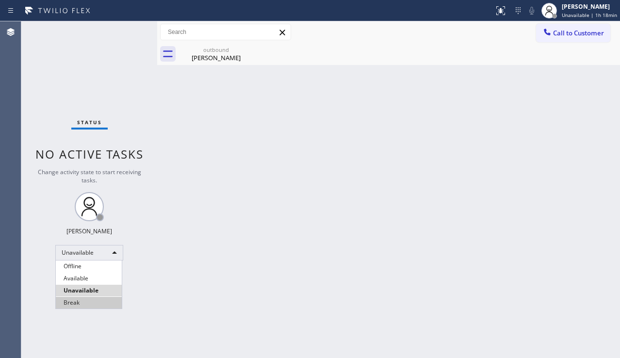
click at [89, 302] on li "Break" at bounding box center [89, 303] width 66 height 12
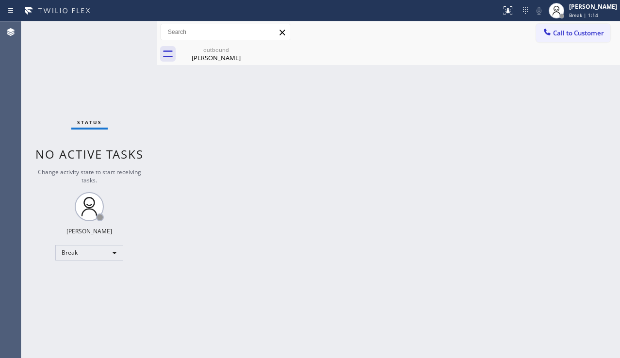
click at [568, 243] on div "Back to Dashboard Change Sender ID Customers Technicians Select a contact Outbo…" at bounding box center [388, 189] width 463 height 337
click at [267, 320] on div "Back to Dashboard Change Sender ID Customers Technicians Select a contact Outbo…" at bounding box center [388, 189] width 463 height 337
drag, startPoint x: 347, startPoint y: 178, endPoint x: 499, endPoint y: 62, distance: 191.1
click at [348, 177] on div "Back to Dashboard Change Sender ID Customers Technicians Select a contact Outbo…" at bounding box center [388, 189] width 463 height 337
click at [574, 209] on div "Back to Dashboard Change Sender ID Customers Technicians Select a contact Outbo…" at bounding box center [388, 189] width 463 height 337
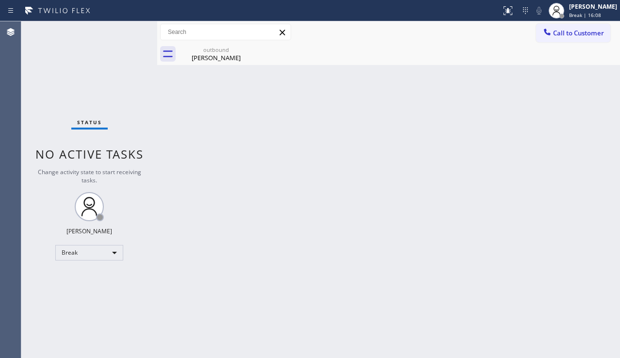
click at [117, 193] on div "Status No active tasks Change activity state to start receiving tasks. [PERSON_…" at bounding box center [89, 189] width 136 height 337
click at [94, 247] on div "Break" at bounding box center [89, 253] width 68 height 16
click at [105, 292] on li "Unavailable" at bounding box center [89, 291] width 66 height 12
click at [227, 288] on div "Back to Dashboard Change Sender ID Customers Technicians Select a contact Outbo…" at bounding box center [388, 189] width 463 height 337
click at [567, 214] on div "Back to Dashboard Change Sender ID Customers Technicians Select a contact Outbo…" at bounding box center [388, 189] width 463 height 337
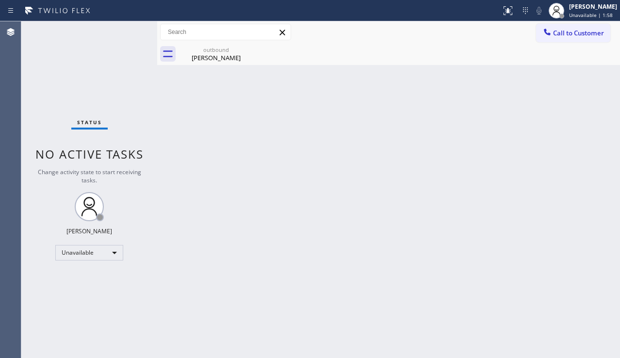
click at [539, 237] on div "Back to Dashboard Change Sender ID Customers Technicians Select a contact Outbo…" at bounding box center [388, 189] width 463 height 337
click at [537, 225] on div "Back to Dashboard Change Sender ID Customers Technicians Select a contact Outbo…" at bounding box center [388, 189] width 463 height 337
click at [562, 36] on span "Call to Customer" at bounding box center [578, 33] width 51 height 9
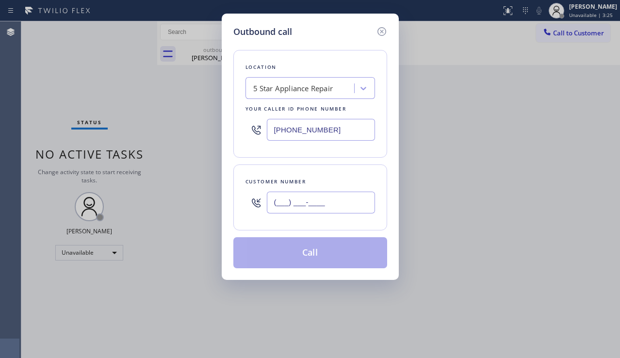
click at [300, 206] on input "(___) ___-____" at bounding box center [321, 203] width 108 height 22
paste input "510) 909-3146"
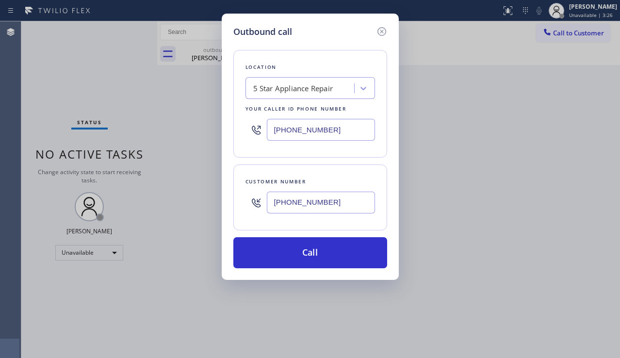
type input "[PHONE_NUMBER]"
drag, startPoint x: 497, startPoint y: 271, endPoint x: 478, endPoint y: 250, distance: 28.5
click at [498, 271] on div "Outbound call Location 5 Star Appliance Repair Your caller id phone number [PHO…" at bounding box center [310, 179] width 620 height 358
click at [268, 88] on div "5 Star Appliance Repair" at bounding box center [293, 88] width 80 height 11
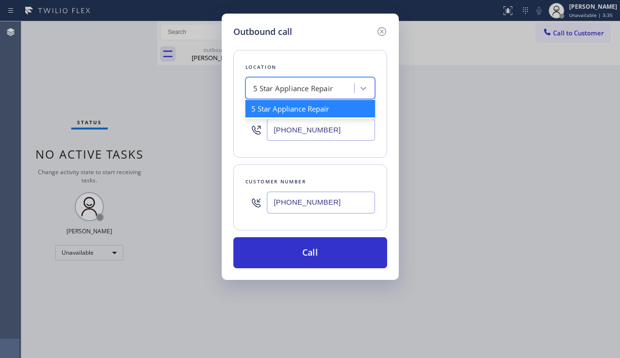
paste input "Hayward Viking Stove Repair"
type input "Hayward Viking Stove Repair"
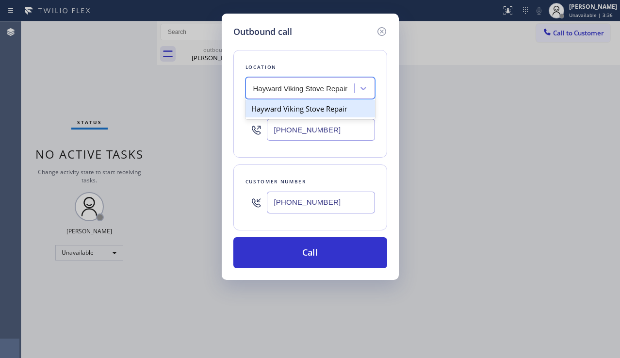
click at [306, 106] on div "Hayward Viking Stove Repair" at bounding box center [310, 108] width 130 height 17
type input "[PHONE_NUMBER]"
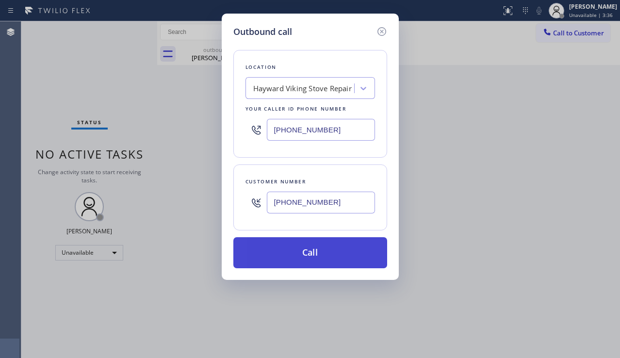
click at [300, 245] on button "Call" at bounding box center [310, 252] width 154 height 31
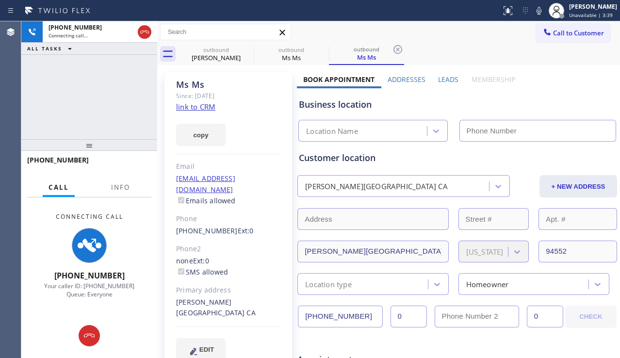
click at [450, 76] on label "Leads" at bounding box center [448, 79] width 20 height 9
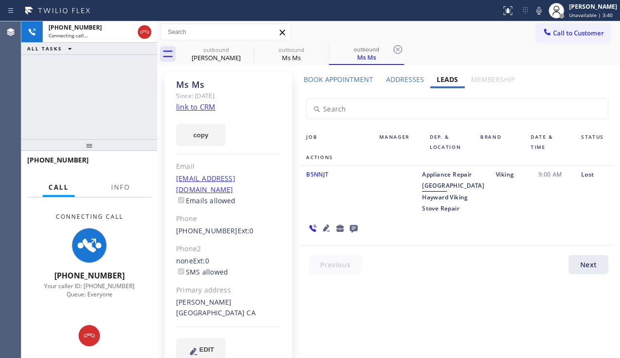
click at [444, 84] on div "Leads" at bounding box center [447, 82] width 34 height 14
click at [330, 225] on icon at bounding box center [326, 228] width 7 height 7
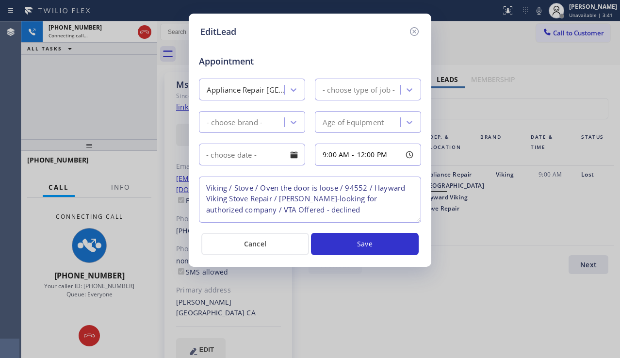
type textarea "Viking / Stove / Oven the door is loose / 94552 / Hayward Viking Stove Repair /…"
click at [413, 34] on icon at bounding box center [414, 32] width 12 height 12
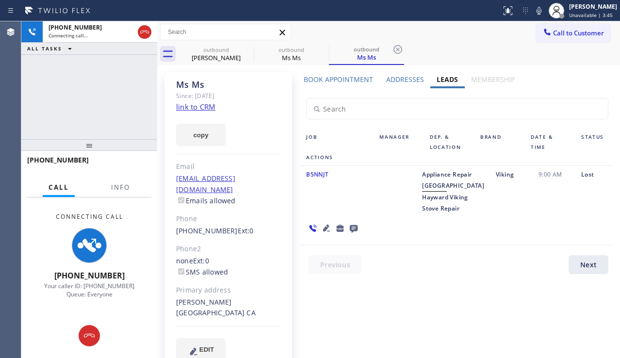
click at [357, 225] on icon at bounding box center [354, 229] width 8 height 8
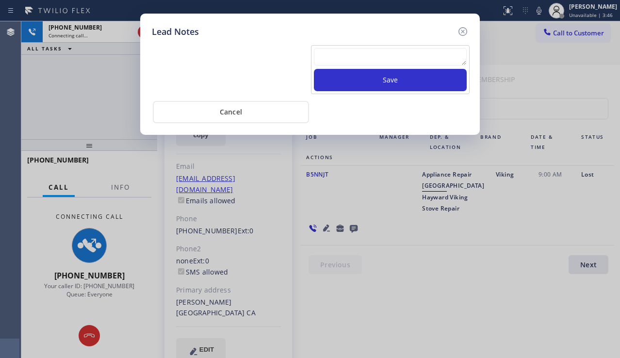
click at [415, 54] on textarea at bounding box center [390, 56] width 153 height 17
click at [329, 55] on textarea at bounding box center [390, 56] width 153 height 17
click at [330, 55] on textarea at bounding box center [390, 56] width 153 height 17
click at [330, 54] on textarea at bounding box center [390, 56] width 153 height 17
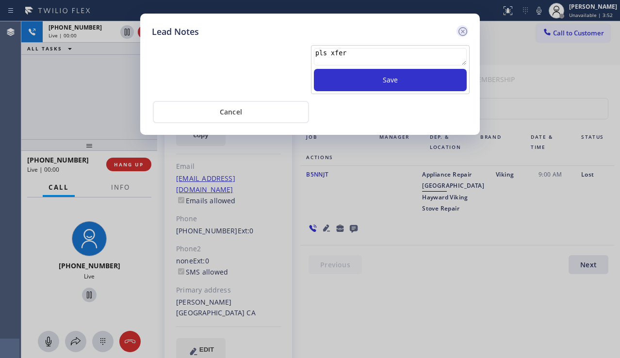
type textarea "pls xfer"
click at [463, 31] on icon at bounding box center [462, 31] width 9 height 9
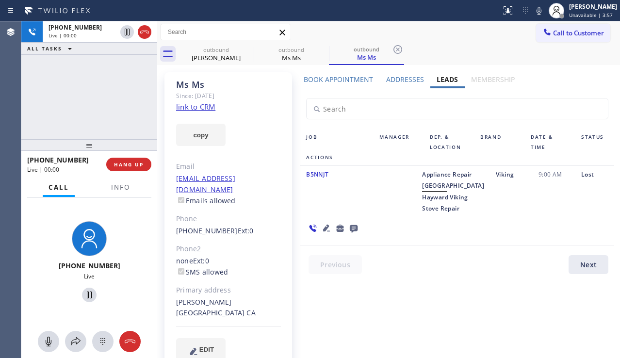
click at [332, 222] on icon at bounding box center [327, 228] width 12 height 12
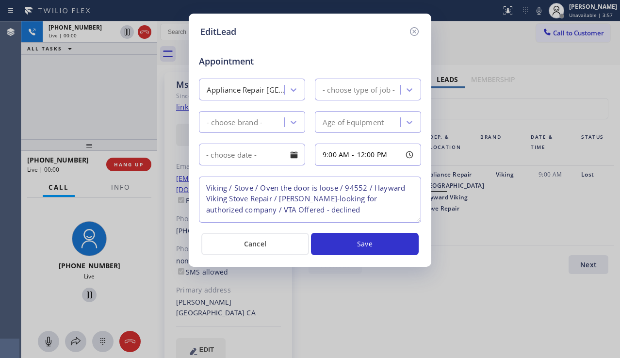
type textarea "Viking / Stove / Oven the door is loose / 94552 / Hayward Viking Stove Repair /…"
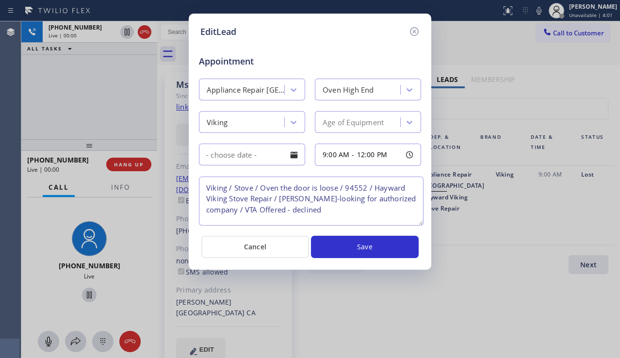
click at [420, 221] on textarea "Viking / Stove / Oven the door is loose / 94552 / Hayward Viking Stove Repair /…" at bounding box center [311, 201] width 225 height 49
click at [415, 37] on icon at bounding box center [414, 32] width 12 height 12
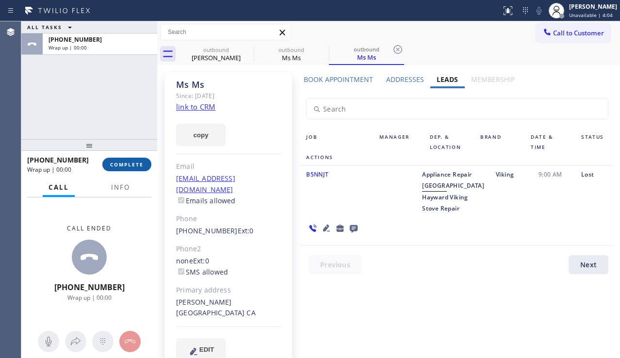
click at [115, 160] on button "COMPLETE" at bounding box center [126, 165] width 49 height 14
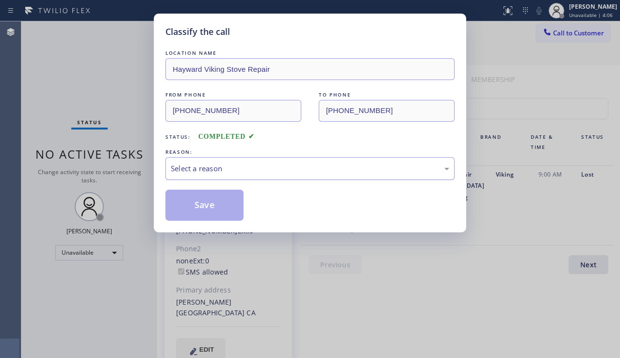
click at [274, 173] on div "Select a reason" at bounding box center [310, 168] width 278 height 11
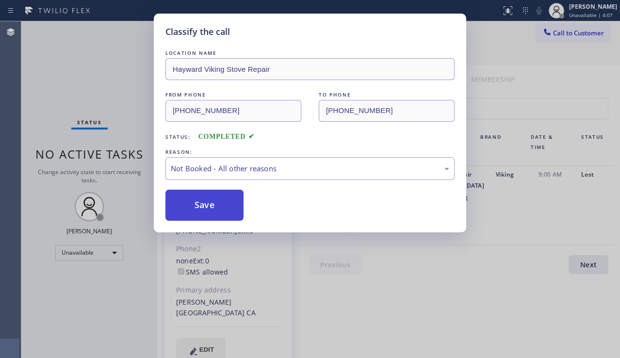
click at [209, 208] on button "Save" at bounding box center [204, 205] width 78 height 31
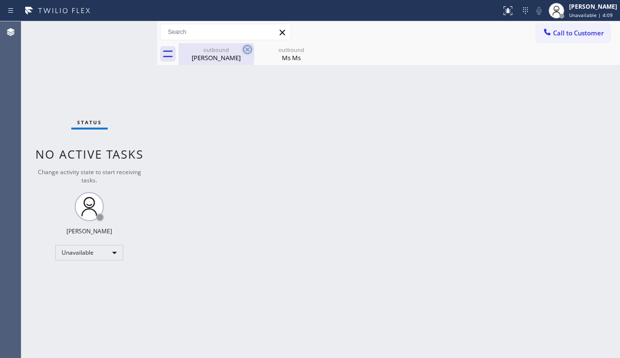
click at [248, 50] on icon at bounding box center [247, 49] width 9 height 9
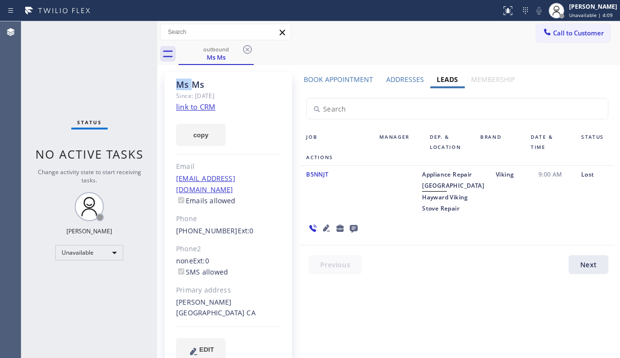
click at [248, 50] on icon at bounding box center [247, 49] width 9 height 9
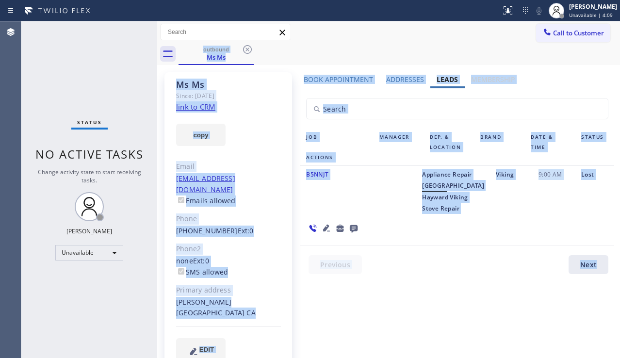
click at [248, 50] on div "outbound Ms Ms" at bounding box center [399, 54] width 441 height 22
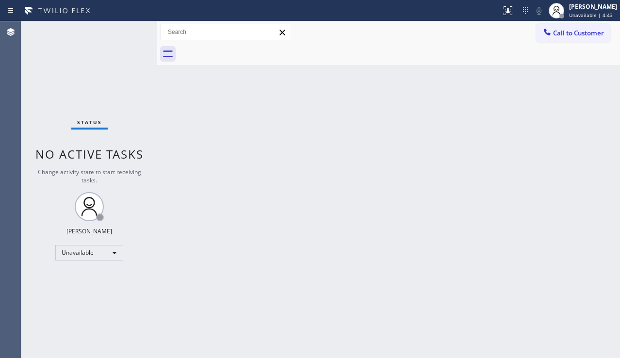
drag, startPoint x: 565, startPoint y: 36, endPoint x: 551, endPoint y: 42, distance: 15.4
click at [565, 36] on span "Call to Customer" at bounding box center [578, 33] width 51 height 9
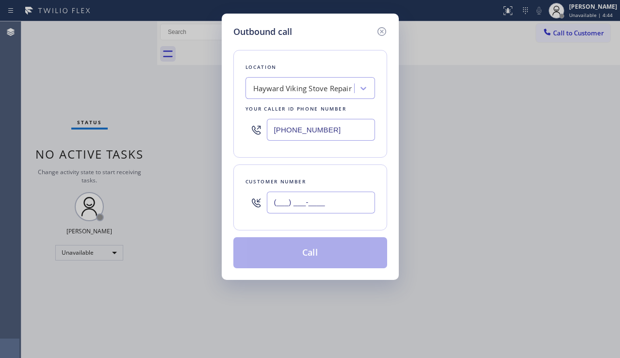
click at [282, 207] on input "(___) ___-____" at bounding box center [321, 203] width 108 height 22
paste input "786) 317-4077"
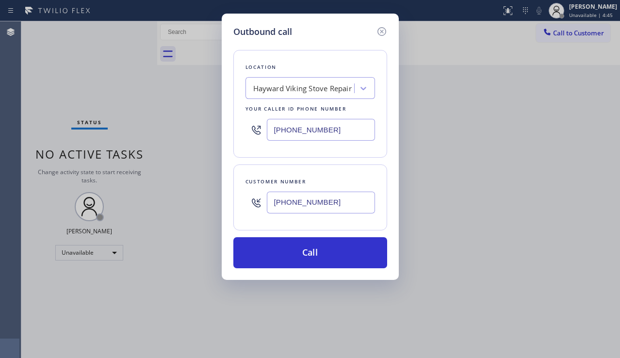
type input "[PHONE_NUMBER]"
click at [501, 252] on div "Outbound call Location Hayward Viking Stove Repair Your caller id phone number …" at bounding box center [310, 179] width 620 height 358
click at [292, 97] on div "Hayward Viking Stove Repair" at bounding box center [310, 88] width 130 height 22
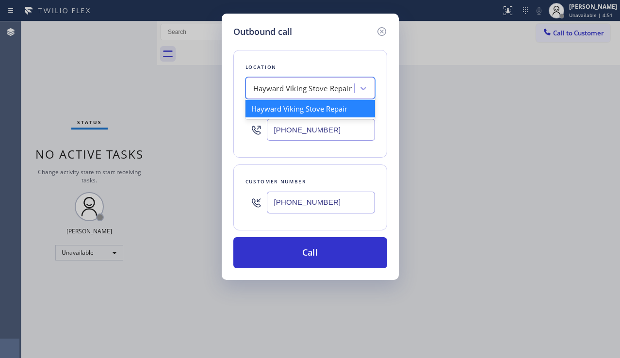
paste input "Thermador Repair Group Coral Gables"
type input "Thermador Repair Group Coral Gables"
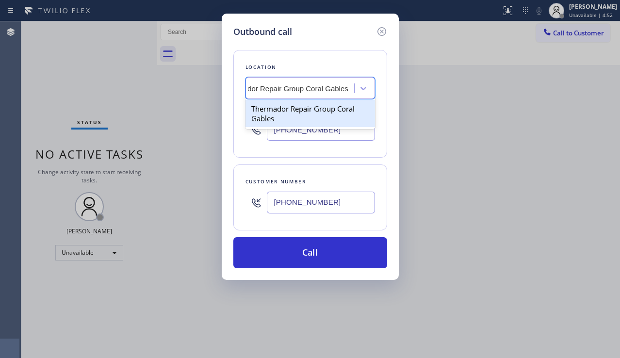
click at [295, 104] on div "Thermador Repair Group Coral Gables" at bounding box center [310, 113] width 130 height 27
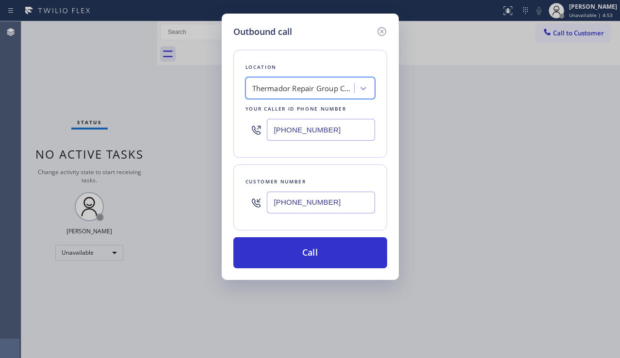
type input "[PHONE_NUMBER]"
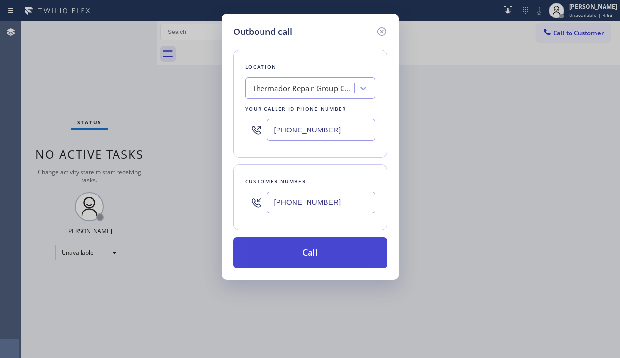
click at [296, 256] on button "Call" at bounding box center [310, 252] width 154 height 31
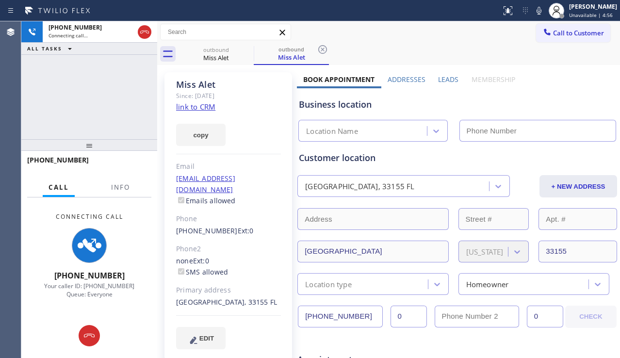
click at [447, 81] on label "Leads" at bounding box center [448, 79] width 20 height 9
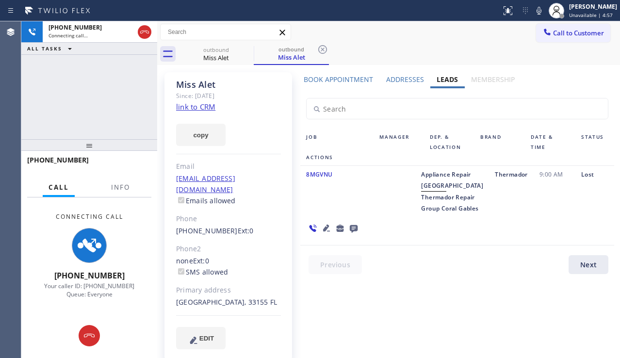
click at [330, 225] on icon at bounding box center [326, 228] width 7 height 7
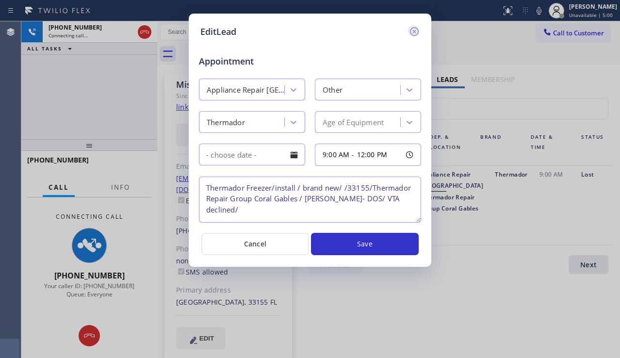
click at [416, 29] on icon at bounding box center [414, 32] width 12 height 12
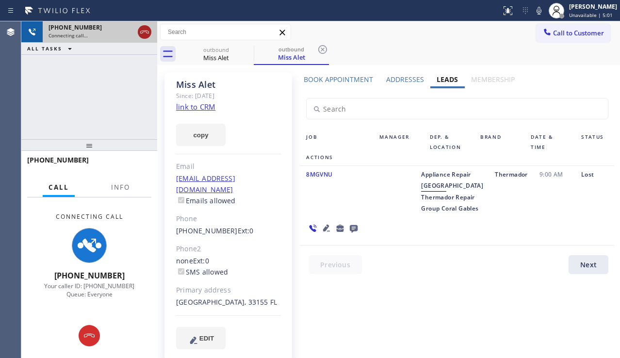
click at [149, 32] on icon at bounding box center [145, 32] width 12 height 12
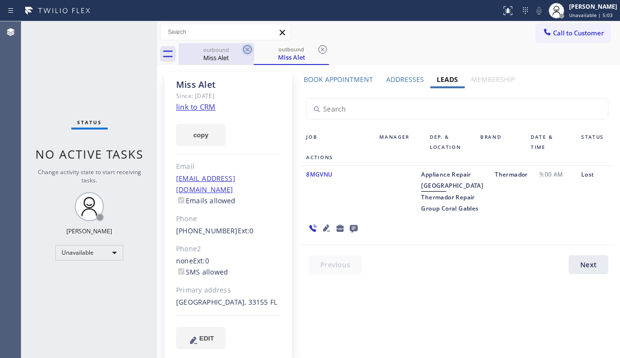
click at [244, 47] on icon at bounding box center [247, 49] width 9 height 9
click at [318, 47] on icon at bounding box center [322, 49] width 9 height 9
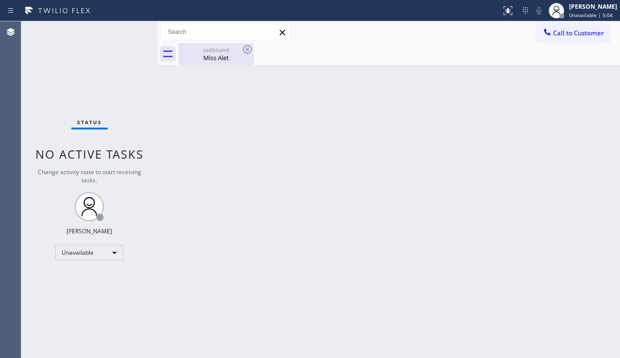
click at [229, 60] on div "Miss Alet" at bounding box center [215, 57] width 73 height 9
click at [517, 215] on div "Back to Dashboard Change Sender ID Customers Technicians Select a contact Outbo…" at bounding box center [388, 189] width 463 height 337
click at [587, 29] on span "Call to Customer" at bounding box center [578, 33] width 51 height 9
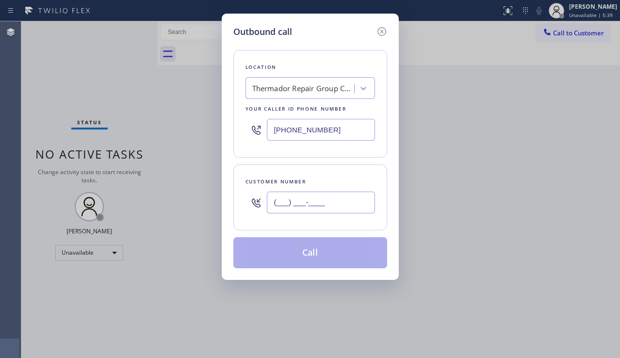
click at [316, 207] on input "(___) ___-____" at bounding box center [321, 203] width 108 height 22
paste input "949) 698-8133"
type input "[PHONE_NUMBER]"
click at [281, 78] on div "Thermador Repair Group Coral Gables" at bounding box center [310, 88] width 130 height 22
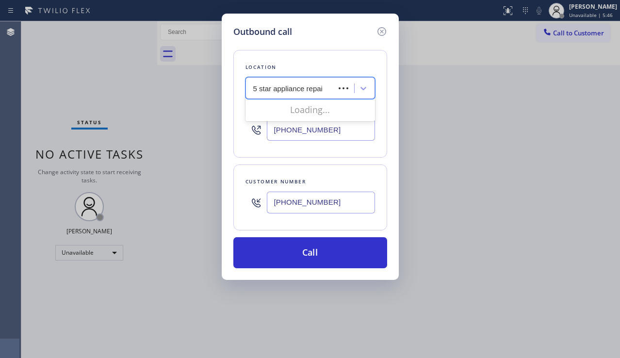
type input "5 star appliance repair"
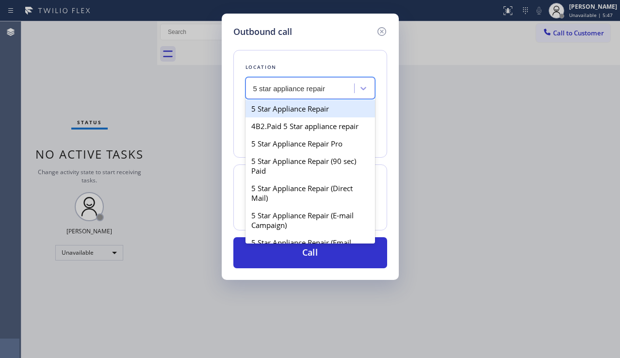
click at [285, 110] on div "5 Star Appliance Repair" at bounding box center [310, 108] width 130 height 17
type input "[PHONE_NUMBER]"
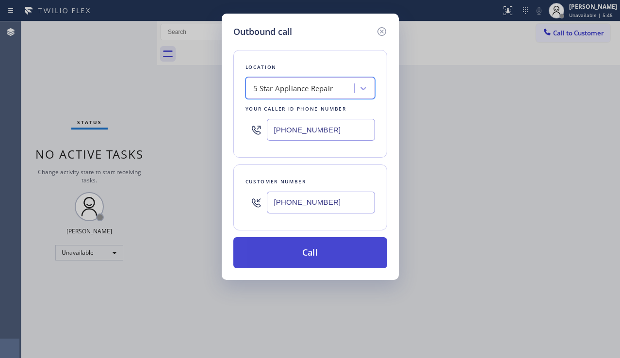
click at [316, 246] on button "Call" at bounding box center [310, 252] width 154 height 31
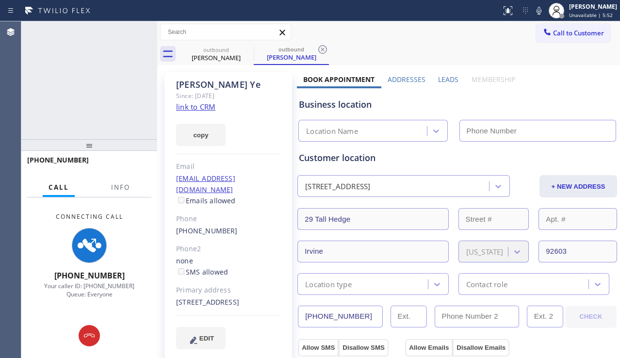
type input "[PHONE_NUMBER]"
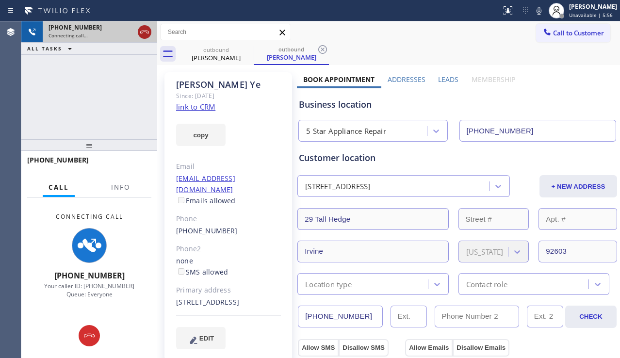
click at [145, 30] on icon at bounding box center [145, 32] width 12 height 12
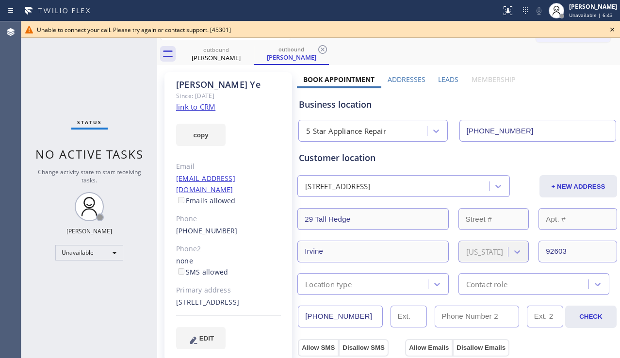
click at [615, 28] on icon at bounding box center [612, 30] width 12 height 12
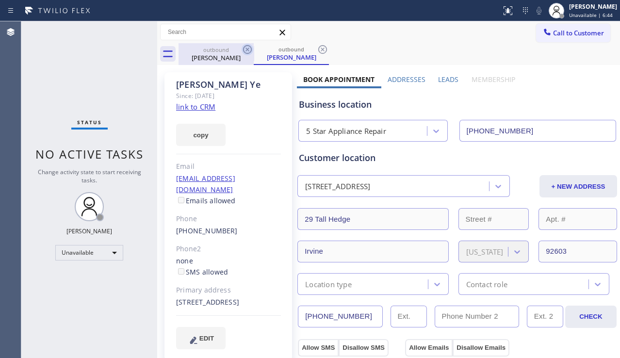
click at [246, 51] on icon at bounding box center [248, 50] width 12 height 12
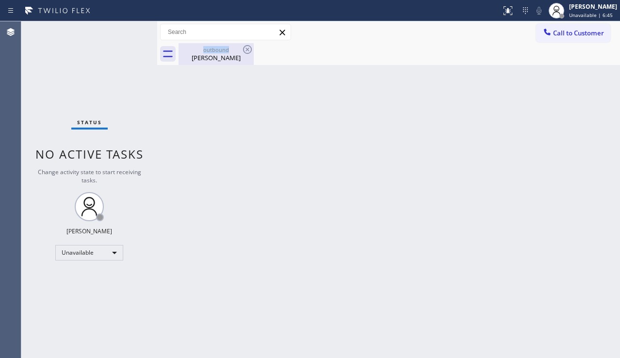
click at [241, 53] on div "outbound" at bounding box center [215, 49] width 73 height 7
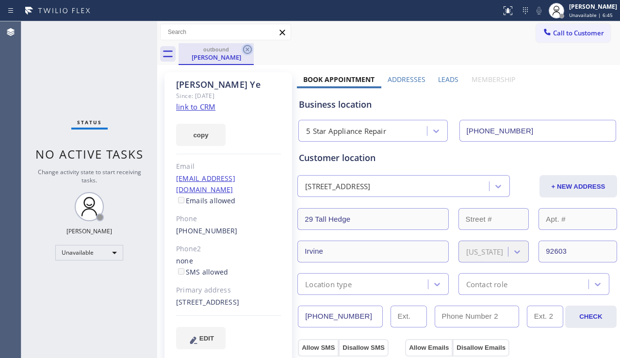
click at [246, 51] on icon at bounding box center [248, 50] width 12 height 12
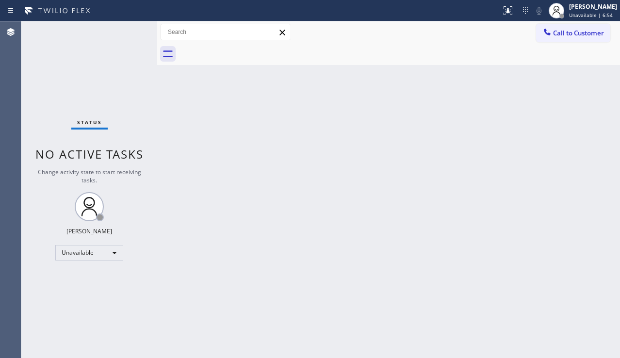
click at [425, 182] on div "Back to Dashboard Change Sender ID Customers Technicians Select a contact Outbo…" at bounding box center [388, 189] width 463 height 337
click at [567, 230] on div "Back to Dashboard Change Sender ID Customers Technicians Select a contact Outbo…" at bounding box center [388, 189] width 463 height 337
click at [548, 34] on icon at bounding box center [547, 32] width 6 height 6
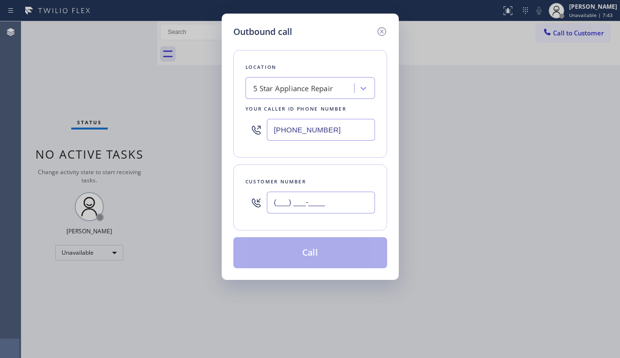
click at [293, 201] on input "(___) ___-____" at bounding box center [321, 203] width 108 height 22
paste input "310) 766-8608"
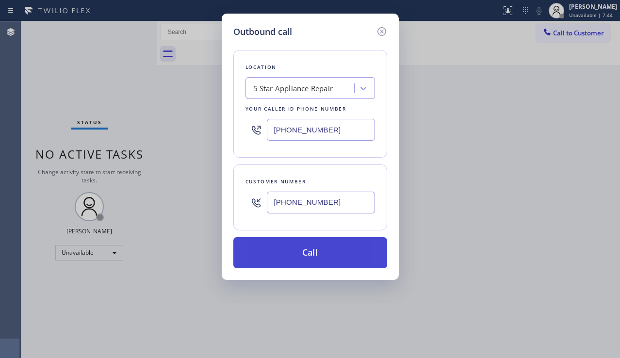
type input "[PHONE_NUMBER]"
click at [304, 256] on button "Call" at bounding box center [310, 252] width 154 height 31
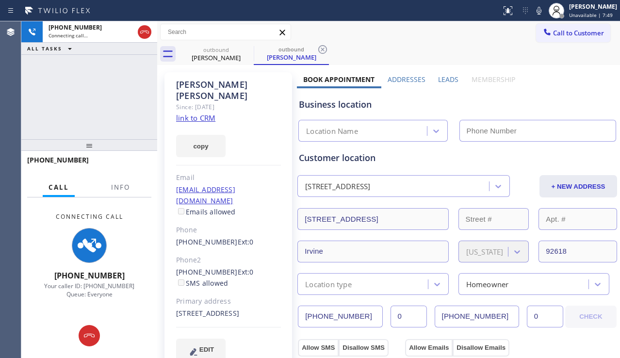
type input "[PHONE_NUMBER]"
drag, startPoint x: 536, startPoint y: 108, endPoint x: 518, endPoint y: 157, distance: 52.2
click at [536, 108] on div "Business location" at bounding box center [457, 104] width 317 height 13
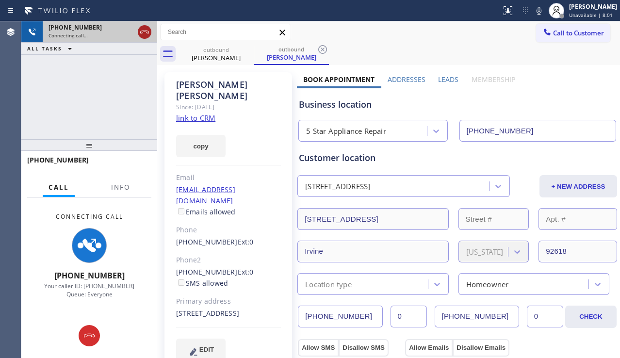
click at [148, 33] on icon at bounding box center [144, 32] width 9 height 3
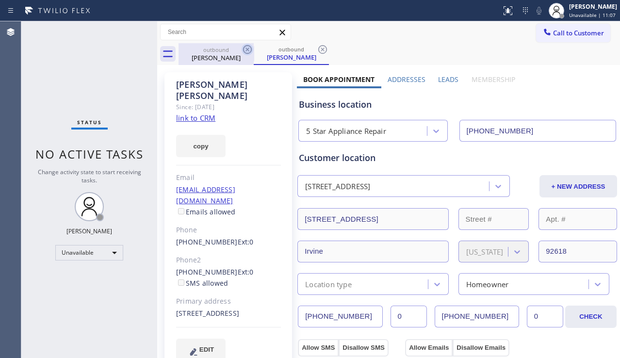
click at [250, 52] on icon at bounding box center [247, 49] width 9 height 9
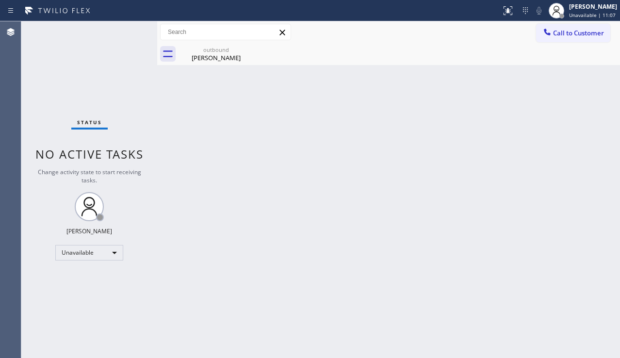
click at [0, 0] on icon at bounding box center [0, 0] width 0 height 0
click at [250, 51] on icon at bounding box center [248, 50] width 12 height 12
click at [246, 52] on icon at bounding box center [248, 50] width 12 height 12
click at [238, 56] on div "[PERSON_NAME]" at bounding box center [215, 57] width 73 height 9
click at [580, 237] on div "Back to Dashboard Change Sender ID Customers Technicians Select a contact Outbo…" at bounding box center [388, 189] width 463 height 337
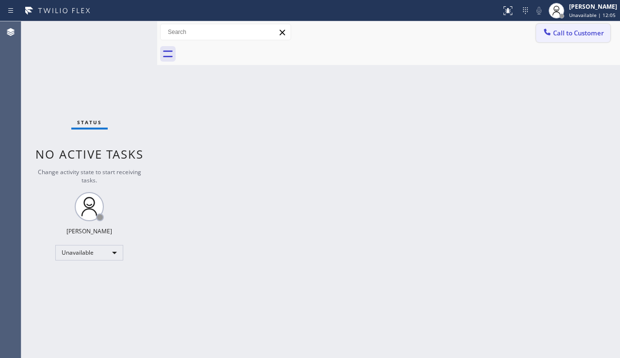
click at [551, 36] on icon at bounding box center [547, 32] width 10 height 10
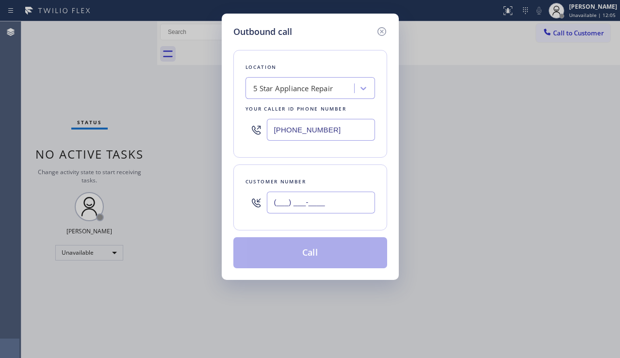
click at [308, 202] on input "(___) ___-____" at bounding box center [321, 203] width 108 height 22
paste input "949) 933-4585"
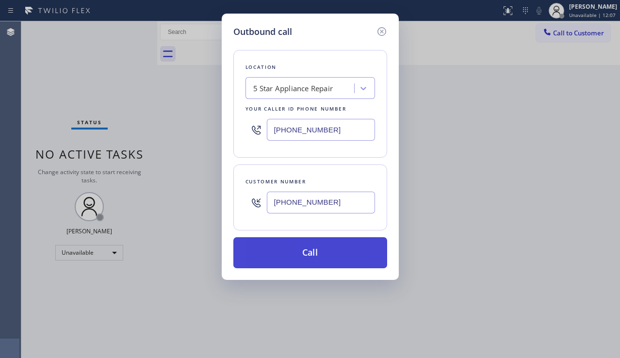
type input "[PHONE_NUMBER]"
click at [306, 250] on button "Call" at bounding box center [310, 252] width 154 height 31
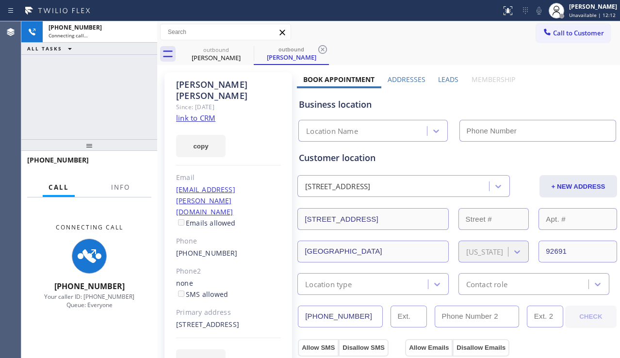
type input "[PHONE_NUMBER]"
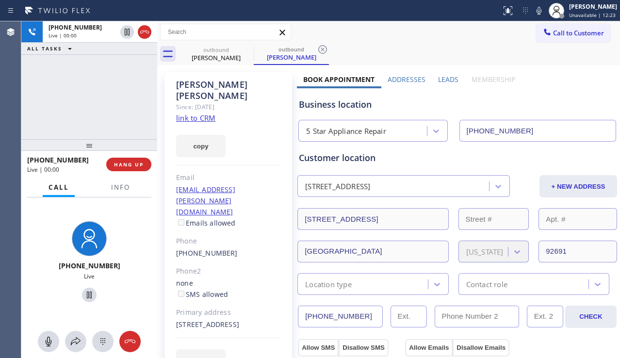
click at [554, 100] on div "Business location" at bounding box center [457, 104] width 317 height 13
click at [125, 164] on span "HANG UP" at bounding box center [129, 164] width 30 height 7
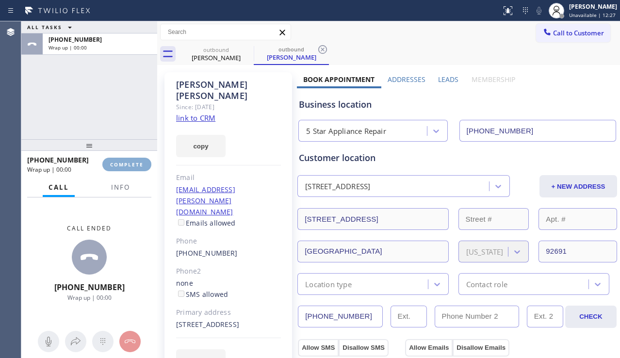
click at [125, 164] on span "COMPLETE" at bounding box center [126, 164] width 33 height 7
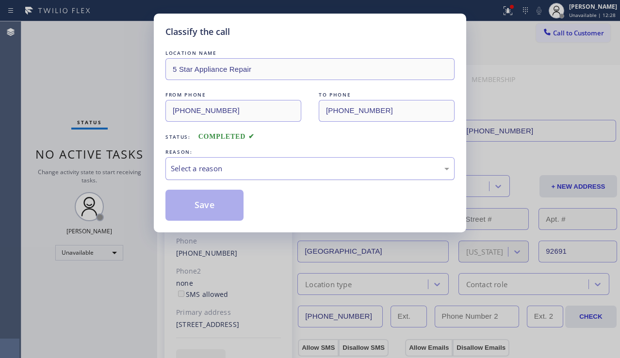
click at [256, 167] on div "Select a reason" at bounding box center [310, 168] width 278 height 11
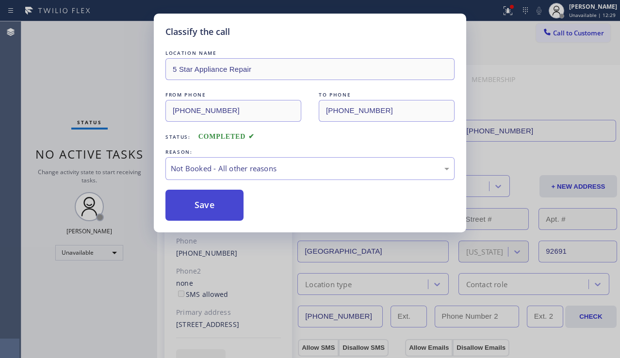
click at [213, 208] on button "Save" at bounding box center [204, 205] width 78 height 31
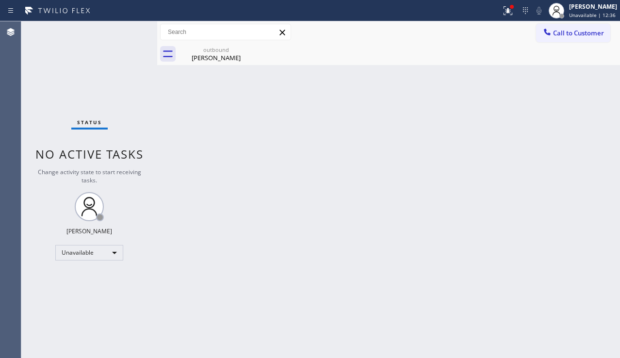
click at [561, 240] on div "Back to Dashboard Change Sender ID Customers Technicians Select a contact Outbo…" at bounding box center [388, 189] width 463 height 337
click at [502, 13] on icon at bounding box center [508, 11] width 12 height 12
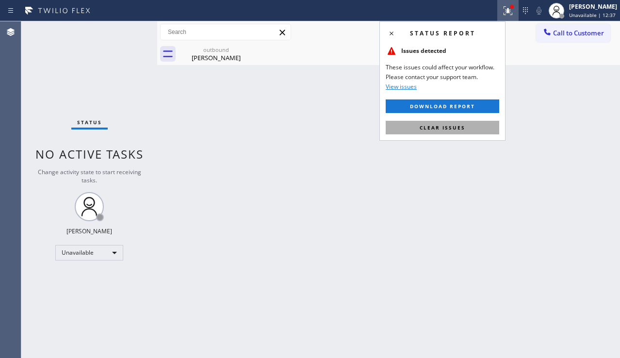
click at [440, 130] on span "Clear issues" at bounding box center [443, 127] width 46 height 7
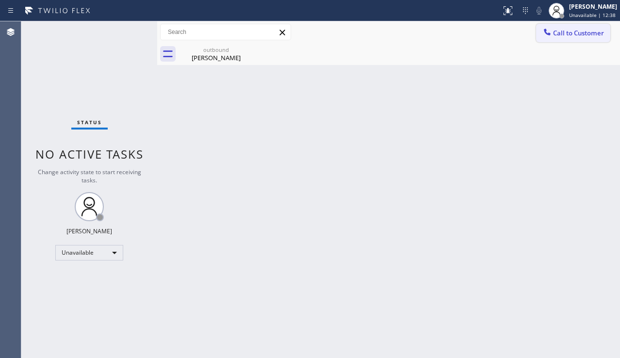
click at [563, 33] on span "Call to Customer" at bounding box center [578, 33] width 51 height 9
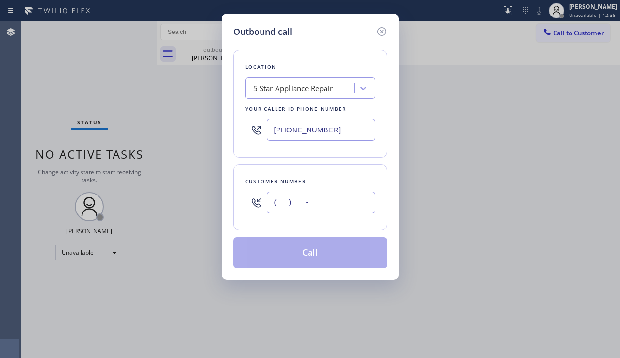
click at [296, 211] on input "(___) ___-____" at bounding box center [321, 203] width 108 height 22
paste input "312) 259-2459"
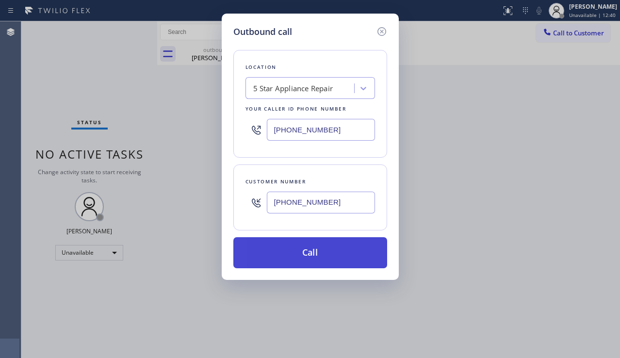
type input "[PHONE_NUMBER]"
drag, startPoint x: 284, startPoint y: 260, endPoint x: 111, endPoint y: 46, distance: 275.1
click at [284, 259] on button "Call" at bounding box center [310, 252] width 154 height 31
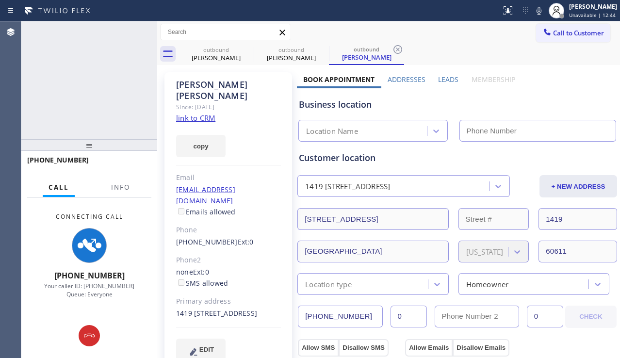
type input "[PHONE_NUMBER]"
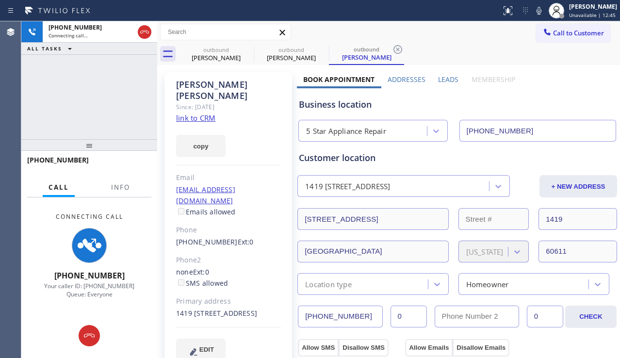
click at [438, 77] on label "Leads" at bounding box center [448, 79] width 20 height 9
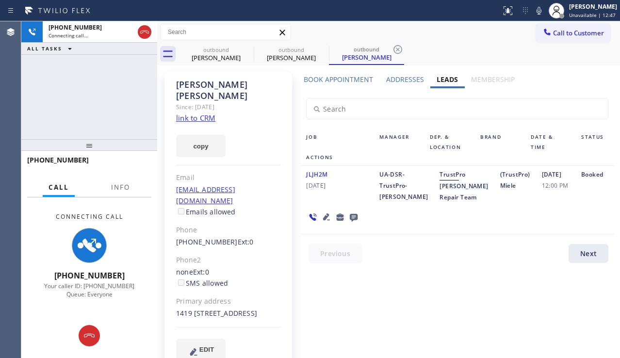
click at [321, 216] on icon at bounding box center [327, 217] width 12 height 12
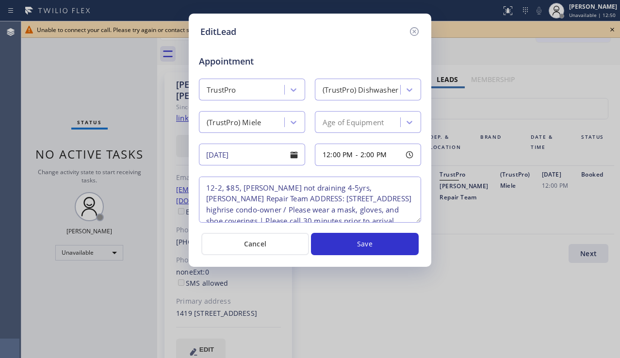
drag, startPoint x: 418, startPoint y: 31, endPoint x: 426, endPoint y: 31, distance: 8.3
click at [417, 31] on icon at bounding box center [414, 32] width 12 height 12
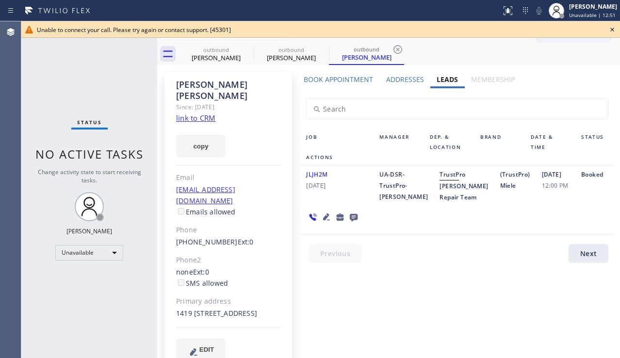
click at [615, 32] on icon at bounding box center [612, 30] width 12 height 12
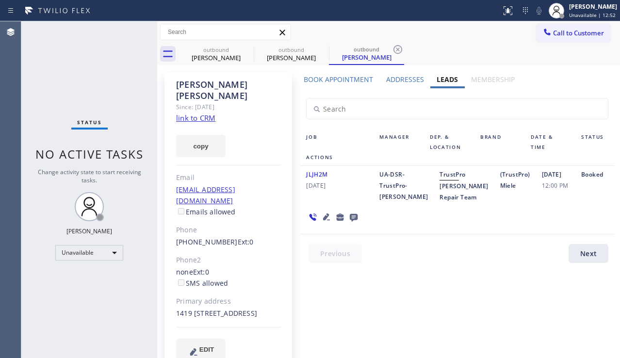
click at [582, 35] on span "Call to Customer" at bounding box center [578, 33] width 51 height 9
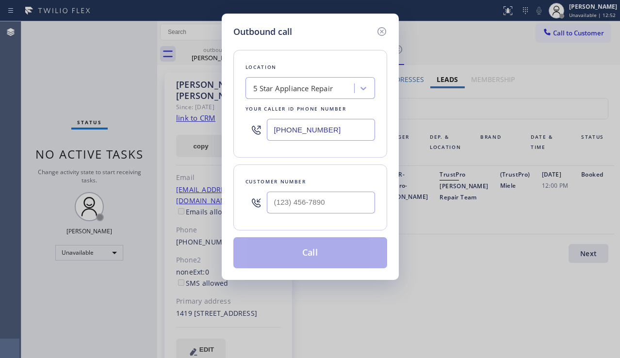
click at [303, 189] on div at bounding box center [321, 203] width 108 height 32
click at [298, 195] on input "(___) ___-____" at bounding box center [321, 203] width 108 height 22
paste input "773) 668-7038"
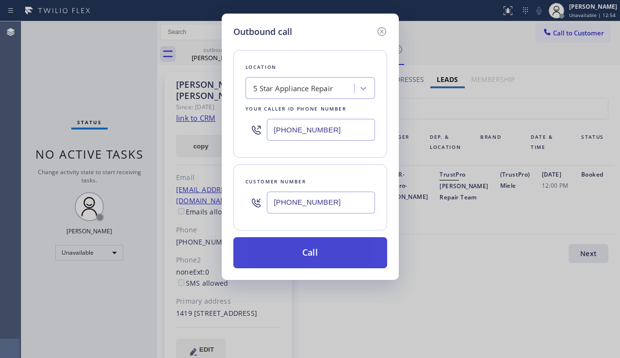
type input "[PHONE_NUMBER]"
click at [309, 248] on button "Call" at bounding box center [310, 252] width 154 height 31
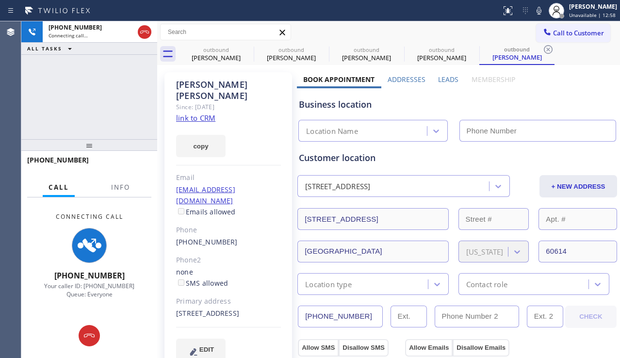
type input "[PHONE_NUMBER]"
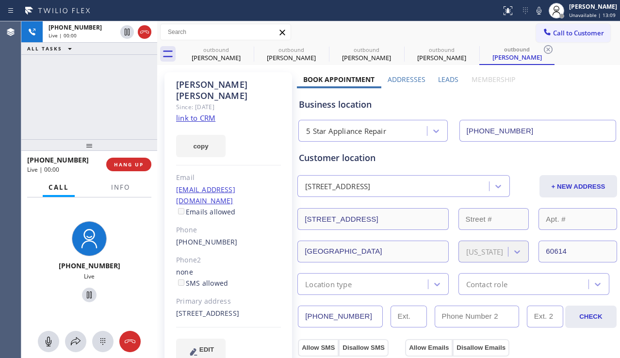
drag, startPoint x: 41, startPoint y: 115, endPoint x: 47, endPoint y: 116, distance: 5.4
click at [41, 115] on div "[PHONE_NUMBER] Live | 00:00 ALL TASKS ALL TASKS ACTIVE TASKS TASKS IN WRAP UP" at bounding box center [89, 80] width 136 height 118
click at [136, 164] on span "HANG UP" at bounding box center [129, 164] width 30 height 7
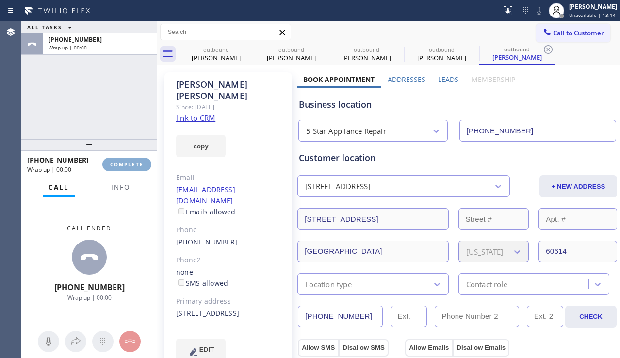
click at [136, 164] on span "COMPLETE" at bounding box center [126, 164] width 33 height 7
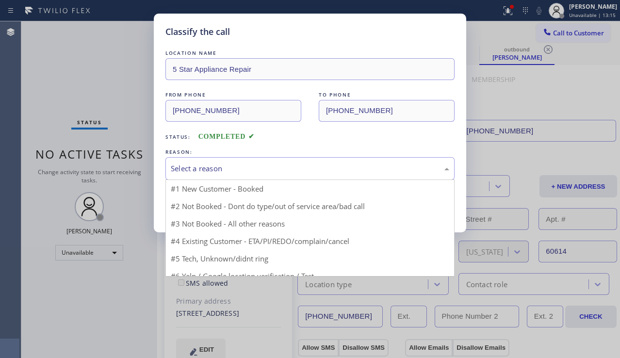
click at [255, 167] on div "Select a reason" at bounding box center [310, 168] width 278 height 11
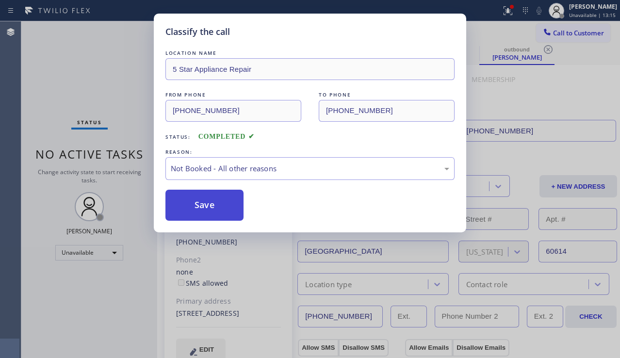
click at [216, 208] on button "Save" at bounding box center [204, 205] width 78 height 31
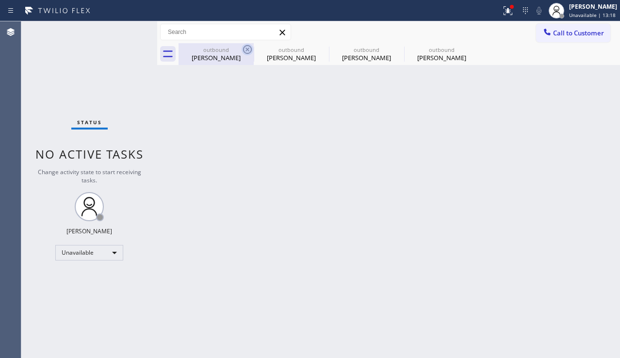
click at [242, 49] on icon at bounding box center [248, 50] width 12 height 12
click at [0, 0] on icon at bounding box center [0, 0] width 0 height 0
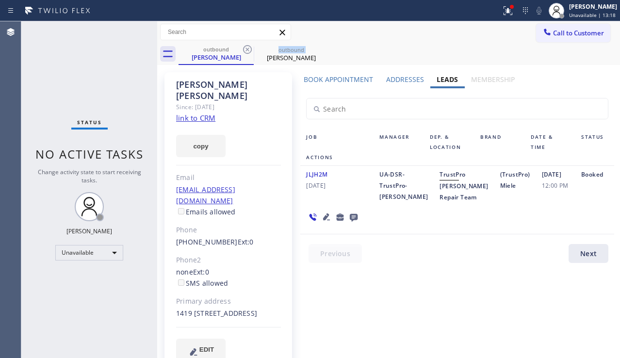
click at [242, 49] on icon at bounding box center [248, 50] width 12 height 12
click at [0, 0] on icon at bounding box center [0, 0] width 0 height 0
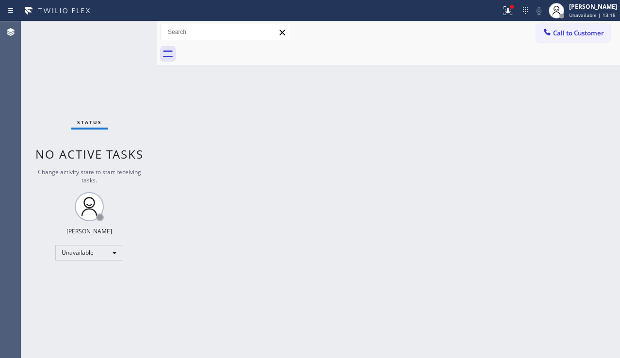
click at [242, 48] on div at bounding box center [399, 54] width 441 height 22
click at [409, 249] on div "Back to Dashboard Change Sender ID Customers Technicians Select a contact Outbo…" at bounding box center [388, 189] width 463 height 337
click at [577, 41] on button "Call to Customer" at bounding box center [573, 33] width 74 height 18
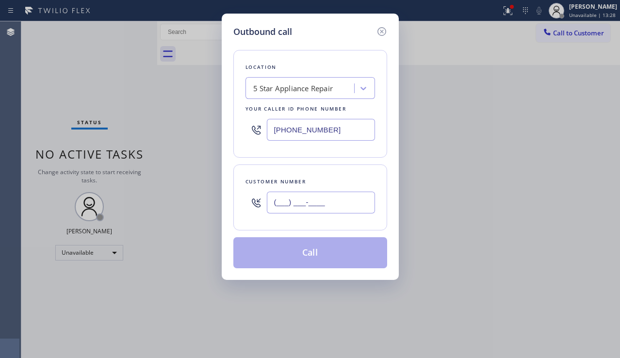
click at [302, 203] on input "(___) ___-____" at bounding box center [321, 203] width 108 height 22
paste input "206) 930-6359"
type input "[PHONE_NUMBER]"
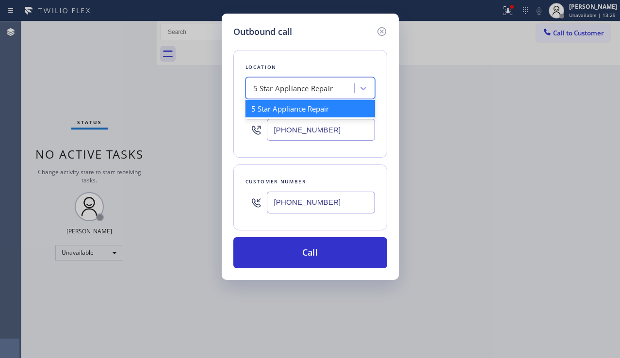
click at [260, 88] on div "5 Star Appliance Repair" at bounding box center [293, 88] width 80 height 11
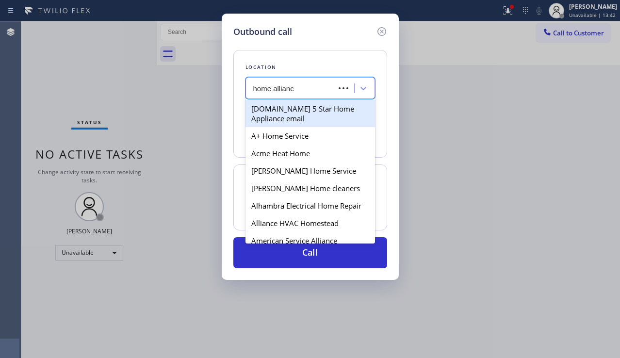
type input "home alliance"
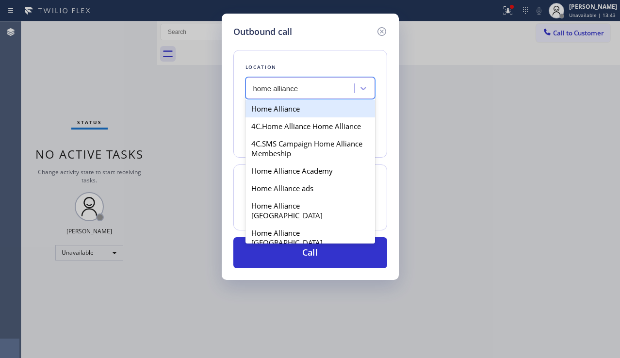
click at [319, 110] on div "Home Alliance" at bounding box center [310, 108] width 130 height 17
type input "[PHONE_NUMBER]"
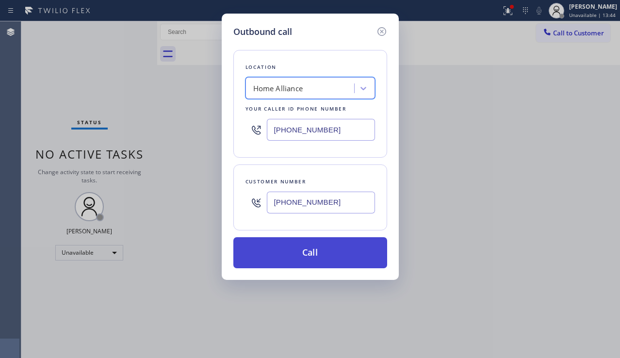
click at [308, 253] on button "Call" at bounding box center [310, 252] width 154 height 31
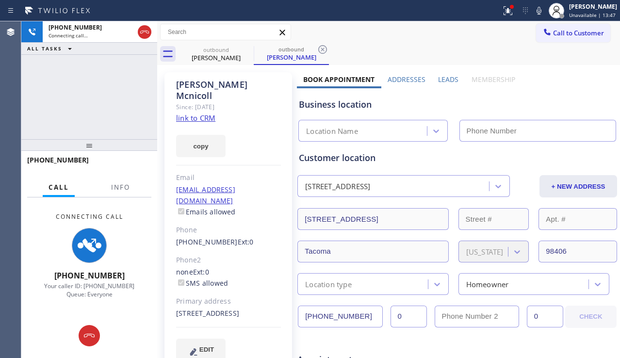
click at [440, 84] on div "Leads" at bounding box center [448, 82] width 33 height 14
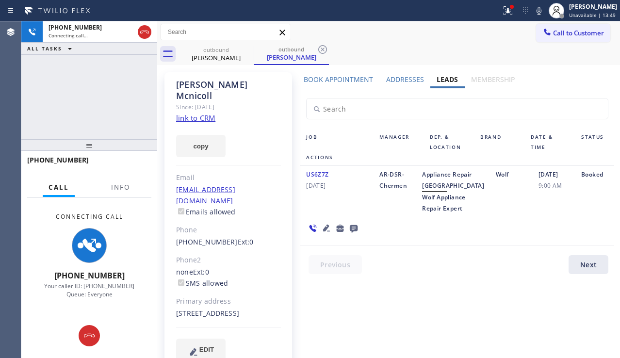
click at [324, 234] on icon at bounding box center [327, 228] width 12 height 12
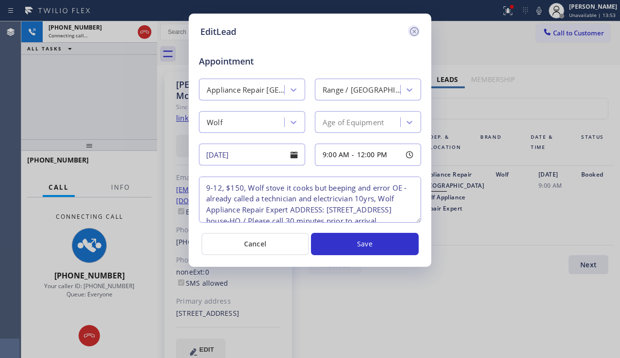
click at [412, 32] on icon at bounding box center [414, 32] width 12 height 12
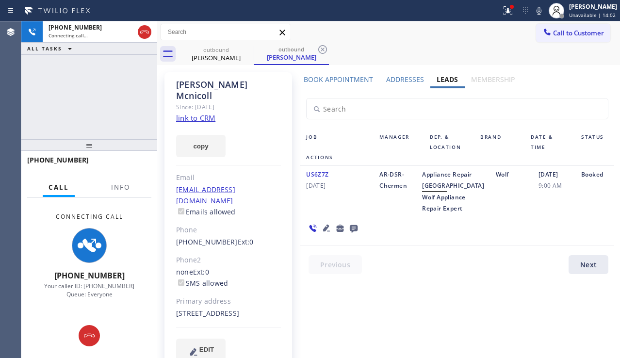
click at [327, 214] on div "US6Z7Z [DATE]" at bounding box center [336, 191] width 73 height 45
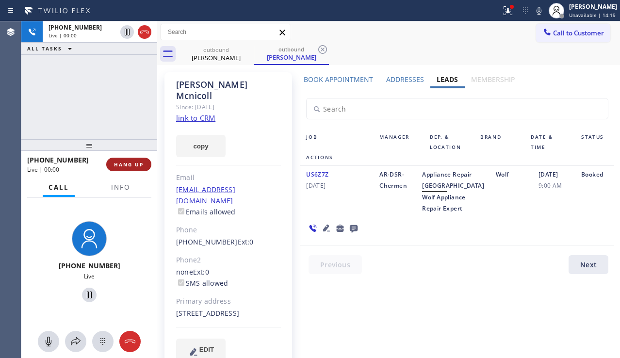
click at [132, 164] on span "HANG UP" at bounding box center [129, 164] width 30 height 7
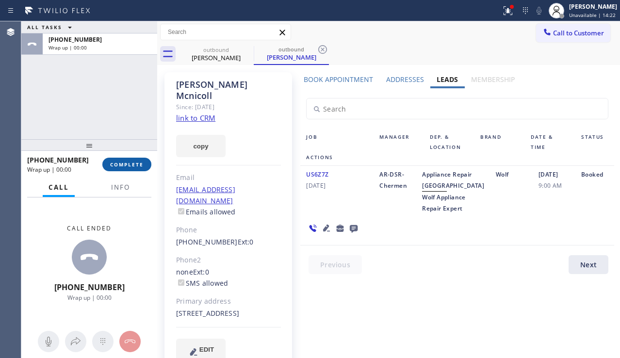
click at [136, 168] on button "COMPLETE" at bounding box center [126, 165] width 49 height 14
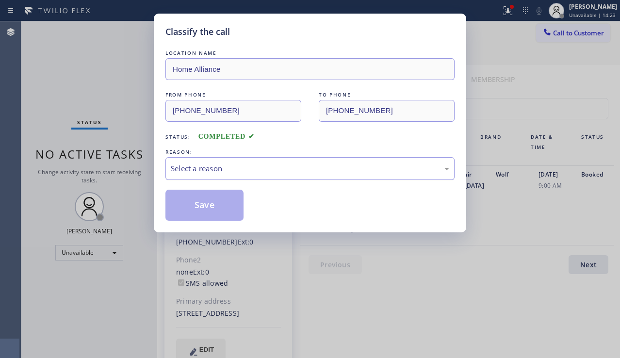
click at [271, 167] on div "Select a reason" at bounding box center [310, 168] width 278 height 11
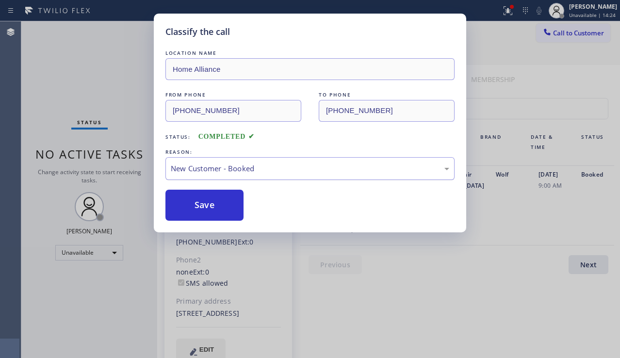
click at [271, 174] on div "New Customer - Booked" at bounding box center [310, 168] width 278 height 11
click at [201, 208] on button "Save" at bounding box center [204, 205] width 78 height 31
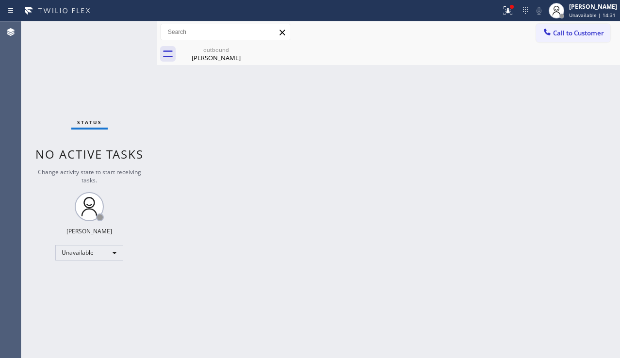
click at [575, 255] on div "Back to Dashboard Change Sender ID Customers Technicians Select a contact Outbo…" at bounding box center [388, 189] width 463 height 337
click at [248, 53] on icon at bounding box center [247, 49] width 9 height 9
click at [249, 49] on icon at bounding box center [248, 50] width 12 height 12
click at [553, 27] on button "Call to Customer" at bounding box center [573, 33] width 74 height 18
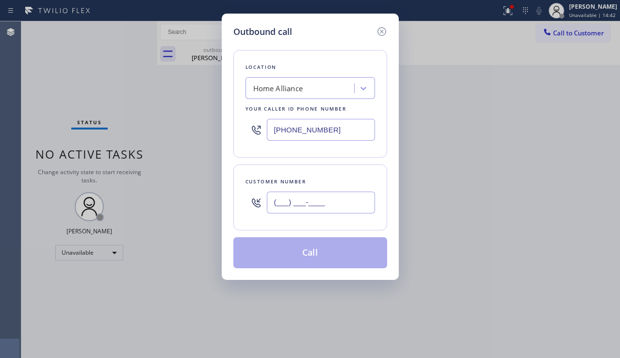
click at [279, 204] on input "(___) ___-____" at bounding box center [321, 203] width 108 height 22
paste input "949) 293-1498"
type input "[PHONE_NUMBER]"
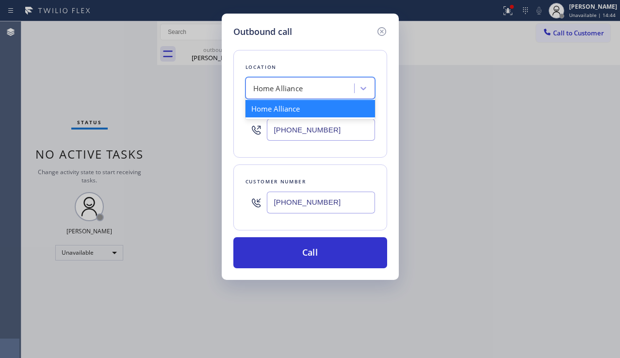
click at [320, 94] on div "Home Alliance" at bounding box center [301, 88] width 106 height 17
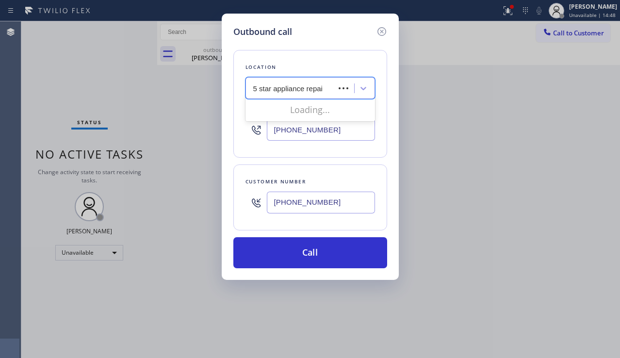
type input "5 star appliance repair"
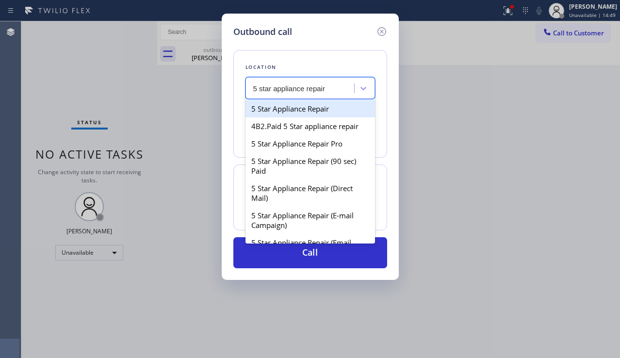
click at [312, 112] on div "5 Star Appliance Repair" at bounding box center [310, 108] width 130 height 17
type input "[PHONE_NUMBER]"
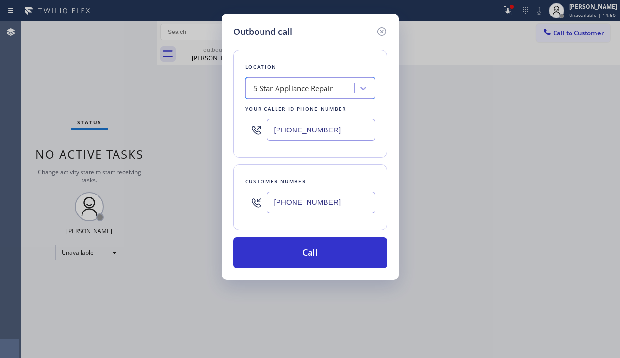
drag, startPoint x: 308, startPoint y: 262, endPoint x: 279, endPoint y: 223, distance: 48.6
click at [308, 262] on button "Call" at bounding box center [310, 252] width 154 height 31
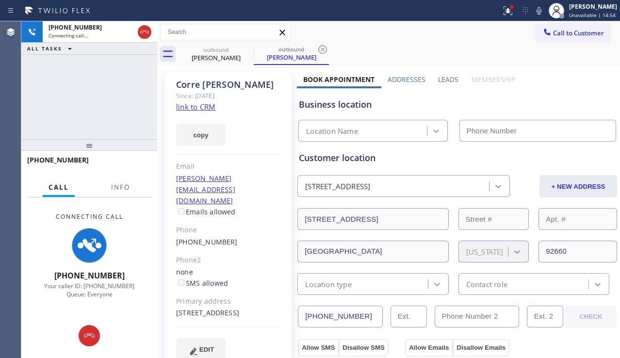
type input "[PHONE_NUMBER]"
click at [234, 346] on div "EDIT" at bounding box center [228, 349] width 105 height 22
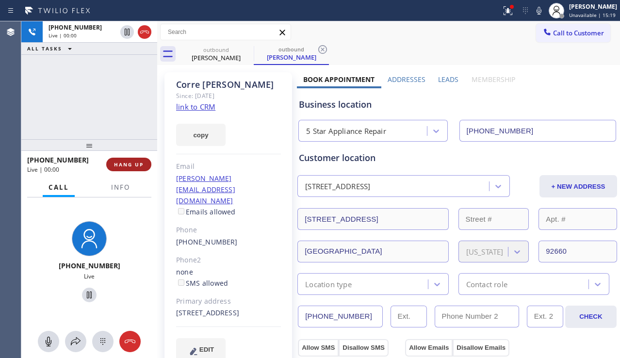
click at [128, 162] on span "HANG UP" at bounding box center [129, 164] width 30 height 7
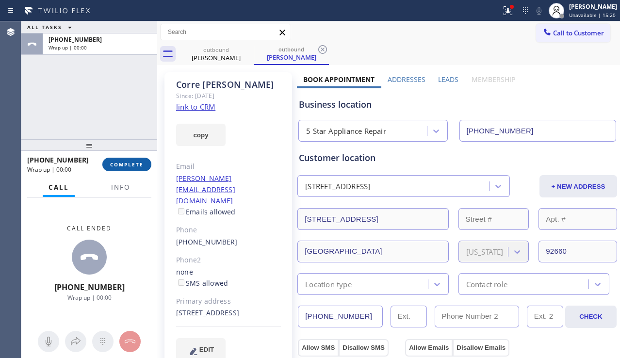
click at [127, 162] on span "COMPLETE" at bounding box center [126, 164] width 33 height 7
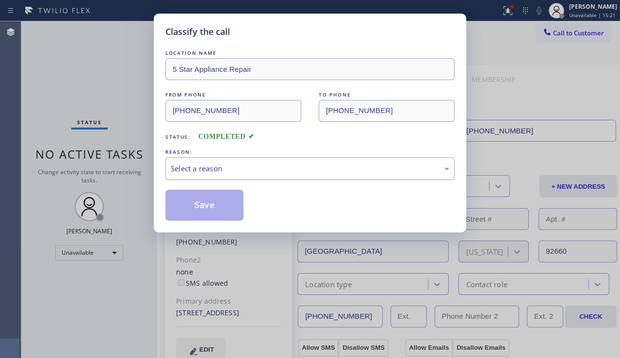
click at [265, 171] on div "Select a reason" at bounding box center [310, 168] width 278 height 11
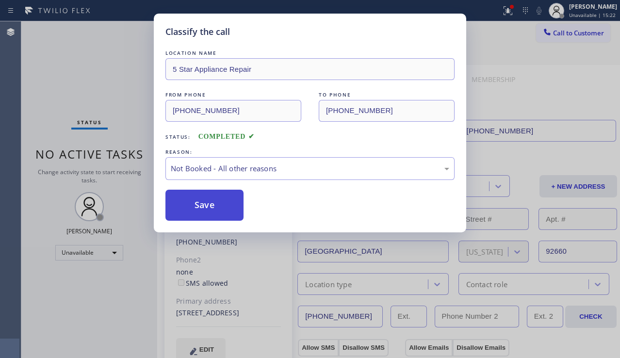
click at [210, 207] on button "Save" at bounding box center [204, 205] width 78 height 31
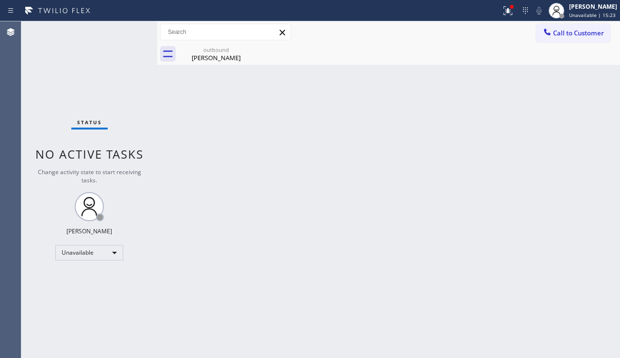
click at [548, 33] on icon at bounding box center [547, 32] width 6 height 6
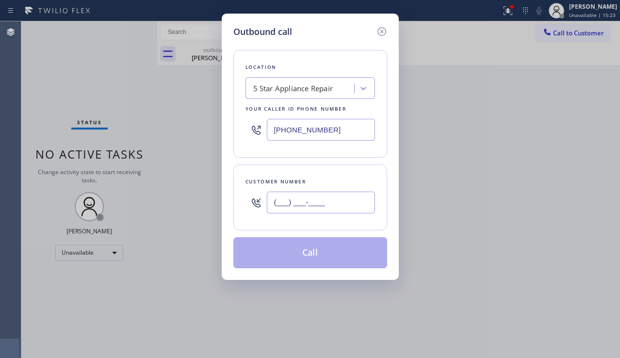
click at [312, 205] on input "(___) ___-____" at bounding box center [321, 203] width 108 height 22
paste input "949) 275-8862"
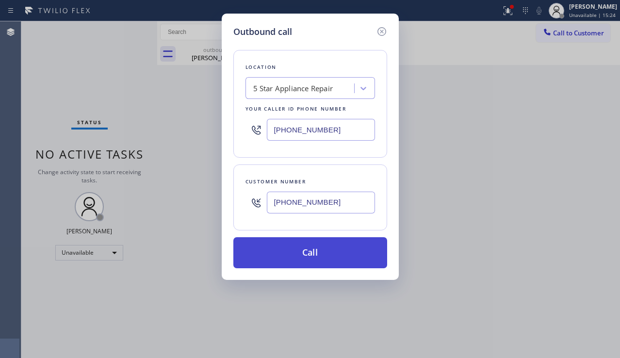
type input "[PHONE_NUMBER]"
click at [302, 258] on button "Call" at bounding box center [310, 252] width 154 height 31
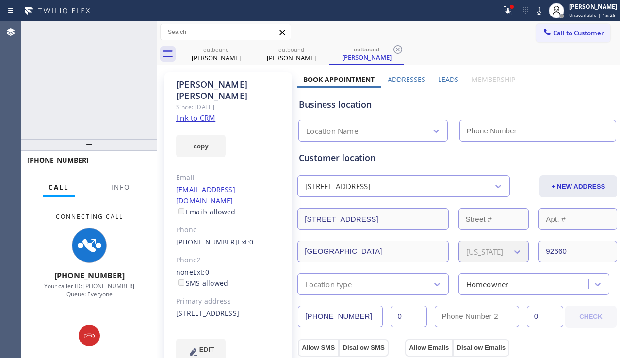
type input "[PHONE_NUMBER]"
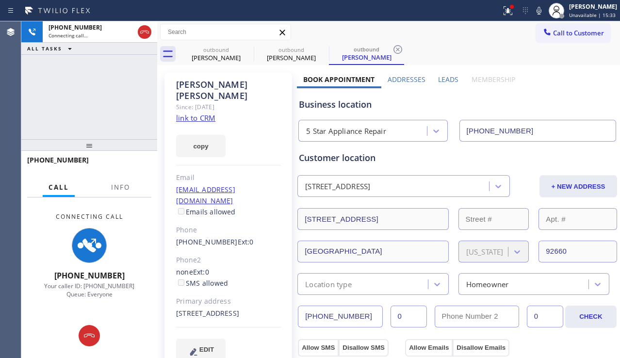
click at [48, 114] on div "[PHONE_NUMBER] Connecting call… ALL TASKS ALL TASKS ACTIVE TASKS TASKS IN WRAP …" at bounding box center [89, 80] width 136 height 118
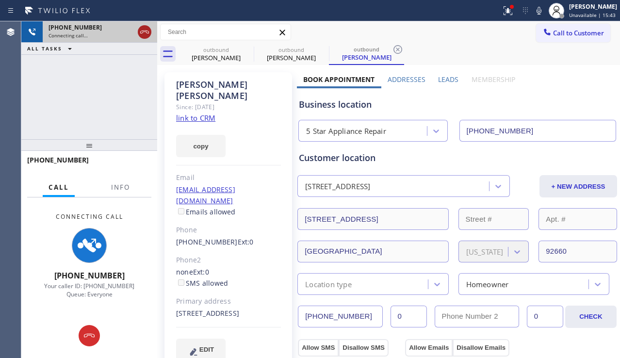
click at [143, 32] on icon at bounding box center [145, 32] width 12 height 12
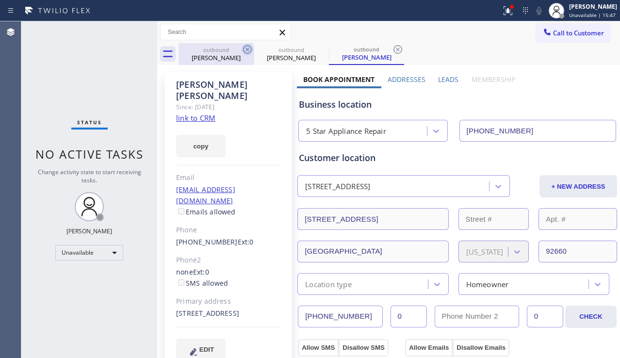
click at [246, 47] on icon at bounding box center [248, 50] width 12 height 12
click at [0, 0] on icon at bounding box center [0, 0] width 0 height 0
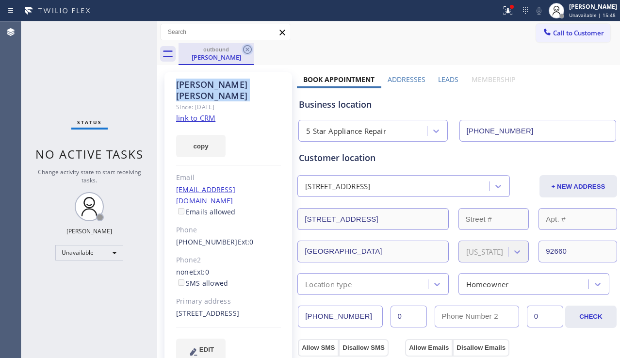
click at [245, 46] on icon at bounding box center [247, 49] width 9 height 9
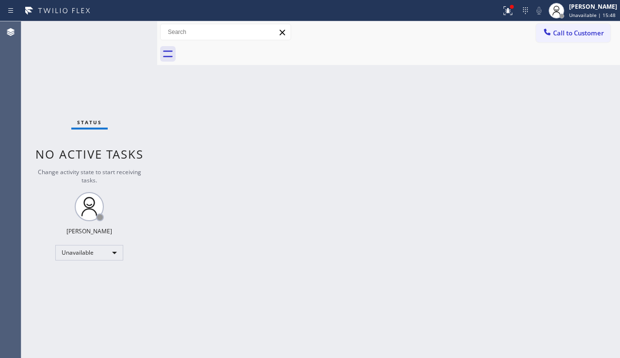
click at [245, 44] on div at bounding box center [399, 54] width 441 height 22
click at [497, 18] on button at bounding box center [507, 10] width 21 height 21
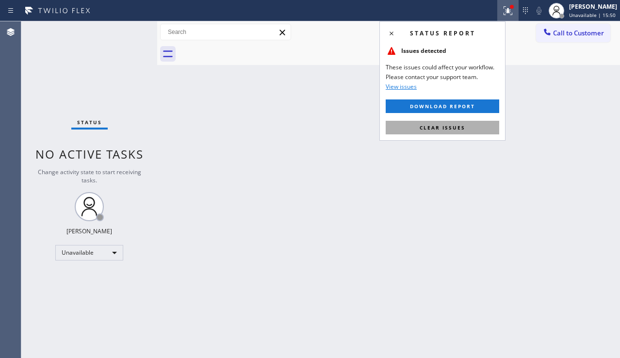
click at [423, 126] on span "Clear issues" at bounding box center [443, 127] width 46 height 7
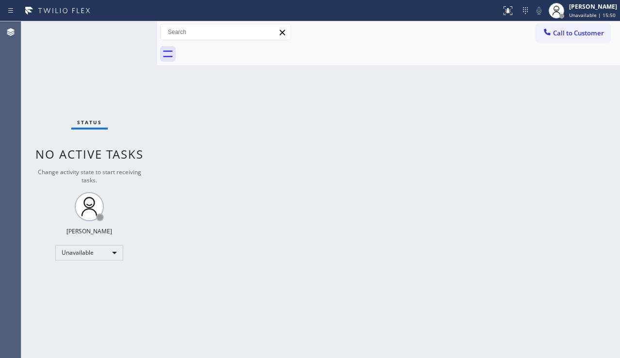
click at [476, 147] on div "Back to Dashboard Change Sender ID Customers Technicians Select a contact Outbo…" at bounding box center [388, 189] width 463 height 337
click at [595, 34] on span "Call to Customer" at bounding box center [578, 33] width 51 height 9
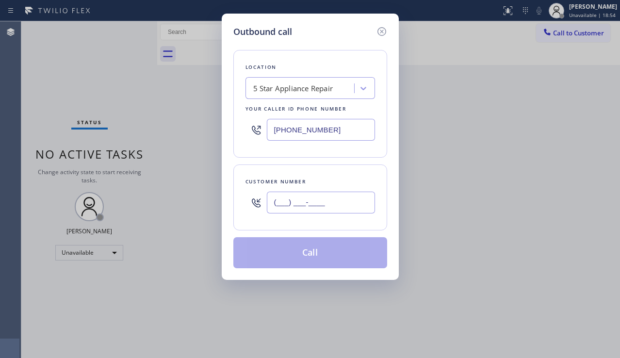
click at [318, 205] on input "(___) ___-____" at bounding box center [321, 203] width 108 height 22
paste input "954) 850-6999"
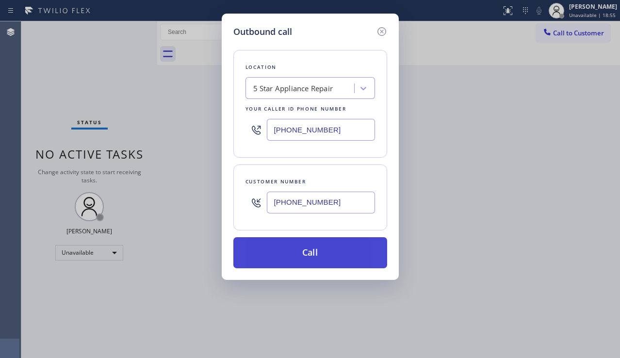
type input "[PHONE_NUMBER]"
click at [314, 255] on button "Call" at bounding box center [310, 252] width 154 height 31
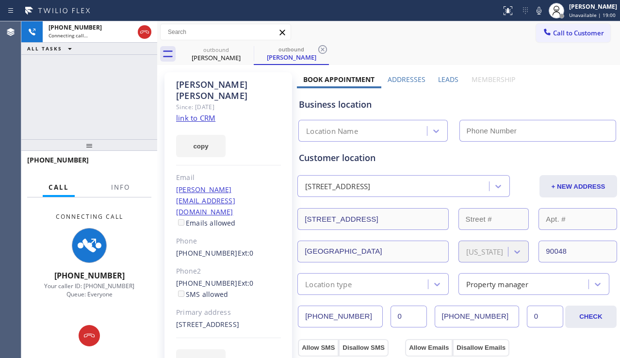
type input "[PHONE_NUMBER]"
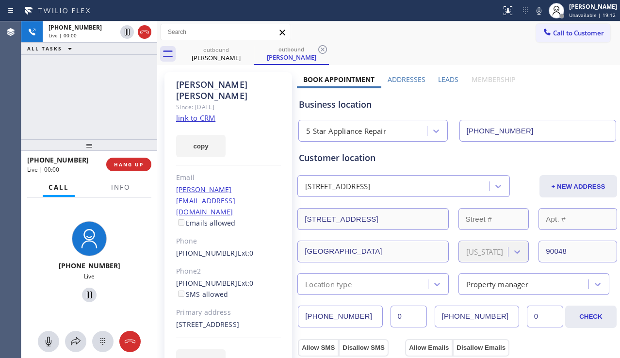
click at [29, 121] on div "[PHONE_NUMBER] Live | 00:00 ALL TASKS ALL TASKS ACTIVE TASKS TASKS IN WRAP UP" at bounding box center [89, 80] width 136 height 118
click at [142, 163] on span "HANG UP" at bounding box center [129, 164] width 30 height 7
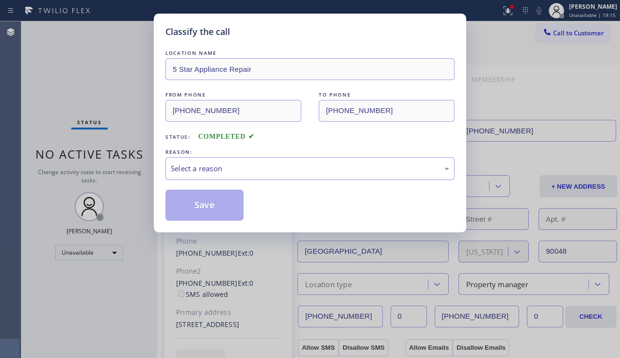
click at [279, 174] on div "Select a reason" at bounding box center [309, 168] width 289 height 23
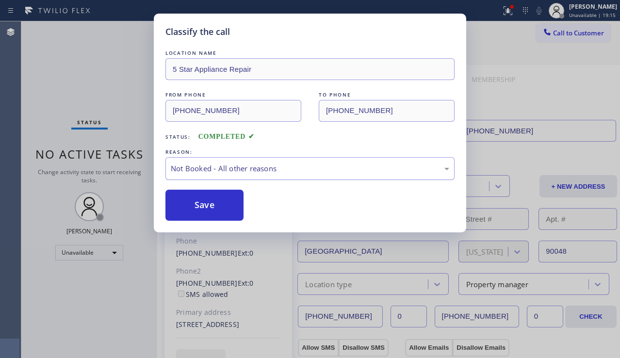
drag, startPoint x: 217, startPoint y: 204, endPoint x: 423, endPoint y: 166, distance: 209.7
click at [216, 204] on button "Save" at bounding box center [204, 205] width 78 height 31
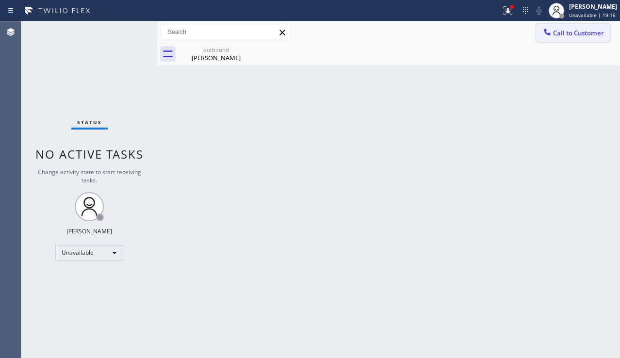
click at [547, 36] on icon at bounding box center [547, 32] width 10 height 10
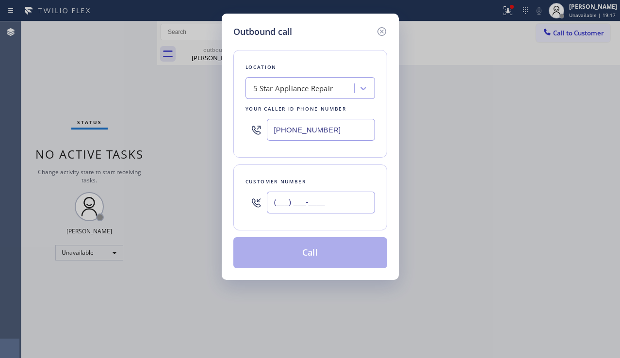
click at [303, 199] on input "(___) ___-____" at bounding box center [321, 203] width 108 height 22
paste input "310) 345-7075"
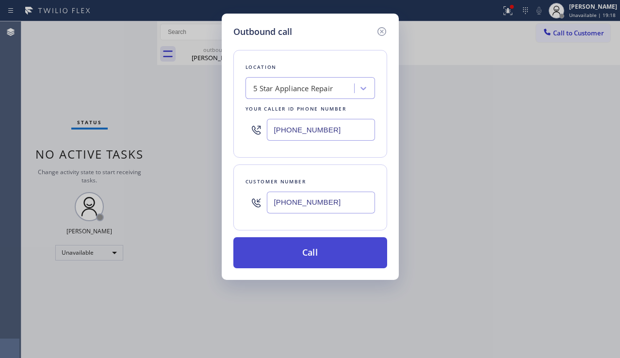
type input "[PHONE_NUMBER]"
click at [315, 256] on button "Call" at bounding box center [310, 252] width 154 height 31
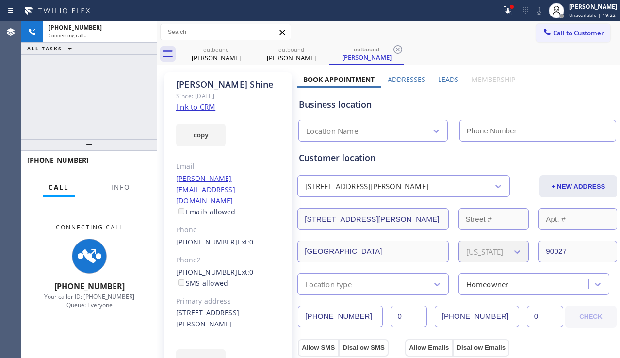
type input "[PHONE_NUMBER]"
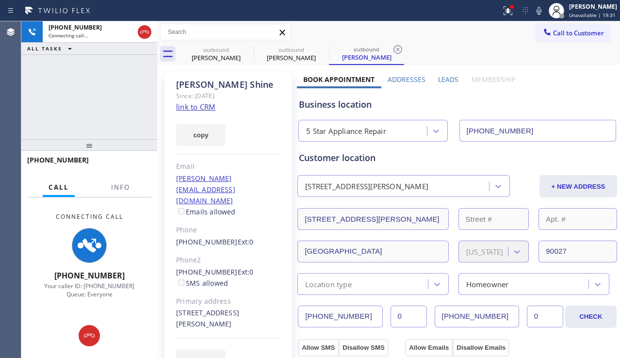
click at [565, 111] on div "Business location 5 Star Appliance Repair [PHONE_NUMBER]" at bounding box center [457, 114] width 321 height 53
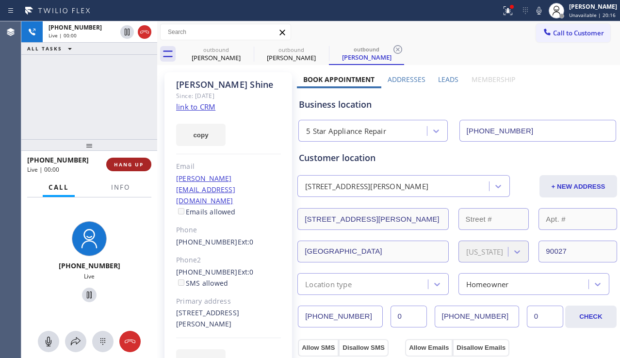
click at [131, 165] on span "HANG UP" at bounding box center [129, 164] width 30 height 7
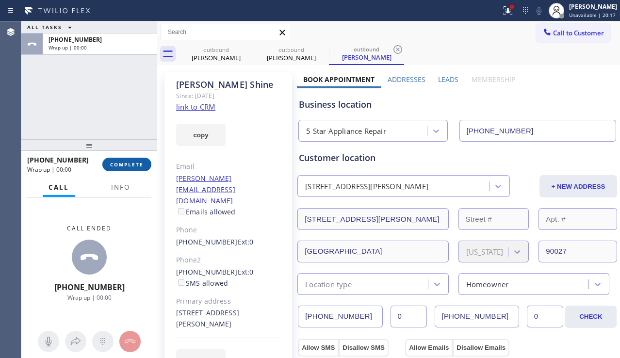
click at [131, 165] on span "COMPLETE" at bounding box center [126, 164] width 33 height 7
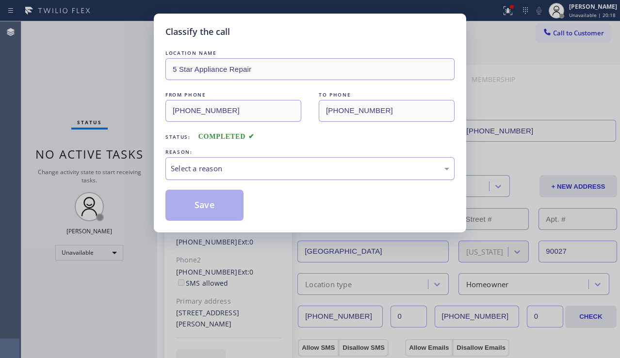
click at [319, 175] on div "Select a reason" at bounding box center [309, 168] width 289 height 23
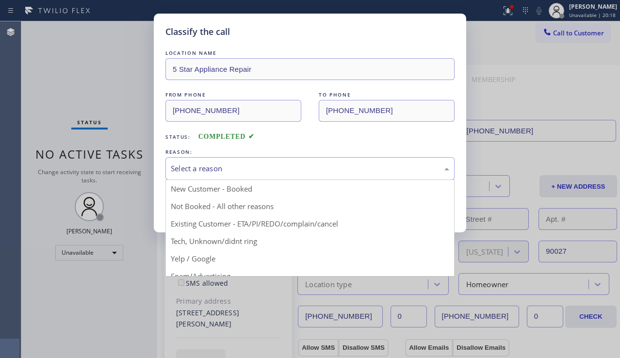
drag, startPoint x: 242, startPoint y: 205, endPoint x: 218, endPoint y: 207, distance: 23.9
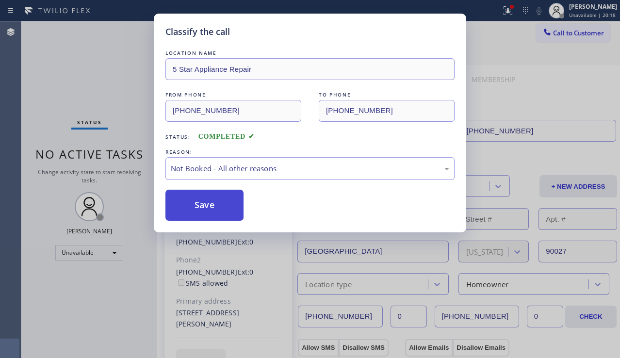
click at [211, 206] on button "Save" at bounding box center [204, 205] width 78 height 31
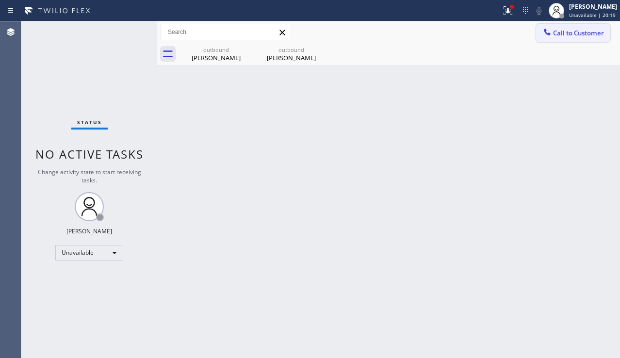
click at [562, 30] on span "Call to Customer" at bounding box center [578, 33] width 51 height 9
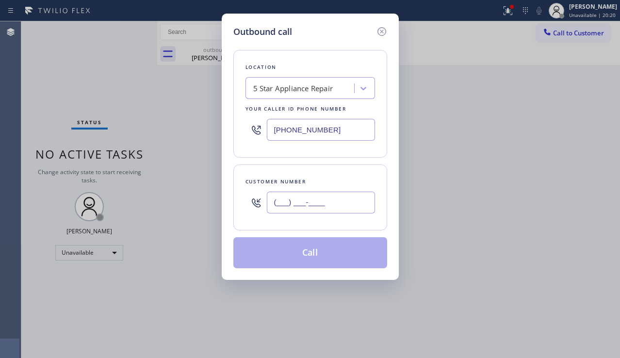
click at [276, 203] on input "(___) ___-____" at bounding box center [321, 203] width 108 height 22
paste input "213) 401-2000"
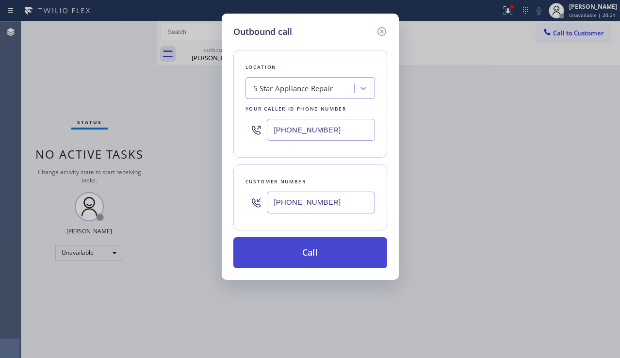
type input "[PHONE_NUMBER]"
drag, startPoint x: 299, startPoint y: 259, endPoint x: 285, endPoint y: 241, distance: 22.9
click at [299, 257] on button "Call" at bounding box center [310, 252] width 154 height 31
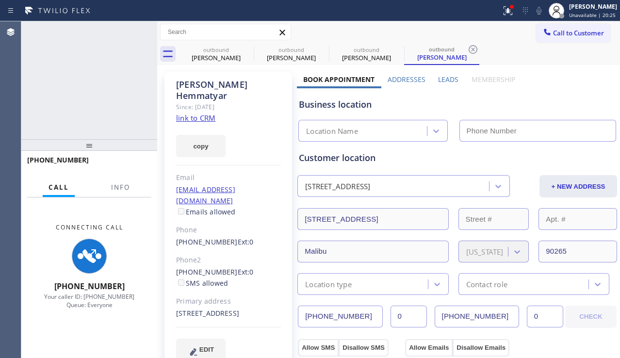
type input "[PHONE_NUMBER]"
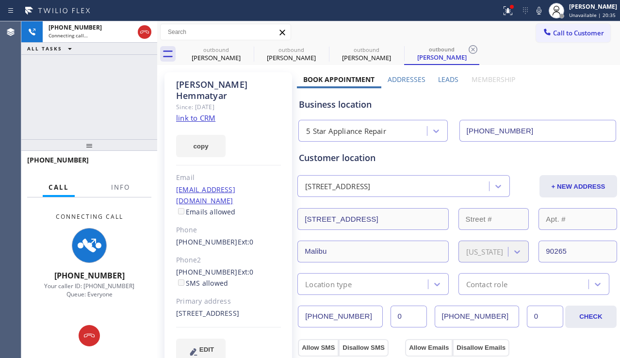
drag, startPoint x: 54, startPoint y: 121, endPoint x: 59, endPoint y: 120, distance: 5.4
click at [54, 121] on div "[PHONE_NUMBER] Connecting call… ALL TASKS ALL TASKS ACTIVE TASKS TASKS IN WRAP …" at bounding box center [89, 80] width 136 height 118
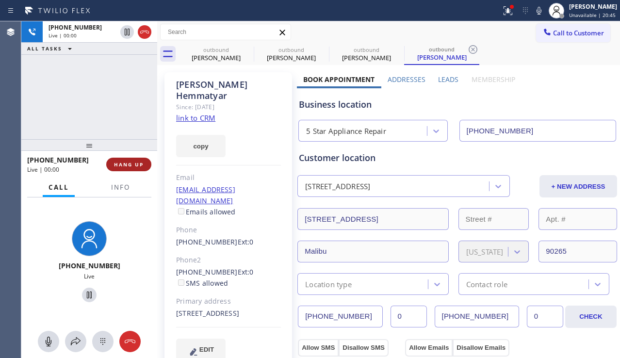
click at [131, 160] on button "HANG UP" at bounding box center [128, 165] width 45 height 14
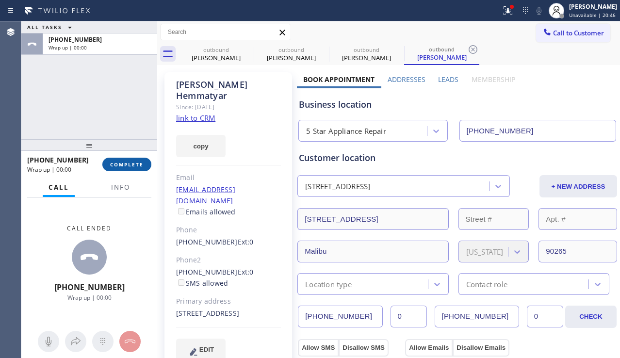
click at [131, 160] on button "COMPLETE" at bounding box center [126, 165] width 49 height 14
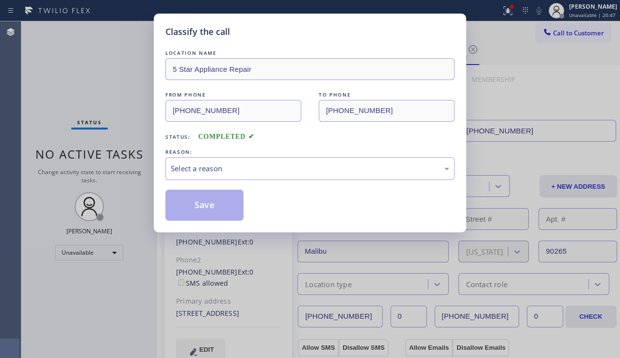
click at [271, 165] on div "Select a reason" at bounding box center [310, 168] width 278 height 11
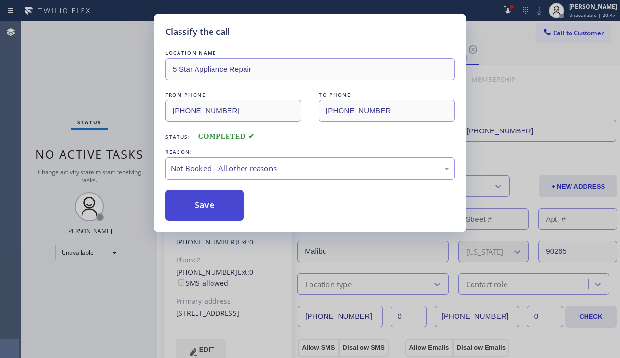
click at [211, 207] on button "Save" at bounding box center [204, 205] width 78 height 31
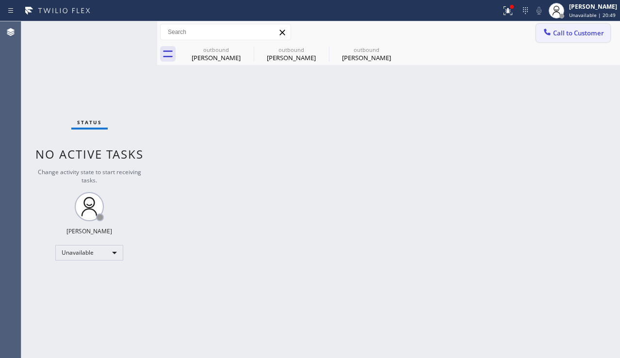
click at [559, 36] on span "Call to Customer" at bounding box center [578, 33] width 51 height 9
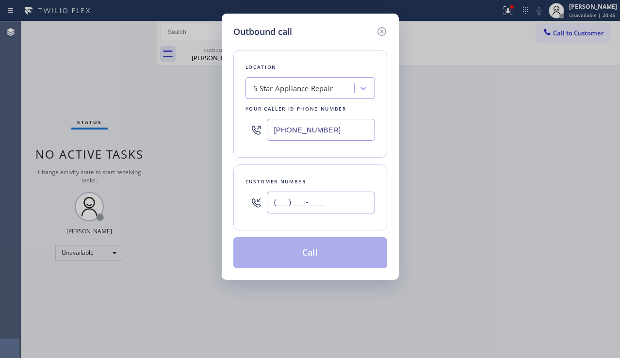
click at [272, 204] on input "(___) ___-____" at bounding box center [321, 203] width 108 height 22
paste input "424) 375-4206"
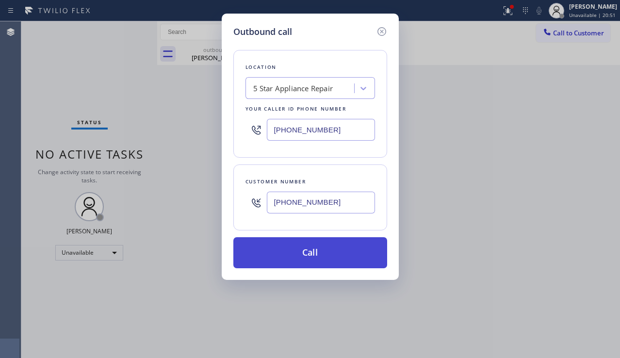
type input "[PHONE_NUMBER]"
click at [299, 251] on button "Call" at bounding box center [310, 252] width 154 height 31
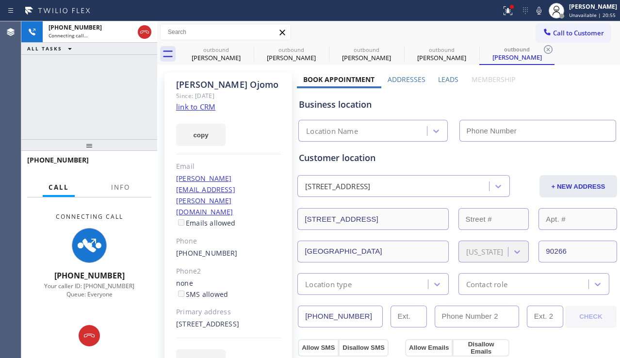
type input "[PHONE_NUMBER]"
click at [261, 353] on div "Lawrence Ojomo Since: 20 may 2020 link to CRM copy Email lawrence.ojomo@gmail.c…" at bounding box center [228, 227] width 128 height 311
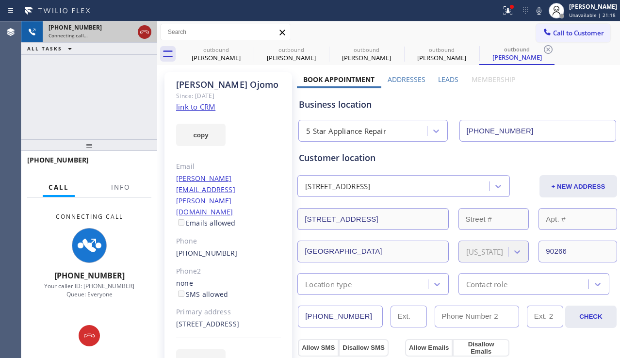
click at [146, 31] on icon at bounding box center [145, 32] width 12 height 12
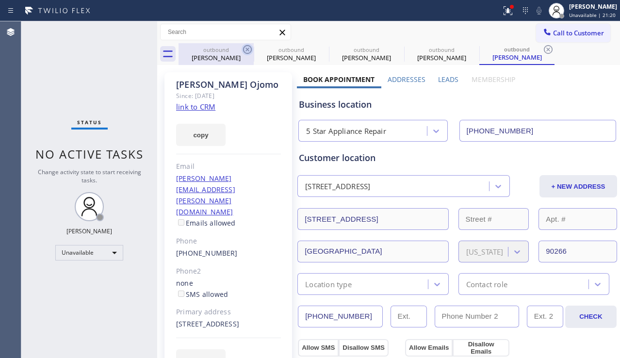
click at [247, 48] on icon at bounding box center [248, 50] width 12 height 12
click at [0, 0] on icon at bounding box center [0, 0] width 0 height 0
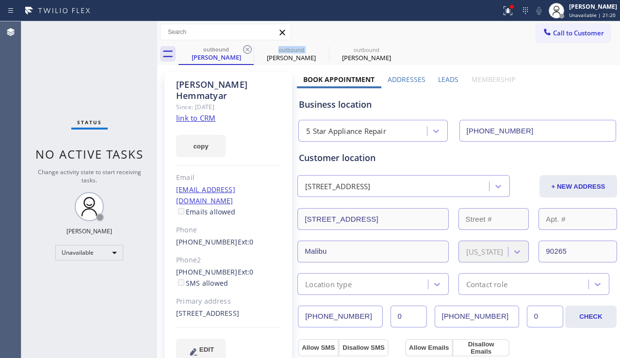
click at [247, 48] on icon at bounding box center [248, 50] width 12 height 12
click at [0, 0] on icon at bounding box center [0, 0] width 0 height 0
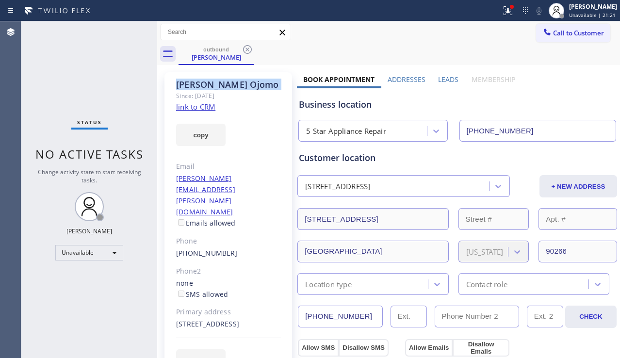
click at [247, 48] on icon at bounding box center [248, 50] width 12 height 12
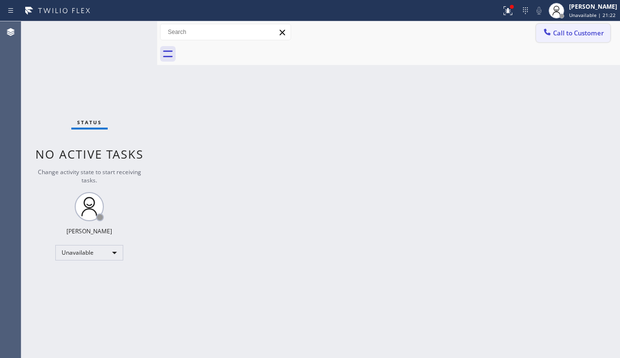
click at [563, 37] on button "Call to Customer" at bounding box center [573, 33] width 74 height 18
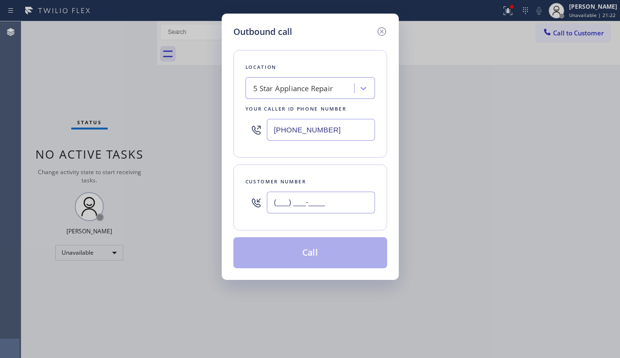
click at [325, 200] on input "(___) ___-____" at bounding box center [321, 203] width 108 height 22
paste input "323) 350-5312"
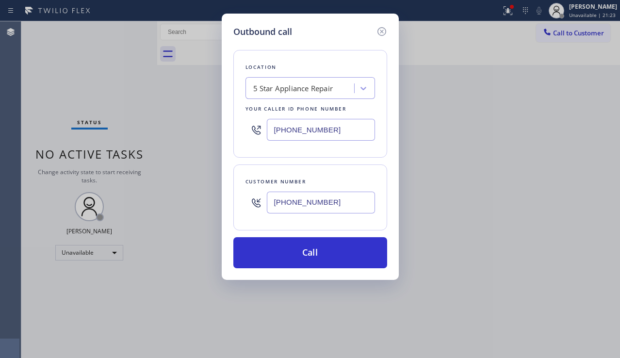
type input "(323) 350-5312"
drag, startPoint x: 222, startPoint y: 293, endPoint x: 227, endPoint y: 302, distance: 10.9
click at [222, 293] on div "Outbound call Location 5 Star Appliance Repair Your caller id phone number (855…" at bounding box center [310, 179] width 620 height 358
click at [552, 183] on div "Outbound call Location 5 Star Appliance Repair Your caller id phone number (855…" at bounding box center [310, 179] width 620 height 358
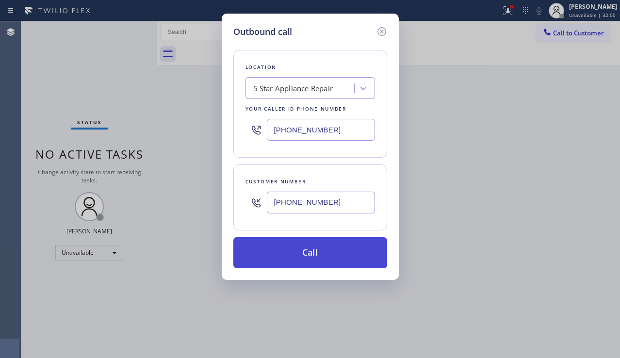
drag, startPoint x: 290, startPoint y: 252, endPoint x: 236, endPoint y: 150, distance: 114.6
click at [290, 251] on button "Call" at bounding box center [310, 252] width 154 height 31
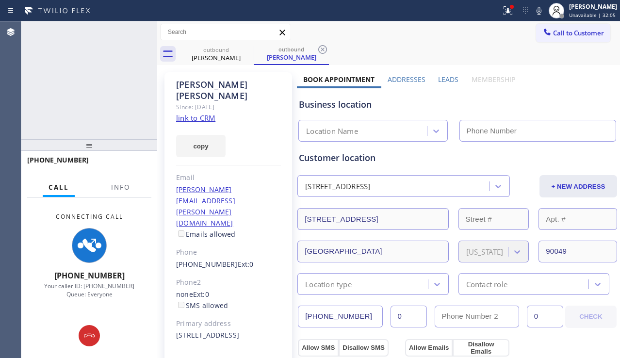
type input "[PHONE_NUMBER]"
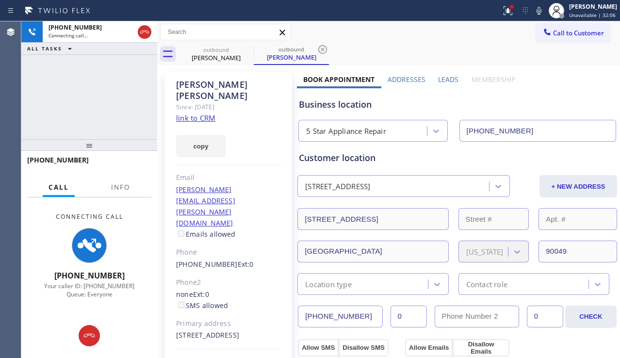
click at [444, 77] on label "Leads" at bounding box center [448, 79] width 20 height 9
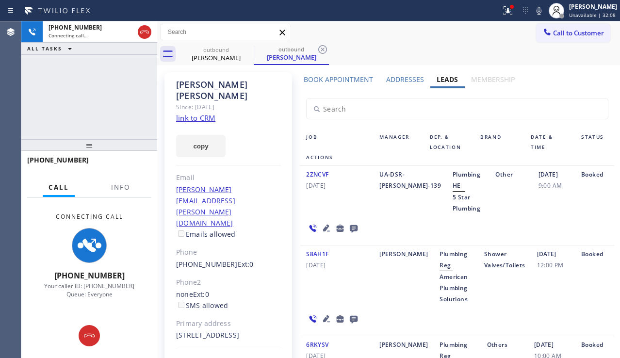
click at [327, 227] on icon at bounding box center [327, 228] width 12 height 12
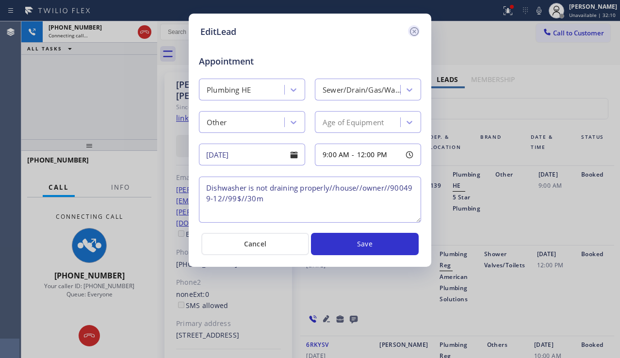
click at [418, 31] on icon at bounding box center [414, 31] width 9 height 9
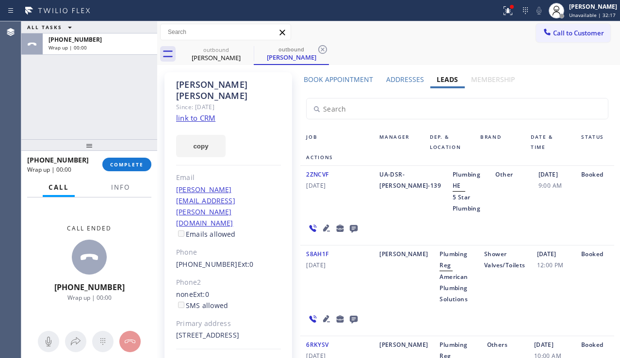
click at [566, 113] on input "text" at bounding box center [457, 108] width 301 height 20
click at [147, 162] on button "COMPLETE" at bounding box center [126, 165] width 49 height 14
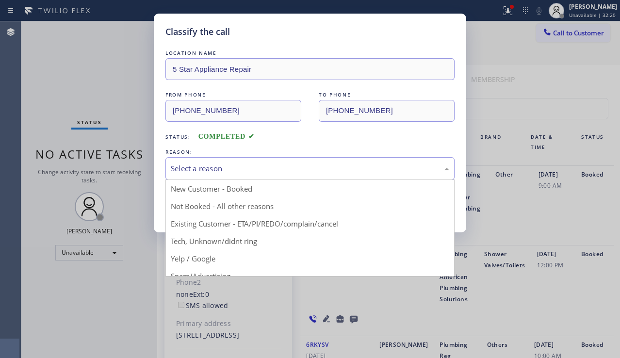
click at [252, 168] on div "Select a reason" at bounding box center [310, 168] width 278 height 11
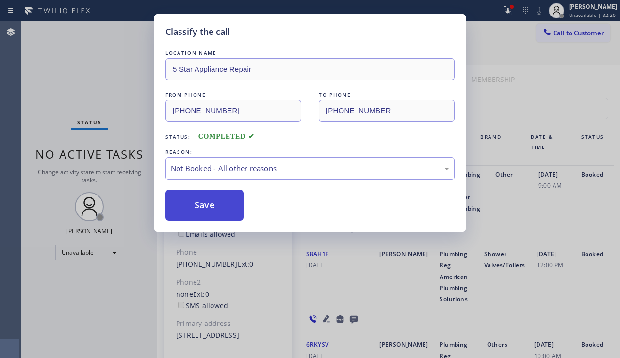
click at [205, 205] on button "Save" at bounding box center [204, 205] width 78 height 31
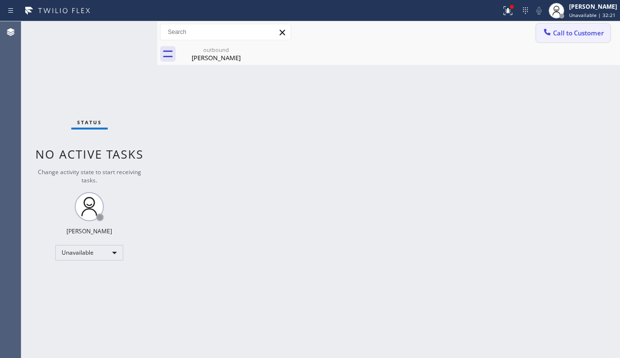
click at [556, 36] on span "Call to Customer" at bounding box center [578, 33] width 51 height 9
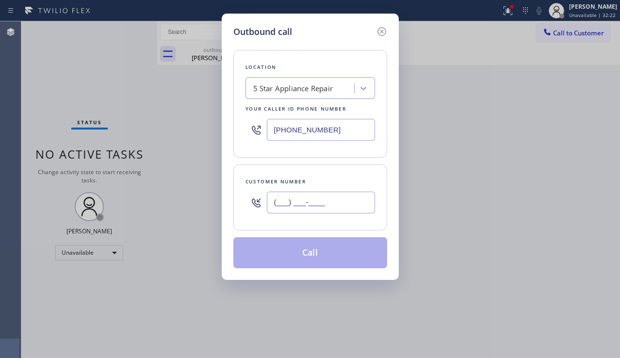
click at [316, 197] on input "(___) ___-____" at bounding box center [321, 203] width 108 height 22
paste input "804) 310-7516"
type input "(804) 310-7516"
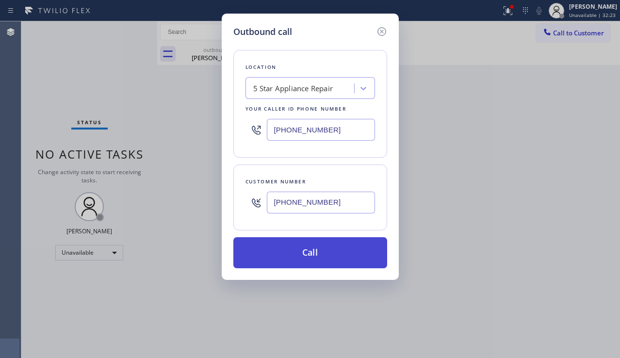
click at [301, 256] on button "Call" at bounding box center [310, 252] width 154 height 31
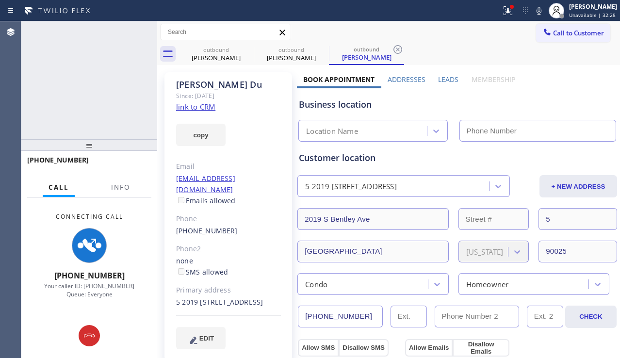
type input "[PHONE_NUMBER]"
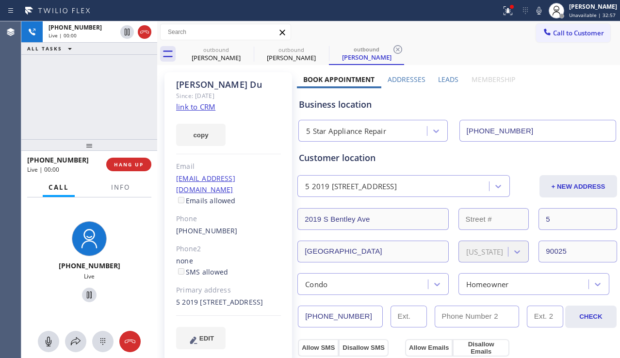
click at [43, 110] on div "+18043107516 Live | 00:00 ALL TASKS ALL TASKS ACTIVE TASKS TASKS IN WRAP UP" at bounding box center [89, 80] width 136 height 118
click at [133, 165] on span "HANG UP" at bounding box center [129, 164] width 30 height 7
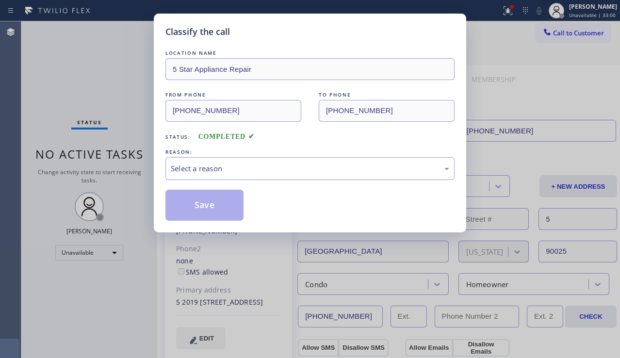
click at [281, 172] on div "Select a reason" at bounding box center [310, 168] width 278 height 11
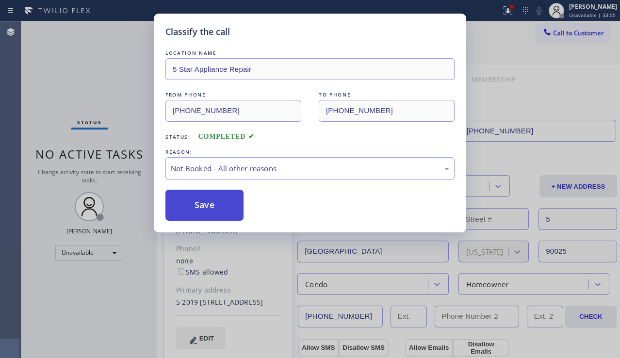
click at [208, 208] on button "Save" at bounding box center [204, 205] width 78 height 31
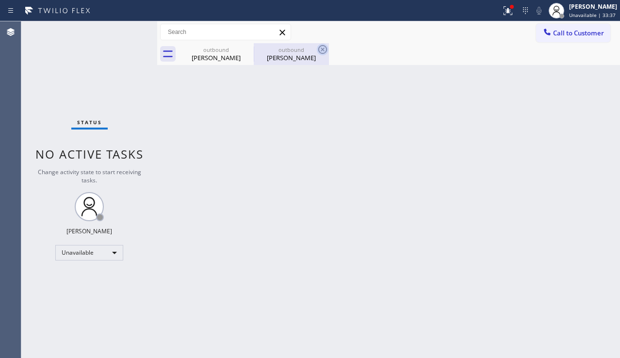
click at [0, 0] on icon at bounding box center [0, 0] width 0 height 0
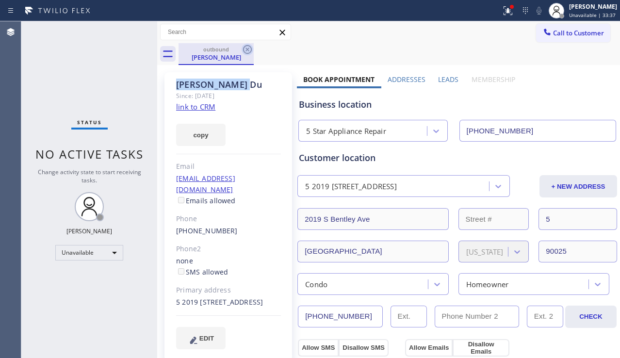
click at [246, 47] on icon at bounding box center [248, 50] width 12 height 12
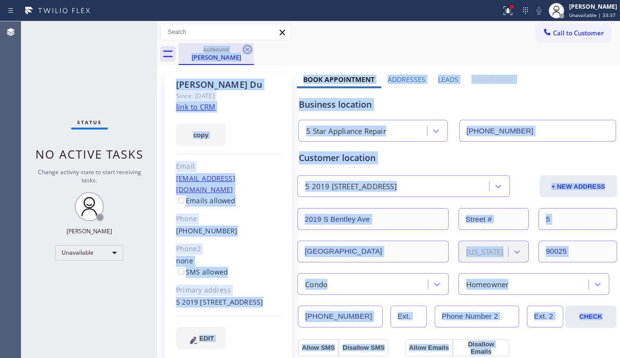
click at [246, 47] on div "outbound Wesley Du" at bounding box center [399, 54] width 441 height 22
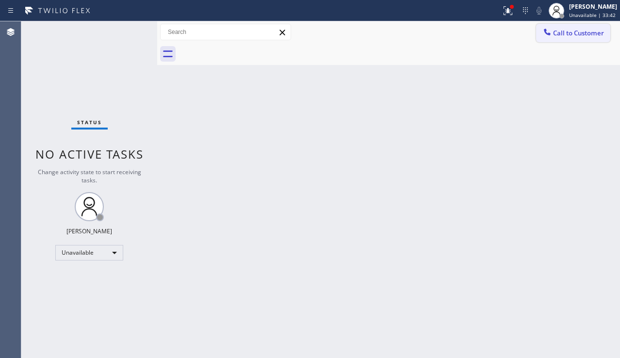
click at [568, 28] on button "Call to Customer" at bounding box center [573, 33] width 74 height 18
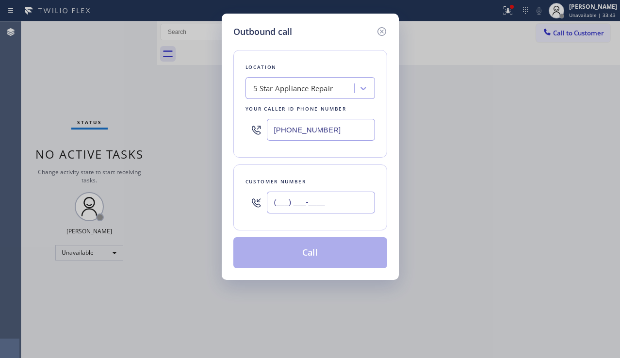
click at [333, 195] on input "(___) ___-____" at bounding box center [321, 203] width 108 height 22
paste input "323) 646-5008"
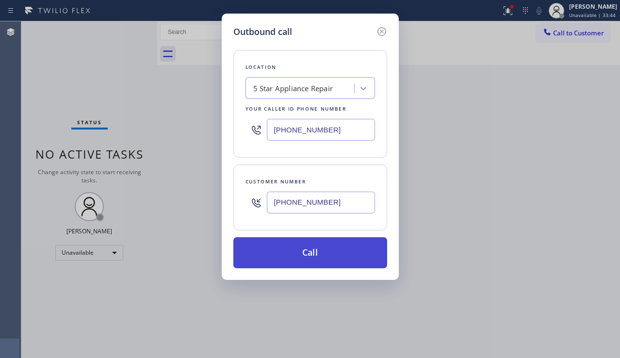
type input "(323) 646-5008"
click at [329, 258] on button "Call" at bounding box center [310, 252] width 154 height 31
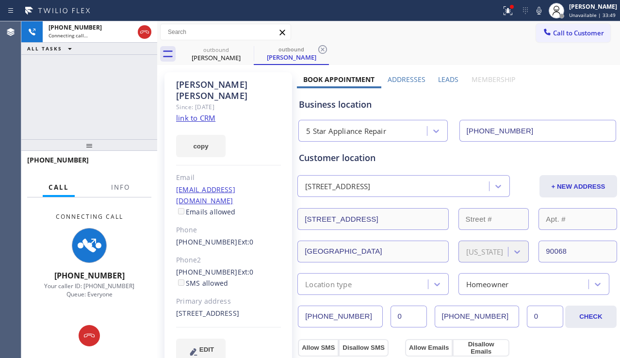
type input "[PHONE_NUMBER]"
click at [559, 104] on div "Business location" at bounding box center [457, 104] width 317 height 13
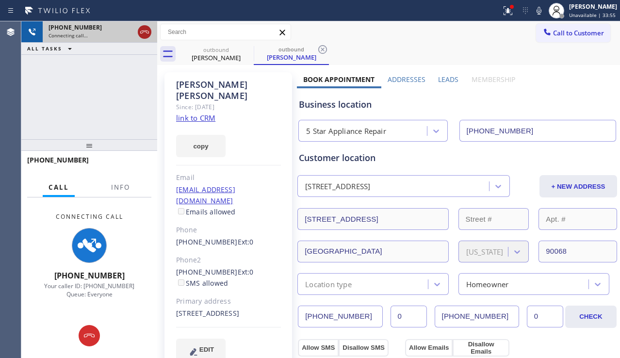
click at [146, 32] on icon at bounding box center [145, 32] width 12 height 12
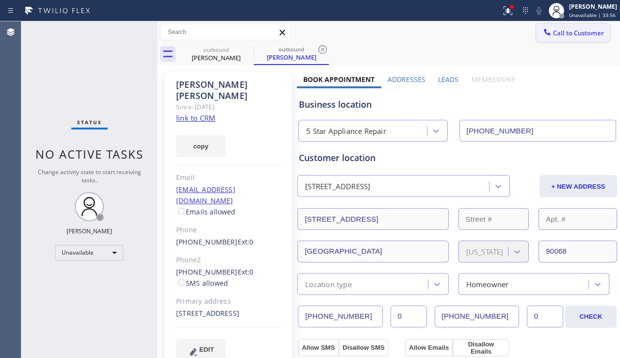
click at [564, 29] on span "Call to Customer" at bounding box center [578, 33] width 51 height 9
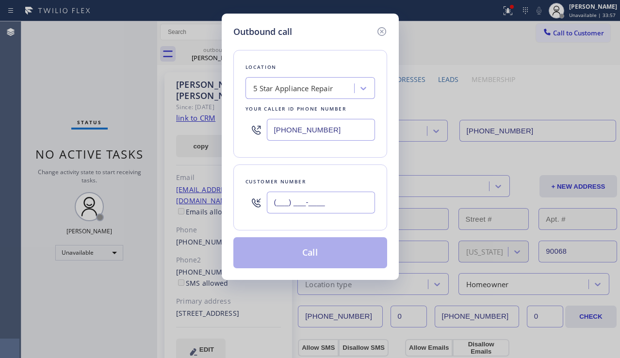
click at [291, 201] on input "(___) ___-____" at bounding box center [321, 203] width 108 height 22
paste input "310) 877-7296"
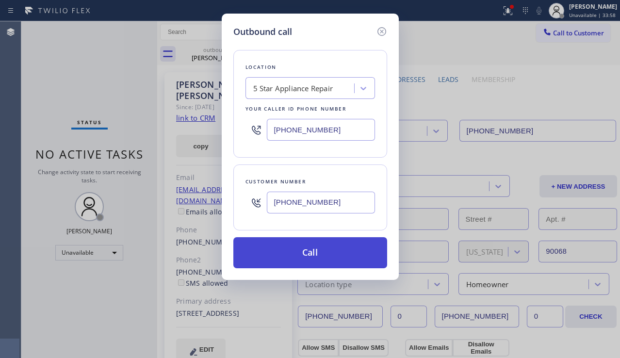
type input "(310) 877-7296"
click at [321, 256] on button "Call" at bounding box center [310, 252] width 154 height 31
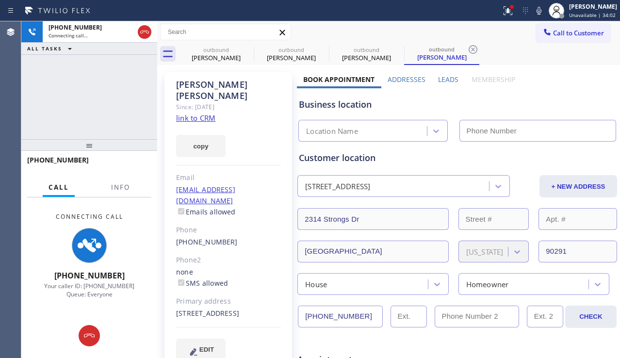
type input "[PHONE_NUMBER]"
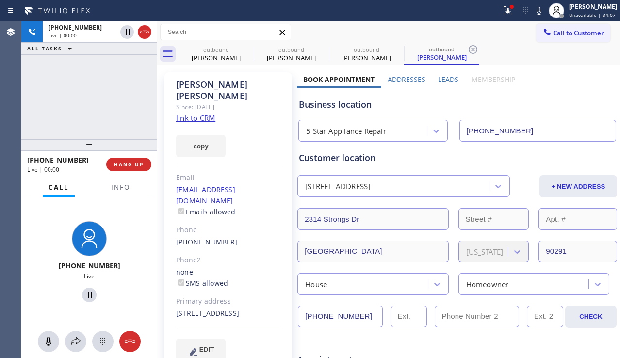
click at [42, 95] on div "+13108777296 Live | 00:00 ALL TASKS ALL TASKS ACTIVE TASKS TASKS IN WRAP UP" at bounding box center [89, 80] width 136 height 118
click at [130, 164] on span "HANG UP" at bounding box center [129, 164] width 30 height 7
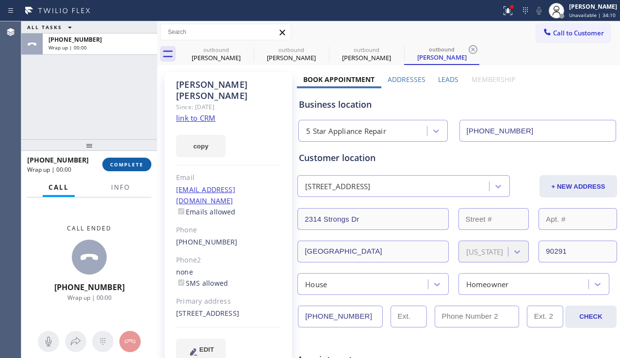
click at [130, 164] on span "COMPLETE" at bounding box center [126, 164] width 33 height 7
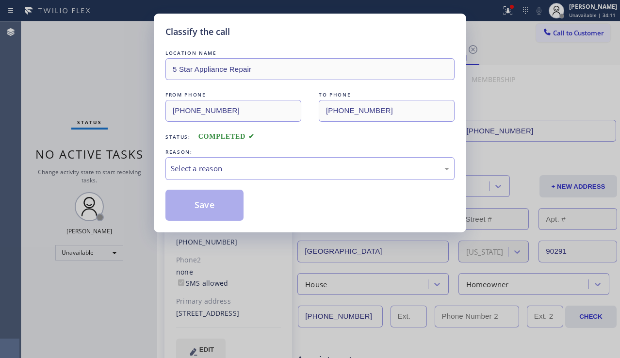
click at [258, 169] on div "Select a reason" at bounding box center [310, 168] width 278 height 11
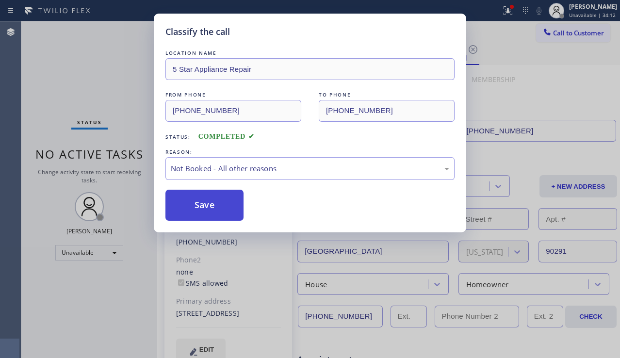
click at [208, 203] on button "Save" at bounding box center [204, 205] width 78 height 31
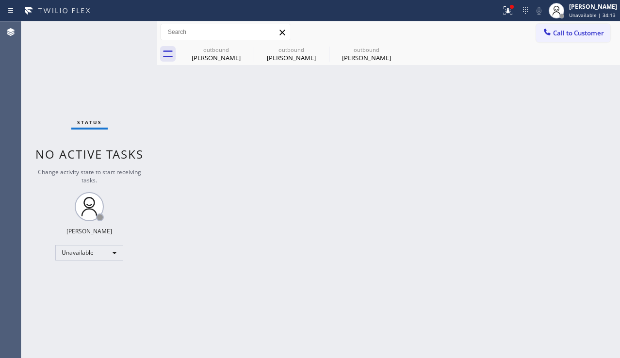
click at [550, 32] on icon at bounding box center [547, 32] width 10 height 10
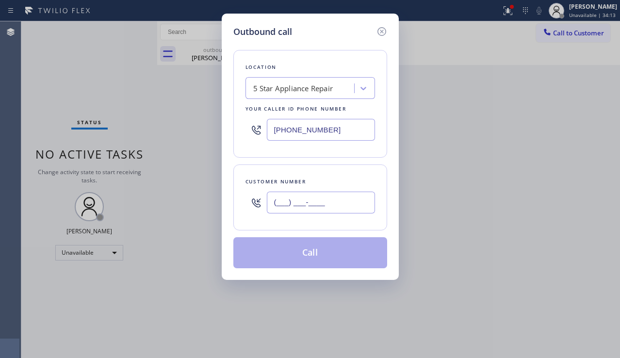
click at [347, 210] on input "(___) ___-____" at bounding box center [321, 203] width 108 height 22
paste input "310) 927-6830"
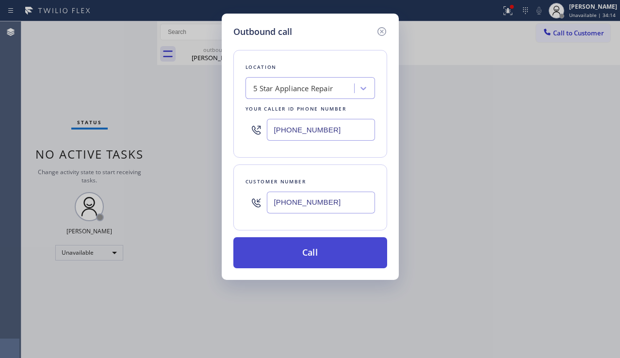
type input "(310) 927-6830"
click at [327, 251] on button "Call" at bounding box center [310, 252] width 154 height 31
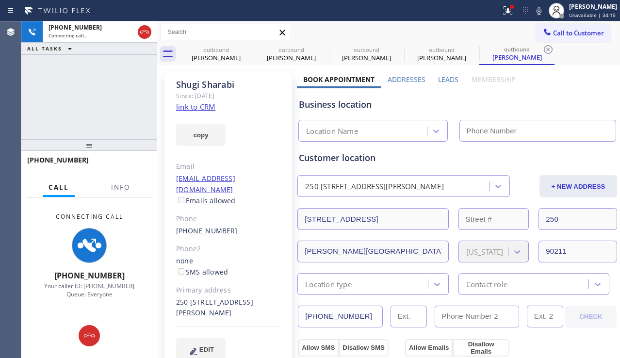
type input "[PHONE_NUMBER]"
click at [255, 348] on div "EDIT" at bounding box center [228, 349] width 105 height 22
click at [40, 129] on div "+13109276830 Connecting call… ALL TASKS ALL TASKS ACTIVE TASKS TASKS IN WRAP UP" at bounding box center [89, 80] width 136 height 118
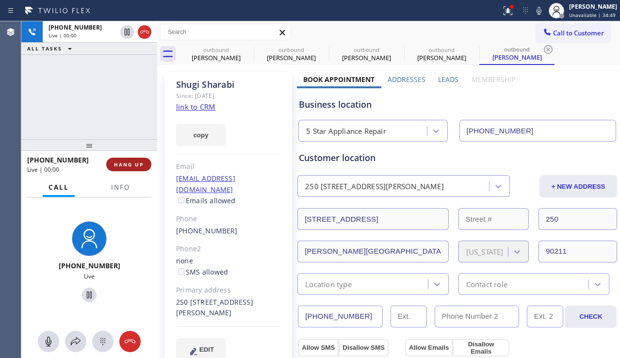
click at [128, 164] on span "HANG UP" at bounding box center [129, 164] width 30 height 7
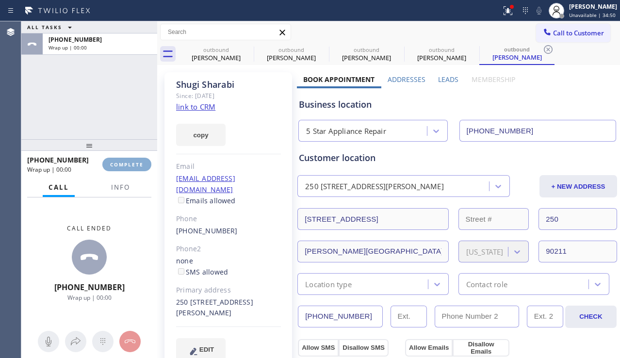
click at [128, 164] on span "COMPLETE" at bounding box center [126, 164] width 33 height 7
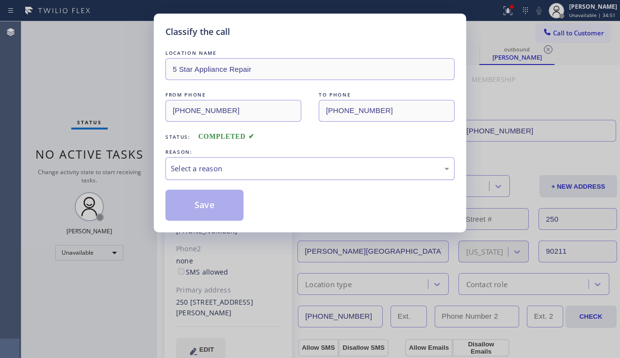
click at [297, 175] on div "Select a reason" at bounding box center [309, 168] width 289 height 23
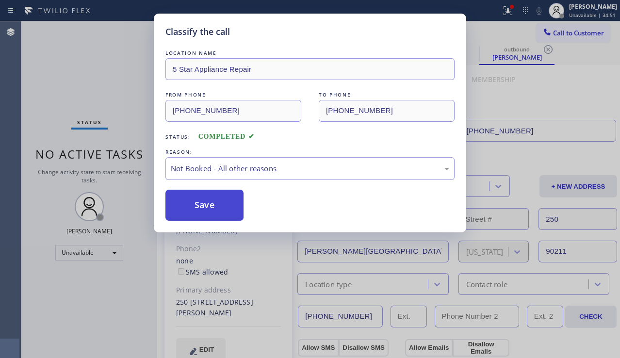
click at [207, 205] on button "Save" at bounding box center [204, 205] width 78 height 31
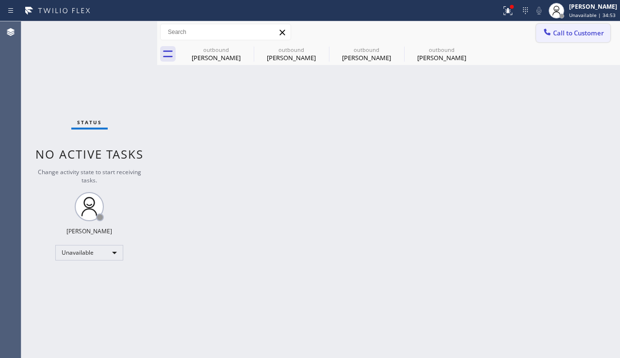
click at [550, 35] on icon at bounding box center [547, 32] width 10 height 10
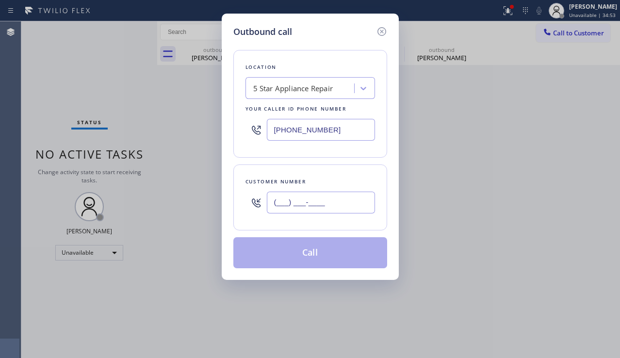
click at [311, 202] on input "(___) ___-____" at bounding box center [321, 203] width 108 height 22
paste input "818) 318-3451"
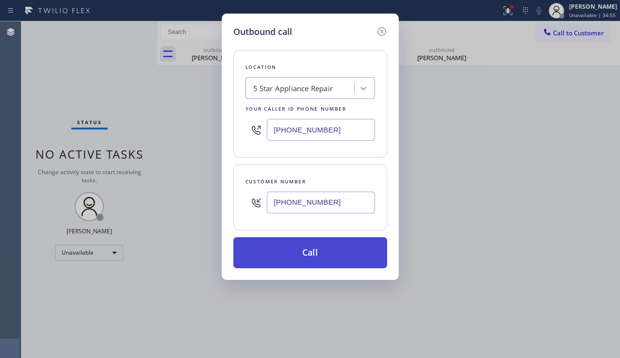
type input "(818) 318-3451"
click at [312, 260] on button "Call" at bounding box center [310, 252] width 154 height 31
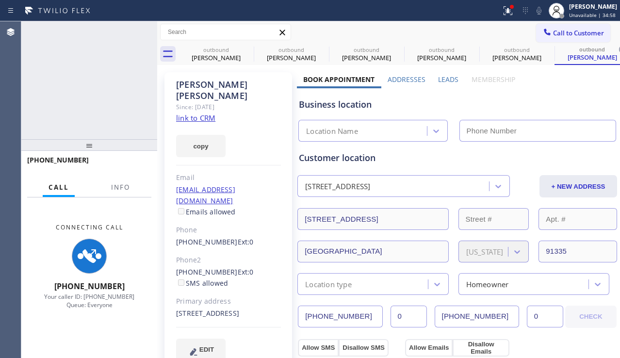
type input "[PHONE_NUMBER]"
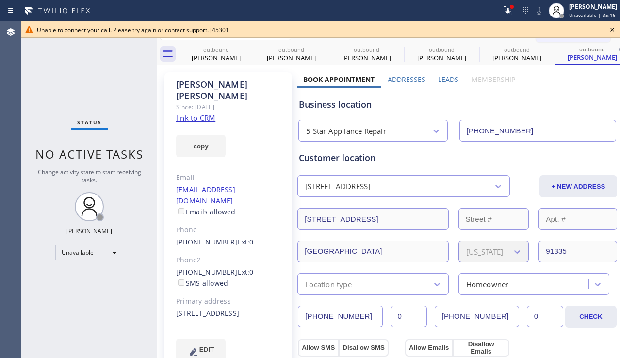
click at [610, 30] on icon at bounding box center [612, 30] width 12 height 12
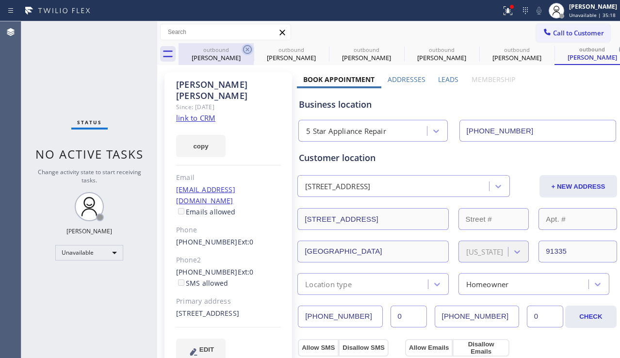
click at [251, 48] on icon at bounding box center [247, 49] width 9 height 9
click at [0, 0] on icon at bounding box center [0, 0] width 0 height 0
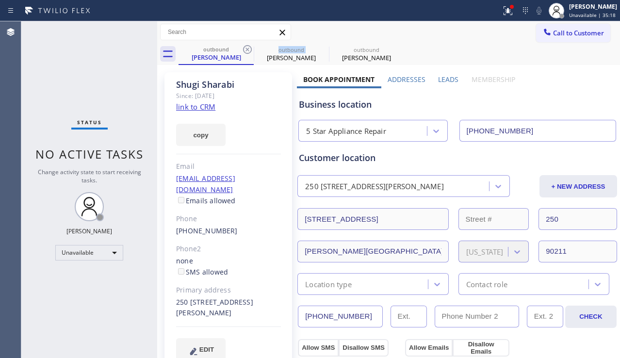
click at [251, 48] on icon at bounding box center [247, 49] width 9 height 9
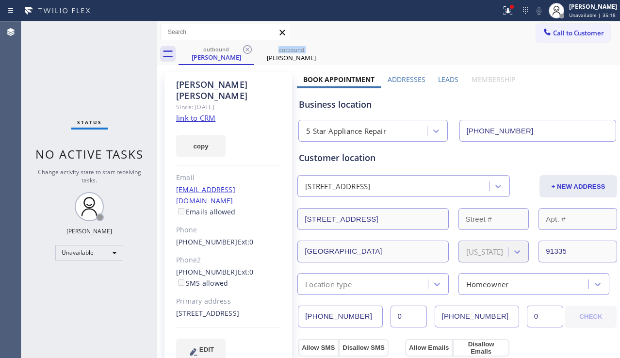
click at [251, 48] on icon at bounding box center [247, 49] width 9 height 9
click at [0, 0] on icon at bounding box center [0, 0] width 0 height 0
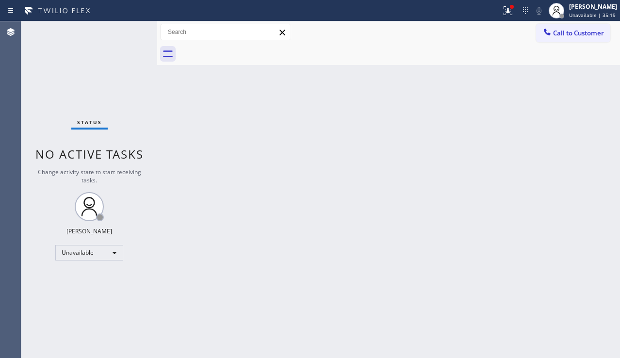
click at [541, 42] on div "Call to Customer Outbound call Location 5 Star Appliance Repair Your caller id …" at bounding box center [388, 32] width 463 height 22
click at [547, 39] on button "Call to Customer" at bounding box center [573, 33] width 74 height 18
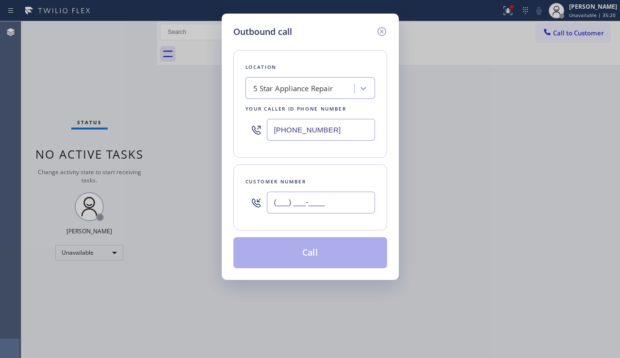
click at [282, 205] on input "(___) ___-____" at bounding box center [321, 203] width 108 height 22
paste input "619) 408-9918"
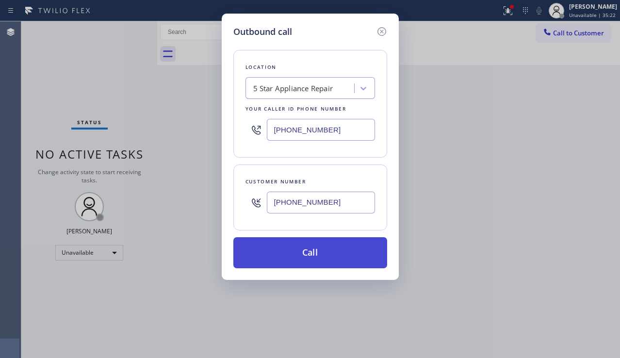
type input "(619) 408-9918"
click at [301, 251] on button "Call" at bounding box center [310, 252] width 154 height 31
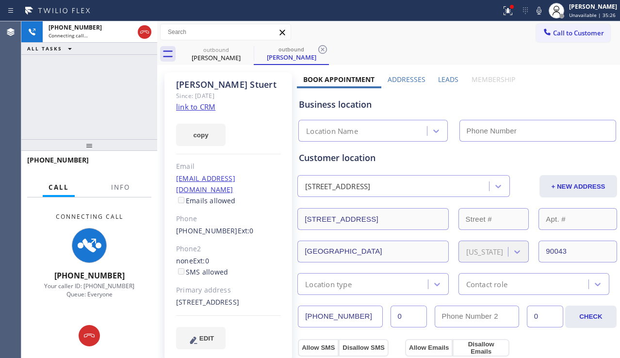
type input "[PHONE_NUMBER]"
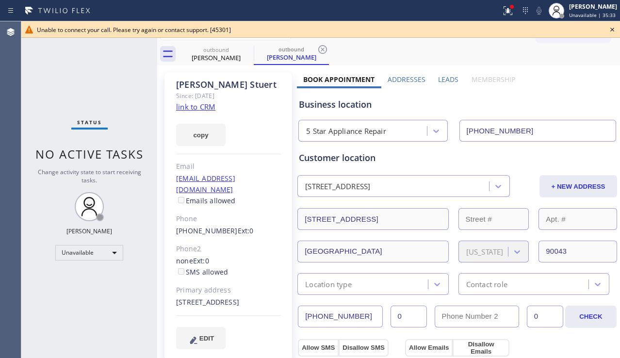
click at [611, 30] on icon at bounding box center [612, 30] width 12 height 12
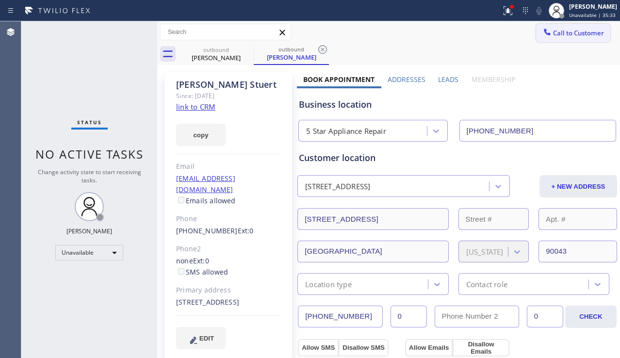
click at [570, 31] on span "Call to Customer" at bounding box center [578, 33] width 51 height 9
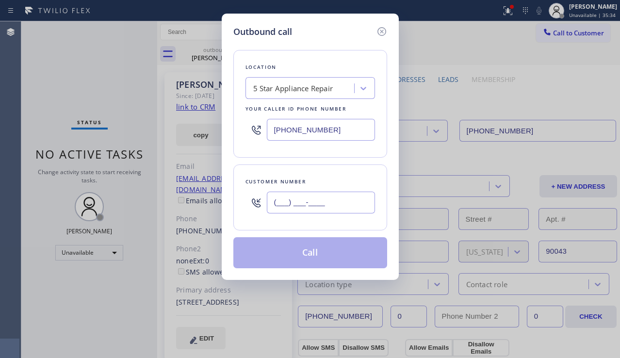
click at [319, 204] on input "(___) ___-____" at bounding box center [321, 203] width 108 height 22
paste input "818) 632-6668"
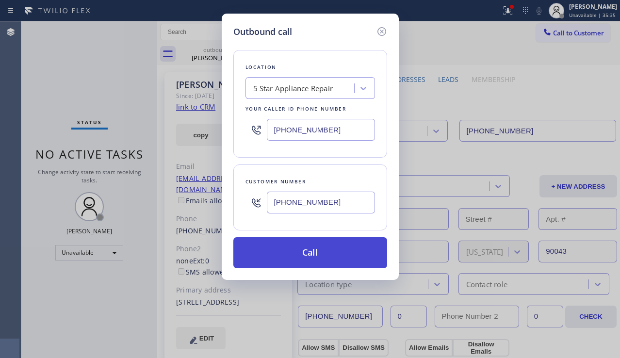
type input "(818) 632-6668"
click at [302, 249] on button "Call" at bounding box center [310, 252] width 154 height 31
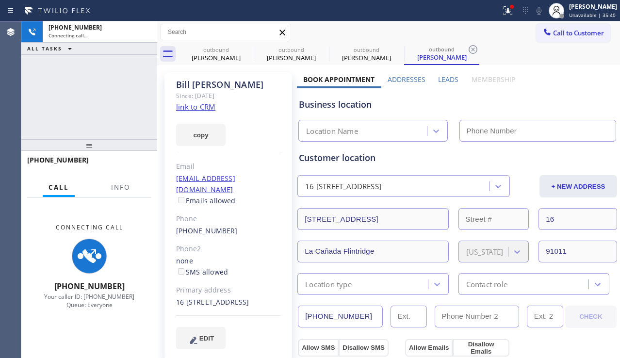
type input "[PHONE_NUMBER]"
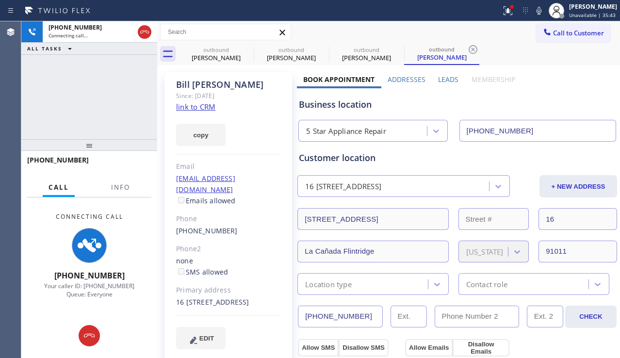
click at [42, 110] on div "+18186326668 Connecting call… ALL TASKS ALL TASKS ACTIVE TASKS TASKS IN WRAP UP" at bounding box center [89, 80] width 136 height 118
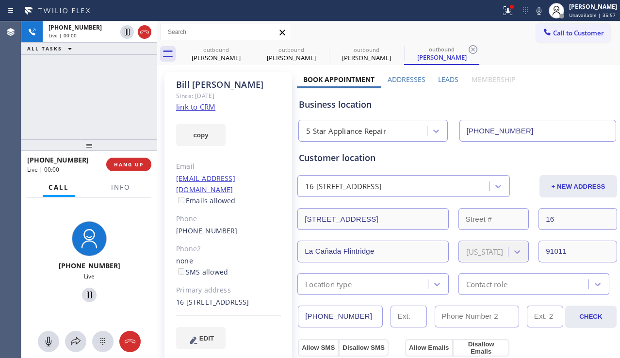
click at [447, 82] on label "Leads" at bounding box center [448, 79] width 20 height 9
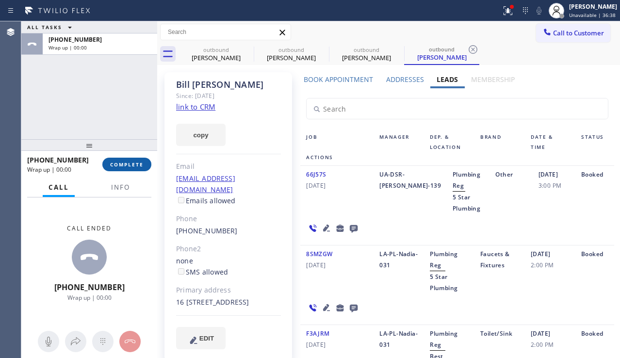
click at [140, 159] on button "COMPLETE" at bounding box center [126, 165] width 49 height 14
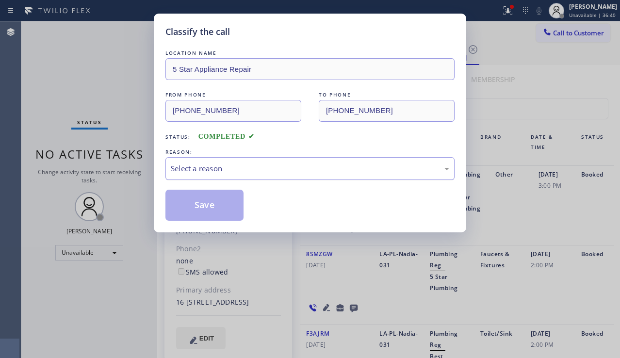
click at [274, 160] on div "Select a reason" at bounding box center [309, 168] width 289 height 23
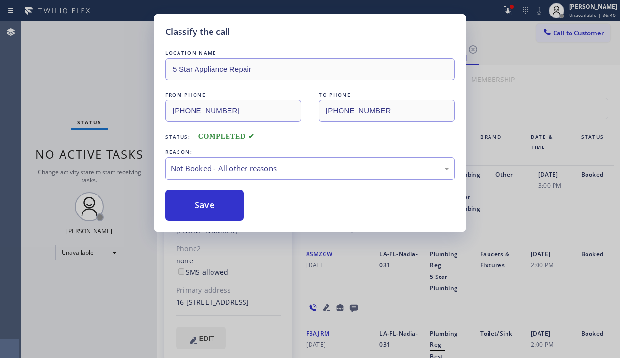
click at [182, 210] on button "Save" at bounding box center [204, 205] width 78 height 31
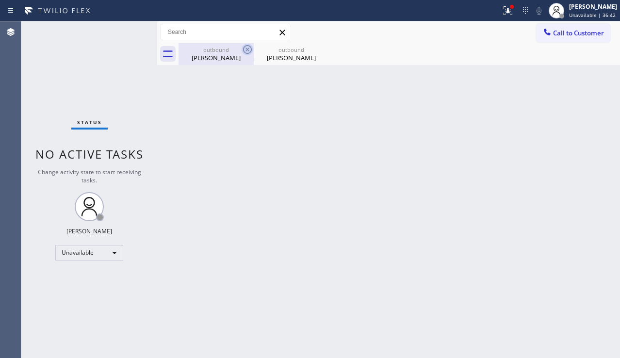
click at [244, 49] on icon at bounding box center [248, 50] width 12 height 12
click at [317, 49] on icon at bounding box center [323, 50] width 12 height 12
click at [244, 49] on div at bounding box center [399, 54] width 441 height 22
click at [503, 14] on div at bounding box center [507, 11] width 21 height 12
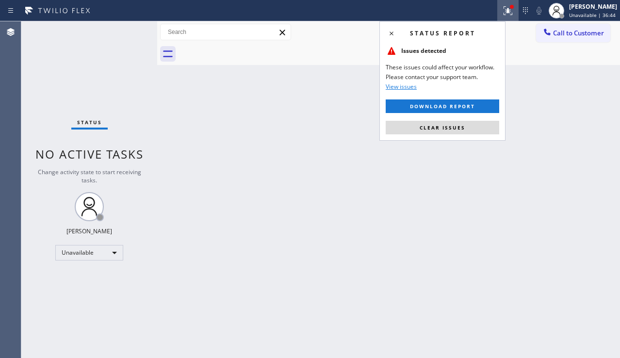
click at [458, 120] on div "Status report Issues detected These issues could affect your workflow. Please c…" at bounding box center [442, 80] width 126 height 119
drag, startPoint x: 450, startPoint y: 126, endPoint x: 568, endPoint y: 146, distance: 120.4
click at [450, 125] on span "Clear issues" at bounding box center [443, 127] width 46 height 7
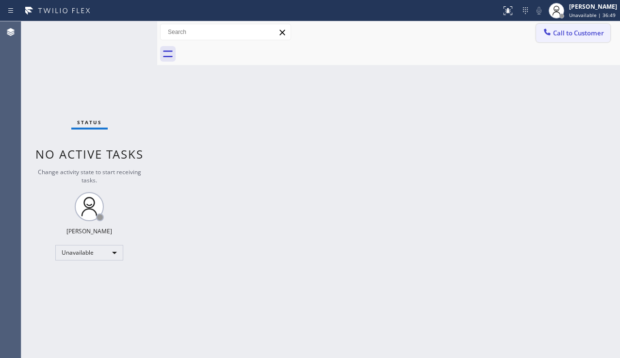
click at [552, 32] on icon at bounding box center [547, 32] width 10 height 10
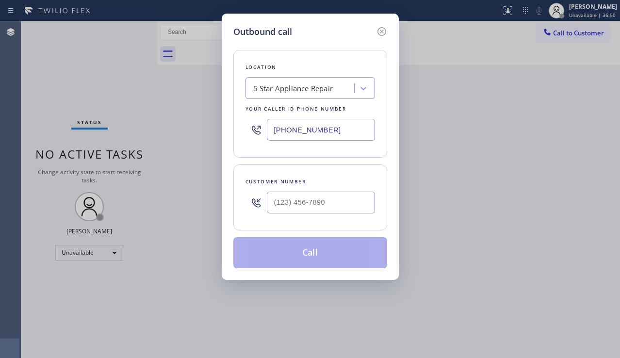
type input "(___) ___-____"
click at [294, 206] on input "(___) ___-____" at bounding box center [321, 203] width 108 height 22
paste input "310) 836-3200"
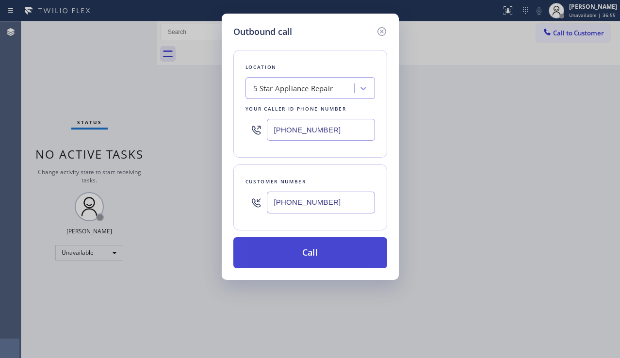
type input "(310) 836-3200"
click at [317, 246] on button "Call" at bounding box center [310, 252] width 154 height 31
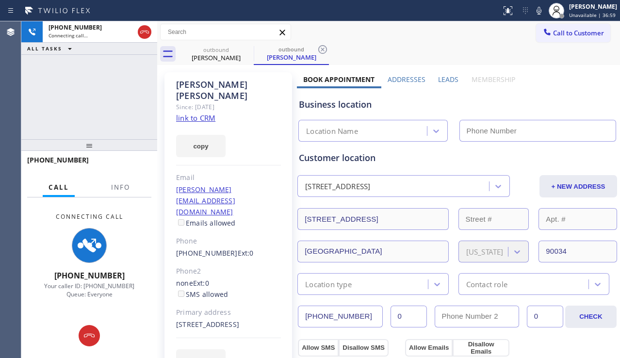
type input "[PHONE_NUMBER]"
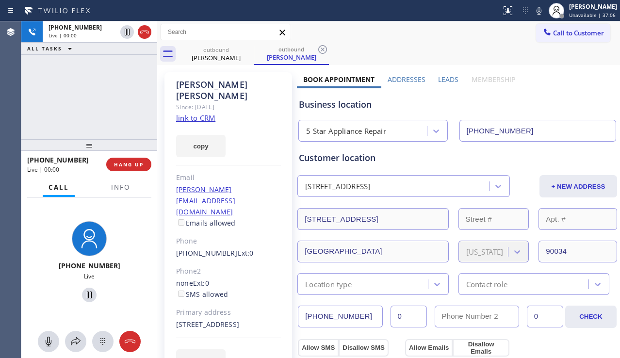
click at [567, 97] on div "Business location 5 Star Appliance Repair [PHONE_NUMBER]" at bounding box center [457, 114] width 321 height 53
click at [438, 82] on label "Leads" at bounding box center [448, 79] width 20 height 9
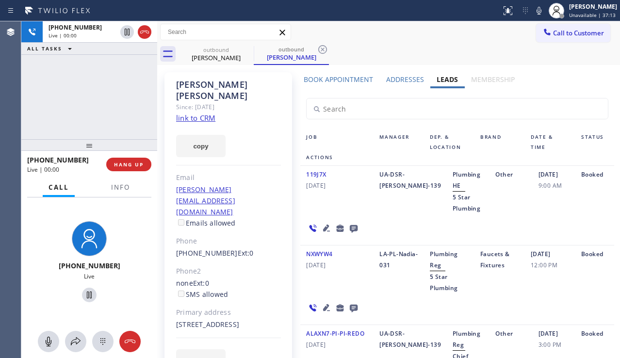
click at [324, 227] on icon at bounding box center [326, 228] width 7 height 7
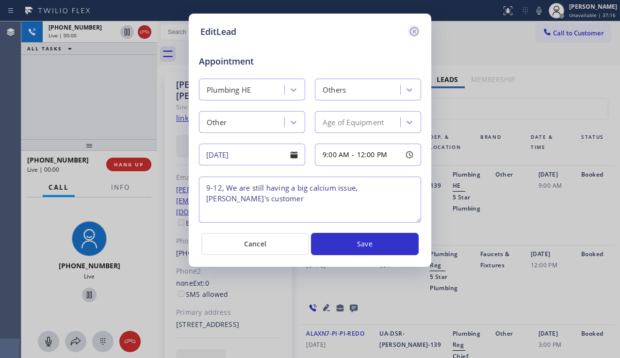
click at [414, 34] on icon at bounding box center [414, 32] width 12 height 12
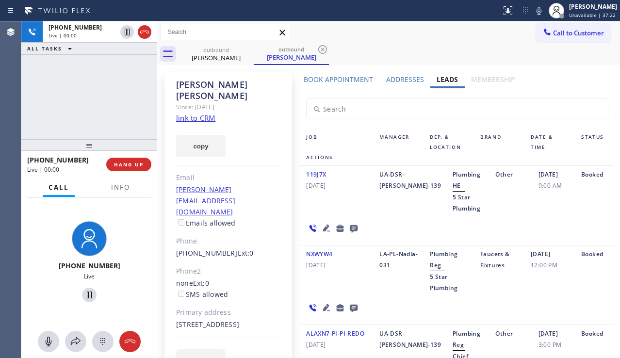
click at [323, 227] on icon at bounding box center [327, 228] width 12 height 12
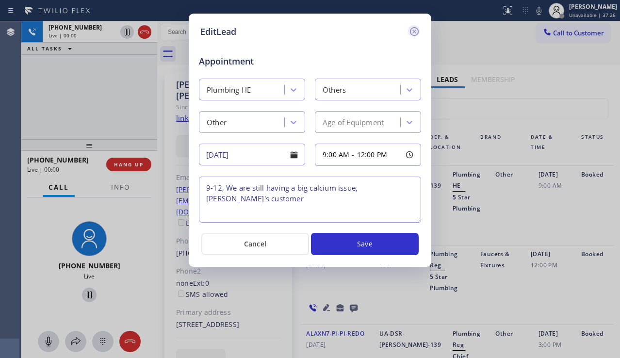
click at [415, 31] on icon at bounding box center [414, 31] width 9 height 9
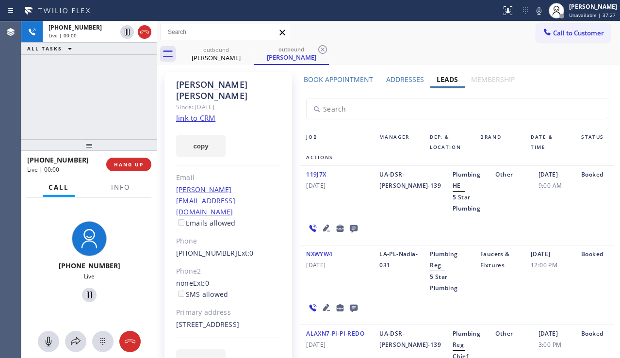
click at [323, 308] on icon at bounding box center [326, 307] width 7 height 7
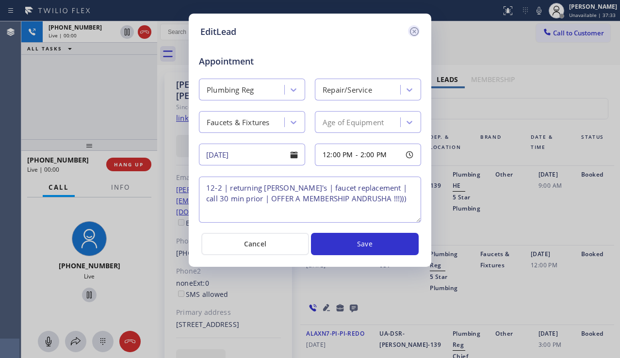
click at [414, 32] on icon at bounding box center [414, 31] width 9 height 9
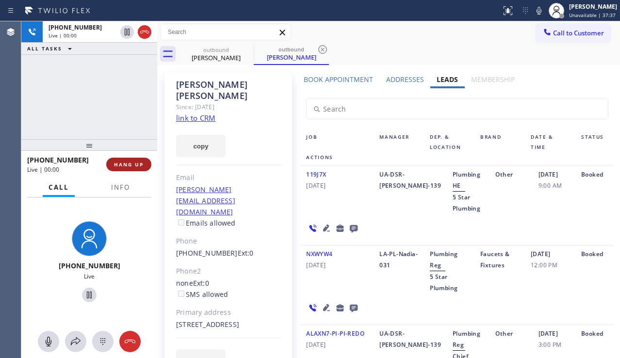
click at [128, 166] on span "HANG UP" at bounding box center [129, 164] width 30 height 7
click at [132, 165] on span "HANG UP" at bounding box center [129, 164] width 30 height 7
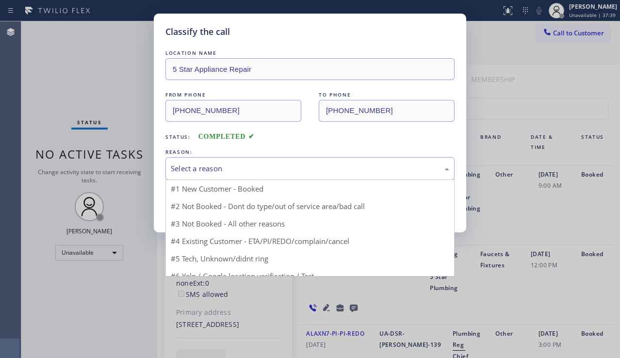
click at [269, 163] on div "Select a reason" at bounding box center [310, 168] width 278 height 11
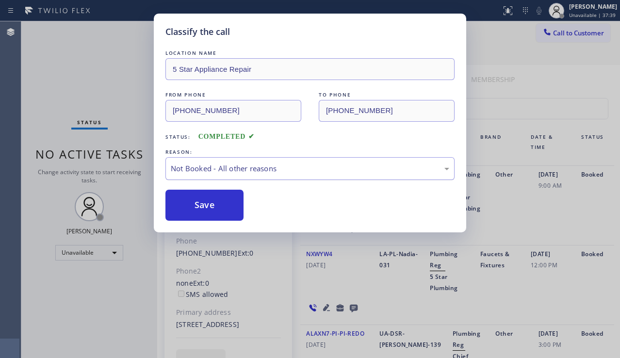
drag, startPoint x: 217, startPoint y: 203, endPoint x: 293, endPoint y: 166, distance: 85.3
click at [220, 198] on button "Save" at bounding box center [204, 205] width 78 height 31
click at [568, 32] on span "Call to Customer" at bounding box center [578, 33] width 51 height 9
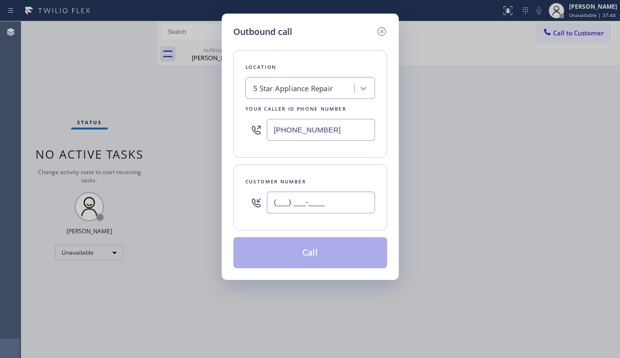
click at [291, 201] on input "(___) ___-____" at bounding box center [321, 203] width 108 height 22
paste input "626) 253-5931"
type input "(626) 253-5931"
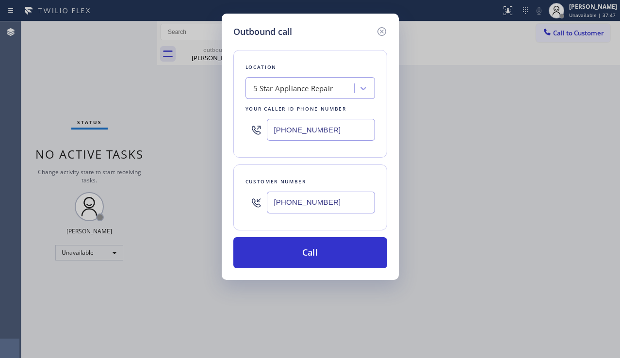
drag, startPoint x: 337, startPoint y: 130, endPoint x: 263, endPoint y: 133, distance: 73.3
click at [263, 133] on div "[PHONE_NUMBER]" at bounding box center [310, 130] width 130 height 32
paste input "626) 313-2343"
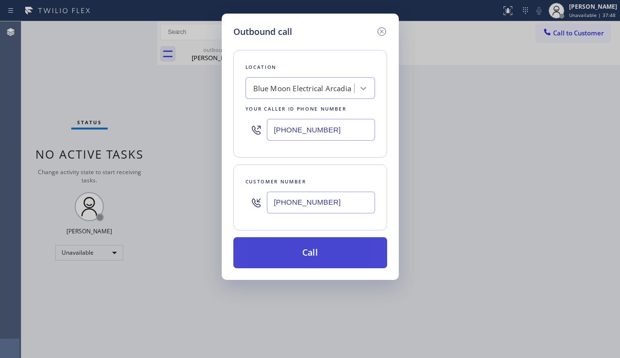
type input "(626) 313-2343"
click at [306, 263] on button "Call" at bounding box center [310, 252] width 154 height 31
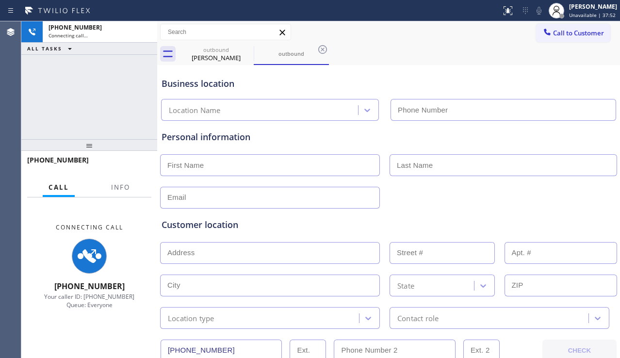
type input "(626) 313-2343"
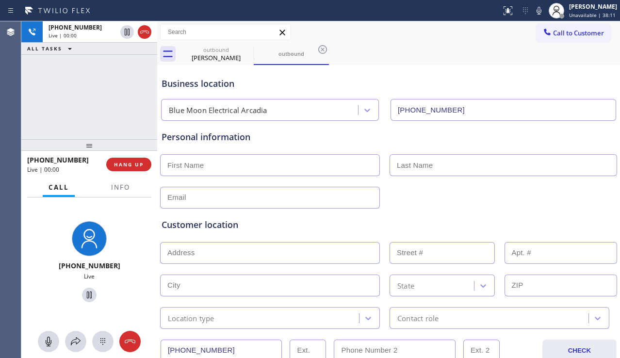
click at [254, 224] on div "Customer location" at bounding box center [389, 224] width 454 height 13
click at [348, 213] on div "Customer location >> ADD NEW ADDRESS << + NEW ADDRESS State Location type Conta…" at bounding box center [389, 269] width 458 height 120
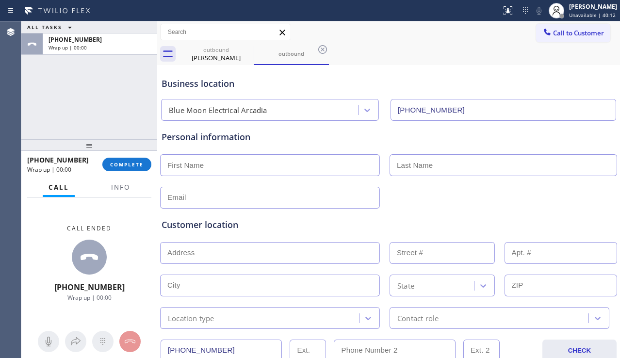
click at [552, 214] on div "Customer location >> ADD NEW ADDRESS << + NEW ADDRESS State Location type Conta…" at bounding box center [389, 269] width 458 height 120
click at [114, 156] on div "+16262535931 Wrap up | 00:00 COMPLETE" at bounding box center [89, 164] width 124 height 25
click at [144, 166] on button "COMPLETE" at bounding box center [126, 165] width 49 height 14
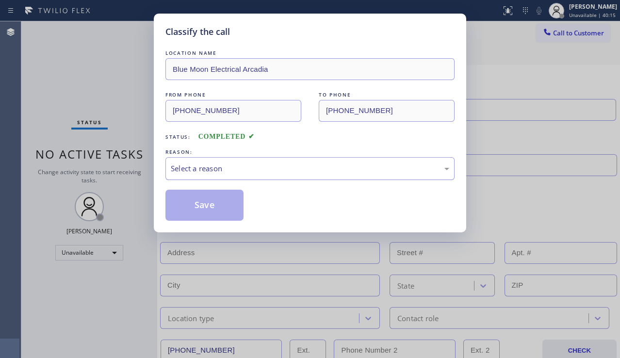
click at [262, 169] on div "Select a reason" at bounding box center [310, 168] width 278 height 11
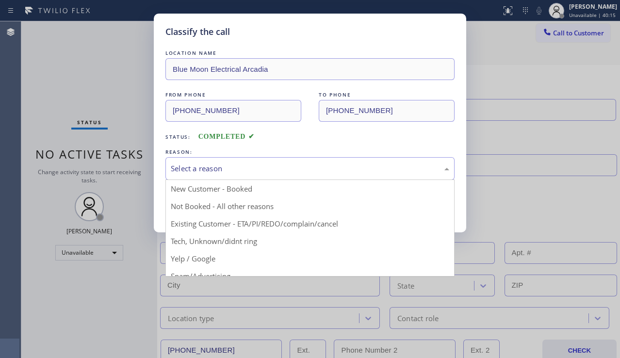
drag, startPoint x: 241, startPoint y: 209, endPoint x: 227, endPoint y: 210, distance: 14.6
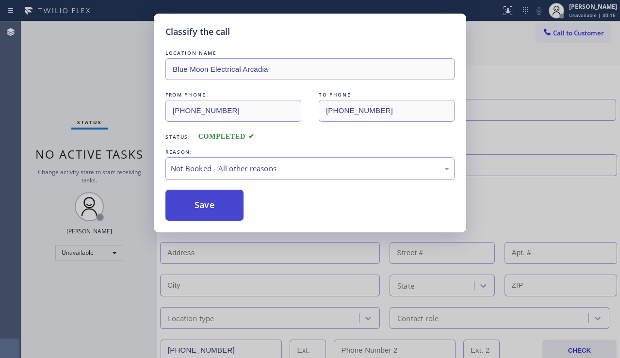
click at [208, 212] on button "Save" at bounding box center [204, 205] width 78 height 31
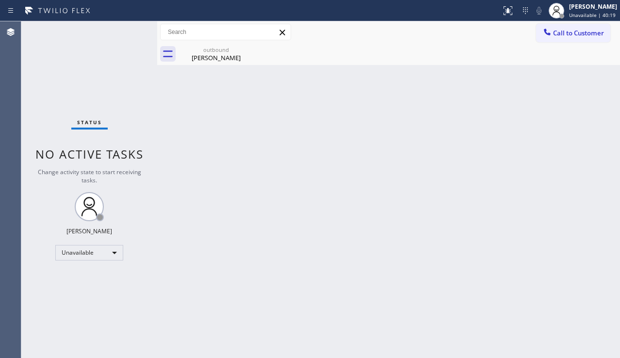
drag, startPoint x: 180, startPoint y: 180, endPoint x: 188, endPoint y: 205, distance: 25.5
click at [180, 180] on div "Back to Dashboard Change Sender ID Customers Technicians Select a contact Outbo…" at bounding box center [388, 189] width 463 height 337
click at [609, 233] on div "Back to Dashboard Change Sender ID Customers Technicians Select a contact Outbo…" at bounding box center [388, 189] width 463 height 337
click at [217, 54] on div "Alfredo Vasquez" at bounding box center [215, 57] width 73 height 9
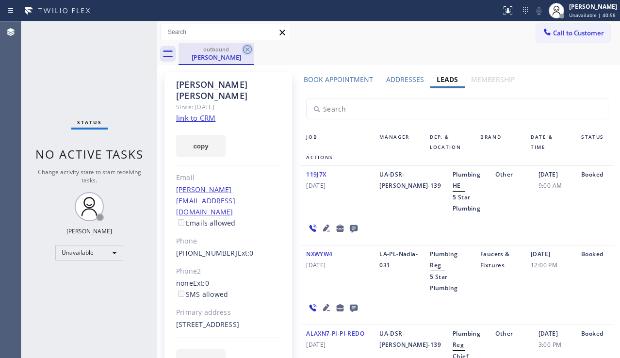
click at [245, 48] on icon at bounding box center [248, 50] width 12 height 12
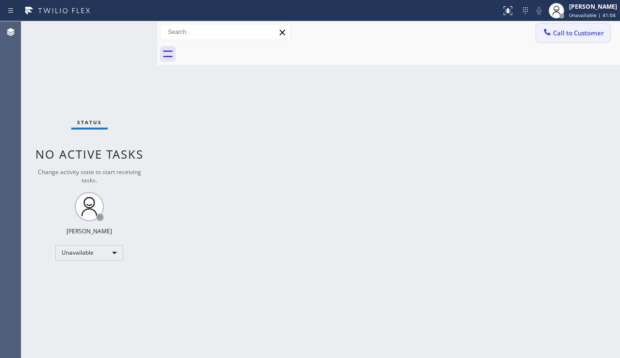
click at [571, 31] on span "Call to Customer" at bounding box center [578, 33] width 51 height 9
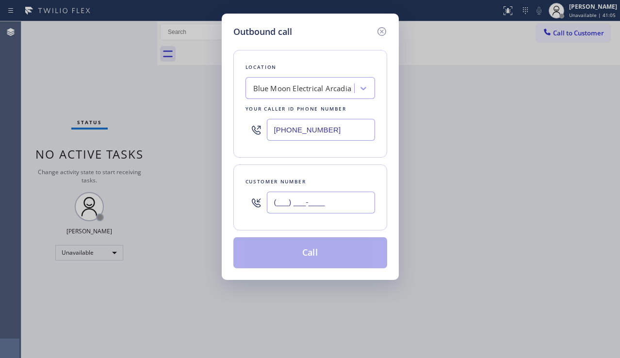
click at [289, 202] on input "(___) ___-____" at bounding box center [321, 203] width 108 height 22
paste input "909) 016-3982"
type input "(909) 016-3982"
click at [286, 85] on div "Blue Moon Electrical Arcadia" at bounding box center [302, 88] width 98 height 11
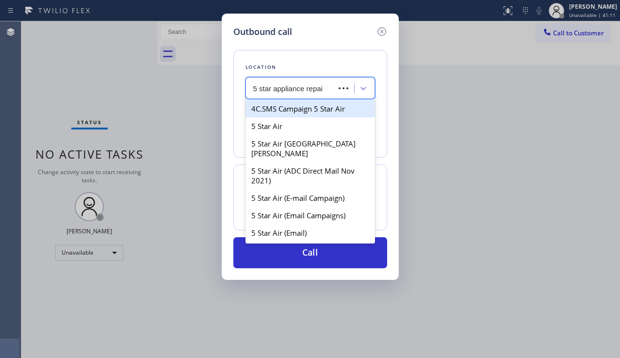
type input "5 star appliance repair"
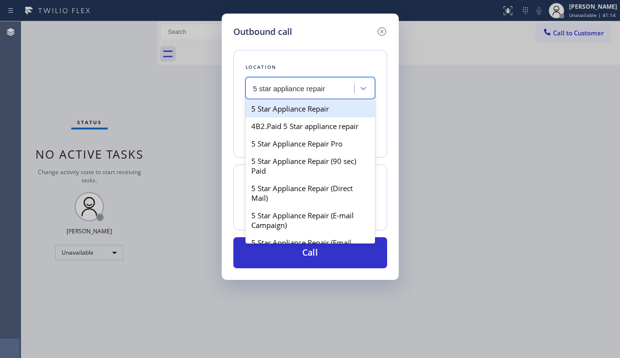
click at [335, 116] on div "5 Star Appliance Repair" at bounding box center [310, 108] width 130 height 17
type input "[PHONE_NUMBER]"
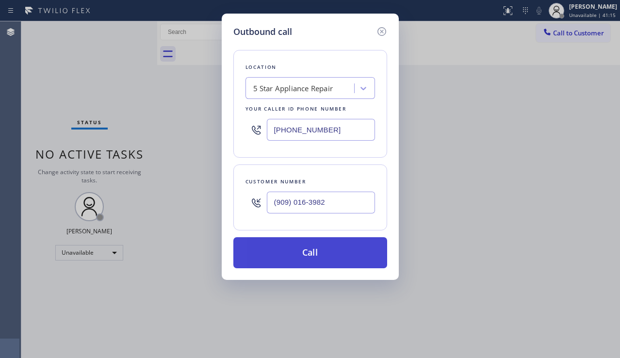
drag, startPoint x: 307, startPoint y: 248, endPoint x: 453, endPoint y: 226, distance: 147.7
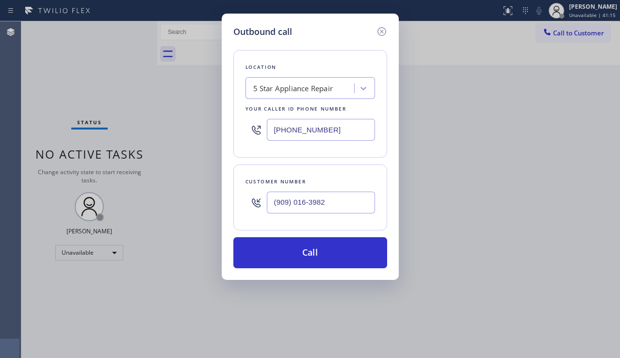
click at [309, 248] on button "Call" at bounding box center [310, 252] width 154 height 31
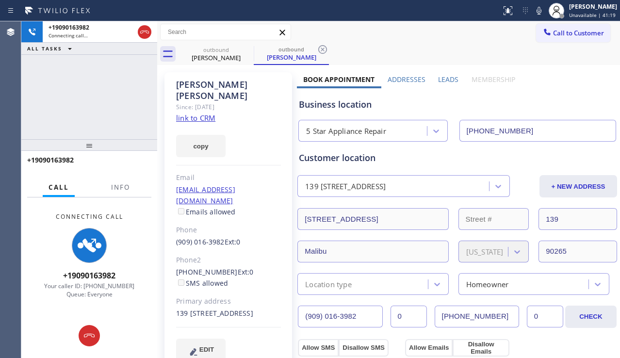
type input "[PHONE_NUMBER]"
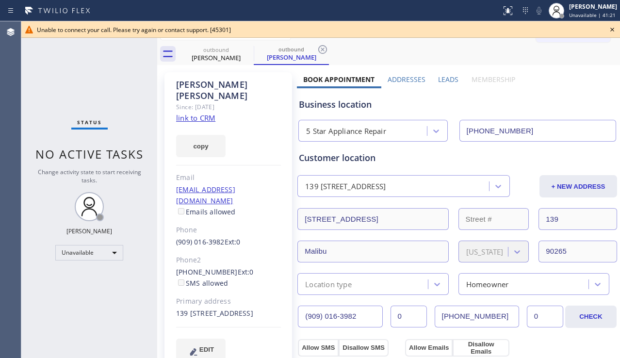
click at [612, 31] on icon at bounding box center [612, 30] width 12 height 12
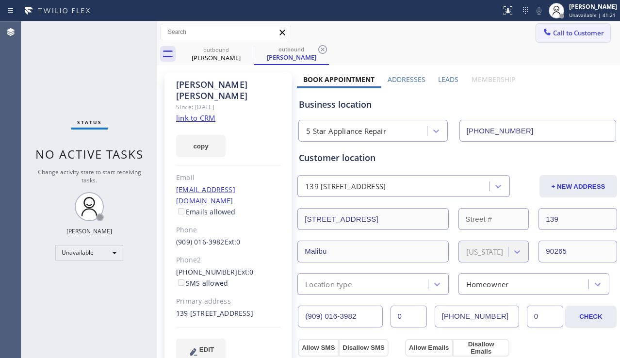
click at [576, 32] on span "Call to Customer" at bounding box center [578, 33] width 51 height 9
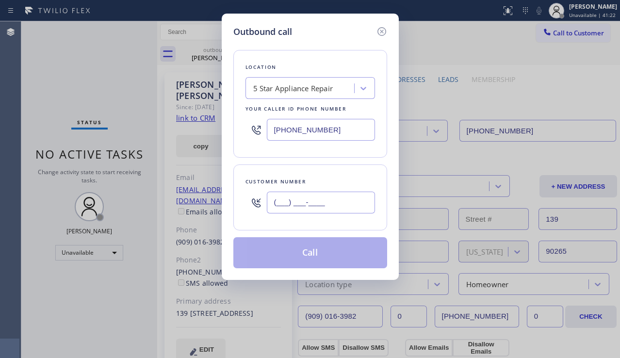
click at [306, 199] on input "(___) ___-____" at bounding box center [321, 203] width 108 height 22
paste input "626) 399-3723"
type input "(626) 399-3723"
click at [303, 254] on button "Call" at bounding box center [310, 252] width 154 height 31
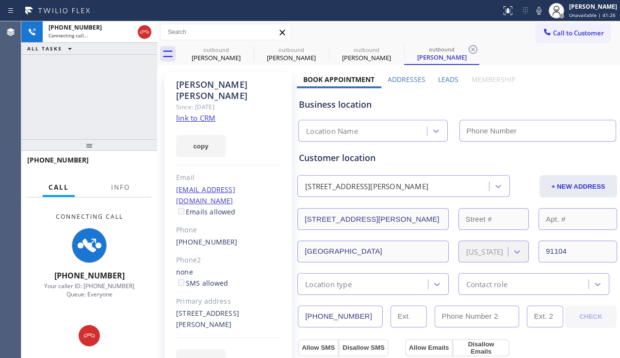
type input "[PHONE_NUMBER]"
drag, startPoint x: 58, startPoint y: 119, endPoint x: 130, endPoint y: 162, distance: 84.4
click at [58, 119] on div "+16263993723 Connecting call… ALL TASKS ALL TASKS ACTIVE TASKS TASKS IN WRAP UP" at bounding box center [89, 80] width 136 height 118
click at [442, 81] on label "Leads" at bounding box center [448, 79] width 20 height 9
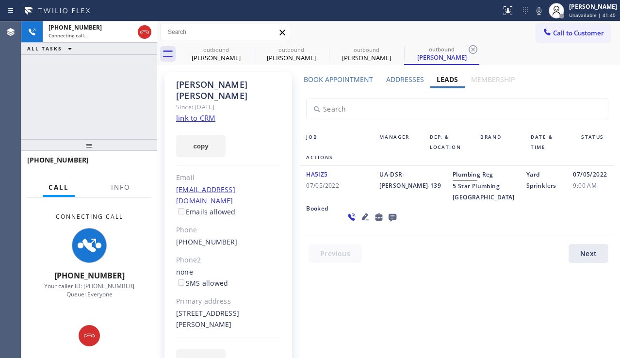
click at [339, 223] on div "Booked" at bounding box center [319, 217] width 39 height 28
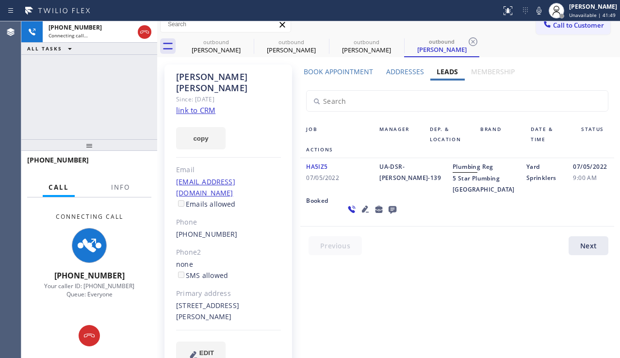
scroll to position [10, 0]
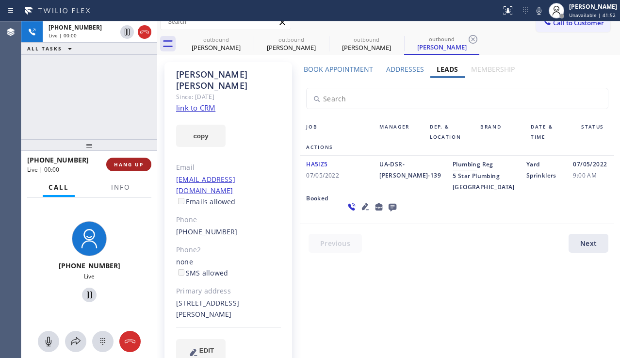
click at [112, 163] on button "HANG UP" at bounding box center [128, 165] width 45 height 14
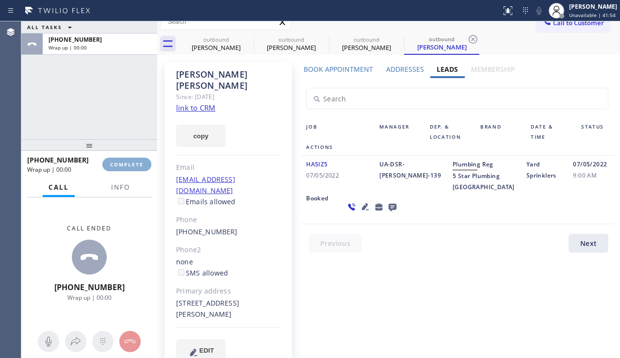
click at [112, 164] on span "COMPLETE" at bounding box center [126, 164] width 33 height 7
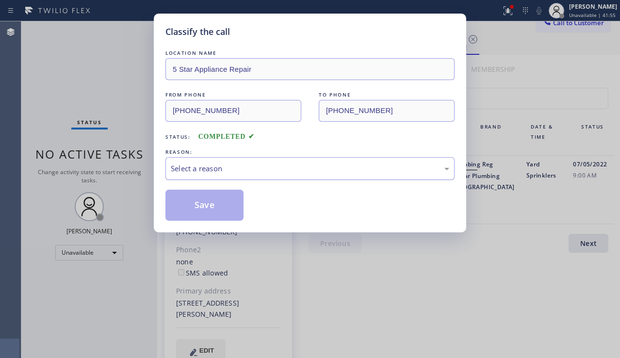
click at [328, 177] on div "Select a reason" at bounding box center [309, 168] width 289 height 23
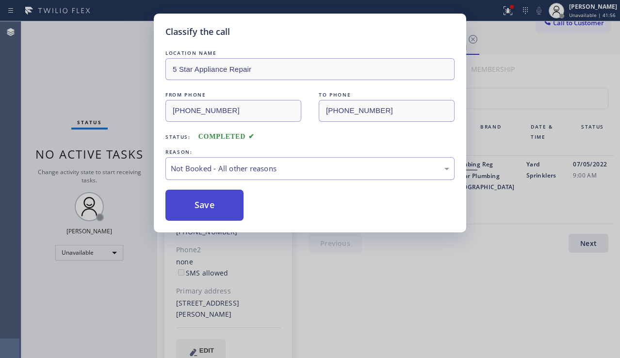
click at [209, 205] on button "Save" at bounding box center [204, 205] width 78 height 31
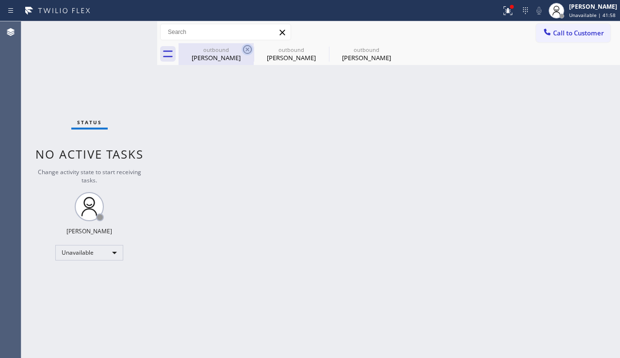
click at [244, 47] on icon at bounding box center [247, 49] width 9 height 9
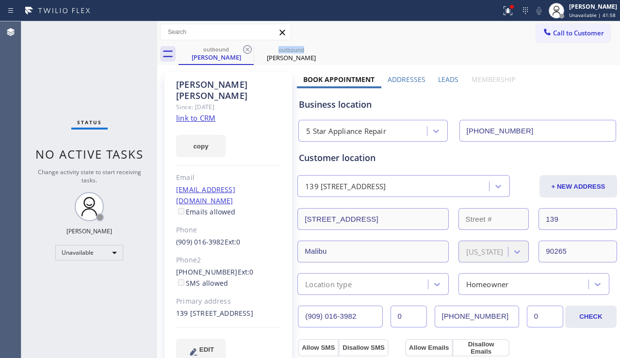
click at [244, 47] on icon at bounding box center [247, 49] width 9 height 9
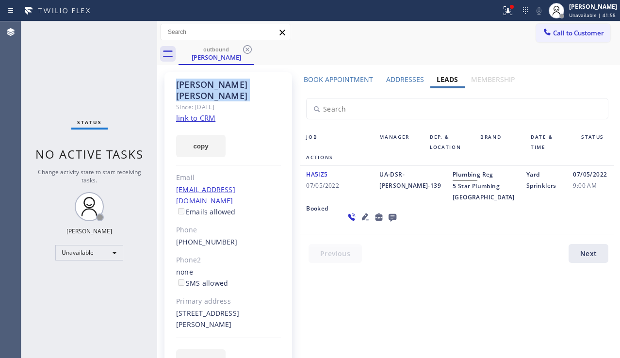
click at [244, 47] on icon at bounding box center [247, 49] width 9 height 9
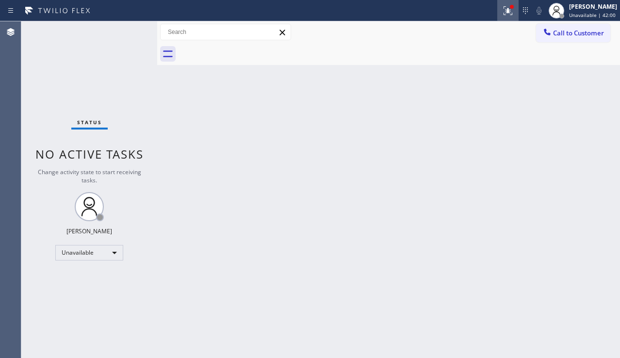
click at [497, 17] on button at bounding box center [507, 10] width 21 height 21
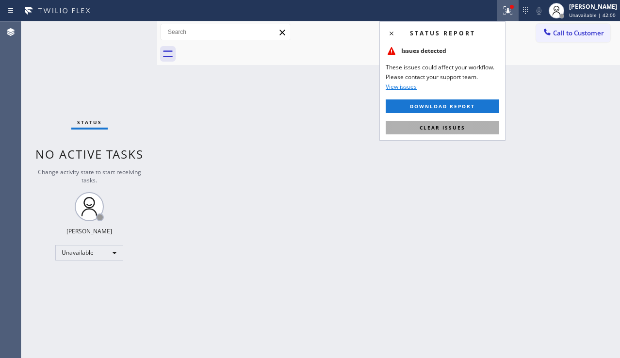
click at [423, 132] on button "Clear issues" at bounding box center [443, 128] width 114 height 14
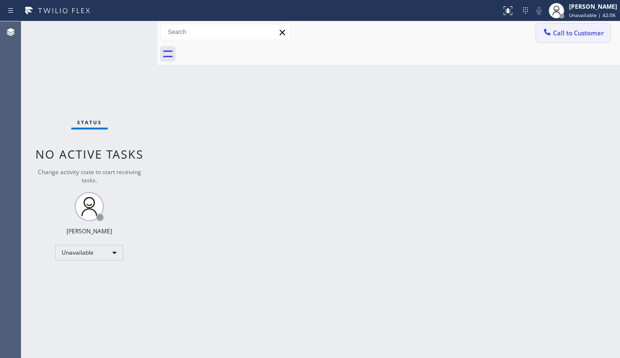
click at [560, 31] on span "Call to Customer" at bounding box center [578, 33] width 51 height 9
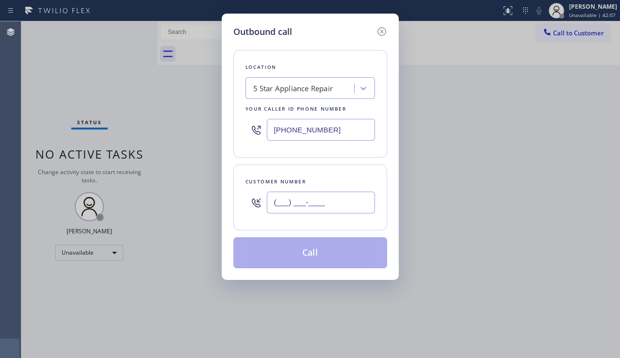
click at [297, 201] on input "(___) ___-____" at bounding box center [321, 203] width 108 height 22
paste input "702) 806-9059"
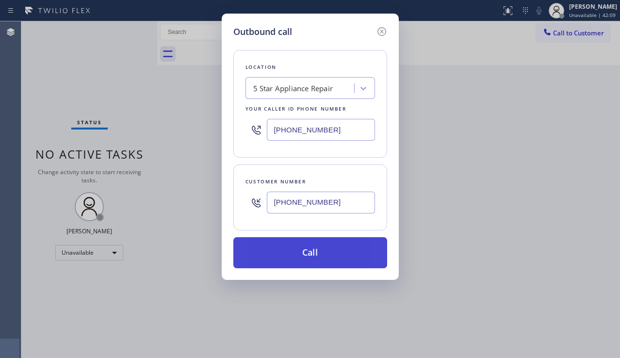
type input "(702) 806-9059"
click at [334, 253] on button "Call" at bounding box center [310, 252] width 154 height 31
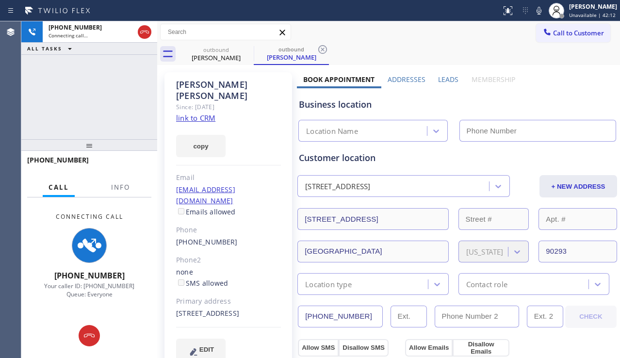
type input "[PHONE_NUMBER]"
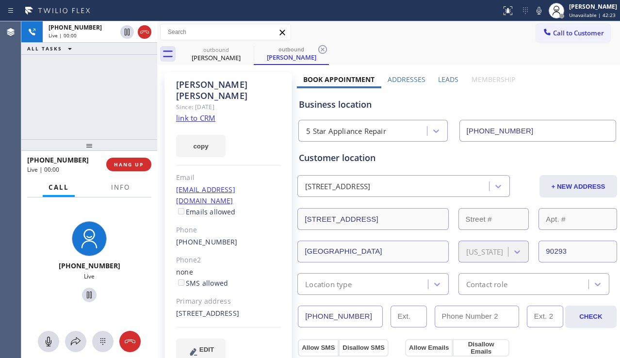
click at [586, 99] on div "Business location" at bounding box center [457, 104] width 317 height 13
click at [140, 168] on button "HANG UP" at bounding box center [128, 165] width 45 height 14
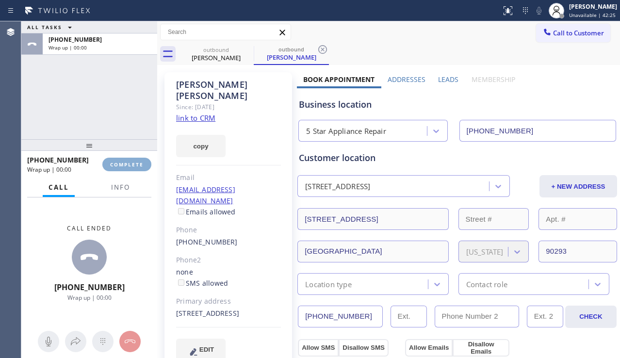
click at [140, 168] on button "COMPLETE" at bounding box center [126, 165] width 49 height 14
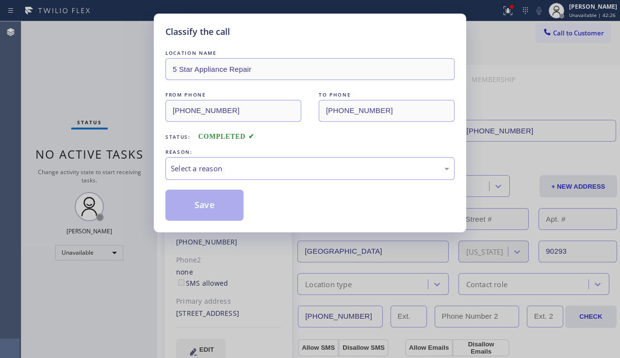
click at [290, 168] on div "Select a reason" at bounding box center [310, 168] width 278 height 11
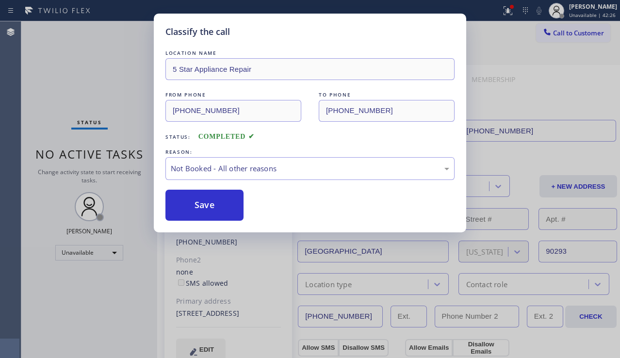
drag, startPoint x: 224, startPoint y: 204, endPoint x: 245, endPoint y: 197, distance: 22.9
click at [224, 204] on button "Save" at bounding box center [204, 205] width 78 height 31
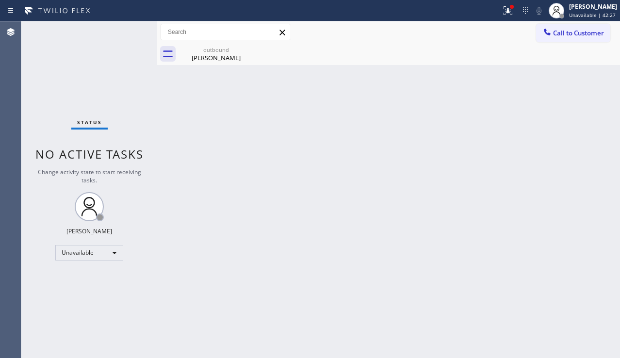
click at [563, 35] on span "Call to Customer" at bounding box center [578, 33] width 51 height 9
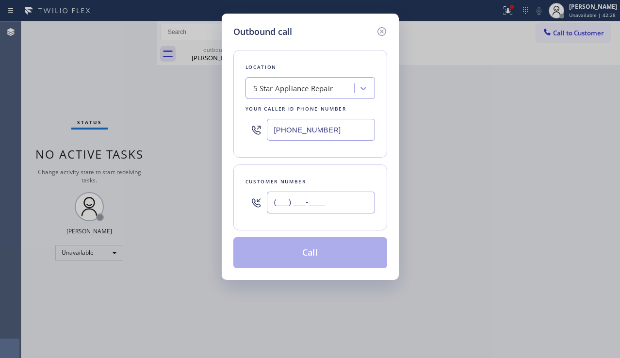
click at [340, 196] on input "(___) ___-____" at bounding box center [321, 203] width 108 height 22
paste input "310) 508-5051"
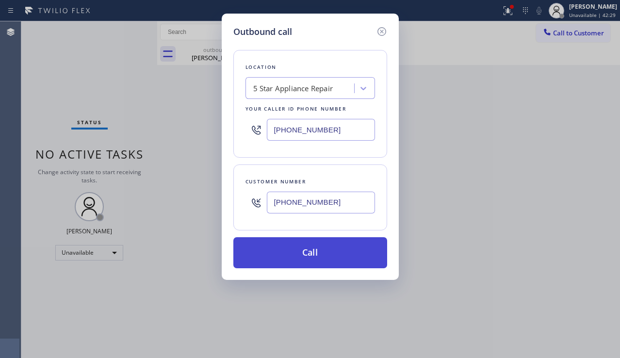
type input "(310) 508-5051"
click at [331, 242] on button "Call" at bounding box center [310, 252] width 154 height 31
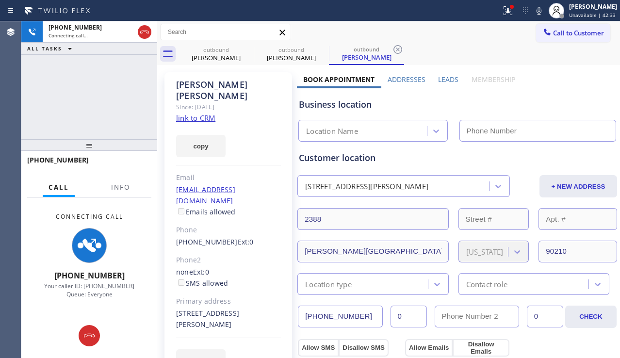
type input "[PHONE_NUMBER]"
click at [574, 102] on div "Business location" at bounding box center [457, 104] width 317 height 13
click at [449, 77] on label "Leads" at bounding box center [448, 79] width 20 height 9
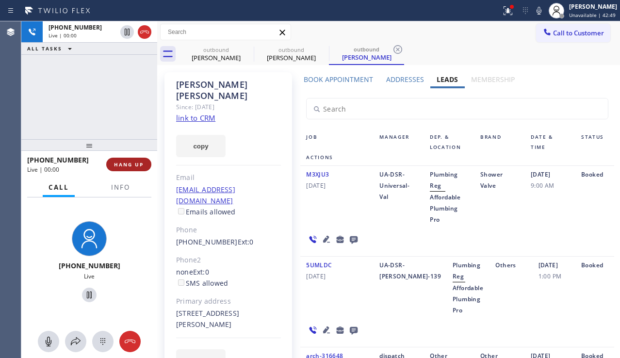
click at [130, 164] on span "HANG UP" at bounding box center [129, 164] width 30 height 7
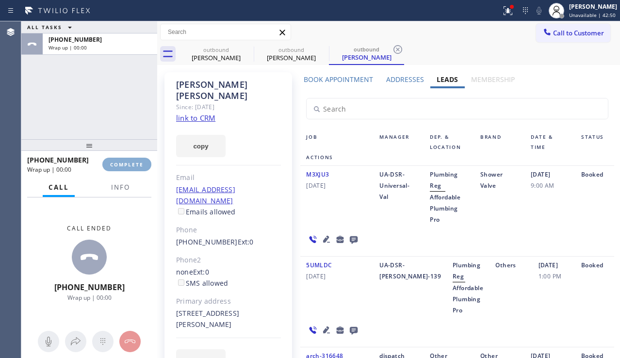
click at [131, 163] on span "COMPLETE" at bounding box center [126, 164] width 33 height 7
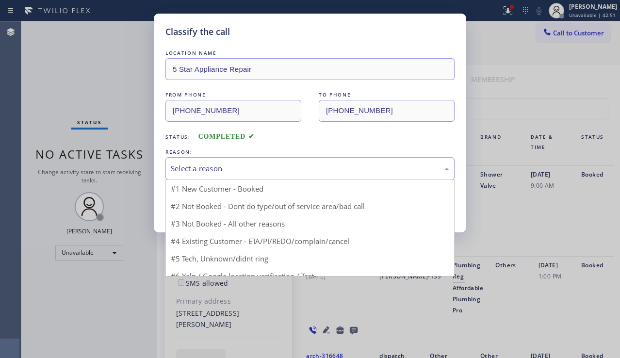
click at [272, 163] on div "Select a reason" at bounding box center [310, 168] width 278 height 11
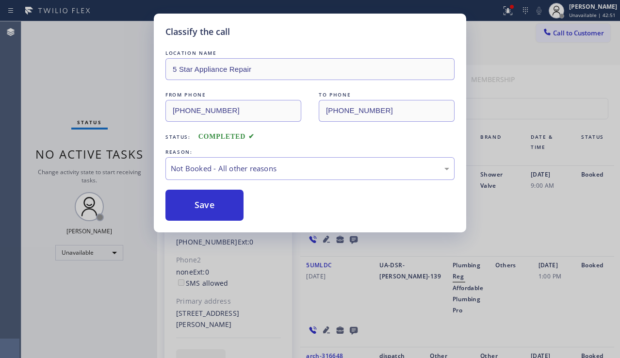
drag, startPoint x: 215, startPoint y: 206, endPoint x: 311, endPoint y: 189, distance: 97.1
click at [214, 206] on button "Save" at bounding box center [204, 205] width 78 height 31
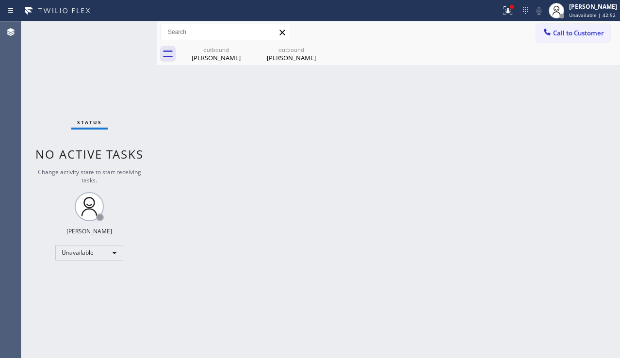
click at [556, 32] on span "Call to Customer" at bounding box center [578, 33] width 51 height 9
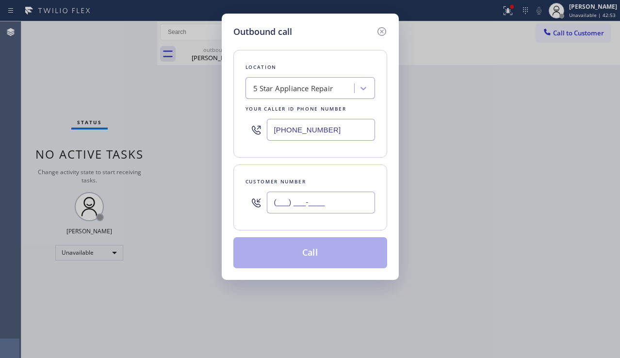
click at [300, 195] on input "(___) ___-____" at bounding box center [321, 203] width 108 height 22
paste input "323) 333-4075"
type input "(323) 333-4075"
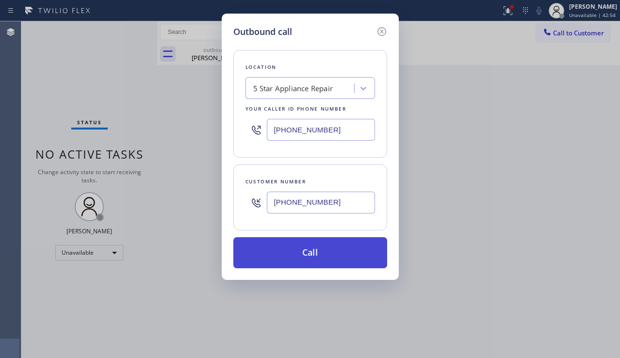
click at [301, 258] on button "Call" at bounding box center [310, 252] width 154 height 31
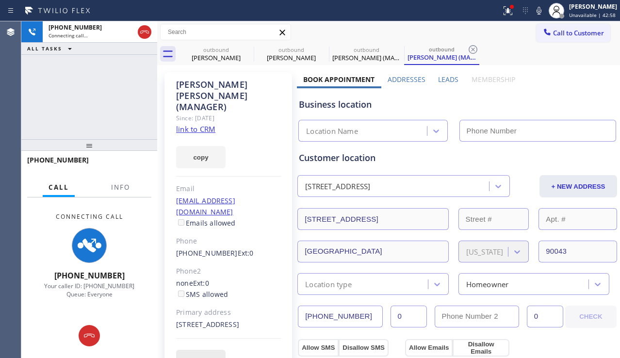
type input "[PHONE_NUMBER]"
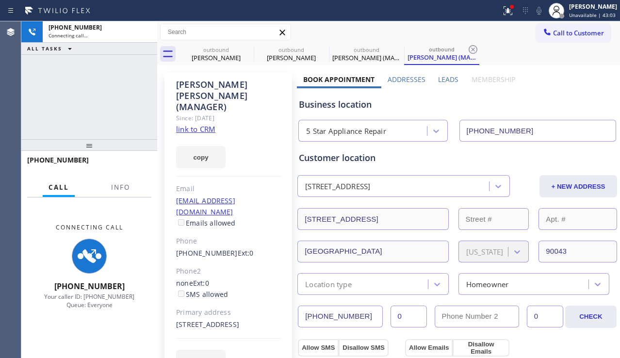
click at [542, 106] on div "Business location" at bounding box center [457, 104] width 317 height 13
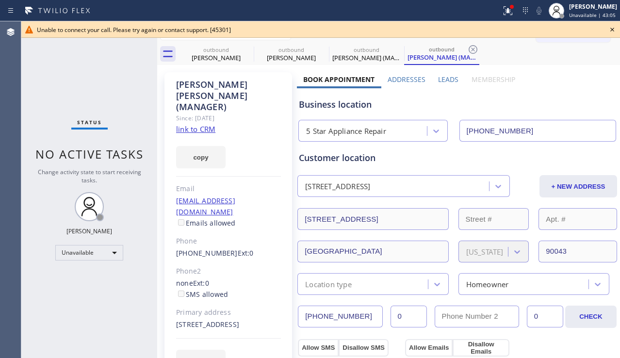
click at [613, 25] on icon at bounding box center [612, 30] width 12 height 12
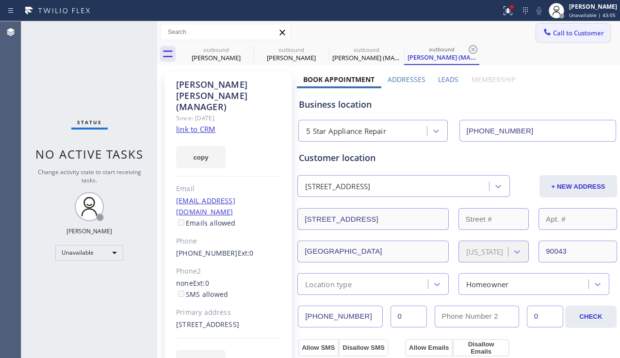
click at [552, 40] on button "Call to Customer" at bounding box center [573, 33] width 74 height 18
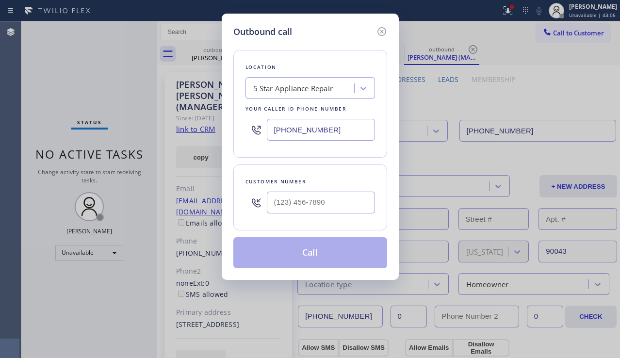
click at [337, 187] on div at bounding box center [321, 203] width 108 height 32
click at [328, 193] on input "(___) ___-____" at bounding box center [321, 203] width 108 height 22
paste input "310) 462-8995"
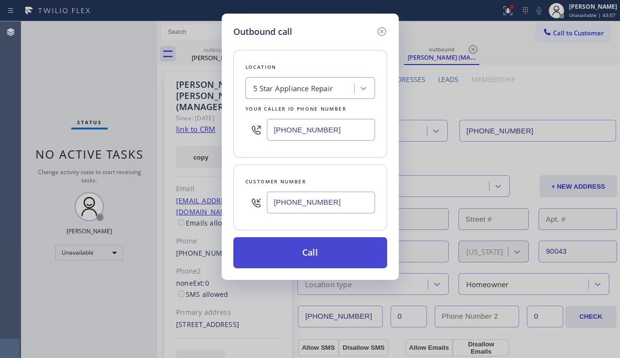
type input "(310) 462-8995"
click at [341, 251] on button "Call" at bounding box center [310, 252] width 154 height 31
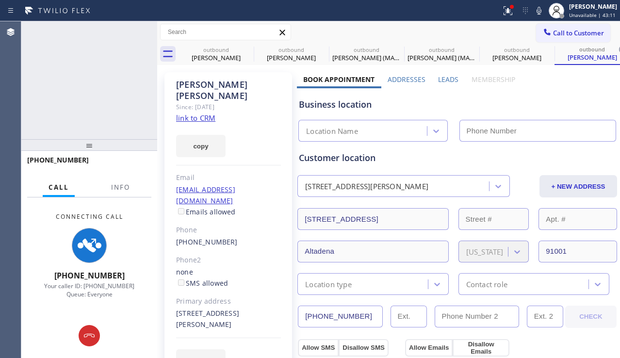
type input "[PHONE_NUMBER]"
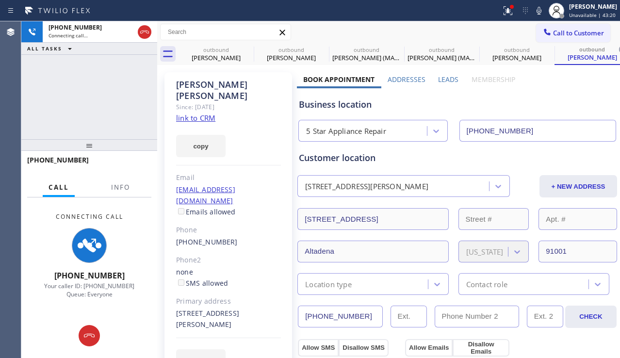
click at [64, 118] on div "+13104628995 Connecting call… ALL TASKS ALL TASKS ACTIVE TASKS TASKS IN WRAP UP" at bounding box center [89, 80] width 136 height 118
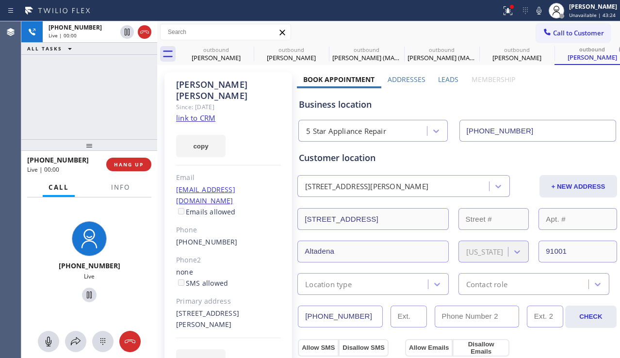
click at [444, 81] on label "Leads" at bounding box center [448, 79] width 20 height 9
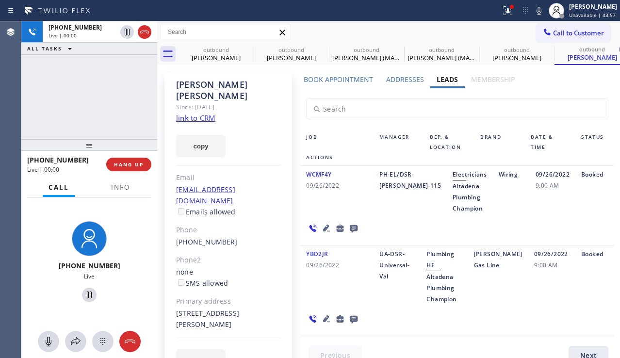
click at [373, 198] on div "PH-EL/DSR-Kevin-115" at bounding box center [409, 191] width 73 height 45
click at [327, 226] on icon at bounding box center [327, 228] width 12 height 12
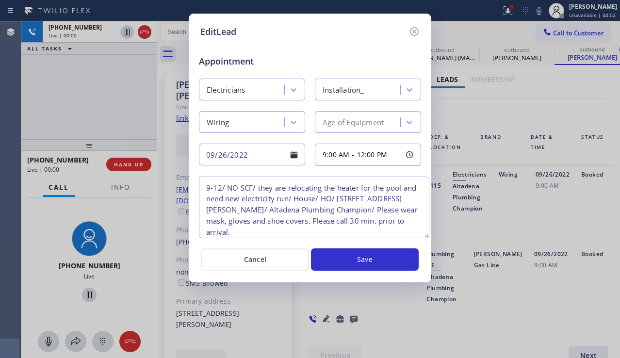
drag, startPoint x: 416, startPoint y: 219, endPoint x: 424, endPoint y: 235, distance: 17.6
click at [424, 235] on textarea "9-12/ NO SCF/ they are relocating the heater for the pool and need new electric…" at bounding box center [314, 208] width 230 height 62
click at [416, 35] on icon at bounding box center [414, 31] width 9 height 9
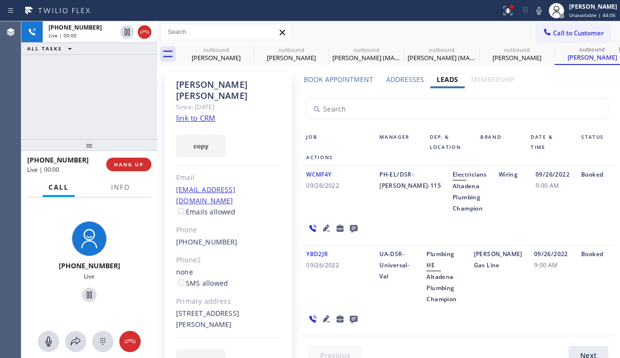
click at [321, 226] on icon at bounding box center [327, 228] width 12 height 12
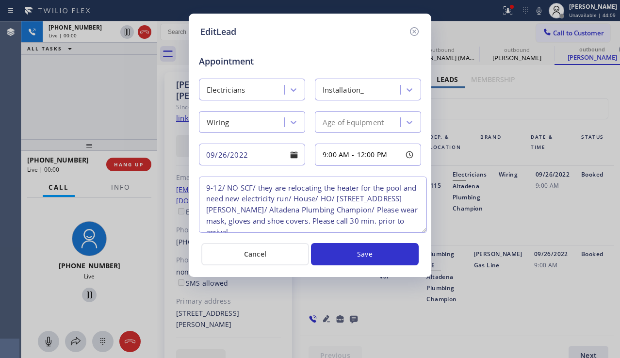
drag, startPoint x: 414, startPoint y: 219, endPoint x: 420, endPoint y: 229, distance: 11.7
click at [420, 229] on textarea "9-12/ NO SCF/ they are relocating the heater for the pool and need new electric…" at bounding box center [313, 205] width 228 height 56
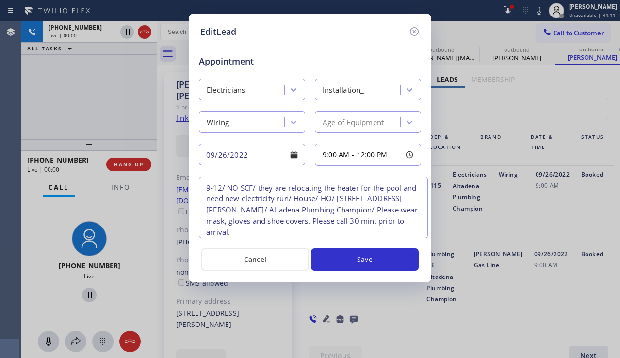
drag, startPoint x: 420, startPoint y: 229, endPoint x: 421, endPoint y: 234, distance: 5.4
click at [421, 234] on textarea "9-12/ NO SCF/ they are relocating the heater for the pool and need new electric…" at bounding box center [313, 208] width 229 height 62
click at [417, 35] on icon at bounding box center [414, 31] width 9 height 9
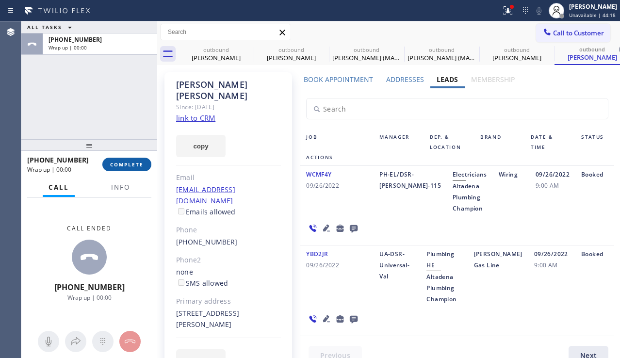
click at [146, 167] on button "COMPLETE" at bounding box center [126, 165] width 49 height 14
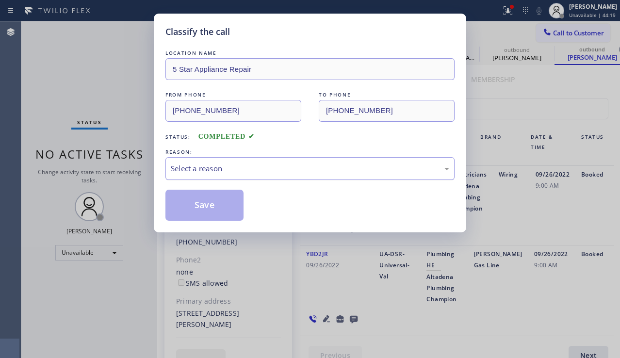
click at [251, 169] on div "Select a reason" at bounding box center [310, 168] width 278 height 11
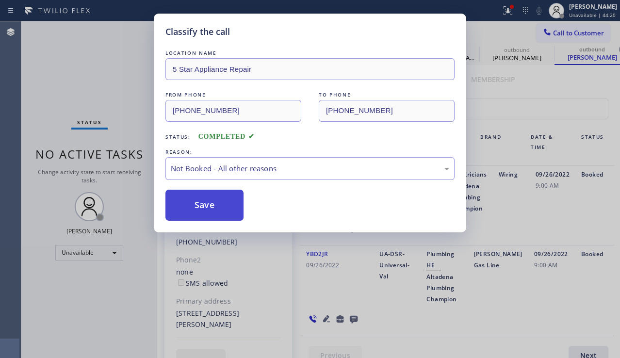
click at [201, 208] on button "Save" at bounding box center [204, 205] width 78 height 31
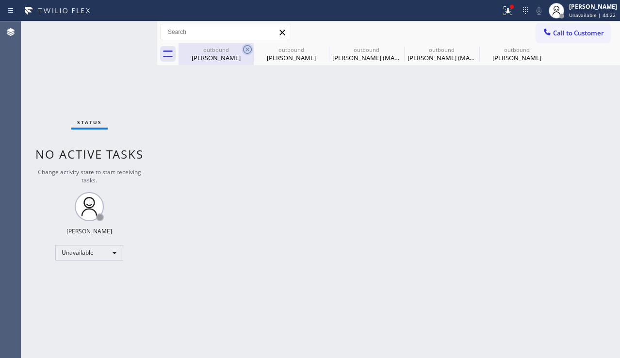
click at [249, 51] on icon at bounding box center [247, 49] width 9 height 9
click at [0, 0] on icon at bounding box center [0, 0] width 0 height 0
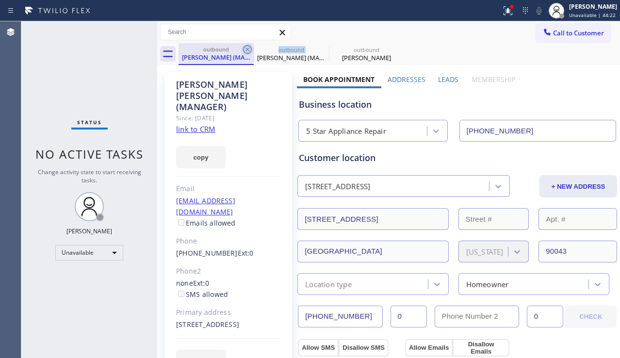
click at [248, 51] on icon at bounding box center [247, 49] width 9 height 9
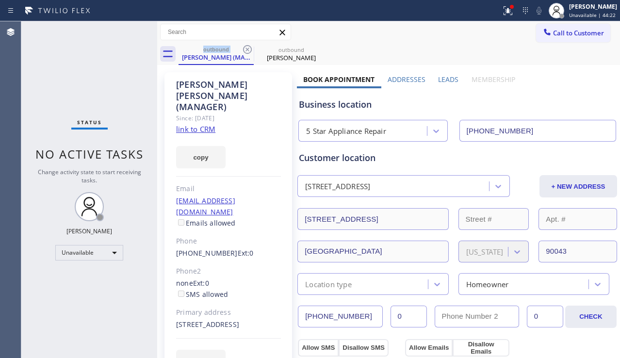
click at [248, 51] on icon at bounding box center [247, 49] width 9 height 9
click at [0, 0] on icon at bounding box center [0, 0] width 0 height 0
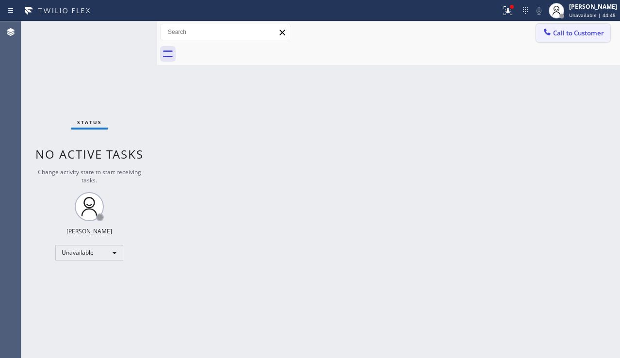
click at [550, 28] on icon at bounding box center [547, 32] width 10 height 10
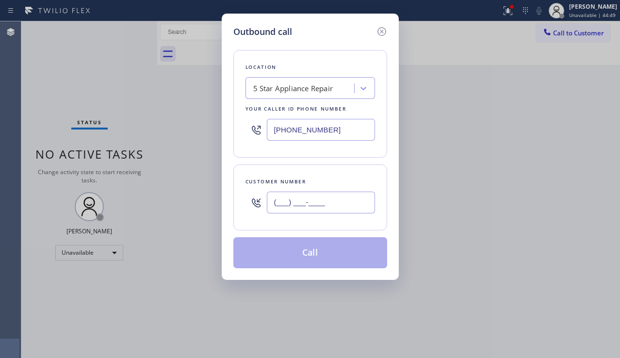
click at [317, 199] on input "(___) ___-____" at bounding box center [321, 203] width 108 height 22
paste input "626) 318-1990"
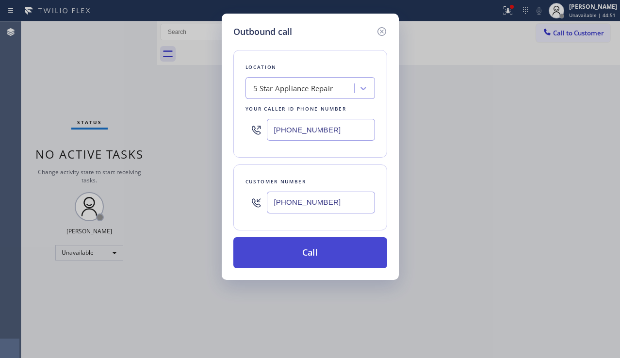
type input "(626) 318-1990"
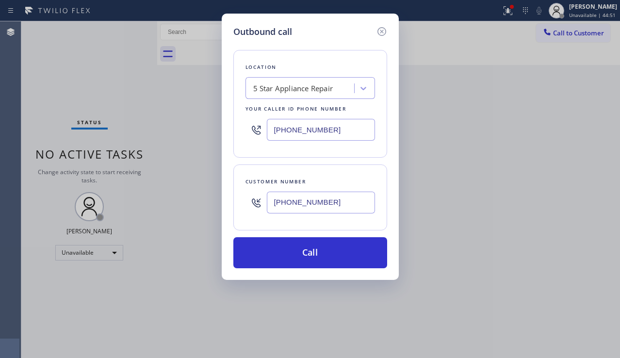
drag, startPoint x: 318, startPoint y: 247, endPoint x: 390, endPoint y: 208, distance: 82.9
click at [317, 247] on button "Call" at bounding box center [310, 252] width 154 height 31
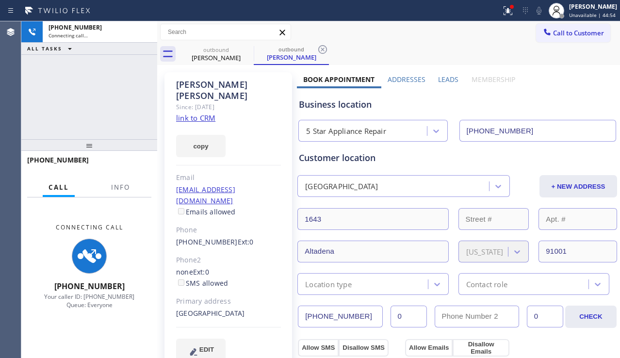
type input "[PHONE_NUMBER]"
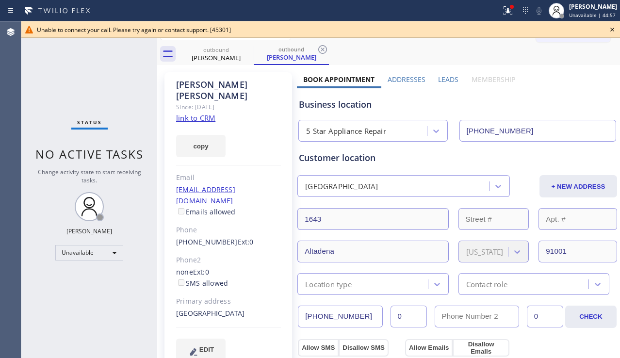
click at [610, 30] on icon at bounding box center [612, 30] width 12 height 12
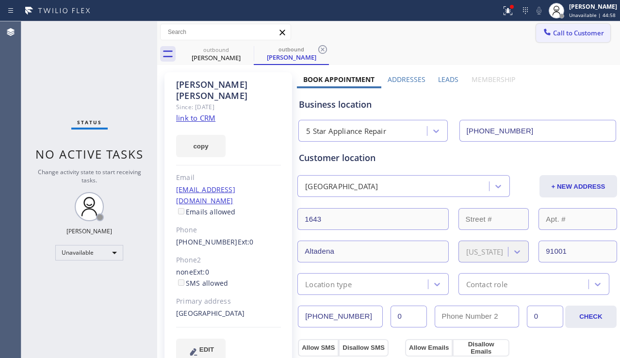
click at [585, 41] on button "Call to Customer" at bounding box center [573, 33] width 74 height 18
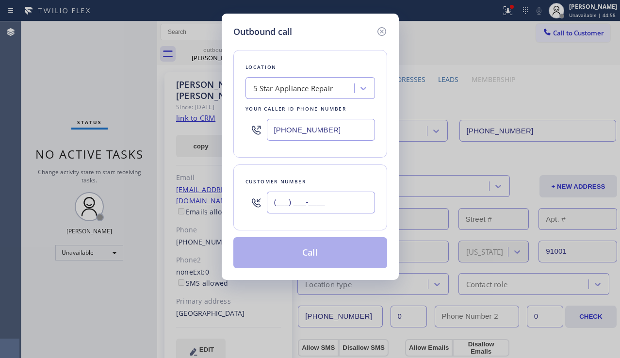
click at [298, 193] on input "(___) ___-____" at bounding box center [321, 203] width 108 height 22
paste input "213) 215-0187"
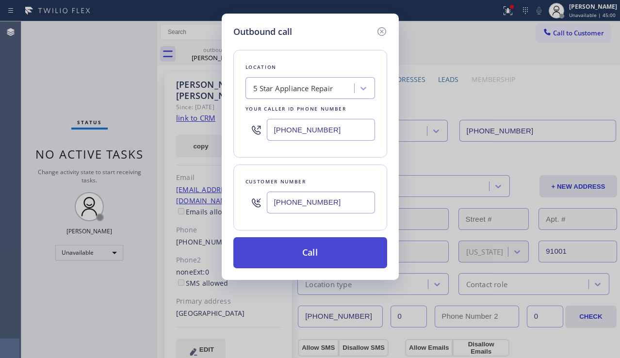
type input "(213) 215-0187"
drag, startPoint x: 303, startPoint y: 258, endPoint x: 300, endPoint y: 242, distance: 16.3
click at [303, 258] on button "Call" at bounding box center [310, 252] width 154 height 31
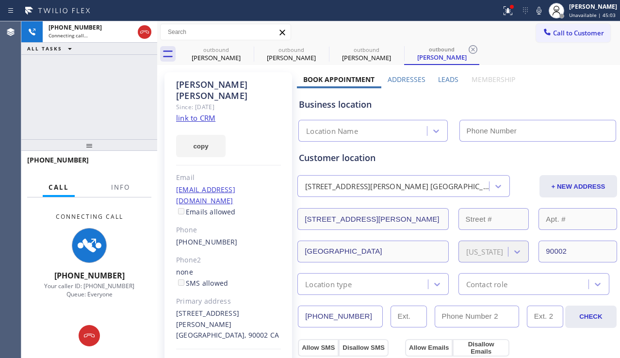
type input "[PHONE_NUMBER]"
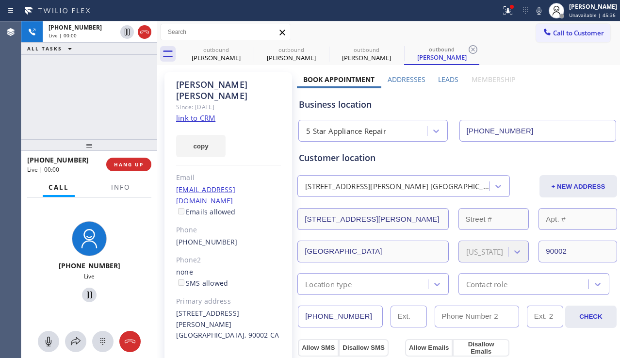
click at [561, 96] on div "Business location 5 Star Appliance Repair [PHONE_NUMBER]" at bounding box center [457, 114] width 321 height 53
click at [139, 166] on span "HANG UP" at bounding box center [129, 164] width 30 height 7
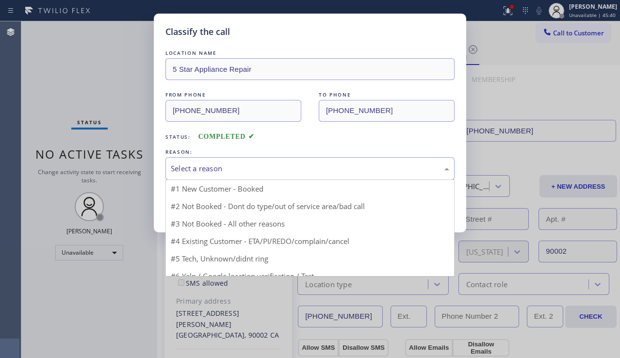
click at [273, 171] on div "Select a reason" at bounding box center [310, 168] width 278 height 11
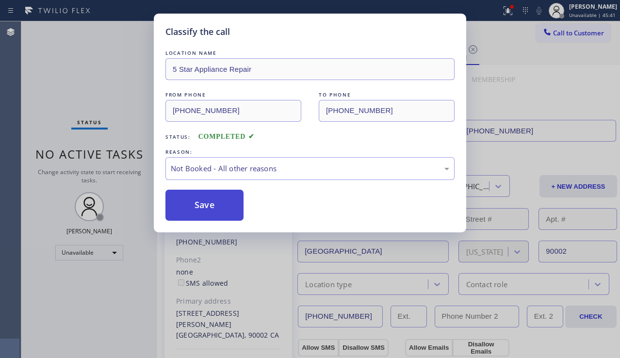
click at [213, 210] on button "Save" at bounding box center [204, 205] width 78 height 31
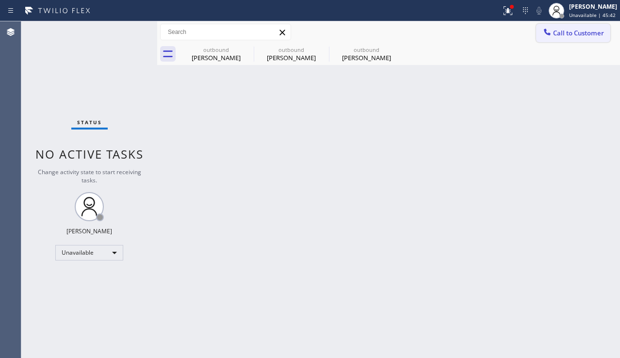
click at [549, 35] on icon at bounding box center [547, 32] width 10 height 10
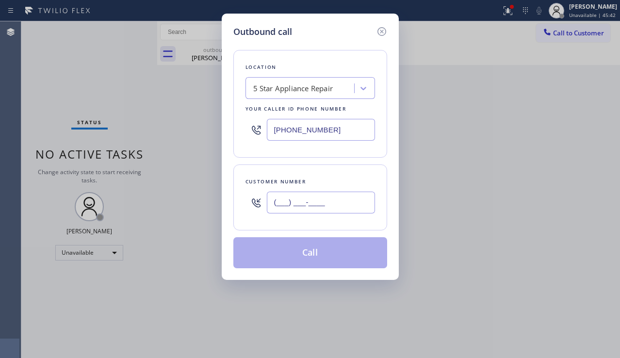
click at [331, 199] on input "(___) ___-____" at bounding box center [321, 203] width 108 height 22
paste input "650) 380-8560"
type input "(650) 380-8560"
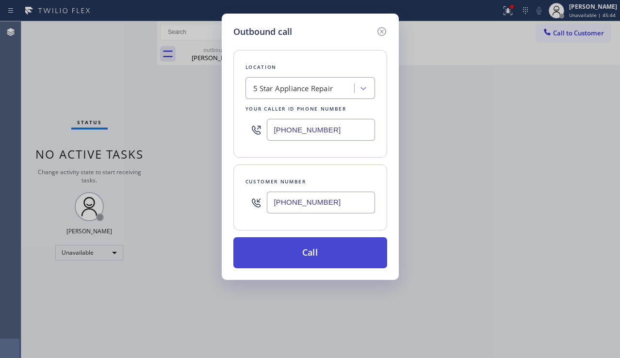
click at [302, 248] on button "Call" at bounding box center [310, 252] width 154 height 31
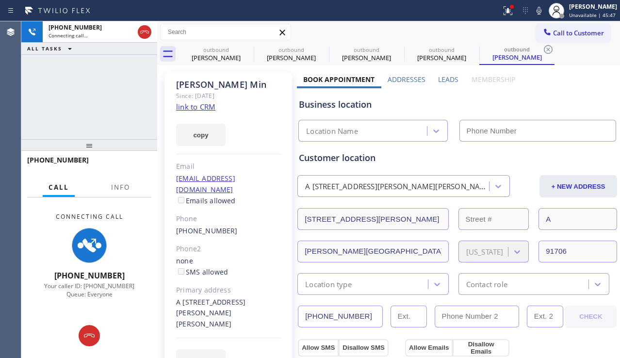
type input "[PHONE_NUMBER]"
click at [540, 106] on div "Business location" at bounding box center [457, 104] width 317 height 13
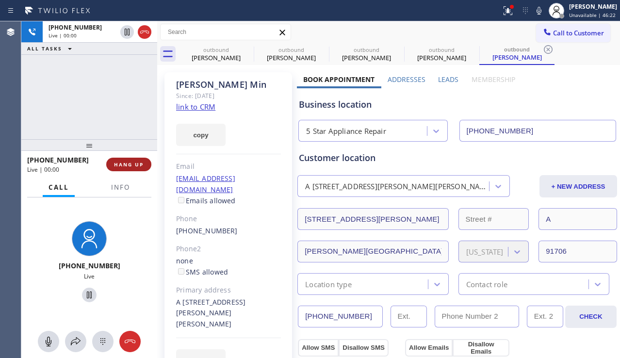
click at [130, 167] on span "HANG UP" at bounding box center [129, 164] width 30 height 7
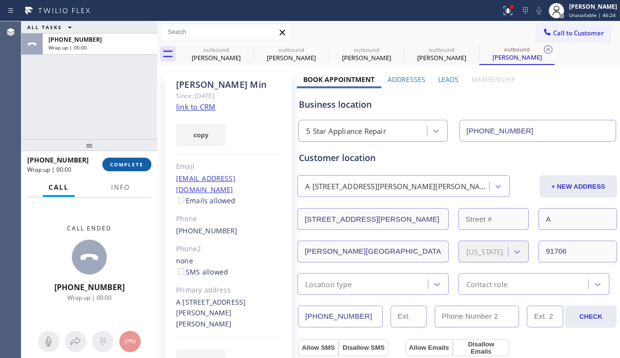
click at [126, 169] on button "COMPLETE" at bounding box center [126, 165] width 49 height 14
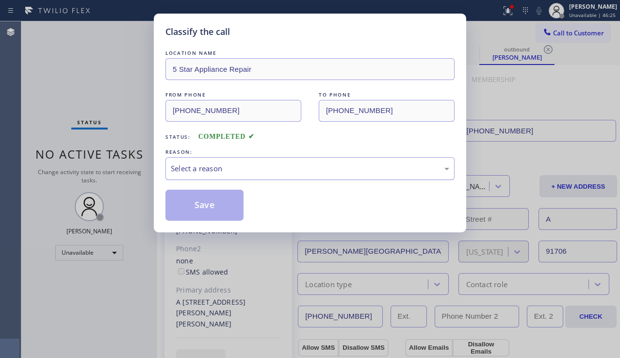
click at [285, 166] on div "Select a reason" at bounding box center [310, 168] width 278 height 11
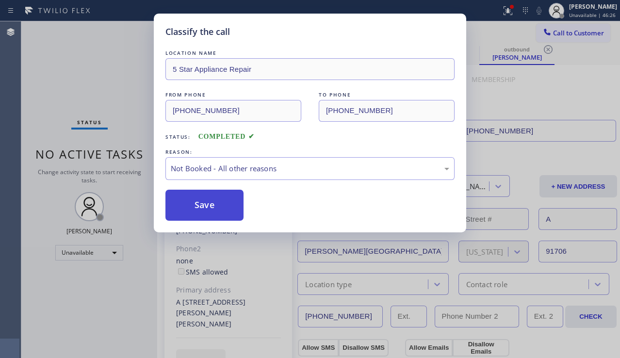
click at [202, 202] on button "Save" at bounding box center [204, 205] width 78 height 31
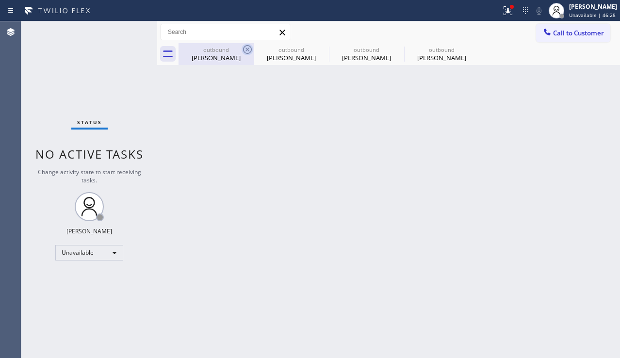
click at [248, 52] on icon at bounding box center [248, 50] width 12 height 12
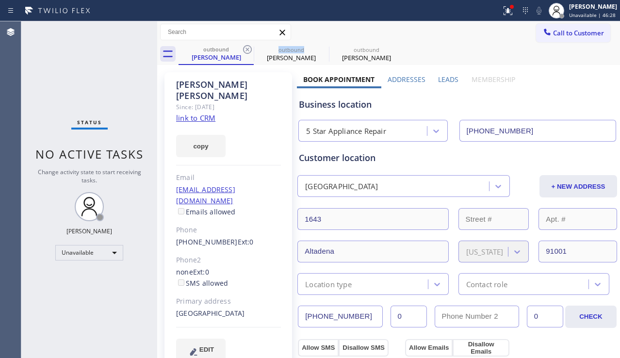
click at [248, 52] on icon at bounding box center [248, 50] width 12 height 12
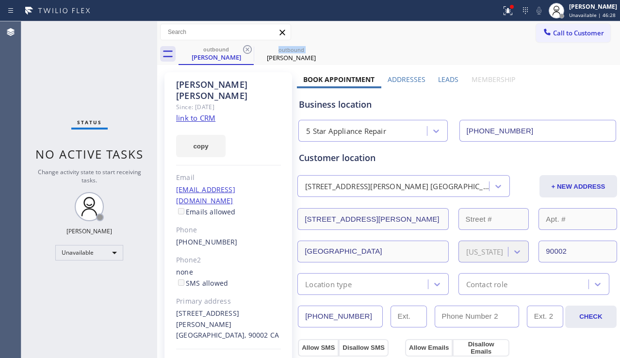
click at [248, 52] on icon at bounding box center [248, 50] width 12 height 12
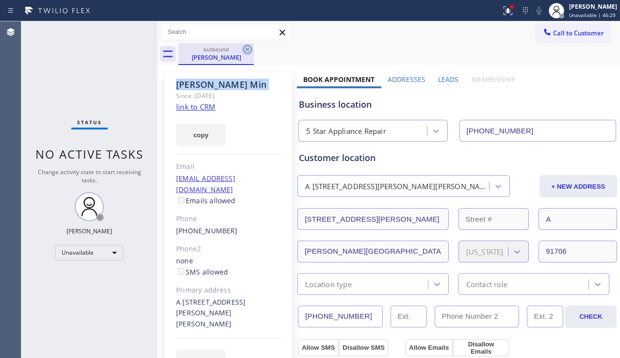
click at [248, 52] on icon at bounding box center [248, 50] width 12 height 12
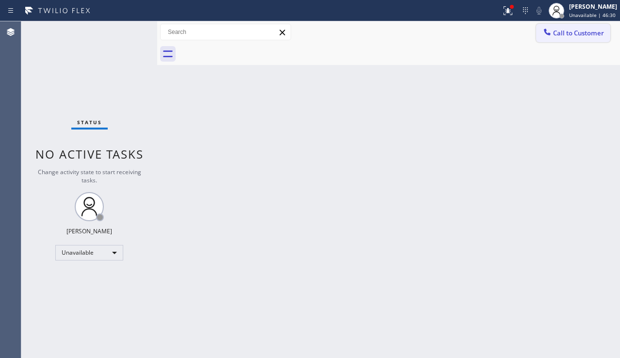
click at [576, 37] on button "Call to Customer" at bounding box center [573, 33] width 74 height 18
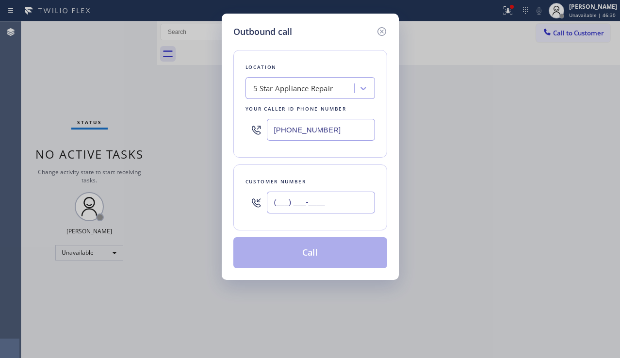
click at [301, 192] on input "(___) ___-____" at bounding box center [321, 203] width 108 height 22
paste input "818) 425-5056"
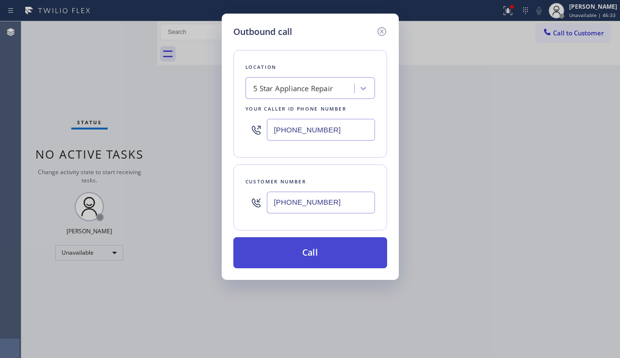
type input "(818) 425-5056"
click at [302, 256] on button "Call" at bounding box center [310, 252] width 154 height 31
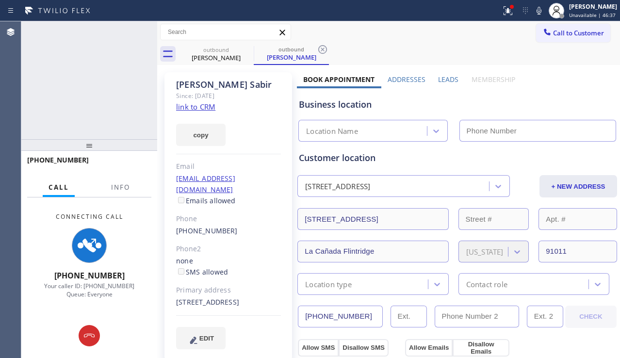
type input "[PHONE_NUMBER]"
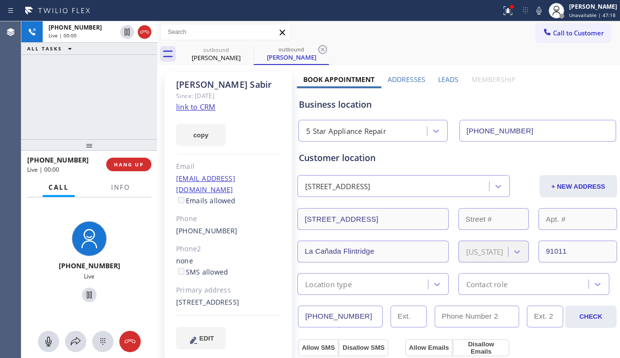
click at [131, 160] on button "HANG UP" at bounding box center [128, 165] width 45 height 14
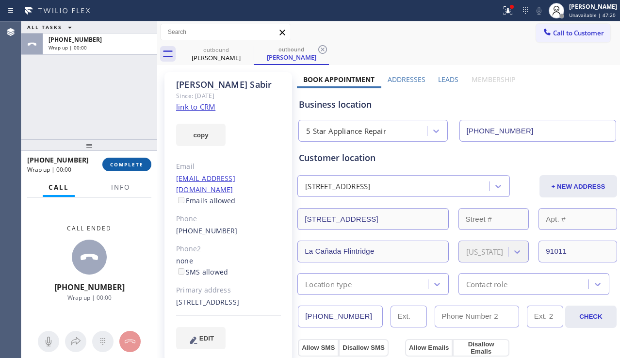
click at [131, 160] on button "COMPLETE" at bounding box center [126, 165] width 49 height 14
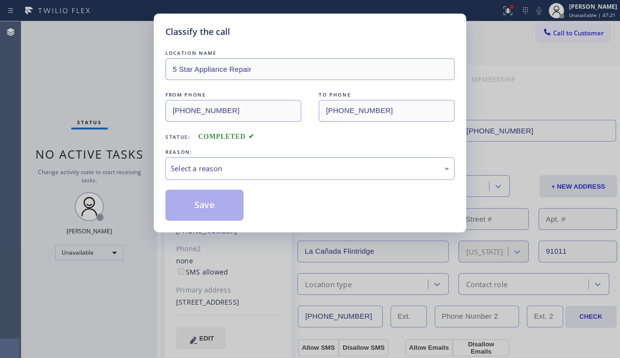
click at [282, 163] on div "Select a reason" at bounding box center [310, 168] width 278 height 11
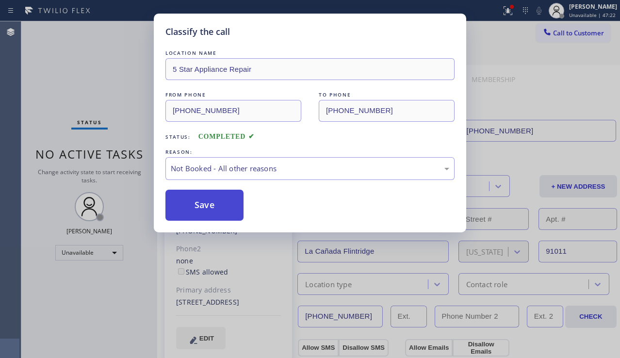
click at [196, 211] on button "Save" at bounding box center [204, 205] width 78 height 31
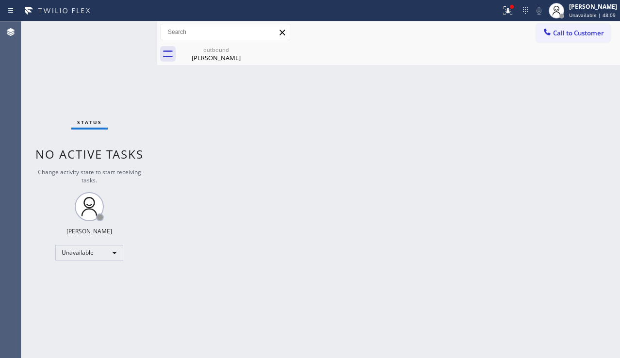
drag, startPoint x: 611, startPoint y: 256, endPoint x: 596, endPoint y: 258, distance: 14.6
click at [611, 256] on div "Back to Dashboard Change Sender ID Customers Technicians Select a contact Outbo…" at bounding box center [388, 189] width 463 height 337
click at [217, 63] on div "outbound Nasreen Sabir" at bounding box center [215, 54] width 73 height 22
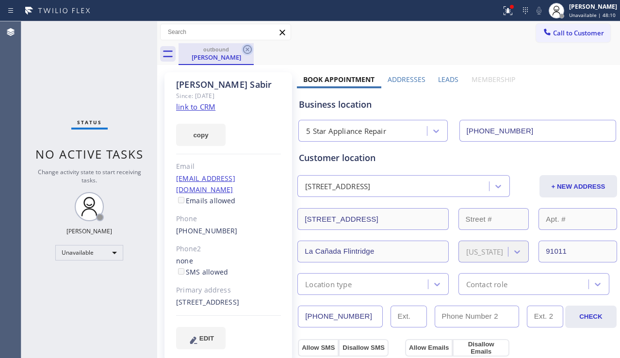
click at [246, 49] on icon at bounding box center [248, 50] width 12 height 12
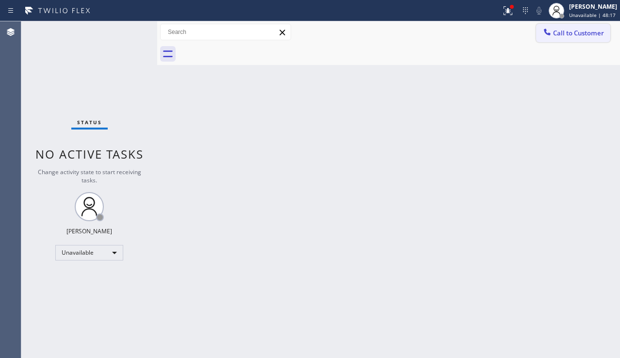
click at [555, 34] on span "Call to Customer" at bounding box center [578, 33] width 51 height 9
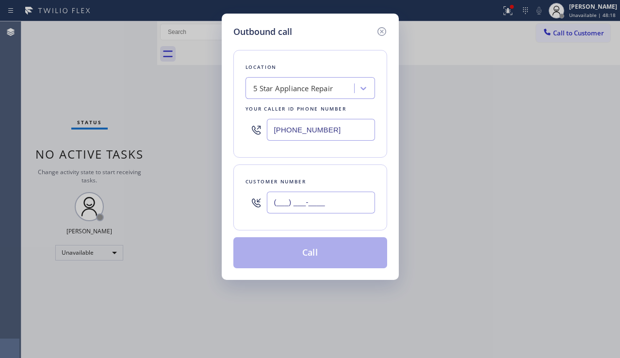
click at [307, 206] on input "(___) ___-____" at bounding box center [321, 203] width 108 height 22
paste input "909) 322-1592"
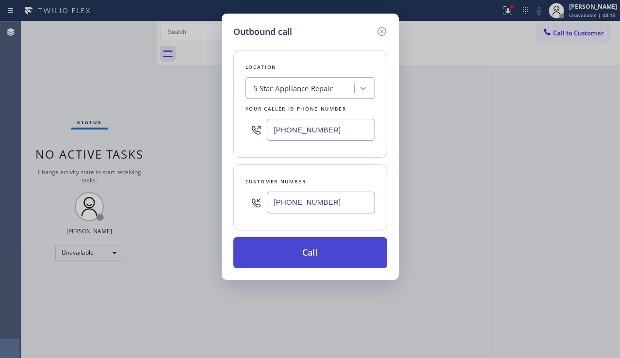
type input "(909) 322-1592"
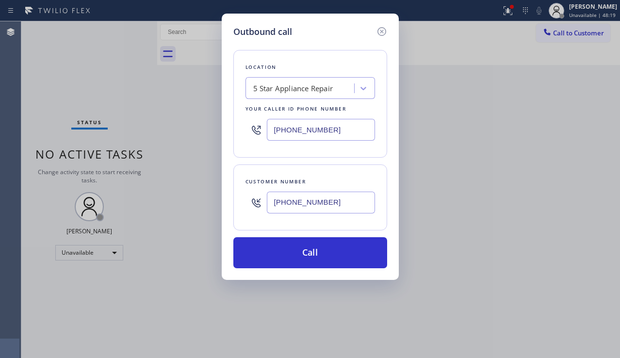
drag, startPoint x: 325, startPoint y: 245, endPoint x: 523, endPoint y: 288, distance: 202.5
click at [325, 246] on button "Call" at bounding box center [310, 252] width 154 height 31
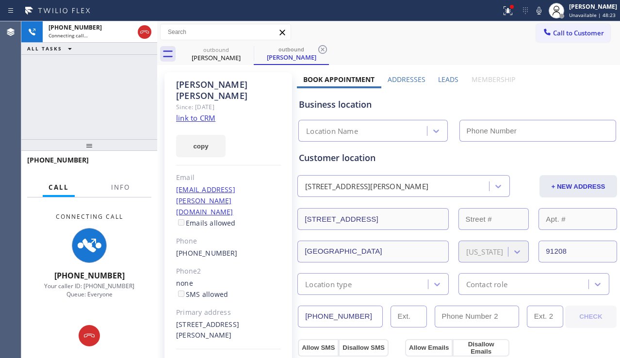
type input "[PHONE_NUMBER]"
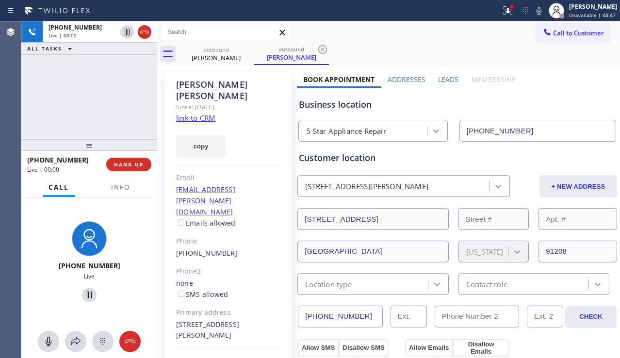
click at [550, 99] on div "Business location" at bounding box center [457, 104] width 317 height 13
click at [130, 162] on span "HANG UP" at bounding box center [129, 164] width 30 height 7
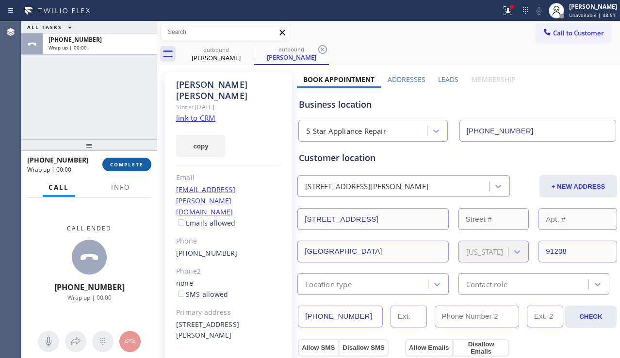
click at [146, 163] on button "COMPLETE" at bounding box center [126, 165] width 49 height 14
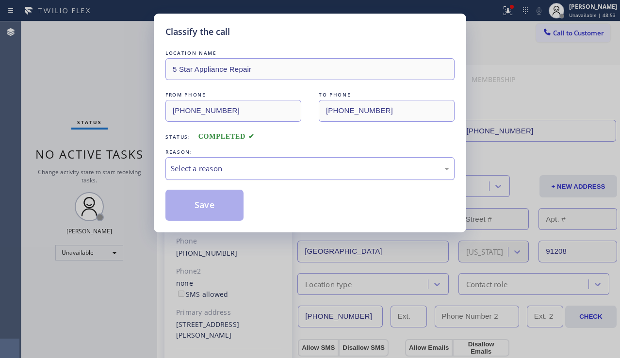
click at [277, 168] on div "Select a reason" at bounding box center [310, 168] width 278 height 11
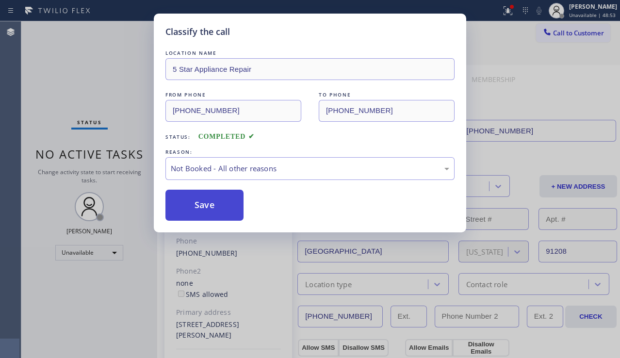
click at [211, 206] on button "Save" at bounding box center [204, 205] width 78 height 31
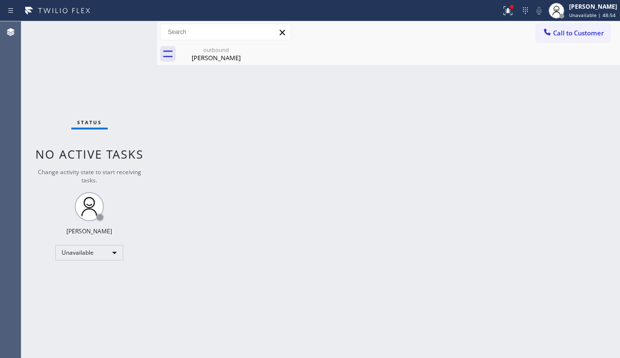
click at [547, 34] on icon at bounding box center [547, 32] width 6 height 6
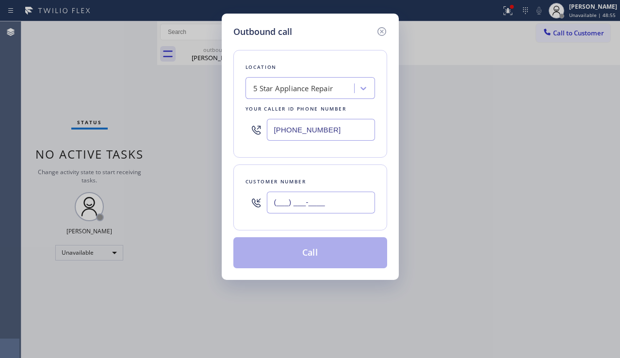
click at [294, 201] on input "(___) ___-____" at bounding box center [321, 203] width 108 height 22
paste input "818) 288-8132"
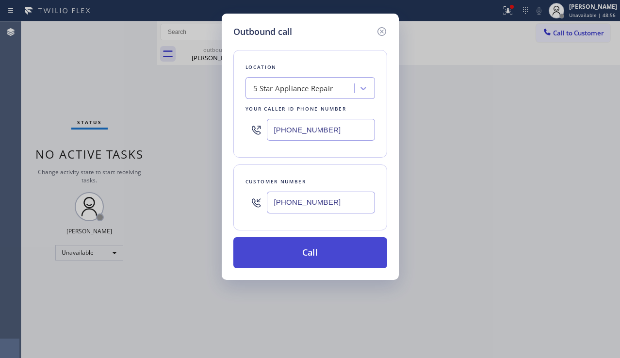
type input "(818) 288-8132"
drag, startPoint x: 301, startPoint y: 247, endPoint x: 166, endPoint y: 110, distance: 192.1
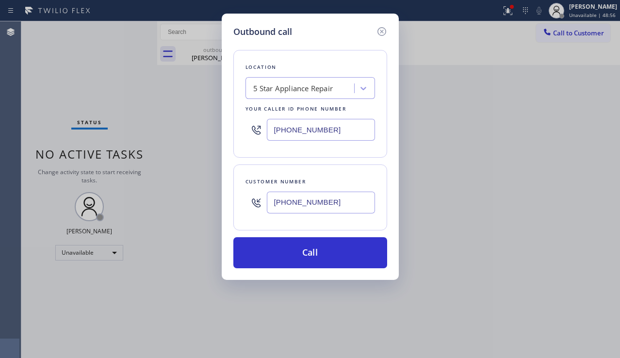
click at [301, 247] on button "Call" at bounding box center [310, 252] width 154 height 31
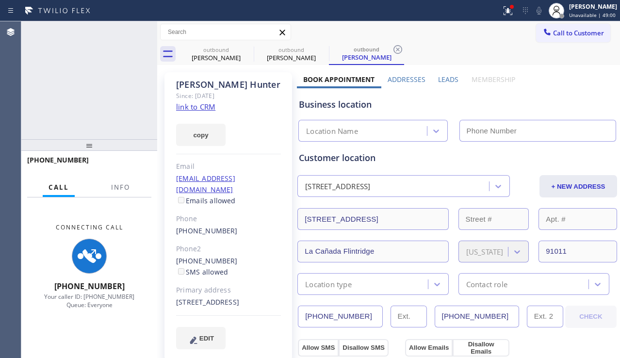
type input "[PHONE_NUMBER]"
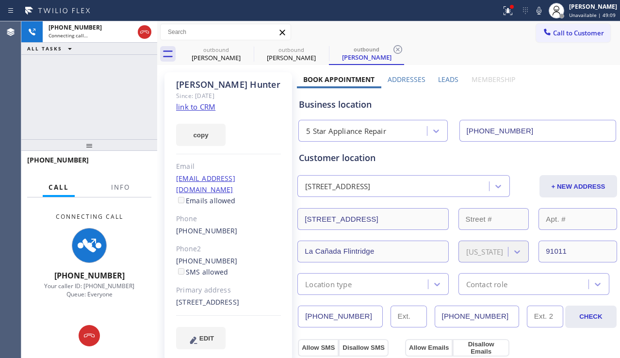
drag, startPoint x: 47, startPoint y: 107, endPoint x: 91, endPoint y: 120, distance: 45.4
click at [47, 107] on div "+18182888132 Connecting call… ALL TASKS ALL TASKS ACTIVE TASKS TASKS IN WRAP UP" at bounding box center [89, 80] width 136 height 118
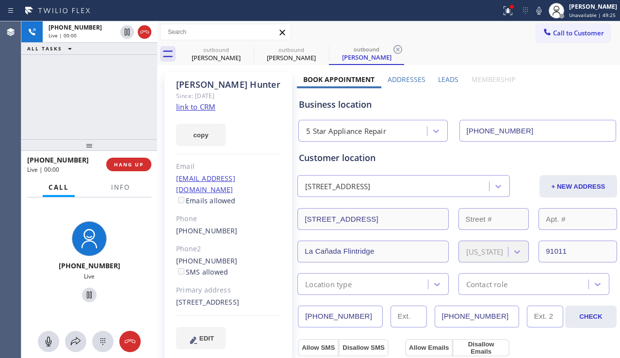
click at [57, 124] on div "+18182888132 Live | 00:00 ALL TASKS ALL TASKS ACTIVE TASKS TASKS IN WRAP UP" at bounding box center [89, 80] width 136 height 118
click at [143, 162] on span "HANG UP" at bounding box center [129, 164] width 30 height 7
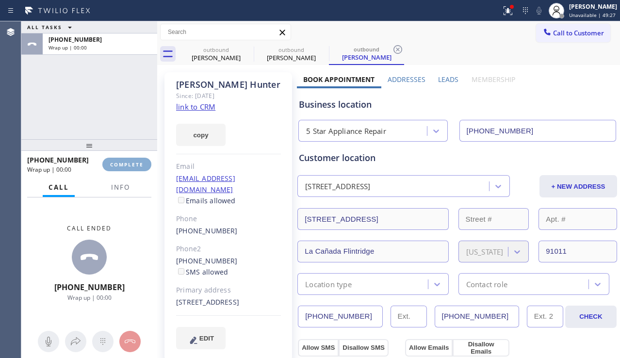
click at [143, 162] on span "COMPLETE" at bounding box center [126, 164] width 33 height 7
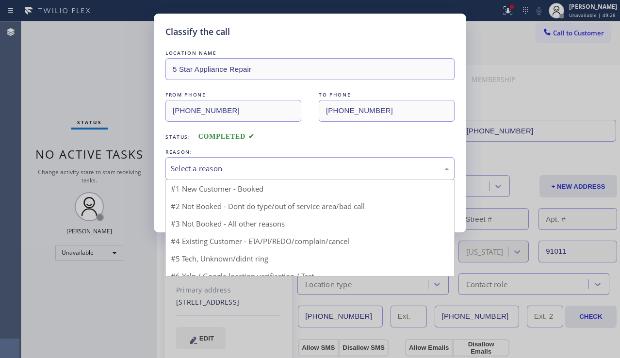
click at [268, 167] on div "Select a reason" at bounding box center [310, 168] width 278 height 11
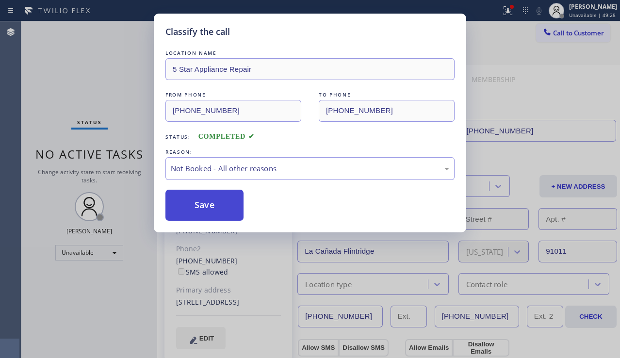
click at [217, 206] on button "Save" at bounding box center [204, 205] width 78 height 31
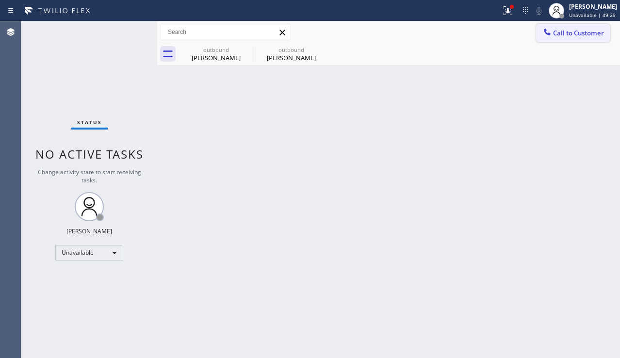
click at [561, 34] on span "Call to Customer" at bounding box center [578, 33] width 51 height 9
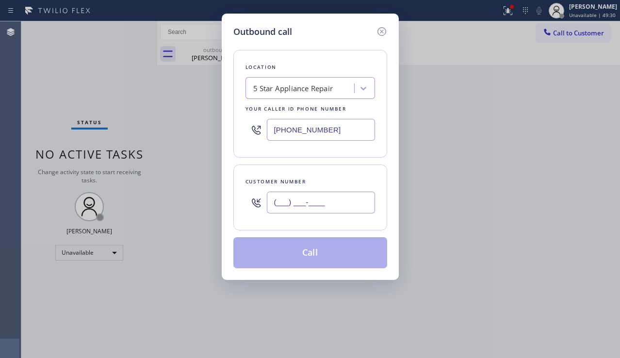
click at [328, 201] on input "(___) ___-____" at bounding box center [321, 203] width 108 height 22
paste input "818) 823-7754"
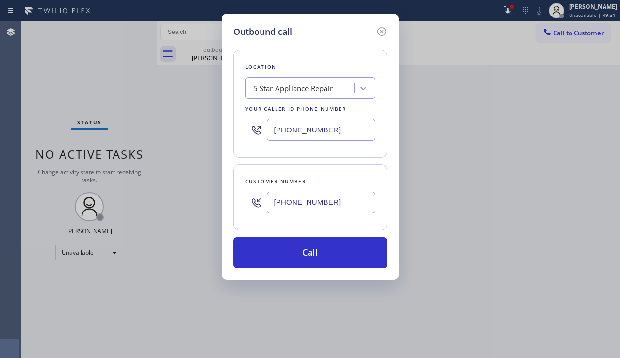
type input "(818) 823-7754"
click at [311, 253] on button "Call" at bounding box center [310, 252] width 154 height 31
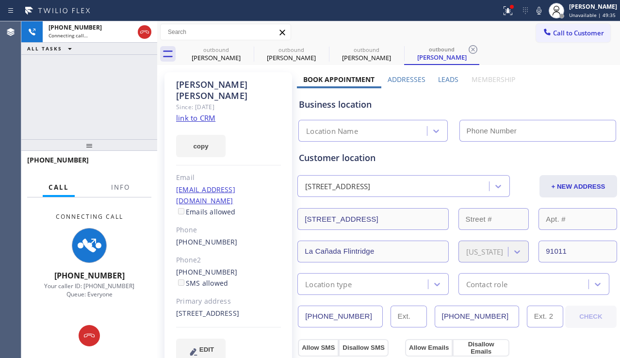
type input "[PHONE_NUMBER]"
click at [47, 119] on div "+18188237754 Connecting call… ALL TASKS ALL TASKS ACTIVE TASKS TASKS IN WRAP UP" at bounding box center [89, 80] width 136 height 118
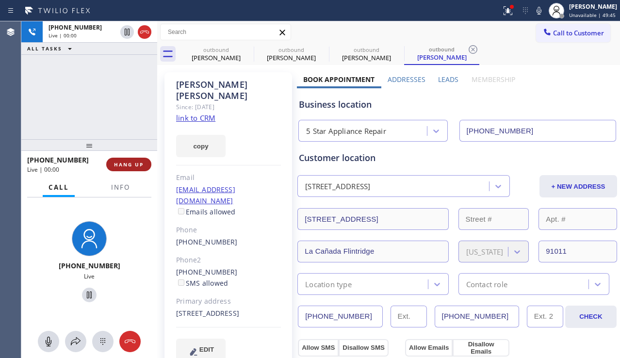
click at [133, 161] on span "HANG UP" at bounding box center [129, 164] width 30 height 7
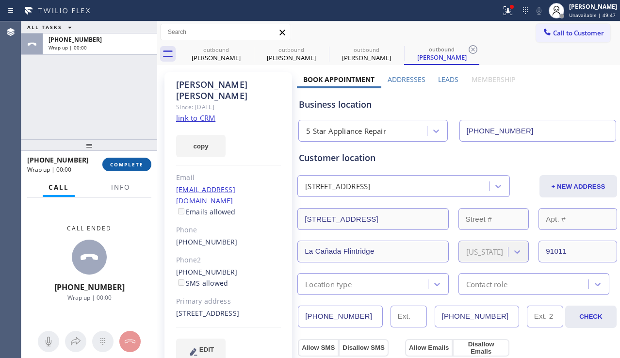
click at [133, 161] on span "COMPLETE" at bounding box center [126, 164] width 33 height 7
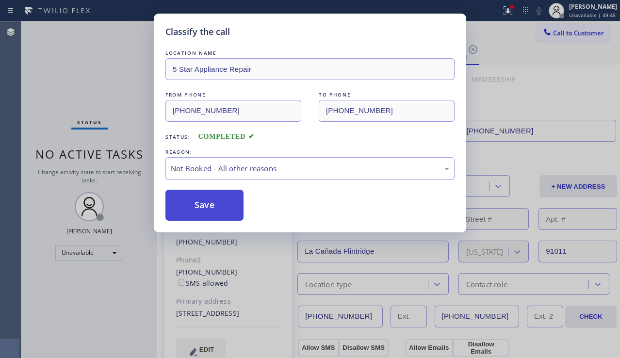
drag, startPoint x: 206, startPoint y: 204, endPoint x: 217, endPoint y: 202, distance: 10.9
click at [206, 204] on button "Save" at bounding box center [204, 205] width 78 height 31
click at [561, 35] on span "Call to Customer" at bounding box center [578, 33] width 51 height 9
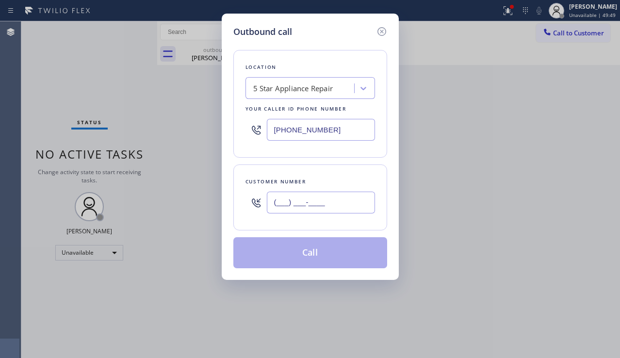
click at [315, 198] on input "(___) ___-____" at bounding box center [321, 203] width 108 height 22
paste input "213) 944-9048"
type input "(213) 944-9048"
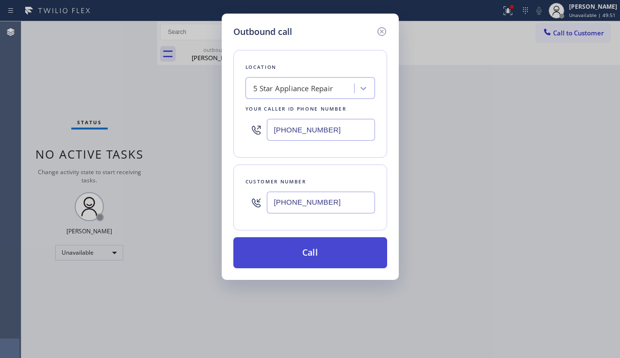
click at [324, 255] on button "Call" at bounding box center [310, 252] width 154 height 31
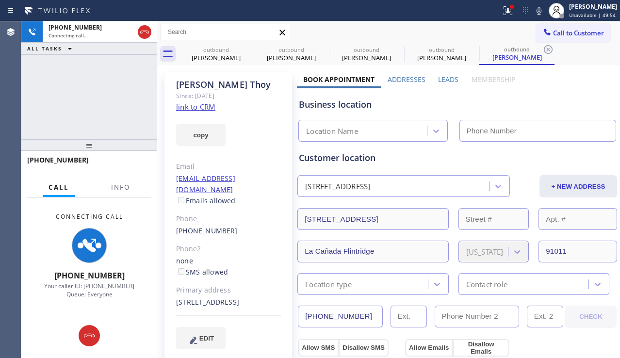
type input "[PHONE_NUMBER]"
click at [34, 111] on div "+12139449048 Connecting call… ALL TASKS ALL TASKS ACTIVE TASKS TASKS IN WRAP UP" at bounding box center [89, 80] width 136 height 118
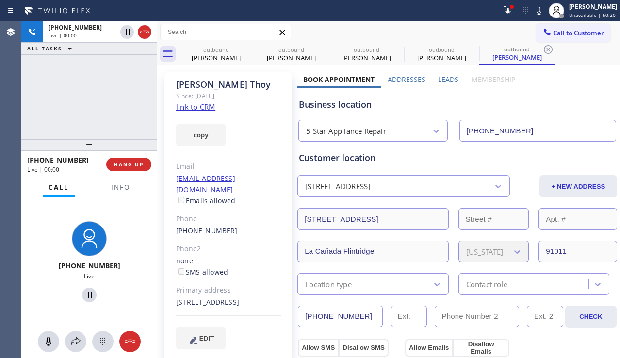
click at [440, 79] on label "Leads" at bounding box center [448, 79] width 20 height 9
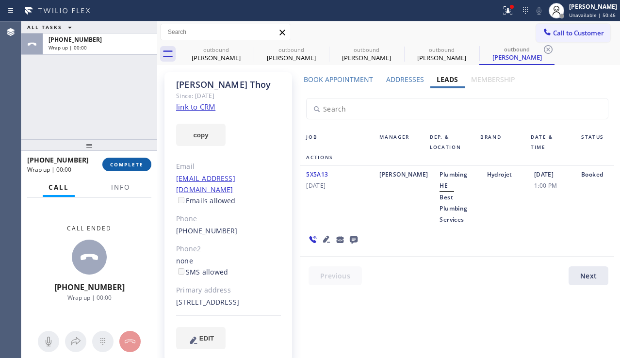
drag, startPoint x: 140, startPoint y: 163, endPoint x: 144, endPoint y: 158, distance: 6.3
click at [140, 163] on span "COMPLETE" at bounding box center [126, 164] width 33 height 7
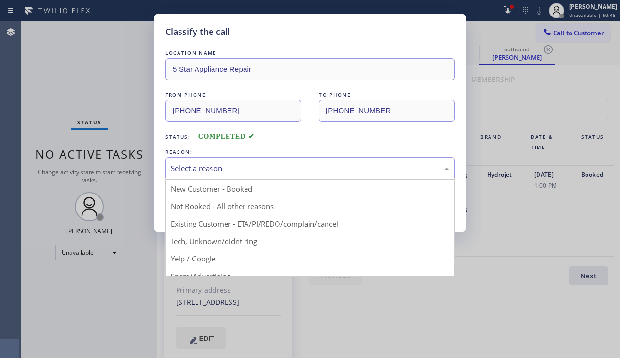
click at [292, 174] on div "Select a reason" at bounding box center [309, 168] width 289 height 23
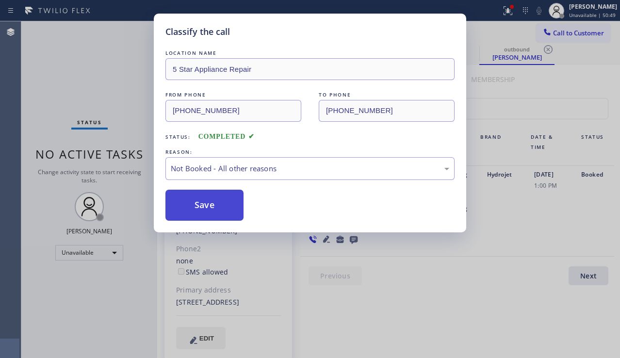
click at [205, 215] on button "Save" at bounding box center [204, 205] width 78 height 31
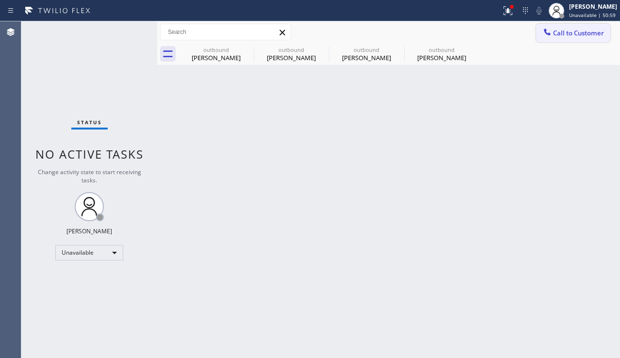
click at [564, 28] on button "Call to Customer" at bounding box center [573, 33] width 74 height 18
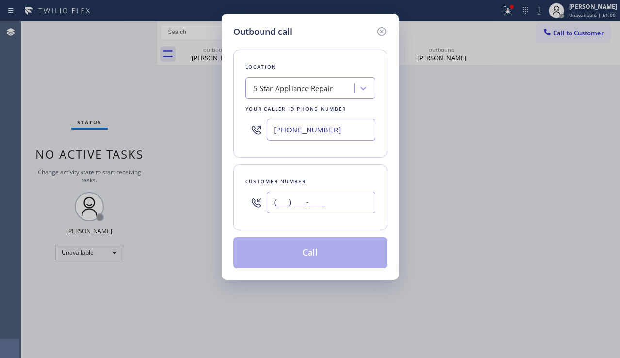
click at [307, 203] on input "(___) ___-____" at bounding box center [321, 203] width 108 height 22
paste input "323) 681-1773"
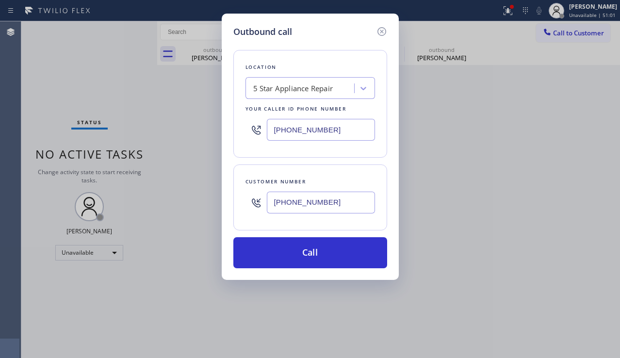
type input "(323) 681-1773"
click at [553, 227] on div "Outbound call Location 5 Star Appliance Repair Your caller id phone number (855…" at bounding box center [310, 179] width 620 height 358
click at [274, 83] on div "5 Star Appliance Repair" at bounding box center [293, 88] width 80 height 11
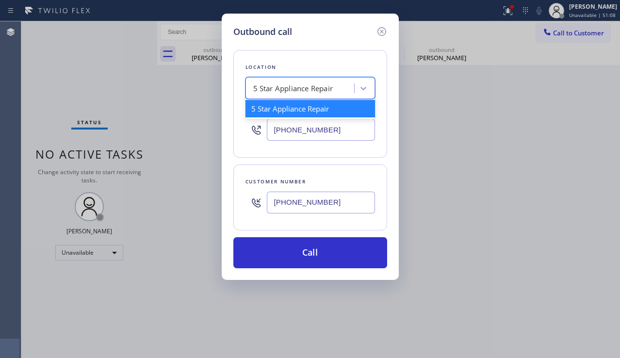
paste input "Schwantes Heat and Cool"
type input "Schwantes Heat and Cool"
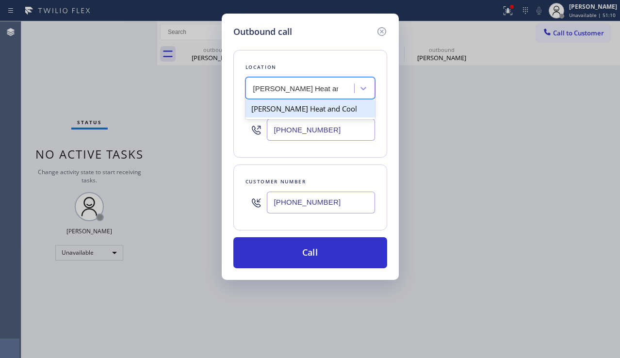
click at [293, 109] on div "Schwantes Heat and Cool" at bounding box center [310, 108] width 130 height 17
type input "(562) 526-1814"
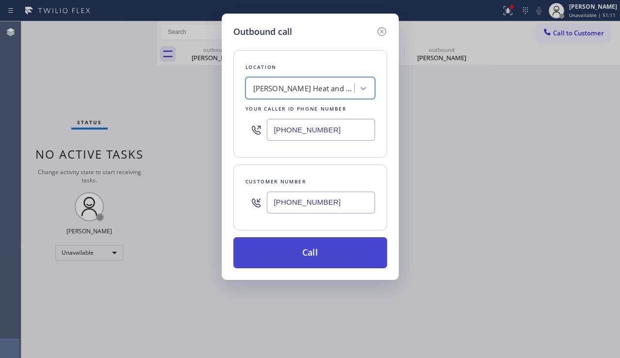
click at [293, 255] on button "Call" at bounding box center [310, 252] width 154 height 31
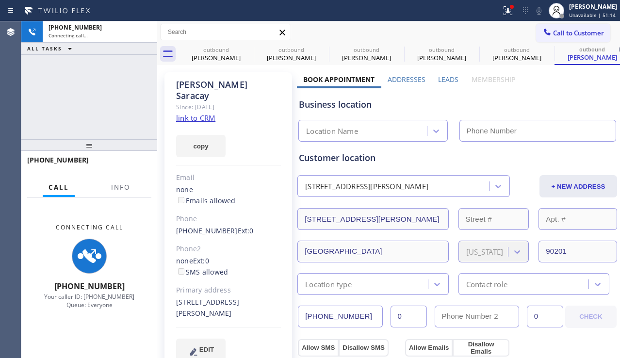
click at [441, 79] on label "Leads" at bounding box center [448, 79] width 20 height 9
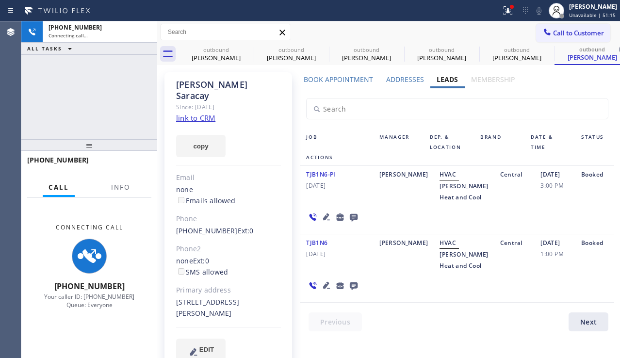
click at [350, 222] on icon at bounding box center [354, 218] width 8 height 8
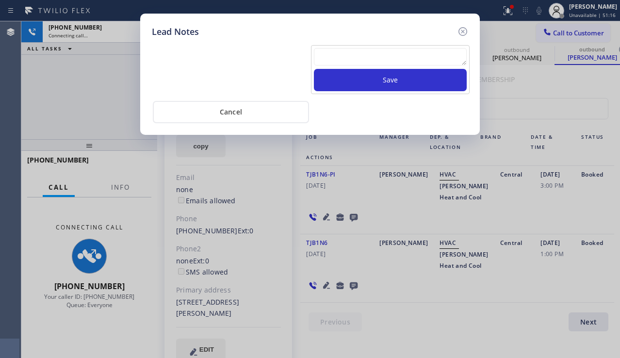
click at [349, 60] on textarea at bounding box center [390, 56] width 153 height 17
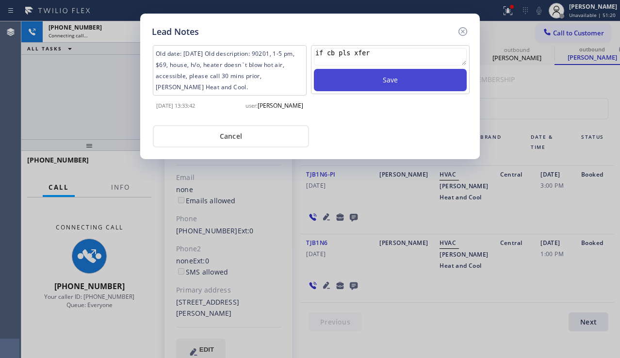
type textarea "if cb pls xfer"
click at [348, 72] on button "Save" at bounding box center [390, 80] width 153 height 22
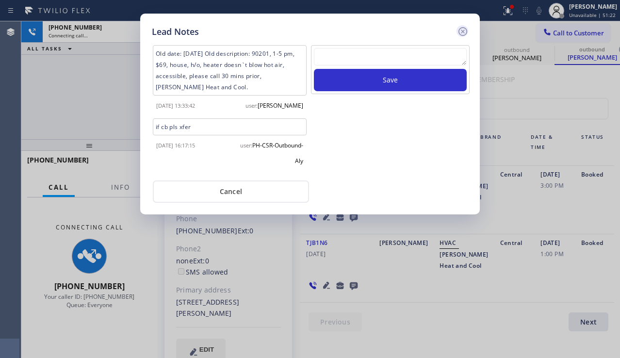
click at [463, 32] on icon at bounding box center [462, 31] width 9 height 9
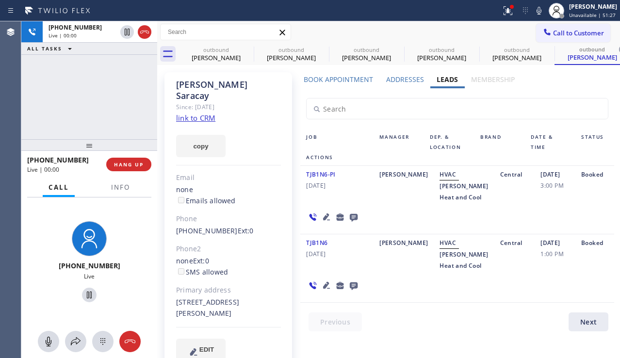
click at [549, 223] on div "TJB1N6-PI 02/13/2019 Michael HVAC Schwantes Heat and Cool Central 02/13/2019 3:…" at bounding box center [457, 200] width 314 height 68
click at [128, 163] on span "HANG UP" at bounding box center [129, 164] width 30 height 7
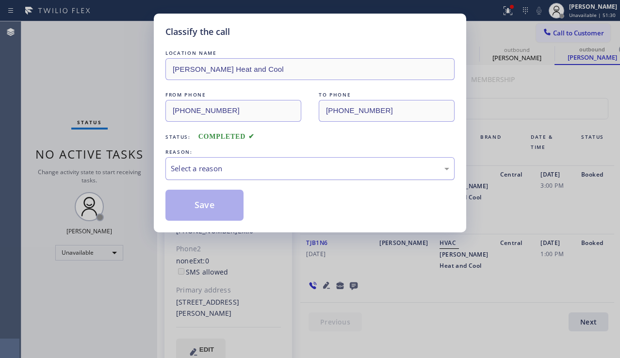
click at [253, 169] on div "Select a reason" at bounding box center [310, 168] width 278 height 11
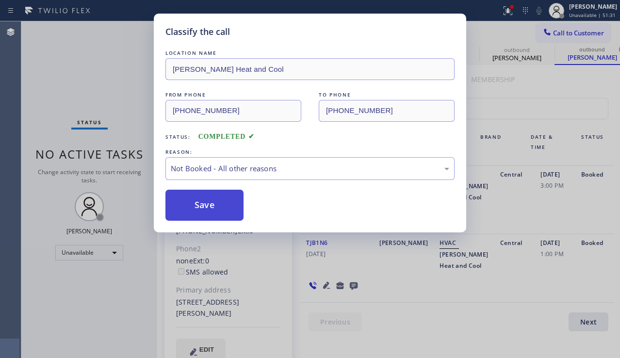
click at [210, 207] on button "Save" at bounding box center [204, 205] width 78 height 31
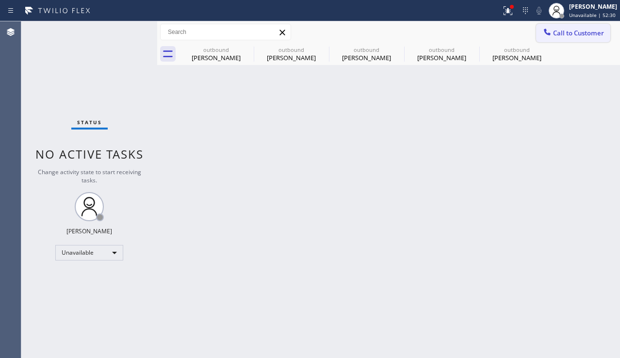
click at [566, 34] on span "Call to Customer" at bounding box center [578, 33] width 51 height 9
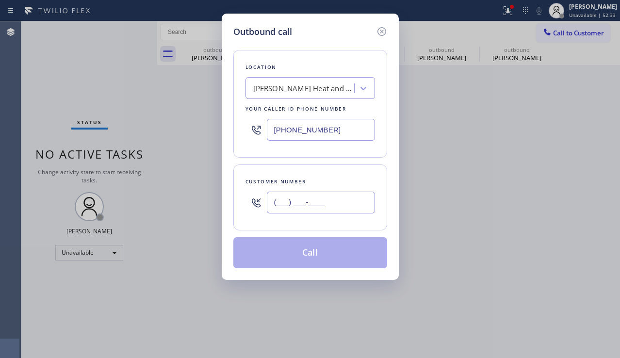
click at [296, 202] on input "(___) ___-____" at bounding box center [321, 203] width 108 height 22
paste input "719) 792-3561"
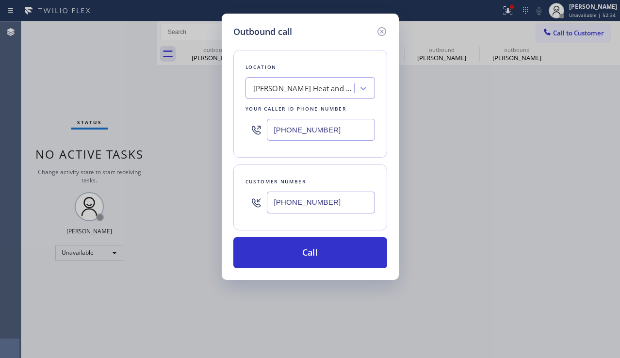
type input "(719) 792-3561"
drag, startPoint x: 347, startPoint y: 121, endPoint x: 271, endPoint y: 130, distance: 76.3
click at [271, 130] on input "(562) 526-1814" at bounding box center [321, 130] width 108 height 22
paste input "415) 792-0330"
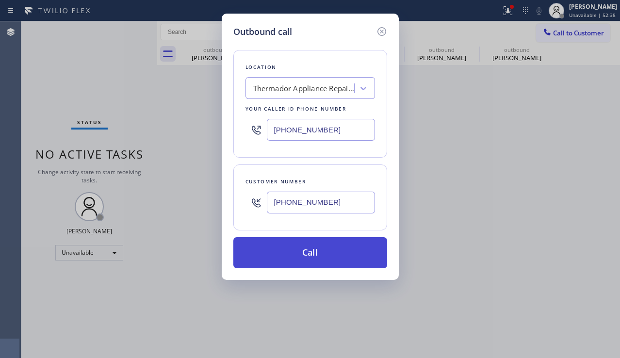
type input "(415) 792-0330"
click at [322, 251] on button "Call" at bounding box center [310, 252] width 154 height 31
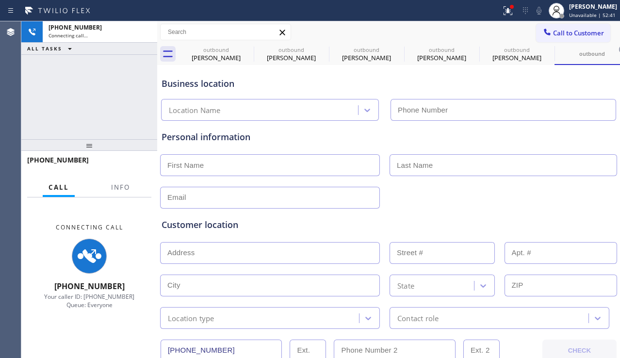
type input "(415) 792-0330"
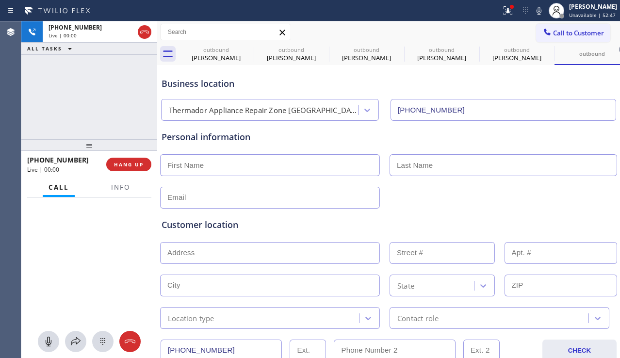
click at [556, 221] on div "Customer location" at bounding box center [389, 224] width 454 height 13
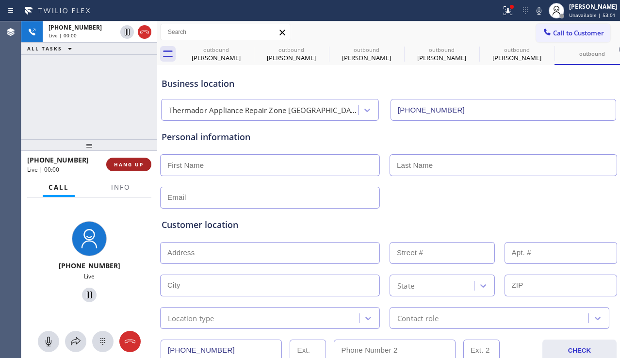
click at [138, 161] on span "HANG UP" at bounding box center [129, 164] width 30 height 7
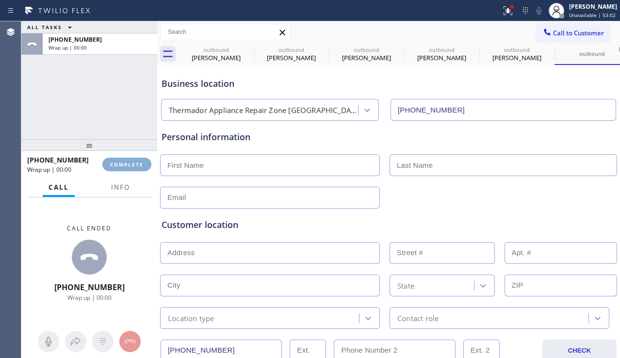
click at [138, 161] on span "COMPLETE" at bounding box center [126, 164] width 33 height 7
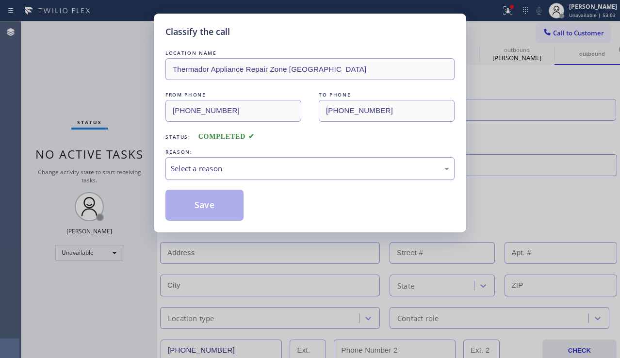
click at [260, 163] on div "Select a reason" at bounding box center [310, 168] width 278 height 11
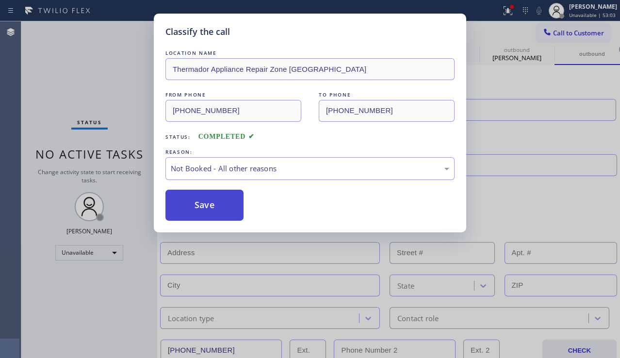
click at [199, 212] on button "Save" at bounding box center [204, 205] width 78 height 31
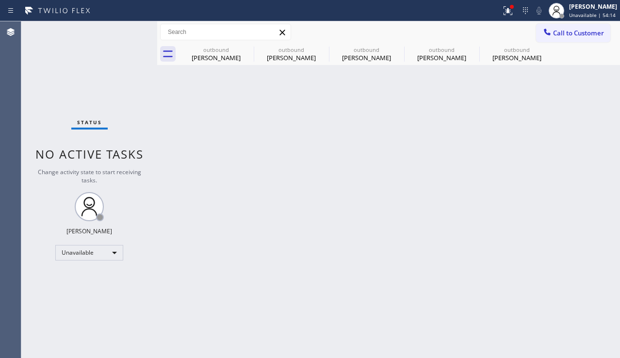
click at [552, 209] on div "Back to Dashboard Change Sender ID Customers Technicians Select a contact Outbo…" at bounding box center [388, 189] width 463 height 337
click at [562, 34] on span "Call to Customer" at bounding box center [578, 33] width 51 height 9
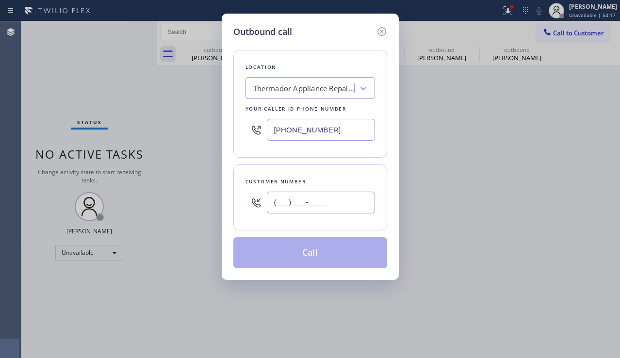
click at [295, 194] on input "(___) ___-____" at bounding box center [321, 203] width 108 height 22
paste input "323) 681-1773"
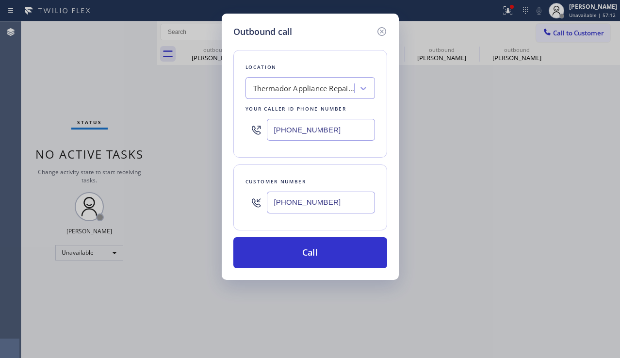
drag, startPoint x: 582, startPoint y: 199, endPoint x: 514, endPoint y: 154, distance: 82.2
click at [582, 198] on div "Outbound call Location Thermador Appliance Repair Zone Sunset District Your cal…" at bounding box center [310, 179] width 620 height 358
click at [381, 28] on icon at bounding box center [381, 31] width 9 height 9
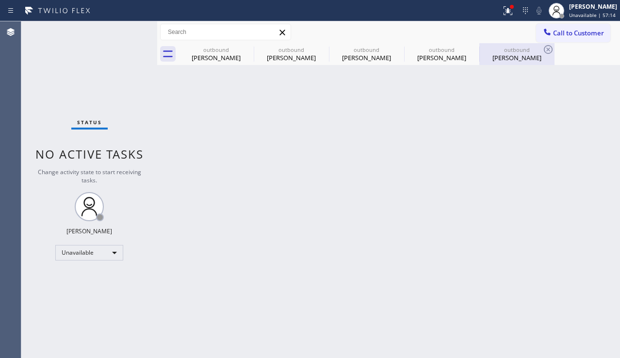
click at [499, 59] on div "Silvia Saracay" at bounding box center [516, 57] width 73 height 9
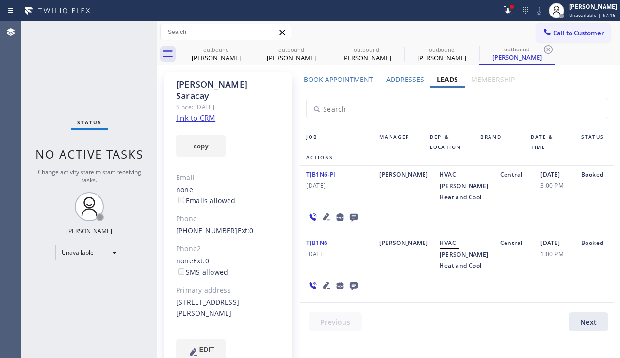
drag, startPoint x: 196, startPoint y: 301, endPoint x: 176, endPoint y: 302, distance: 20.4
click at [176, 302] on div "5855 Ludell St Bell Gardens, 90201 CA" at bounding box center [228, 308] width 105 height 22
copy div "90201"
drag, startPoint x: 564, startPoint y: 211, endPoint x: 557, endPoint y: 209, distance: 6.9
click at [564, 203] on div "02/13/2019 3:00 PM" at bounding box center [555, 186] width 41 height 34
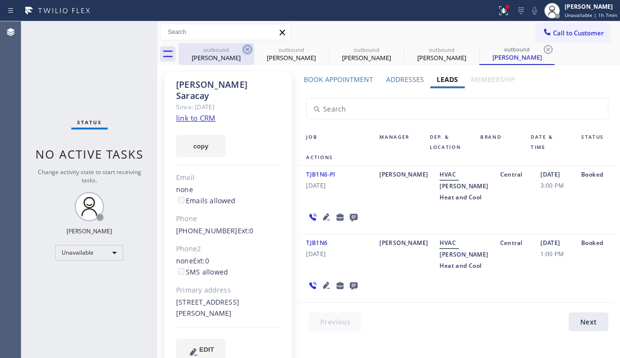
click at [245, 49] on icon at bounding box center [248, 50] width 12 height 12
click at [0, 0] on icon at bounding box center [0, 0] width 0 height 0
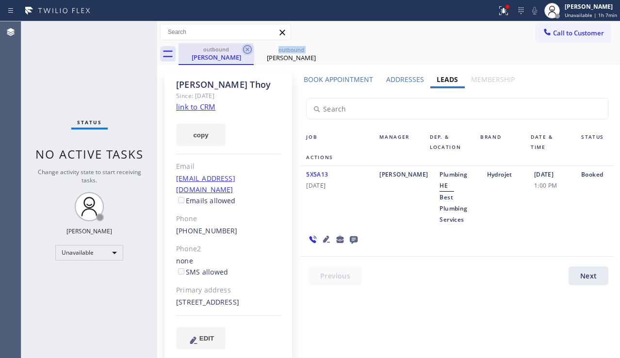
click at [245, 49] on icon at bounding box center [248, 50] width 12 height 12
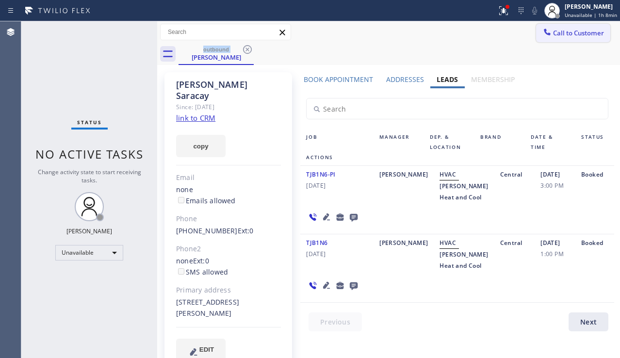
click at [575, 30] on span "Call to Customer" at bounding box center [578, 33] width 51 height 9
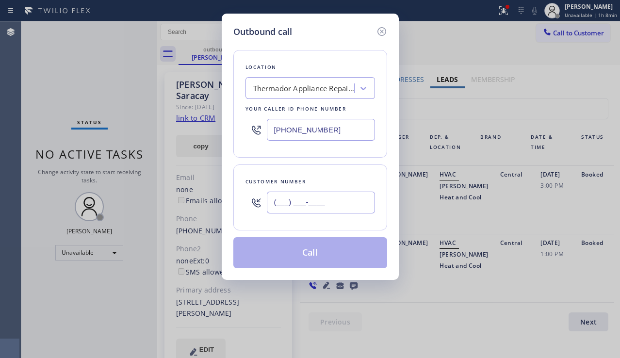
click at [293, 197] on input "(___) ___-____" at bounding box center [321, 203] width 108 height 22
paste input "425) 444-8543"
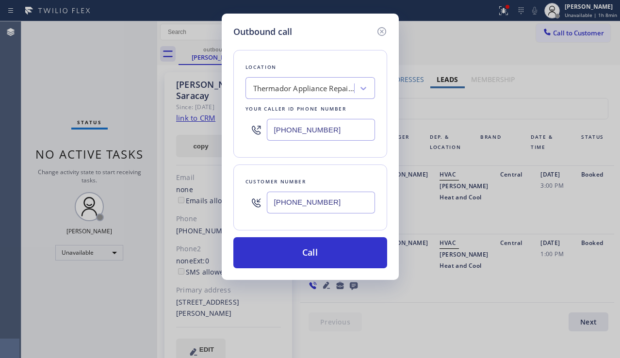
type input "[PHONE_NUMBER]"
drag, startPoint x: 334, startPoint y: 130, endPoint x: 249, endPoint y: 128, distance: 84.9
click at [249, 128] on div "(415) 792-0330" at bounding box center [310, 130] width 130 height 32
paste input "855) 999-4417"
type input "[PHONE_NUMBER]"
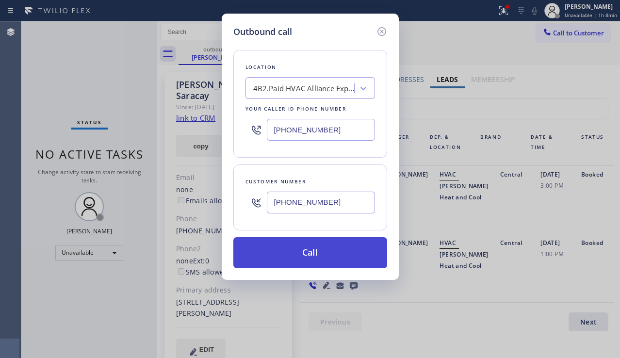
click at [296, 258] on button "Call" at bounding box center [310, 252] width 154 height 31
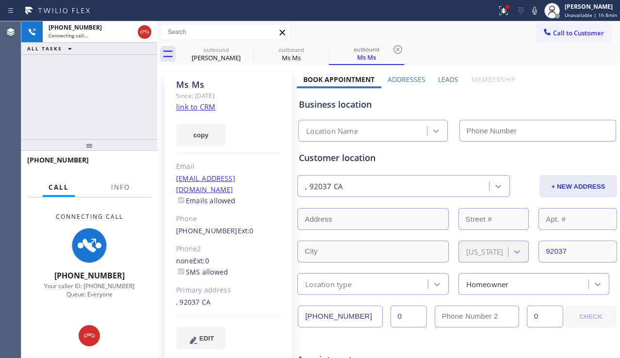
type input "[PHONE_NUMBER]"
drag, startPoint x: 592, startPoint y: 94, endPoint x: 587, endPoint y: 94, distance: 5.4
click at [592, 94] on div "Business location HVAC Alliance Expert [PHONE_NUMBER]" at bounding box center [457, 114] width 321 height 53
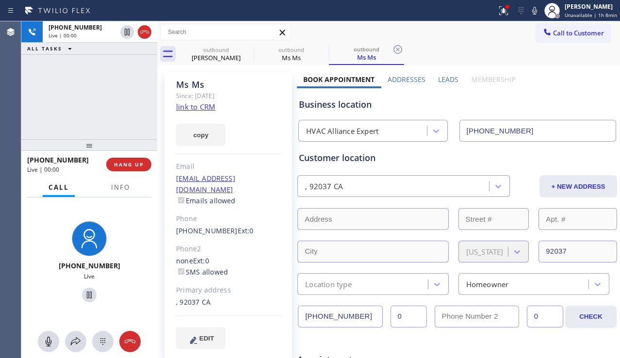
click at [443, 82] on label "Leads" at bounding box center [448, 79] width 20 height 9
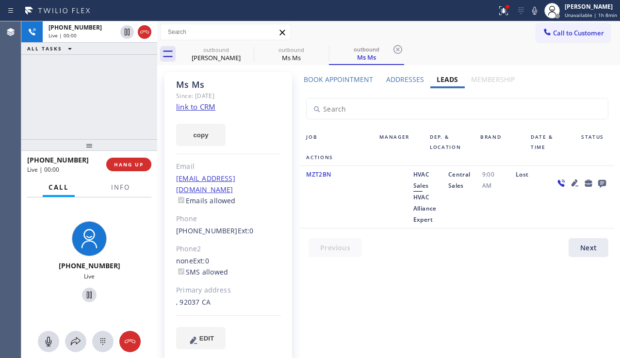
click at [576, 184] on icon at bounding box center [575, 183] width 12 height 12
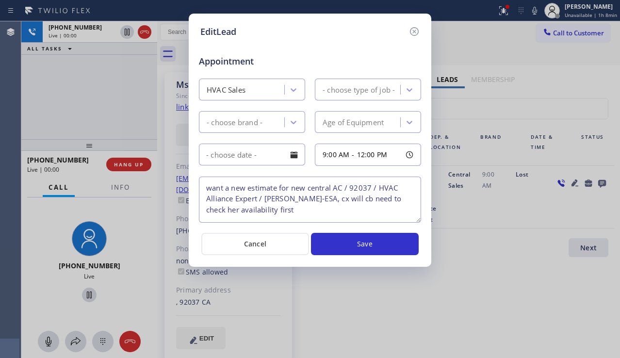
type textarea "want a new estimate for new central AC / 92037 / HVAC Alliance Expert / SAL-ESA…"
click at [412, 32] on icon at bounding box center [414, 32] width 12 height 12
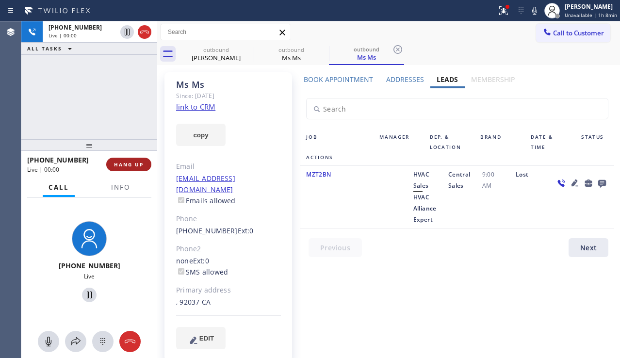
click at [122, 166] on span "HANG UP" at bounding box center [129, 164] width 30 height 7
click at [122, 168] on button "HANG UP" at bounding box center [128, 165] width 45 height 14
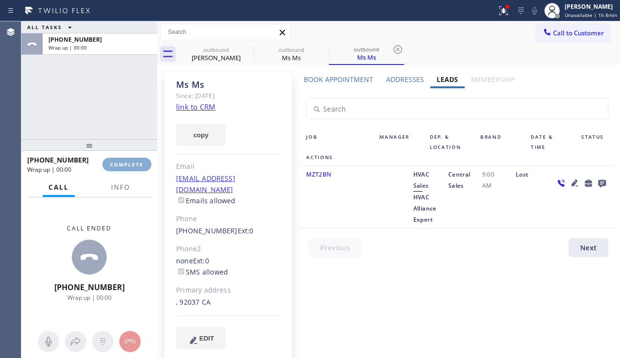
click at [122, 168] on button "COMPLETE" at bounding box center [126, 165] width 49 height 14
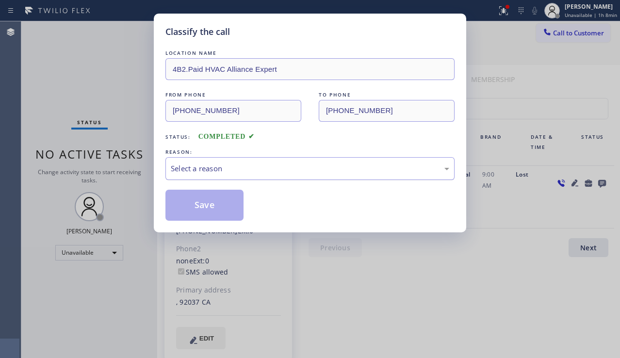
click at [259, 172] on div "Select a reason" at bounding box center [310, 168] width 278 height 11
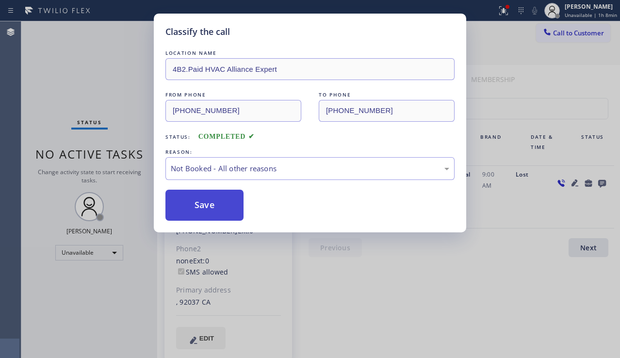
drag, startPoint x: 201, startPoint y: 205, endPoint x: 214, endPoint y: 212, distance: 14.8
click at [200, 206] on button "Save" at bounding box center [204, 205] width 78 height 31
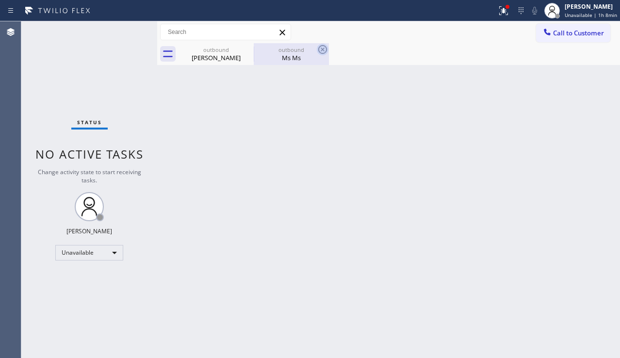
click at [327, 49] on icon at bounding box center [323, 50] width 12 height 12
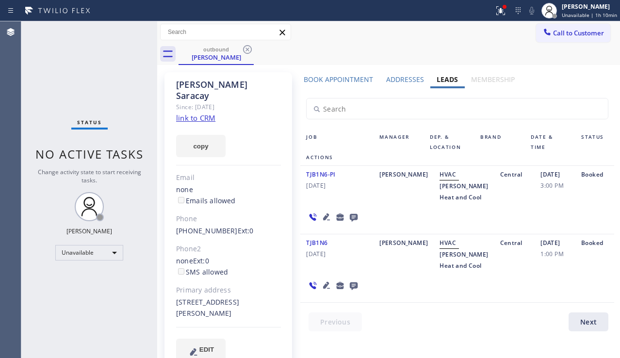
click at [537, 203] on div "02/13/2019 3:00 PM" at bounding box center [555, 186] width 41 height 34
click at [544, 34] on icon at bounding box center [547, 32] width 10 height 10
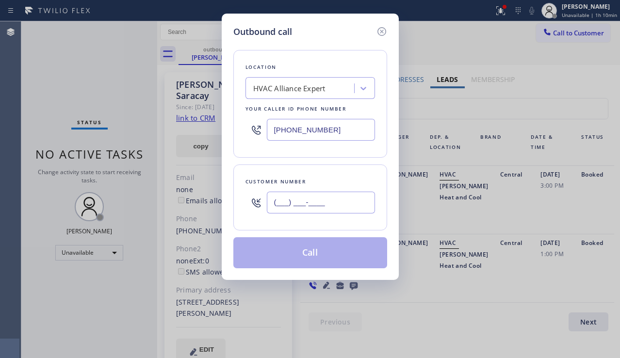
click at [286, 206] on input "(___) ___-____" at bounding box center [321, 203] width 108 height 22
paste input "818) 220-7853"
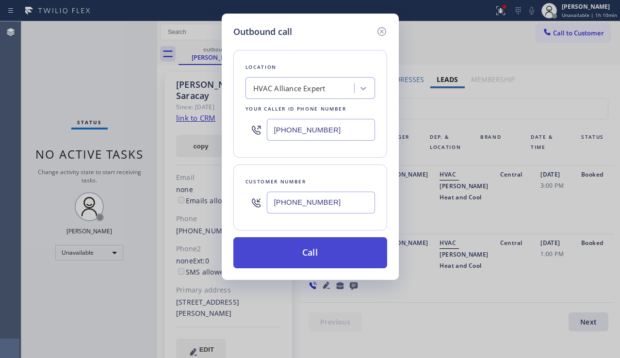
type input "(818) 220-7853"
click at [307, 245] on button "Call" at bounding box center [310, 252] width 154 height 31
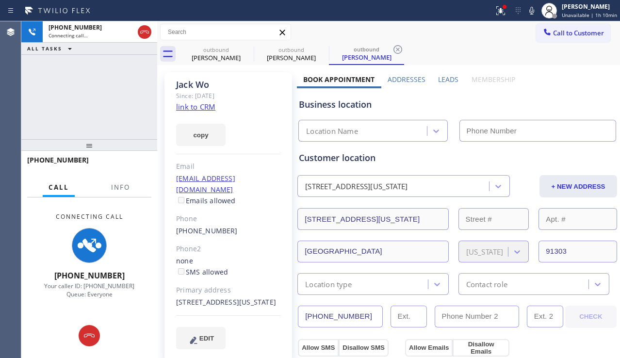
type input "[PHONE_NUMBER]"
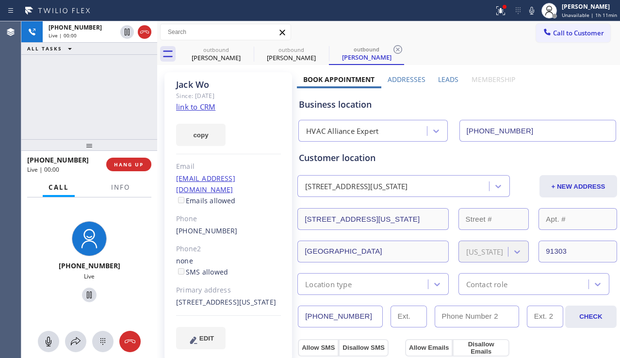
click at [594, 100] on div "Business location" at bounding box center [457, 104] width 317 height 13
click at [133, 165] on span "HANG UP" at bounding box center [129, 164] width 30 height 7
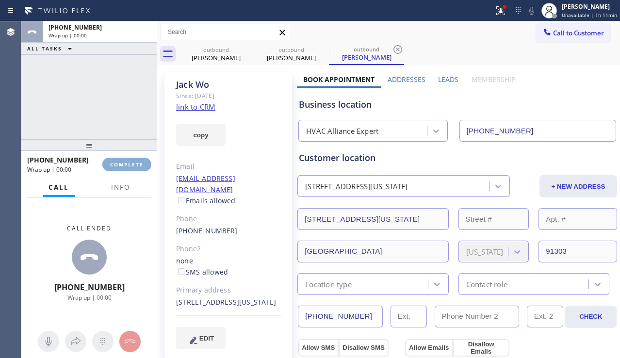
click at [133, 165] on span "COMPLETE" at bounding box center [126, 164] width 33 height 7
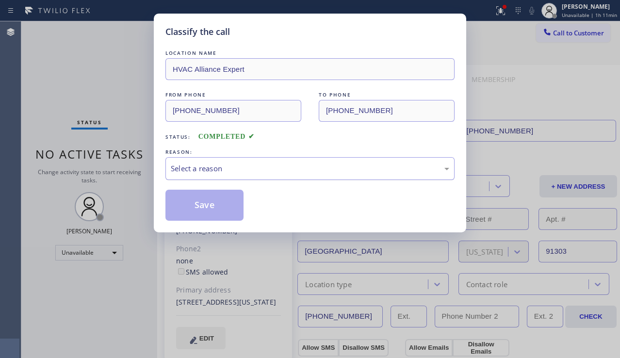
click at [285, 175] on div "Select a reason" at bounding box center [309, 168] width 289 height 23
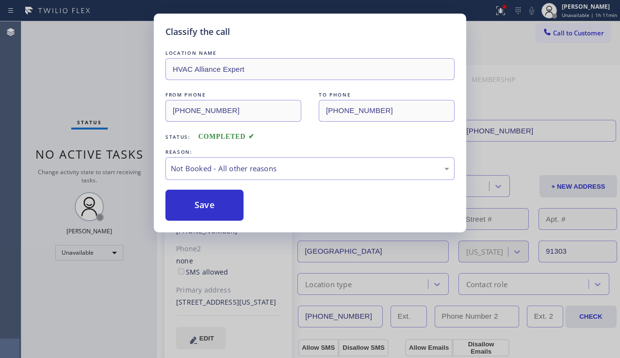
drag, startPoint x: 216, startPoint y: 206, endPoint x: 554, endPoint y: 121, distance: 348.5
click at [216, 205] on button "Save" at bounding box center [204, 205] width 78 height 31
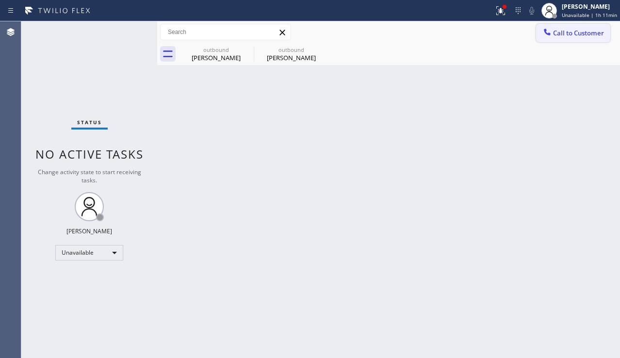
click at [563, 37] on span "Call to Customer" at bounding box center [578, 33] width 51 height 9
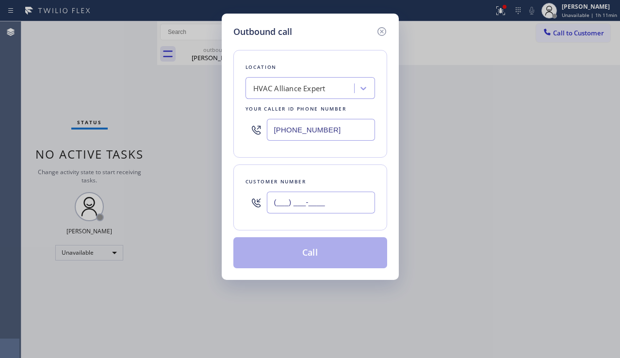
click at [302, 204] on input "(___) ___-____" at bounding box center [321, 203] width 108 height 22
paste input "818) 331-0132"
type input "(818) 331-0132"
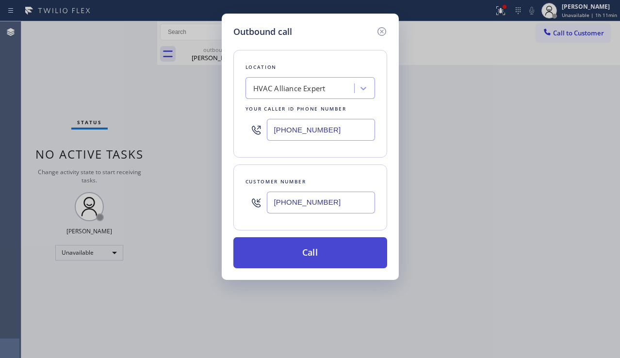
click at [304, 248] on button "Call" at bounding box center [310, 252] width 154 height 31
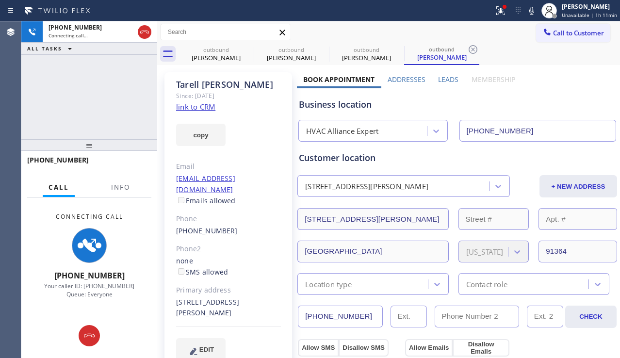
type input "[PHONE_NUMBER]"
click at [276, 352] on div "Tarell Meeks Since: 20 may 2020 link to CRM copy Email tarellmeeks@gmail.com Em…" at bounding box center [228, 222] width 128 height 300
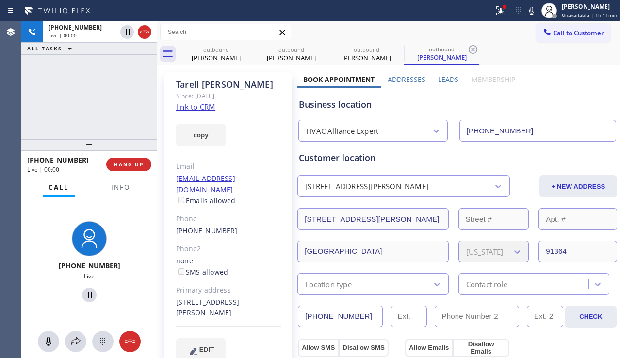
click at [598, 90] on div "Business location HVAC Alliance Expert [PHONE_NUMBER]" at bounding box center [457, 114] width 321 height 53
click at [119, 165] on span "HANG UP" at bounding box center [129, 164] width 30 height 7
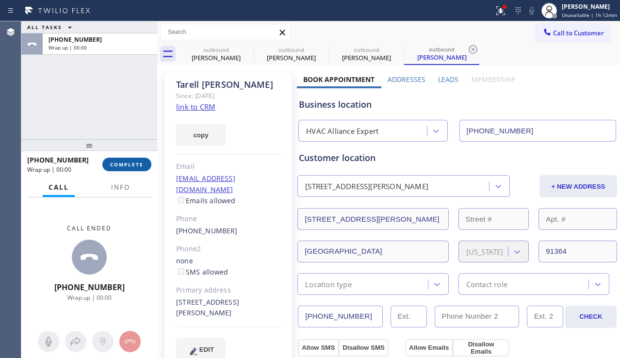
click at [119, 165] on span "COMPLETE" at bounding box center [126, 164] width 33 height 7
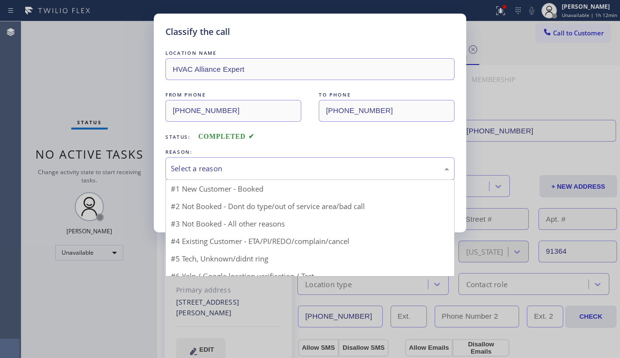
click at [240, 175] on div "Select a reason" at bounding box center [309, 168] width 289 height 23
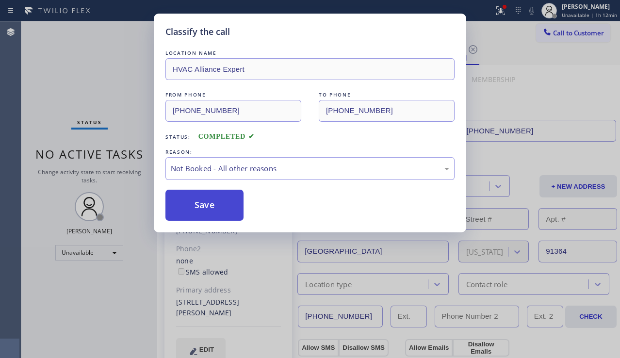
click at [216, 205] on button "Save" at bounding box center [204, 205] width 78 height 31
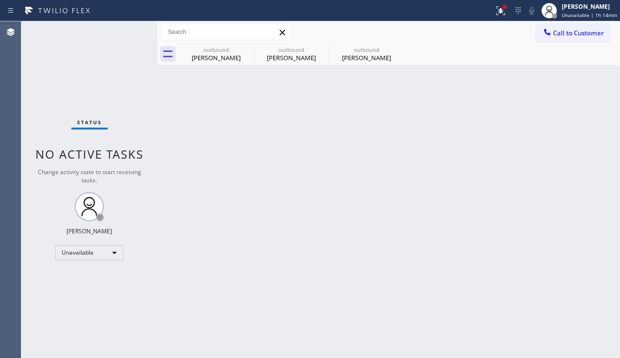
click at [250, 210] on div "Back to Dashboard Change Sender ID Customers Technicians Select a contact Outbo…" at bounding box center [388, 189] width 463 height 337
click at [250, 48] on icon at bounding box center [248, 50] width 12 height 12
click at [0, 0] on icon at bounding box center [0, 0] width 0 height 0
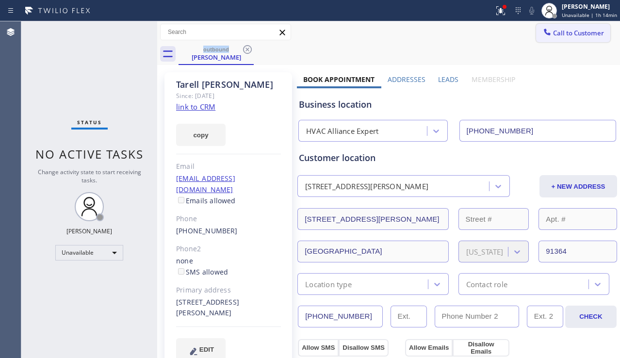
click at [543, 26] on button "Call to Customer" at bounding box center [573, 33] width 74 height 18
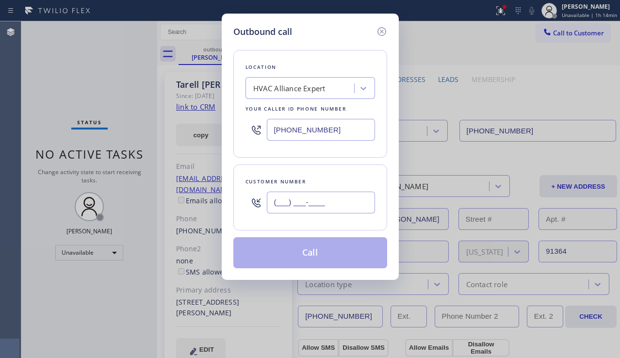
click at [316, 206] on input "(___) ___-____" at bounding box center [321, 203] width 108 height 22
paste input "818) 384-9510"
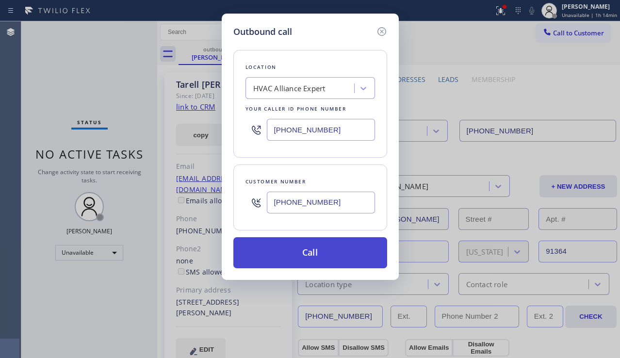
type input "(818) 384-9510"
click at [314, 248] on button "Call" at bounding box center [310, 252] width 154 height 31
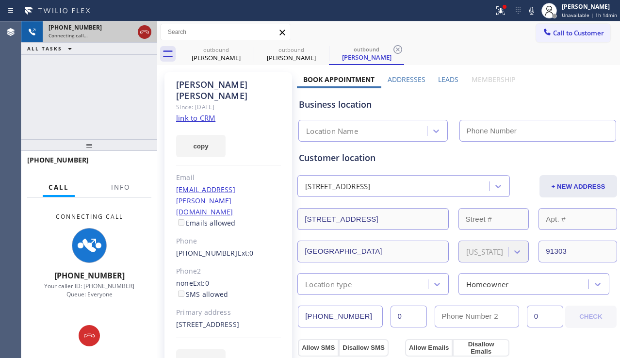
type input "[PHONE_NUMBER]"
click at [150, 31] on icon at bounding box center [145, 32] width 12 height 12
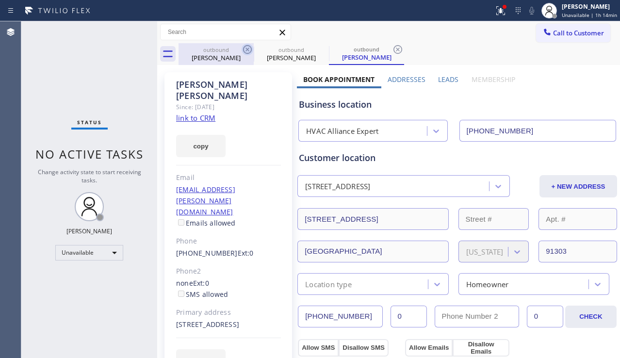
click at [251, 48] on icon at bounding box center [247, 49] width 9 height 9
click at [0, 0] on icon at bounding box center [0, 0] width 0 height 0
click at [393, 48] on icon at bounding box center [397, 49] width 9 height 9
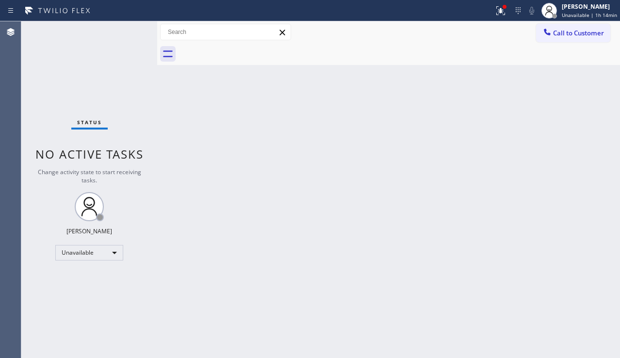
click at [251, 48] on div at bounding box center [399, 54] width 441 height 22
click at [536, 32] on div "Call to Customer Outbound call Location HVAC Alliance Expert Your caller id pho…" at bounding box center [388, 32] width 463 height 17
click at [565, 46] on div at bounding box center [399, 54] width 441 height 22
click at [563, 35] on span "Call to Customer" at bounding box center [578, 33] width 51 height 9
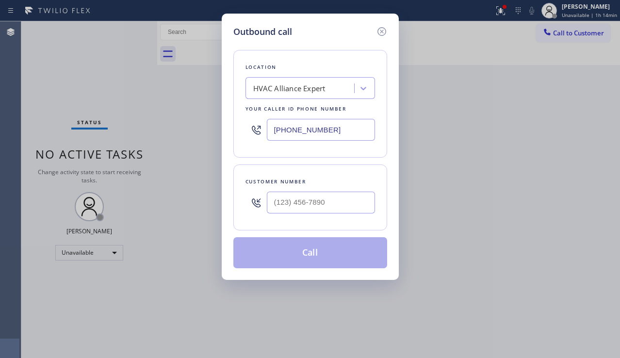
click at [294, 85] on div "HVAC Alliance Expert" at bounding box center [289, 88] width 72 height 11
type input "5 star appliance repai"
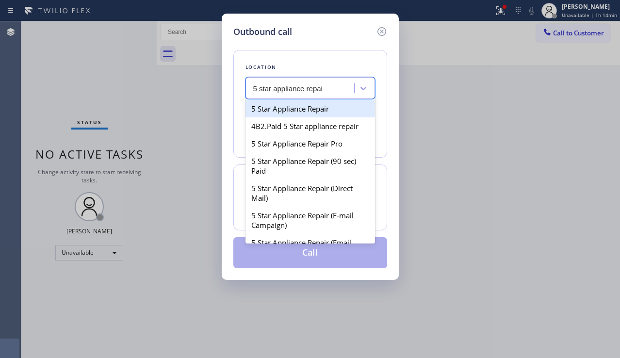
type input "[PHONE_NUMBER]"
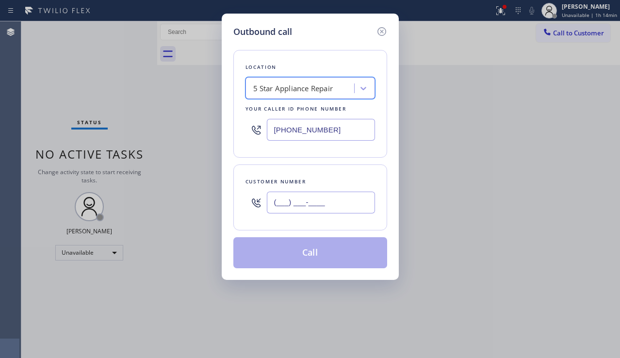
click at [277, 200] on input "(___) ___-____" at bounding box center [321, 203] width 108 height 22
paste input "360) 485-9615"
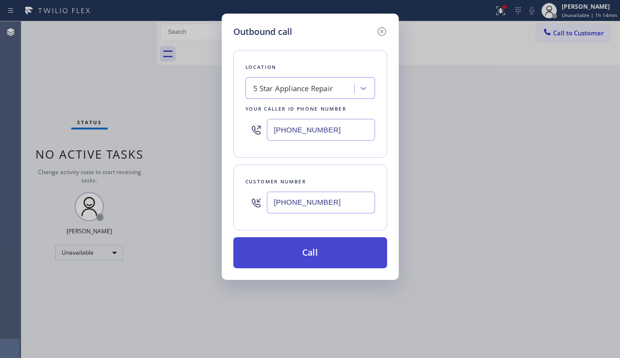
type input "(360) 485-9615"
click at [308, 259] on button "Call" at bounding box center [310, 252] width 154 height 31
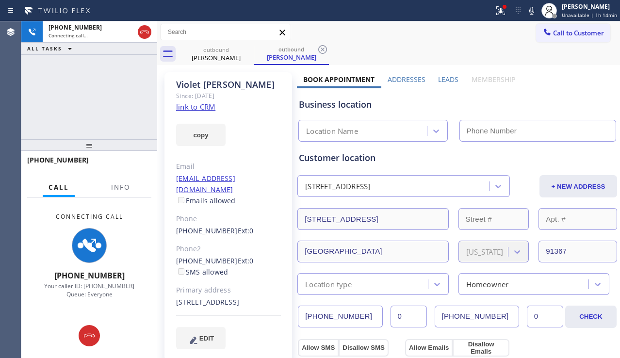
type input "[PHONE_NUMBER]"
click at [526, 8] on icon at bounding box center [532, 11] width 12 height 12
click at [495, 16] on icon at bounding box center [501, 11] width 12 height 12
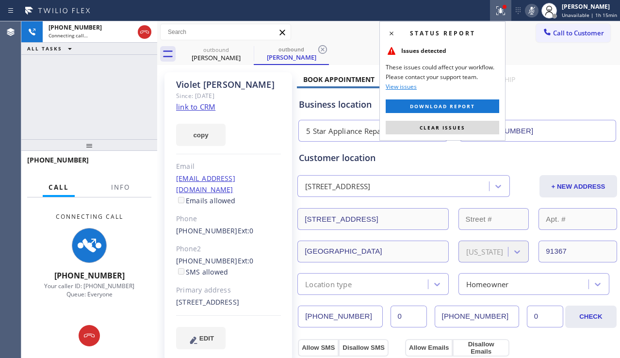
drag, startPoint x: 519, startPoint y: 50, endPoint x: 515, endPoint y: 39, distance: 11.8
click at [519, 50] on div "outbound Violet Huff outbound Violet Huff" at bounding box center [399, 54] width 441 height 22
click at [526, 8] on icon at bounding box center [532, 11] width 12 height 12
click at [254, 115] on div "copy" at bounding box center [228, 129] width 105 height 33
click at [443, 130] on span "Clear issues" at bounding box center [443, 127] width 46 height 7
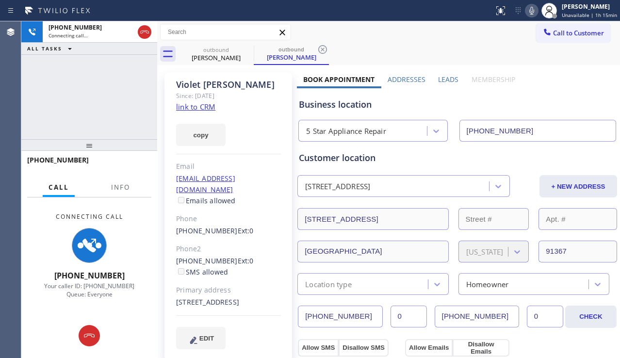
drag, startPoint x: 45, startPoint y: 110, endPoint x: 52, endPoint y: 106, distance: 7.6
click at [45, 110] on div "+13604859615 Connecting call… ALL TASKS ALL TASKS ACTIVE TASKS TASKS IN WRAP UP" at bounding box center [89, 80] width 136 height 118
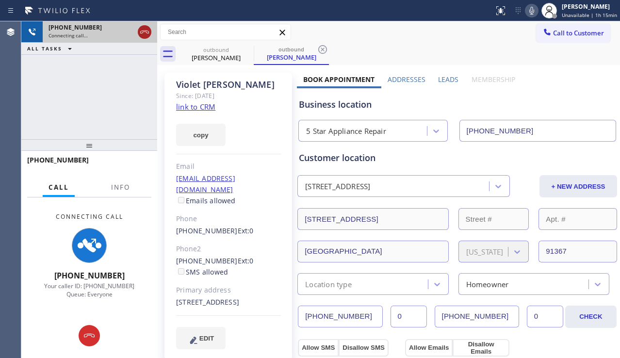
click at [150, 37] on div at bounding box center [145, 32] width 14 height 12
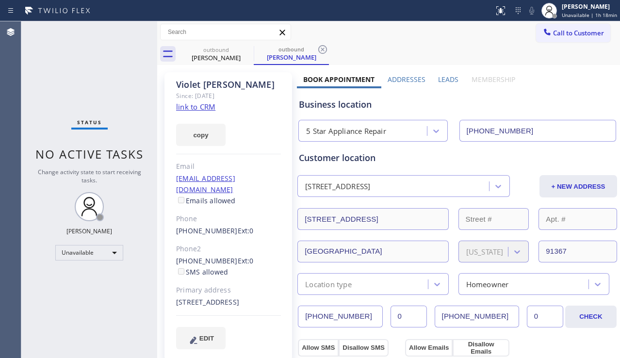
click at [553, 114] on div "Business location 5 Star Appliance Repair [PHONE_NUMBER]" at bounding box center [457, 114] width 321 height 53
click at [572, 99] on div "Business location" at bounding box center [457, 104] width 317 height 13
click at [243, 47] on icon at bounding box center [248, 50] width 12 height 12
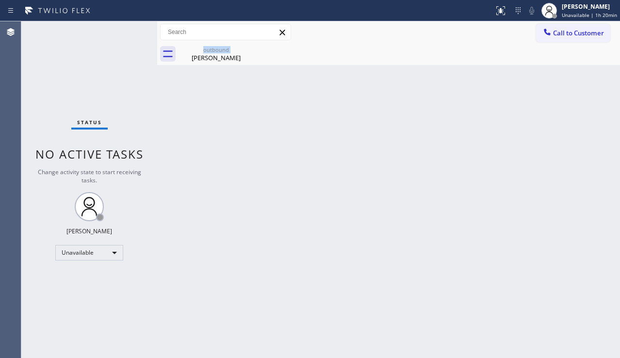
click at [243, 47] on div "outbound Violet Huff" at bounding box center [216, 54] width 75 height 22
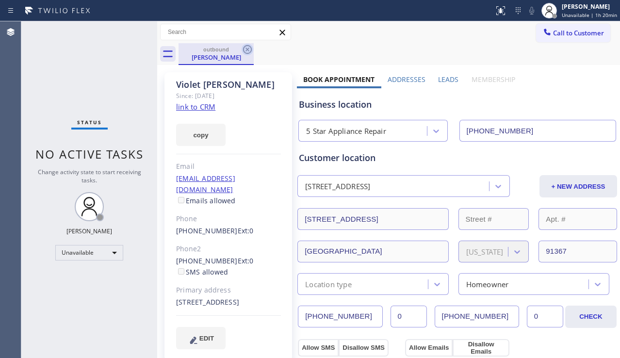
click at [243, 47] on icon at bounding box center [248, 50] width 12 height 12
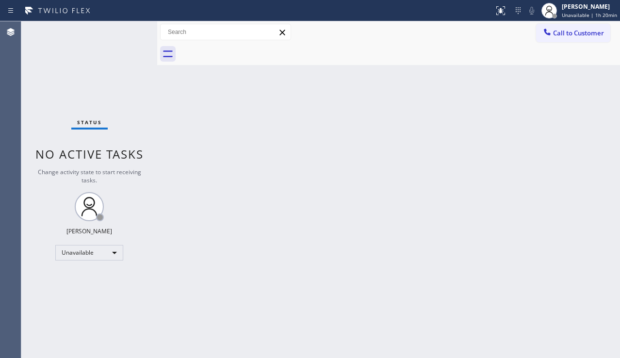
click at [250, 47] on div at bounding box center [399, 54] width 441 height 22
click at [571, 34] on span "Call to Customer" at bounding box center [578, 33] width 51 height 9
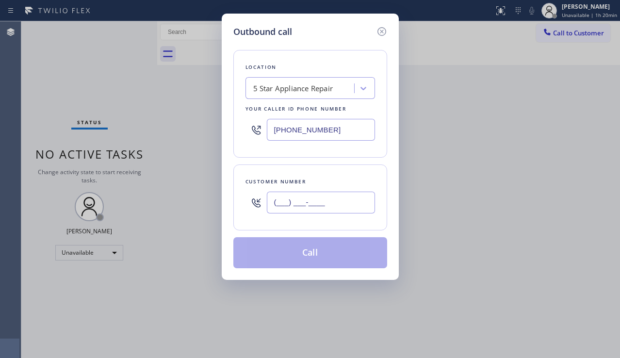
click at [290, 201] on input "(___) ___-____" at bounding box center [321, 203] width 108 height 22
paste input "775) 287-8109"
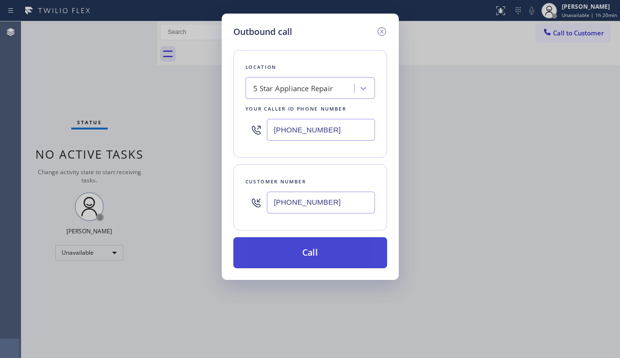
type input "(775) 287-8109"
click at [311, 260] on button "Call" at bounding box center [310, 252] width 154 height 31
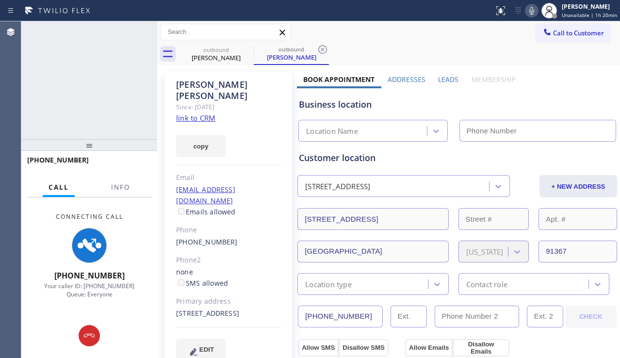
type input "[PHONE_NUMBER]"
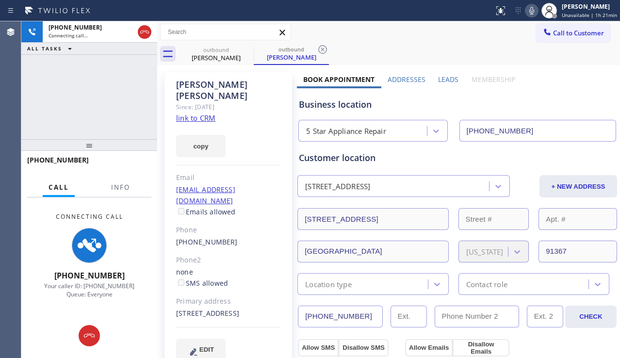
click at [566, 109] on div "Business location" at bounding box center [457, 104] width 317 height 13
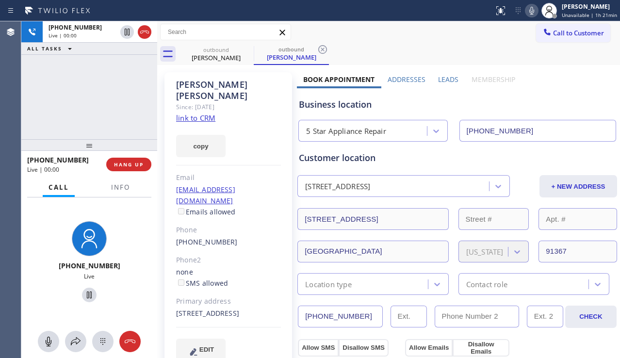
click at [547, 101] on div "Business location" at bounding box center [457, 104] width 317 height 13
click at [446, 80] on label "Leads" at bounding box center [448, 79] width 20 height 9
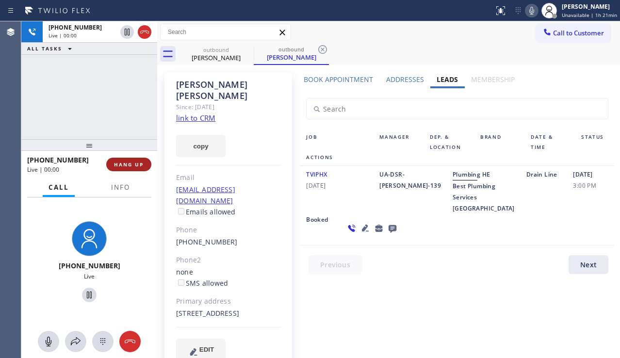
click at [130, 161] on span "HANG UP" at bounding box center [129, 164] width 30 height 7
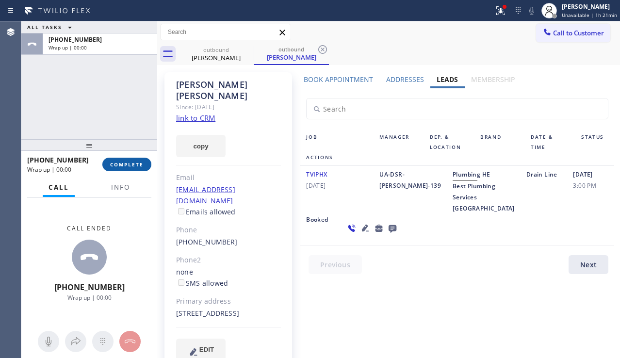
click at [130, 161] on span "COMPLETE" at bounding box center [126, 164] width 33 height 7
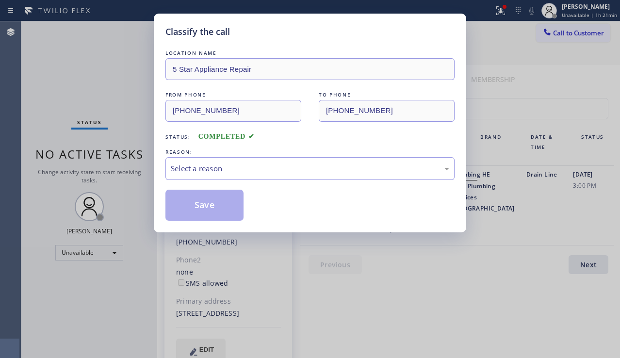
click at [324, 176] on div "Select a reason" at bounding box center [309, 168] width 289 height 23
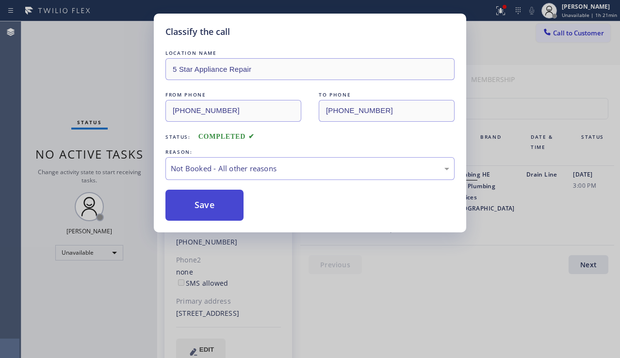
click at [232, 203] on button "Save" at bounding box center [204, 205] width 78 height 31
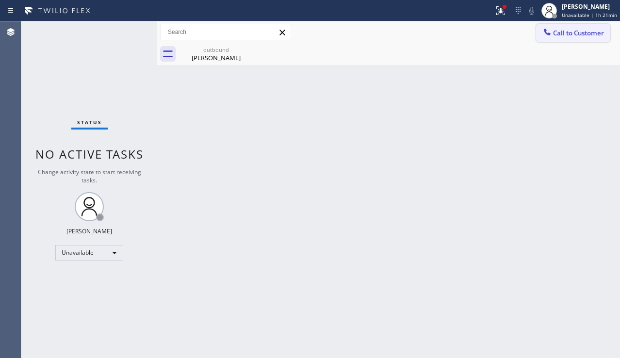
click at [564, 38] on button "Call to Customer" at bounding box center [573, 33] width 74 height 18
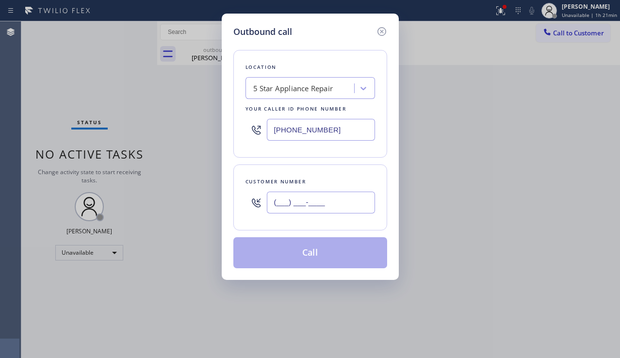
click at [286, 201] on input "(___) ___-____" at bounding box center [321, 203] width 108 height 22
paste input "310) 867-3864"
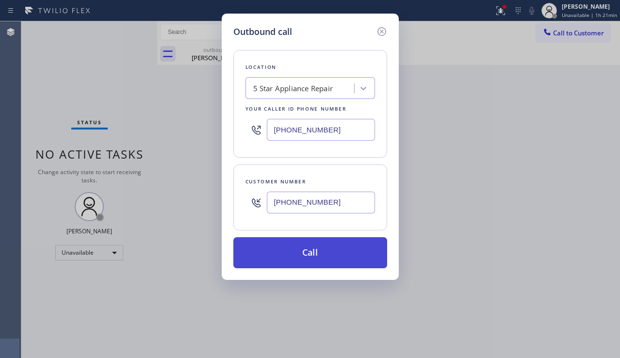
type input "(310) 867-3864"
click at [300, 256] on button "Call" at bounding box center [310, 252] width 154 height 31
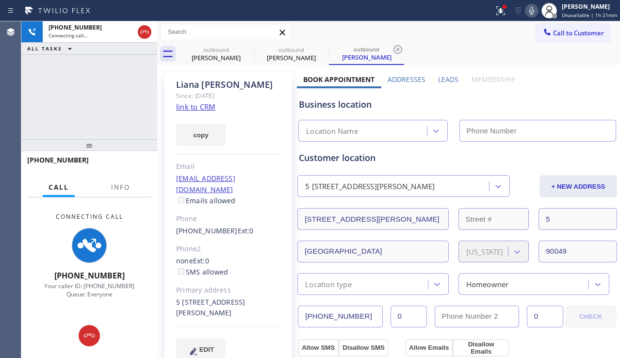
type input "[PHONE_NUMBER]"
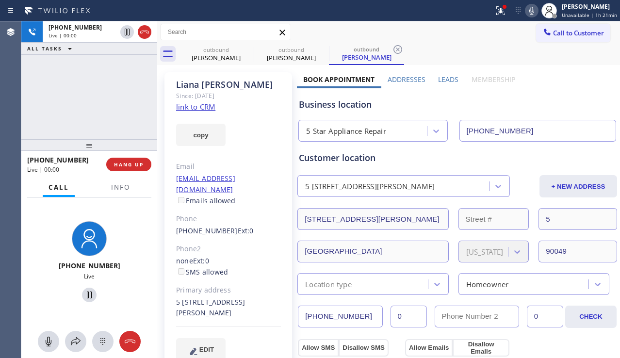
click at [557, 87] on div "Business location 5 Star Appliance Repair [PHONE_NUMBER]" at bounding box center [457, 112] width 321 height 57
click at [442, 81] on label "Leads" at bounding box center [448, 79] width 20 height 9
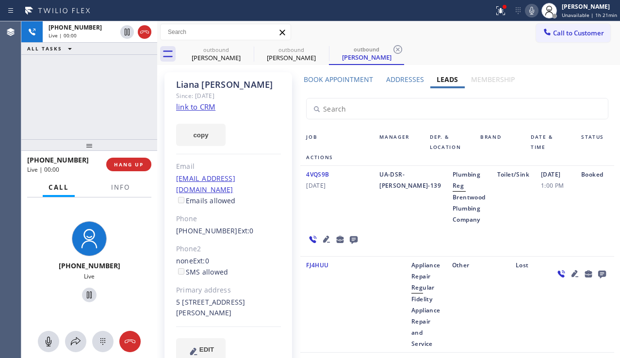
click at [326, 239] on icon at bounding box center [326, 239] width 7 height 7
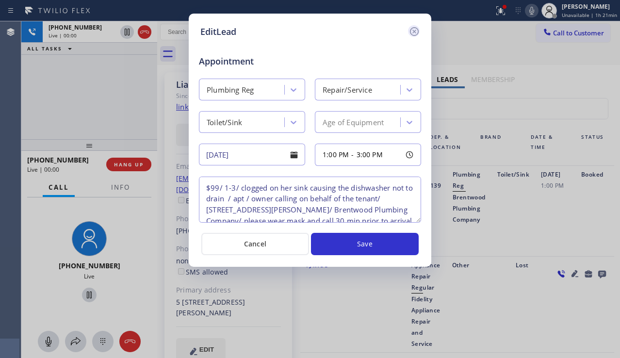
click at [411, 34] on icon at bounding box center [414, 32] width 12 height 12
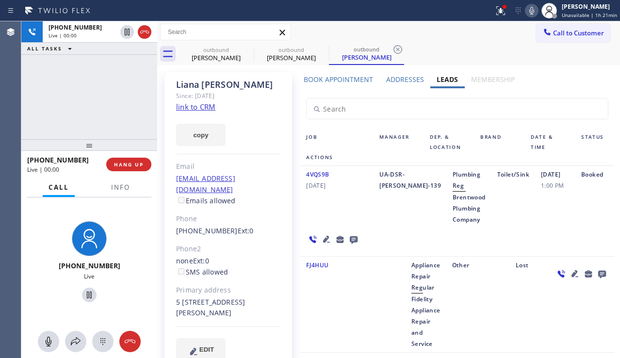
click at [327, 238] on icon at bounding box center [327, 239] width 12 height 12
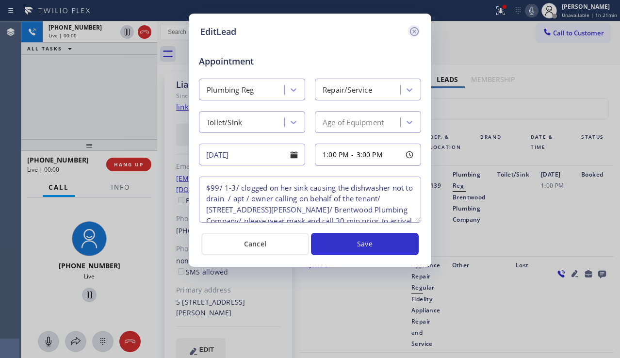
click at [411, 27] on icon at bounding box center [414, 32] width 12 height 12
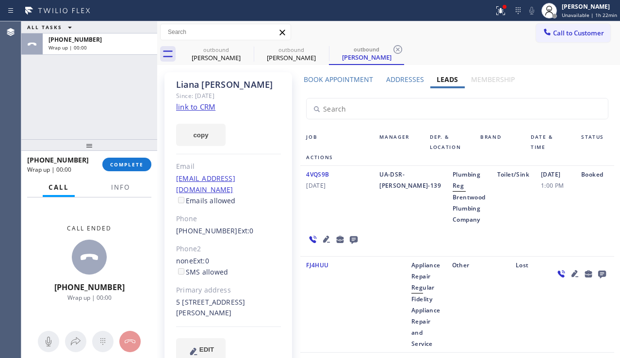
click at [315, 205] on div "4VQS9B 10/21/2022" at bounding box center [336, 197] width 73 height 56
click at [127, 161] on span "COMPLETE" at bounding box center [126, 164] width 33 height 7
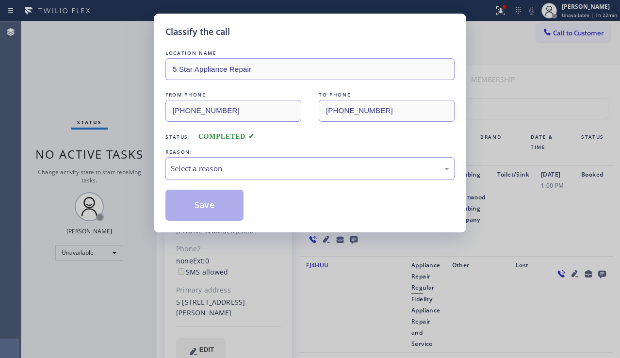
click at [272, 168] on div "Select a reason" at bounding box center [310, 168] width 278 height 11
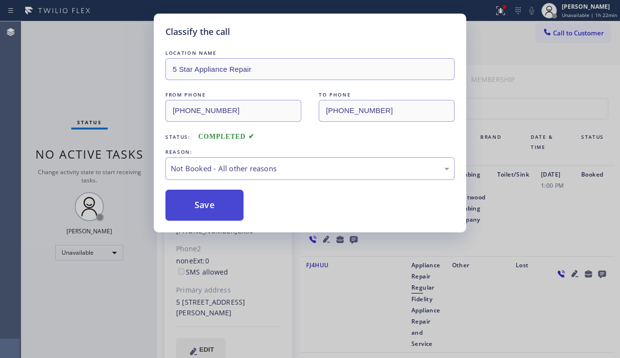
drag, startPoint x: 226, startPoint y: 201, endPoint x: 218, endPoint y: 204, distance: 8.3
click at [205, 204] on button "Save" at bounding box center [204, 205] width 78 height 31
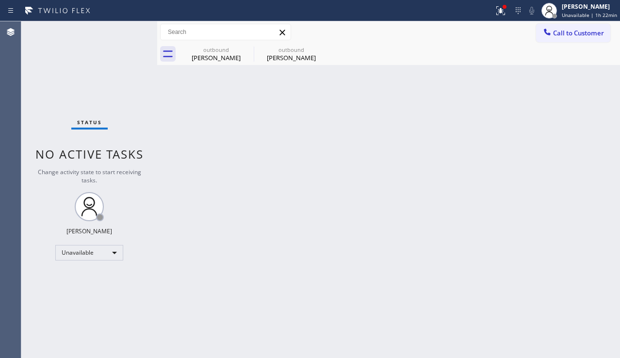
click at [588, 243] on div "Back to Dashboard Change Sender ID Customers Technicians Select a contact Outbo…" at bounding box center [388, 189] width 463 height 337
click at [494, 18] on button at bounding box center [500, 10] width 21 height 21
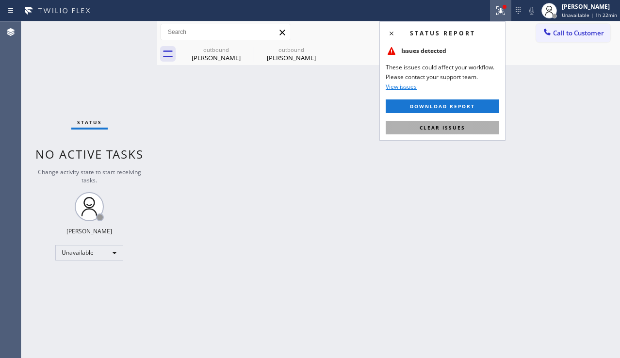
click at [438, 133] on button "Clear issues" at bounding box center [443, 128] width 114 height 14
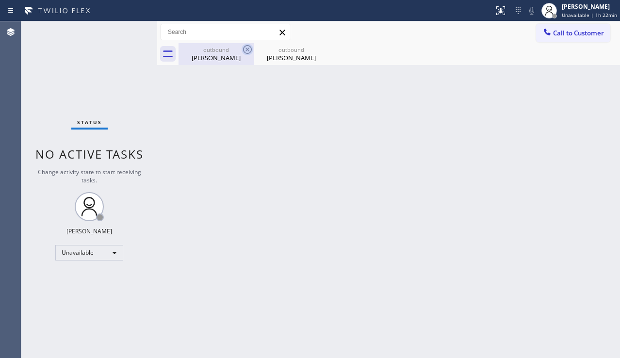
click at [247, 49] on icon at bounding box center [247, 49] width 9 height 9
click at [0, 0] on icon at bounding box center [0, 0] width 0 height 0
click at [246, 48] on div at bounding box center [399, 54] width 441 height 22
click at [576, 37] on span "Call to Customer" at bounding box center [578, 33] width 51 height 9
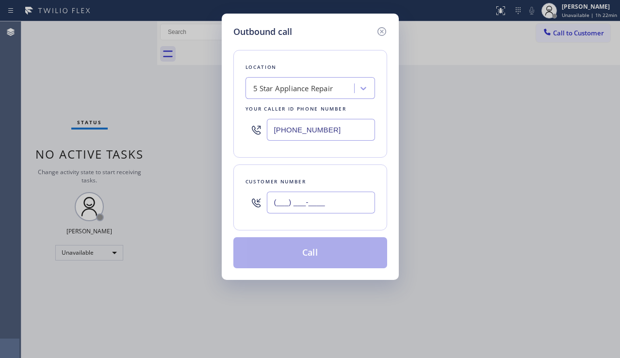
click at [284, 198] on input "(___) ___-____" at bounding box center [321, 203] width 108 height 22
paste input "310) 293-6543"
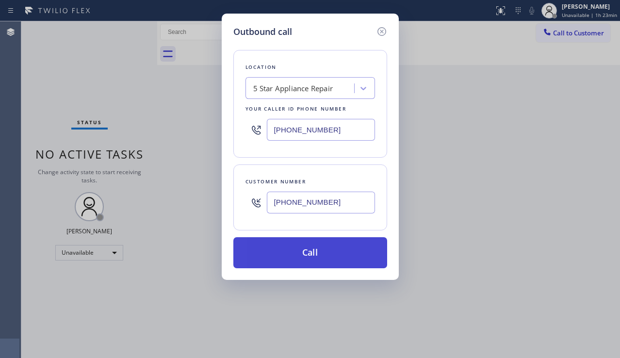
click at [314, 247] on button "Call" at bounding box center [310, 252] width 154 height 31
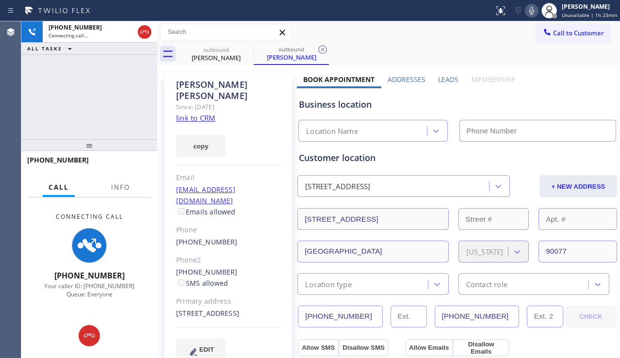
click at [433, 80] on div "Leads" at bounding box center [448, 82] width 33 height 14
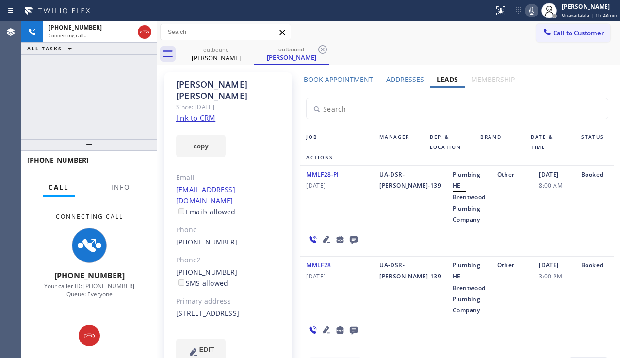
click at [325, 240] on icon at bounding box center [326, 239] width 7 height 7
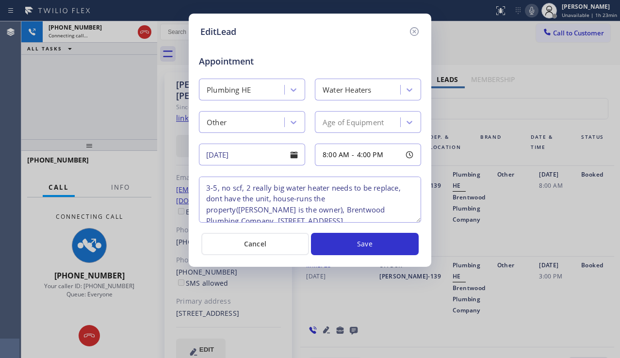
scroll to position [9, 0]
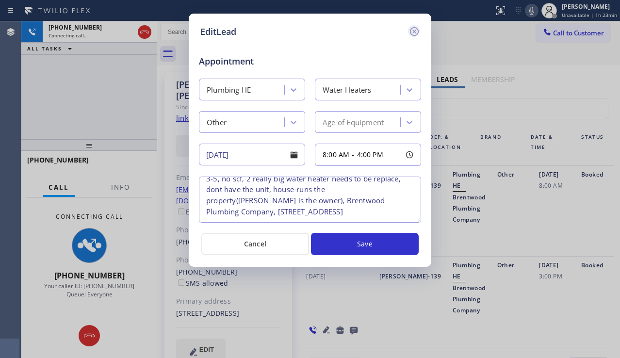
click at [418, 33] on icon at bounding box center [414, 31] width 9 height 9
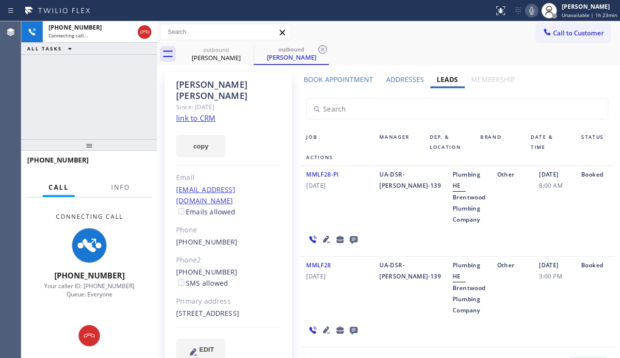
scroll to position [25, 0]
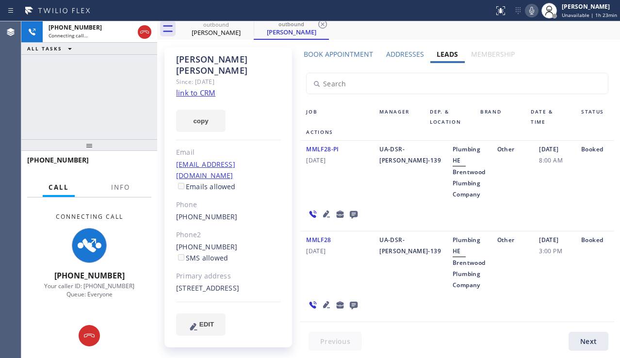
click at [53, 112] on div "+13102936543 Connecting call… ALL TASKS ALL TASKS ACTIVE TASKS TASKS IN WRAP UP" at bounding box center [89, 80] width 136 height 118
click at [262, 242] on div "(310) 471-4140 SMS allowed" at bounding box center [228, 253] width 105 height 22
click at [243, 242] on div "(310) 471-4140 SMS allowed" at bounding box center [228, 253] width 105 height 22
click at [242, 283] on div "10651 Chalon Rd Los Angeles, 90077 CA" at bounding box center [228, 288] width 105 height 11
click at [230, 283] on div "10651 Chalon Rd Los Angeles, 90077 CA" at bounding box center [228, 288] width 105 height 11
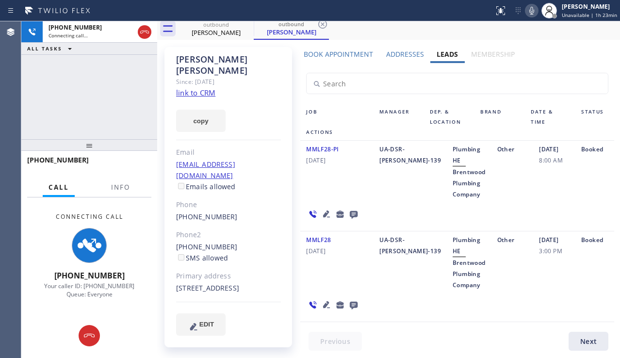
click at [274, 283] on div "10651 Chalon Rd Los Angeles, 90077 CA" at bounding box center [228, 288] width 105 height 11
click at [230, 242] on div "(310) 471-4140 SMS allowed" at bounding box center [228, 253] width 105 height 22
click at [232, 211] on div "(310) 293-6543" at bounding box center [228, 216] width 105 height 11
click at [245, 166] on div "erikabru@erikabrunson.com Emails allowed" at bounding box center [228, 175] width 105 height 33
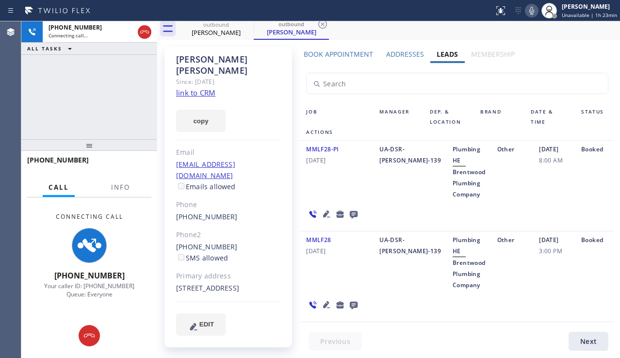
click at [249, 80] on div "Molly Malloy Since: 20 may 2020 link to CRM copy Email erikabru@erikabrunson.co…" at bounding box center [228, 197] width 128 height 300
click at [249, 76] on div "Since: [DATE]" at bounding box center [228, 81] width 105 height 11
click at [254, 165] on div "erikabru@erikabrunson.com Emails allowed" at bounding box center [228, 175] width 105 height 33
click at [240, 211] on div "(310) 293-6543" at bounding box center [228, 216] width 105 height 11
click at [240, 242] on div "(310) 471-4140 SMS allowed" at bounding box center [228, 253] width 105 height 22
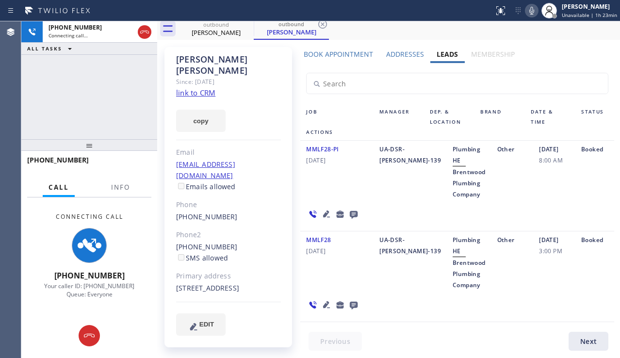
click at [238, 242] on div "(310) 471-4140 SMS allowed" at bounding box center [228, 253] width 105 height 22
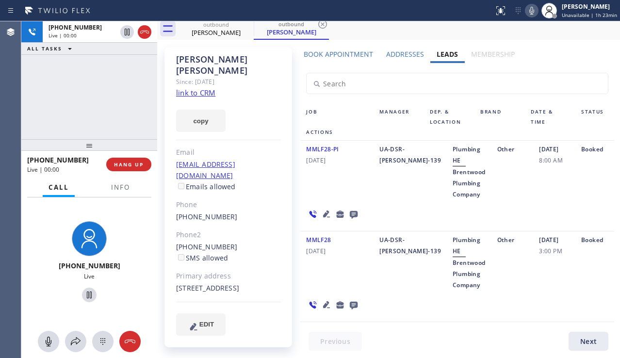
click at [228, 283] on div "10651 Chalon Rd Los Angeles, 90077 CA" at bounding box center [228, 288] width 105 height 11
click at [276, 283] on div "10651 Chalon Rd Los Angeles, 90077 CA" at bounding box center [228, 288] width 105 height 11
click at [243, 242] on div "(310) 471-4140 SMS allowed" at bounding box center [228, 253] width 105 height 22
click at [232, 242] on div "(310) 471-4140 SMS allowed" at bounding box center [228, 253] width 105 height 22
click at [140, 166] on span "HANG UP" at bounding box center [129, 164] width 30 height 7
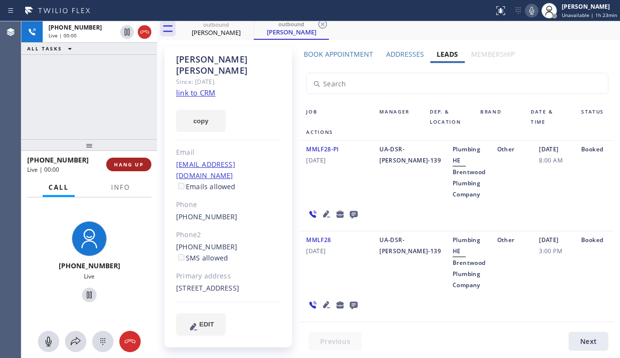
click at [140, 166] on span "HANG UP" at bounding box center [129, 164] width 30 height 7
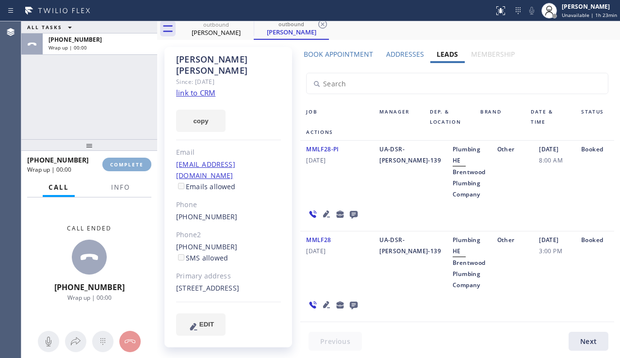
click at [140, 166] on span "COMPLETE" at bounding box center [126, 164] width 33 height 7
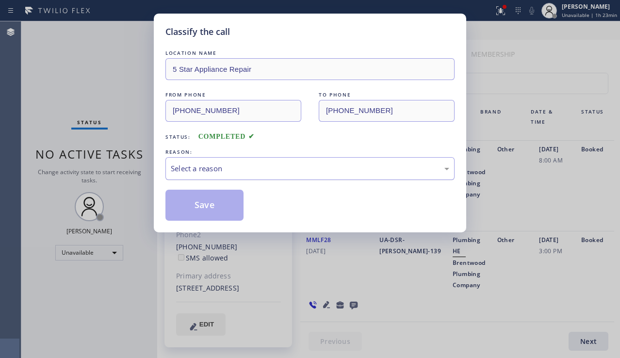
drag, startPoint x: 256, startPoint y: 166, endPoint x: 257, endPoint y: 176, distance: 9.7
click at [257, 166] on div "Select a reason" at bounding box center [310, 168] width 278 height 11
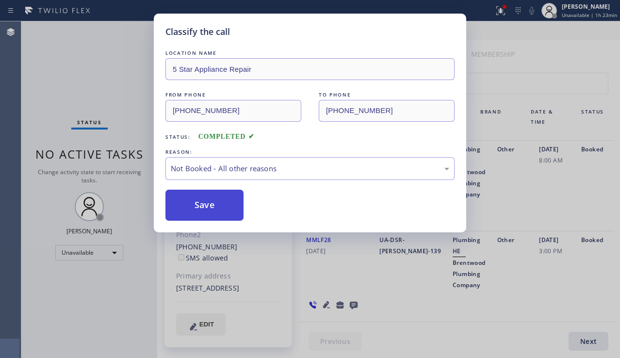
click at [206, 205] on button "Save" at bounding box center [204, 205] width 78 height 31
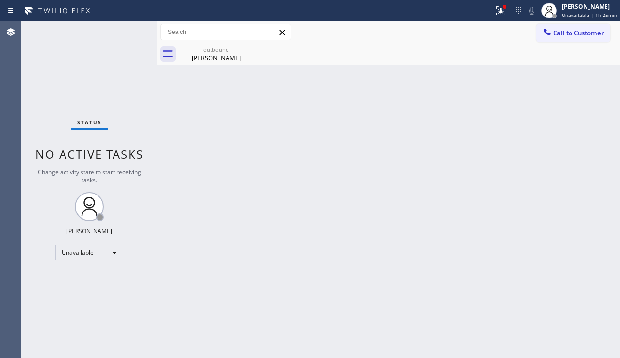
drag, startPoint x: 309, startPoint y: 138, endPoint x: 268, endPoint y: 87, distance: 65.6
click at [308, 137] on div "Back to Dashboard Change Sender ID Customers Technicians Select a contact Outbo…" at bounding box center [388, 189] width 463 height 337
click at [236, 54] on div "Molly Malloy" at bounding box center [215, 57] width 73 height 9
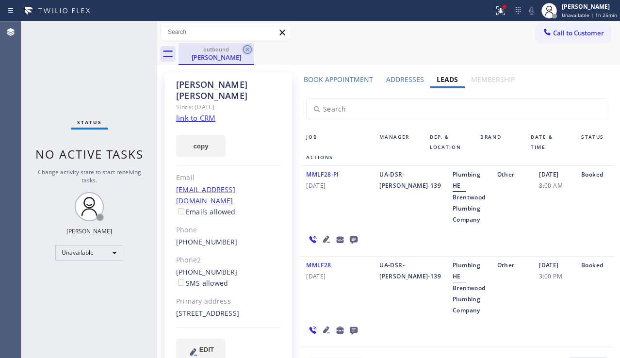
click at [245, 51] on icon at bounding box center [248, 50] width 12 height 12
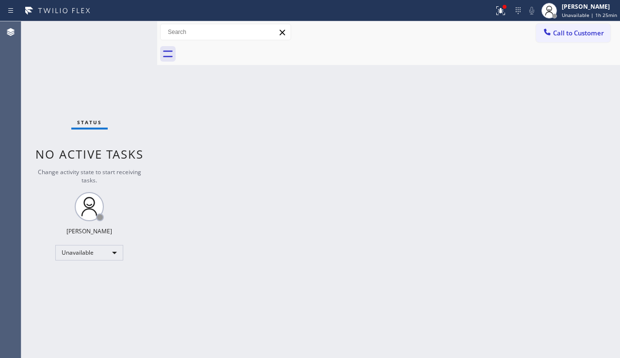
click at [329, 109] on div "Back to Dashboard Change Sender ID Customers Technicians Select a contact Outbo…" at bounding box center [388, 189] width 463 height 337
click at [490, 16] on div at bounding box center [500, 11] width 21 height 12
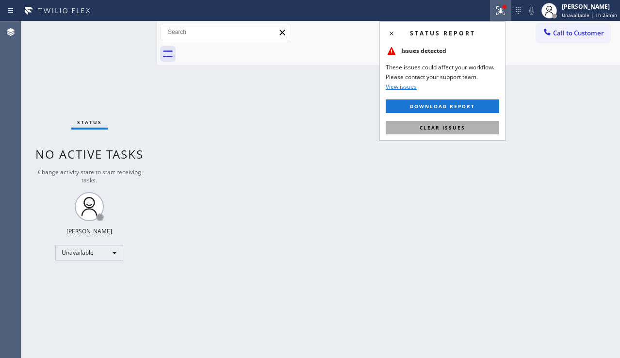
click at [438, 126] on span "Clear issues" at bounding box center [443, 127] width 46 height 7
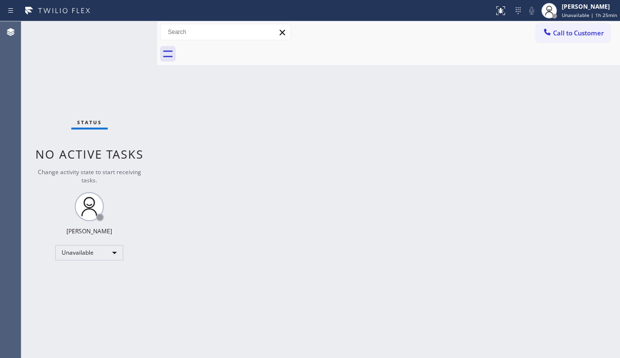
click at [377, 144] on div "Back to Dashboard Change Sender ID Customers Technicians Select a contact Outbo…" at bounding box center [388, 189] width 463 height 337
click at [541, 267] on div "Back to Dashboard Change Sender ID Customers Technicians Select a contact Outbo…" at bounding box center [388, 189] width 463 height 337
drag, startPoint x: 594, startPoint y: 35, endPoint x: 450, endPoint y: 111, distance: 163.0
click at [594, 34] on span "Call to Customer" at bounding box center [578, 33] width 51 height 9
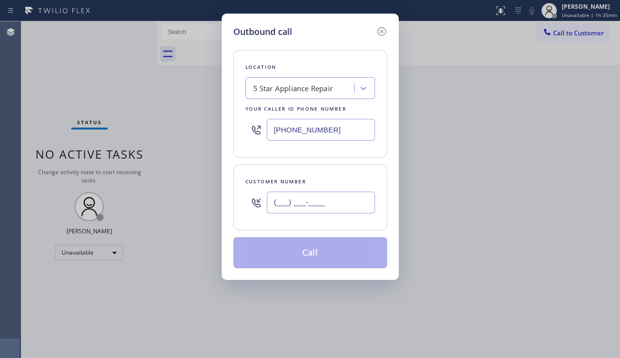
click at [329, 197] on input "(___) ___-____" at bounding box center [321, 203] width 108 height 22
paste input "714) 448-6255"
type input "(714) 448-6255"
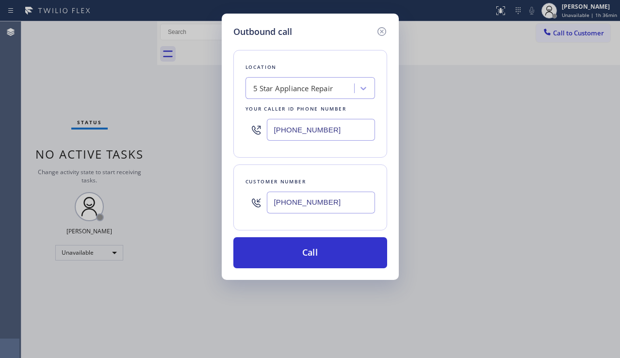
drag, startPoint x: 355, startPoint y: 134, endPoint x: 225, endPoint y: 127, distance: 130.2
click at [225, 127] on div "Outbound call Location 5 Star Appliance Repair Your caller id phone number (855…" at bounding box center [310, 147] width 177 height 266
paste input "628) 277-8686"
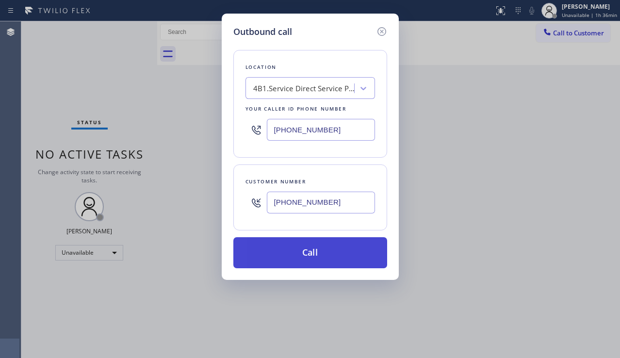
type input "(628) 277-8686"
click at [309, 250] on button "Call" at bounding box center [310, 252] width 154 height 31
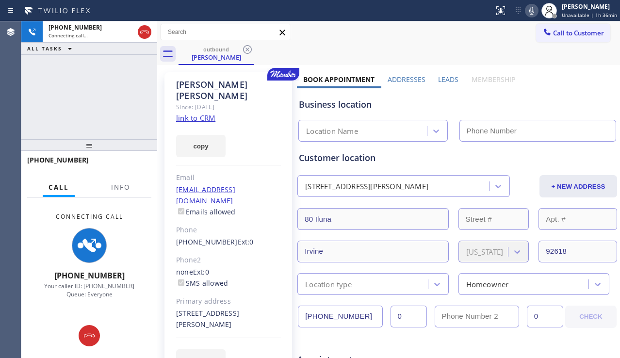
click at [56, 99] on div "+17144486255 Connecting call… ALL TASKS ALL TASKS ACTIVE TASKS TASKS IN WRAP UP" at bounding box center [89, 80] width 136 height 118
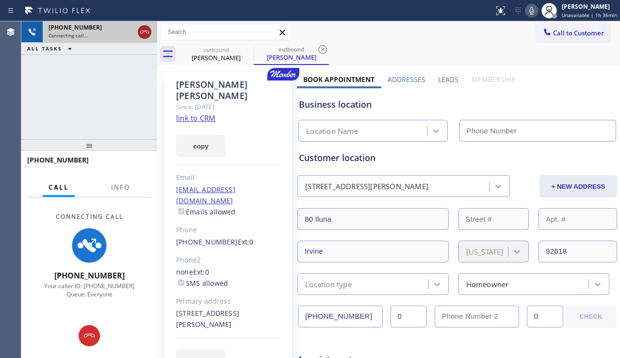
click at [146, 32] on icon at bounding box center [144, 32] width 9 height 3
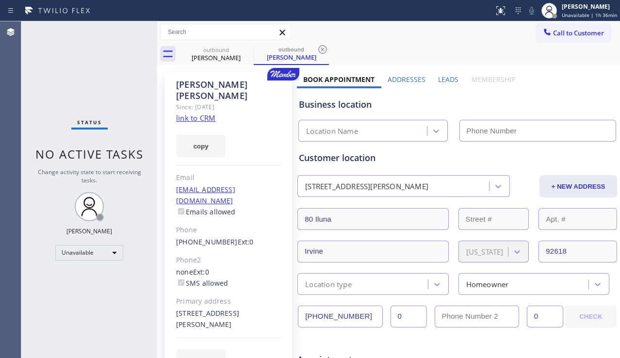
click at [441, 83] on label "Leads" at bounding box center [448, 79] width 20 height 9
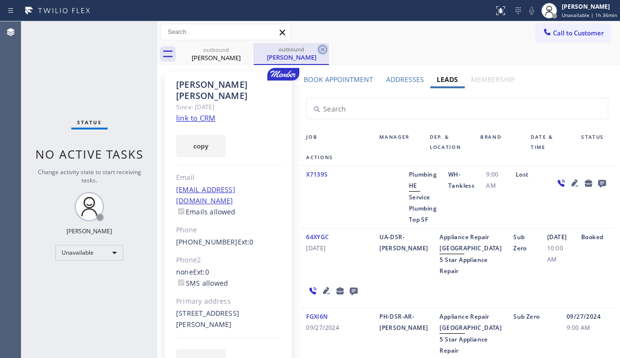
click at [323, 51] on icon at bounding box center [323, 50] width 12 height 12
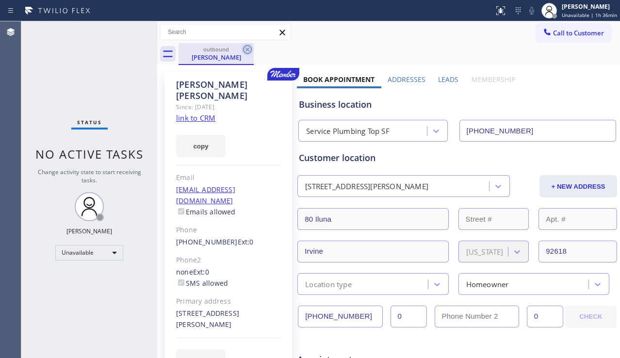
click at [245, 50] on icon at bounding box center [248, 50] width 12 height 12
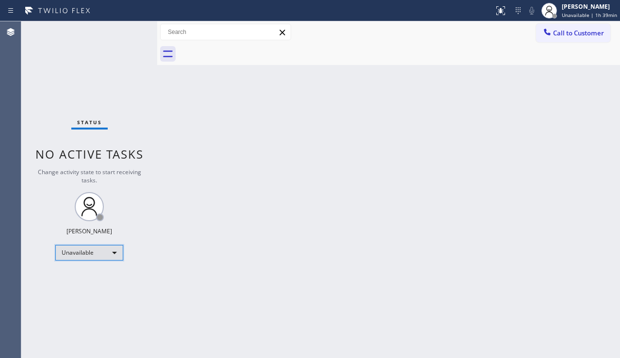
click at [114, 251] on div "Unavailable" at bounding box center [89, 253] width 68 height 16
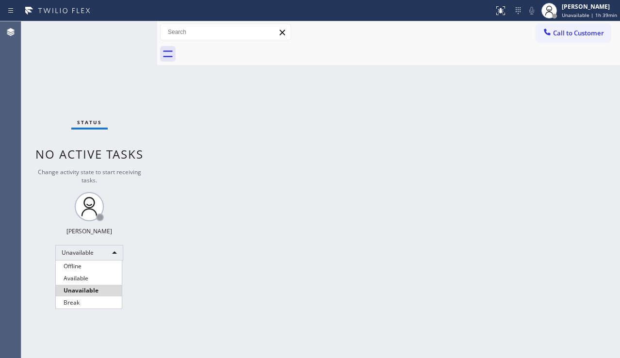
drag, startPoint x: 101, startPoint y: 265, endPoint x: 123, endPoint y: 260, distance: 22.4
click at [102, 265] on li "Offline" at bounding box center [89, 266] width 66 height 12
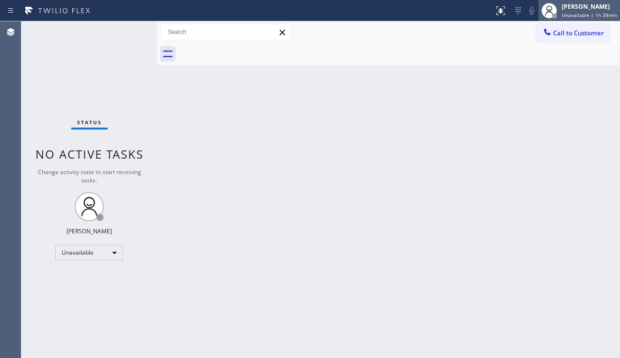
click at [563, 15] on span "Unavailable | 1h 39min" at bounding box center [589, 15] width 55 height 7
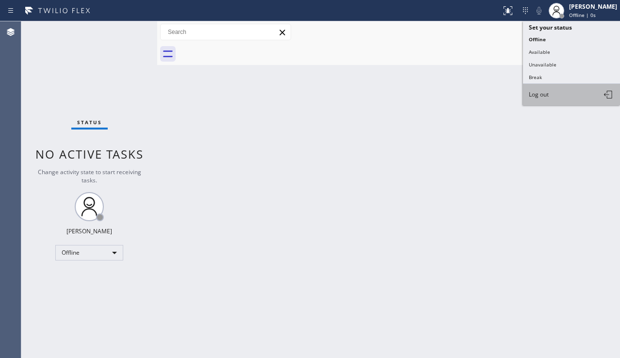
click at [534, 99] on button "Log out" at bounding box center [571, 94] width 97 height 21
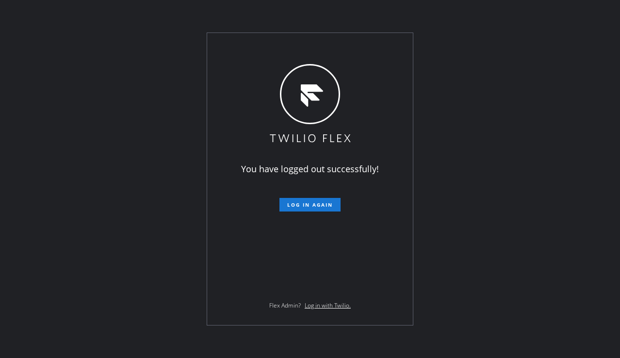
click at [584, 265] on div "You have logged out successfully! Log in again Flex Admin? Log in with Twilio." at bounding box center [310, 179] width 620 height 358
